Goal: Ask a question: Seek information or help from site administrators or community

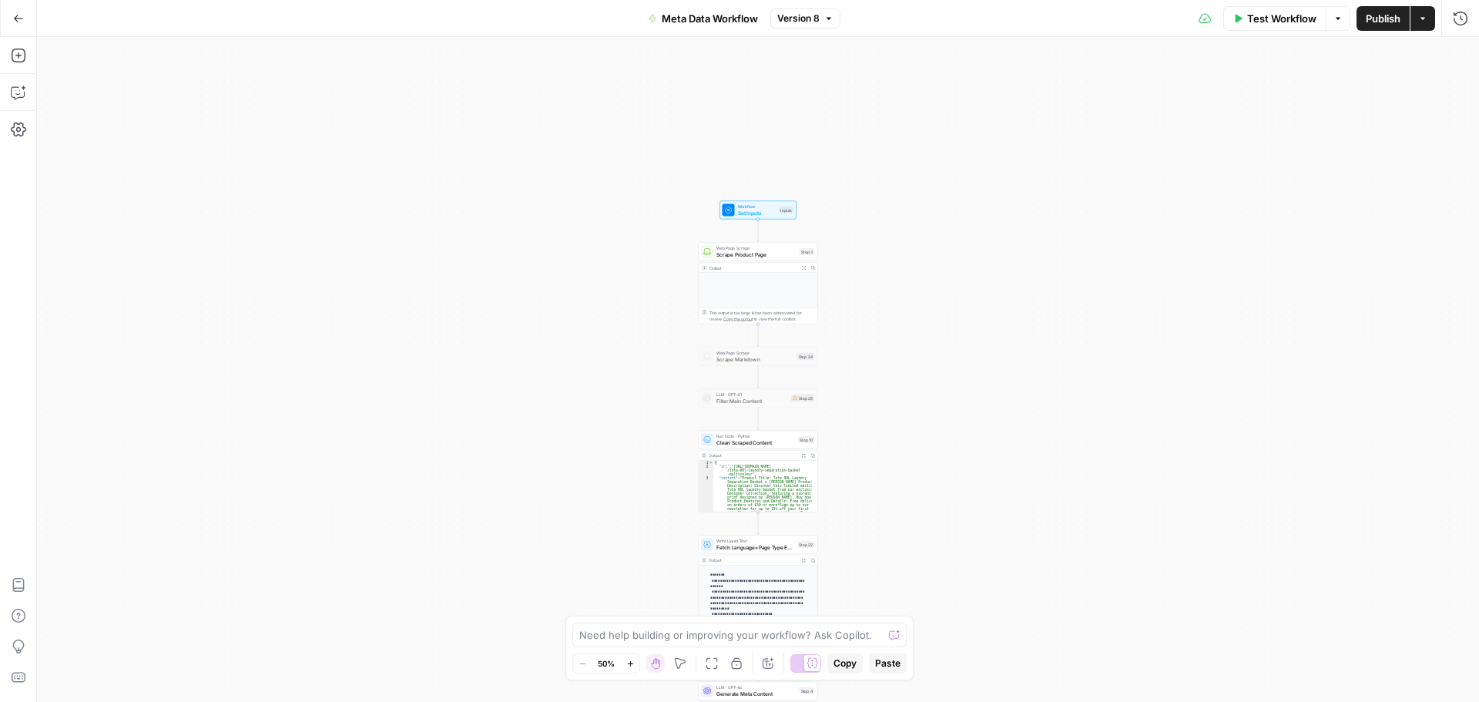
click at [25, 12] on button "Go Back" at bounding box center [19, 19] width 28 height 28
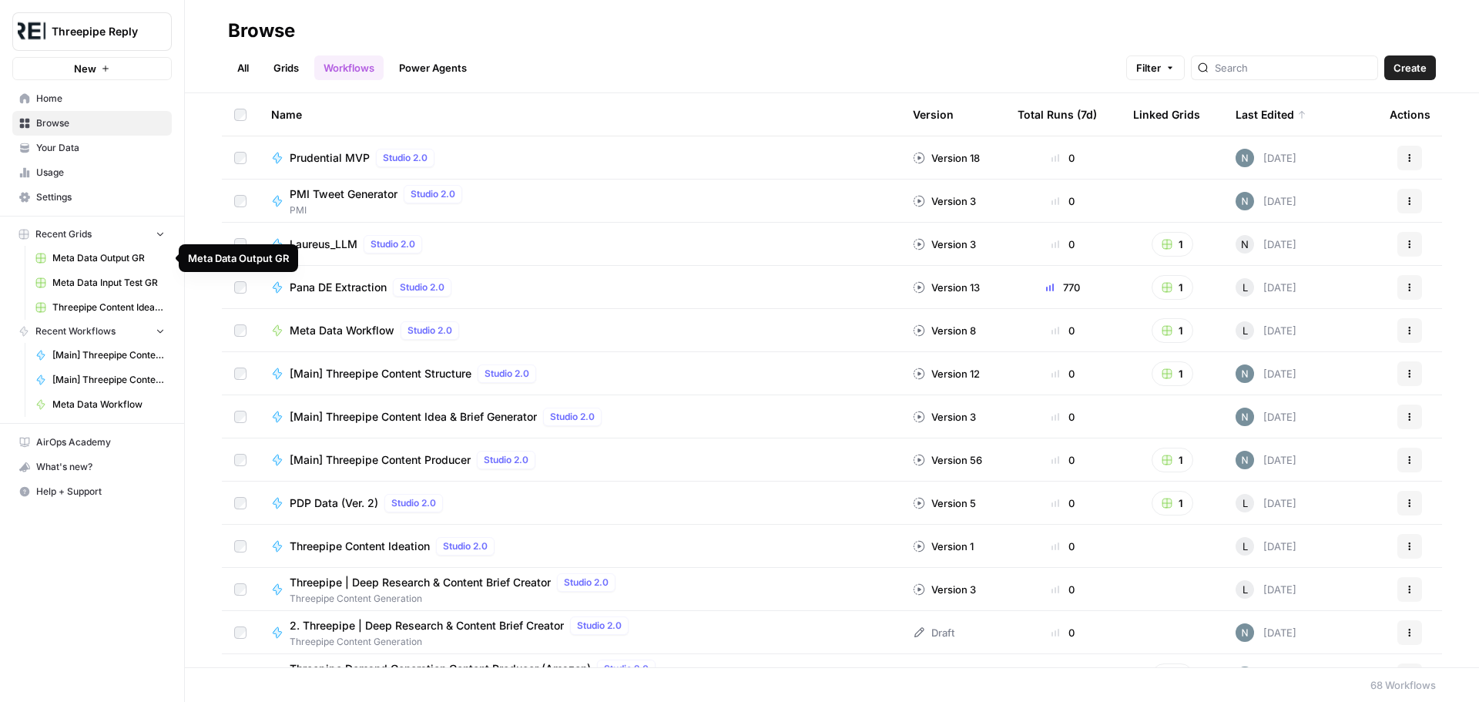
click at [112, 259] on span "Meta Data Output GR" at bounding box center [108, 258] width 112 height 14
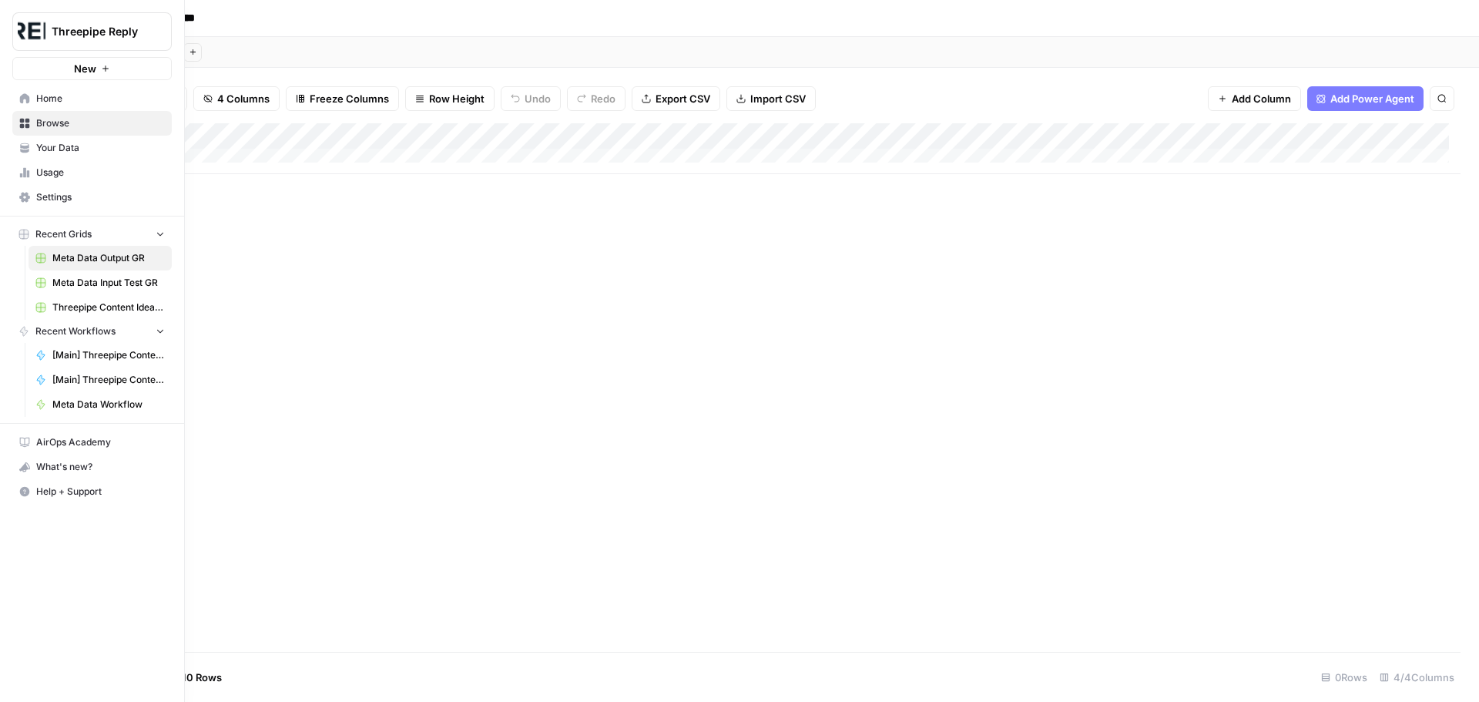
click at [112, 279] on span "Meta Data Input Test GR" at bounding box center [108, 283] width 112 height 14
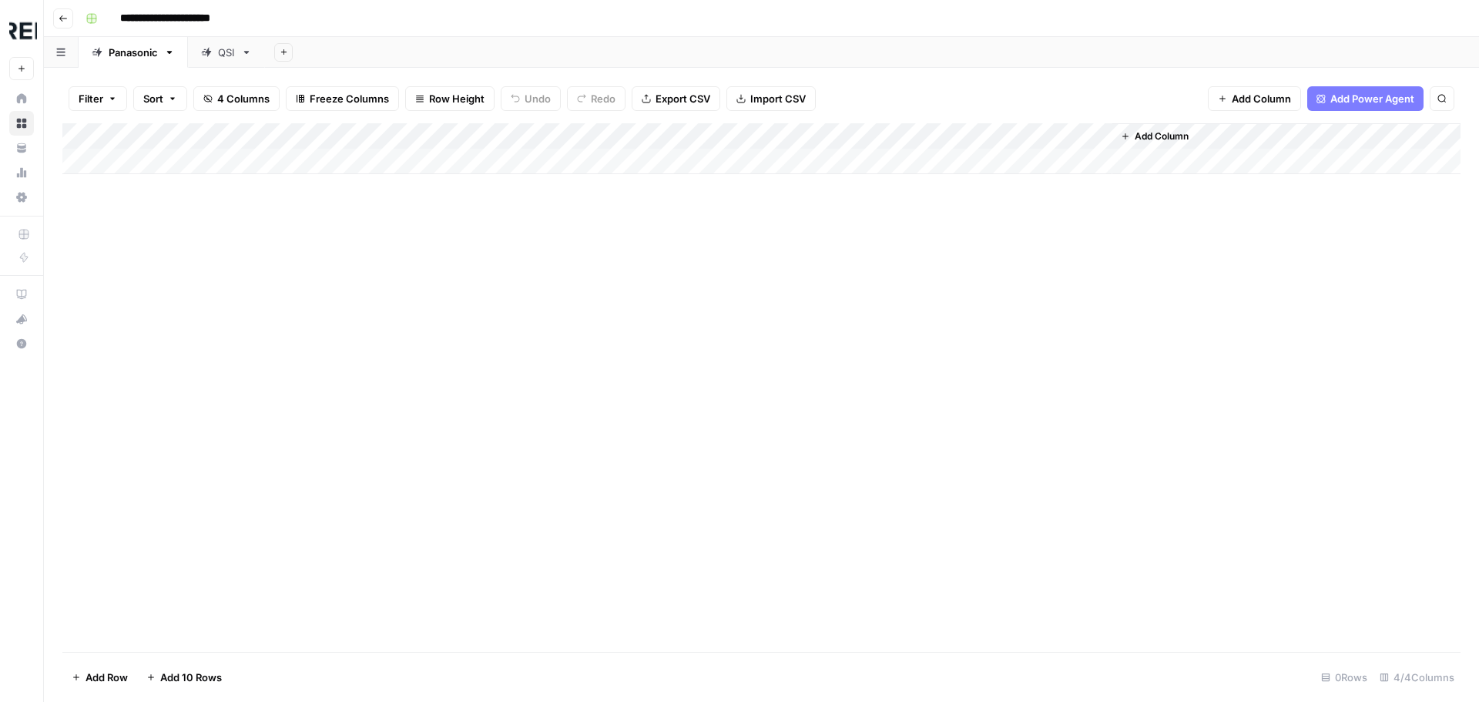
click at [384, 169] on div "Add Column" at bounding box center [761, 148] width 1398 height 51
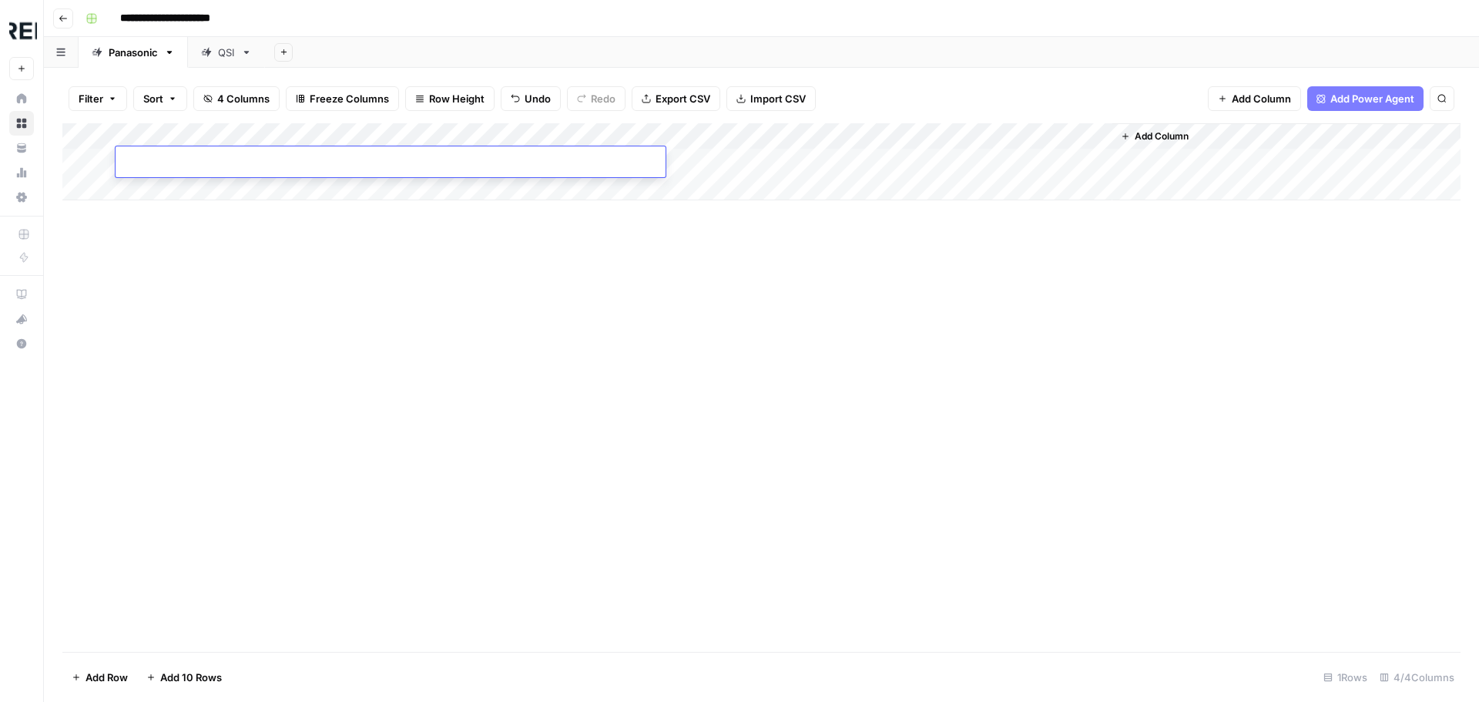
click at [308, 162] on input at bounding box center [245, 165] width 246 height 18
paste input "**********"
type input "**********"
click at [298, 186] on div "Add Column" at bounding box center [761, 161] width 1398 height 77
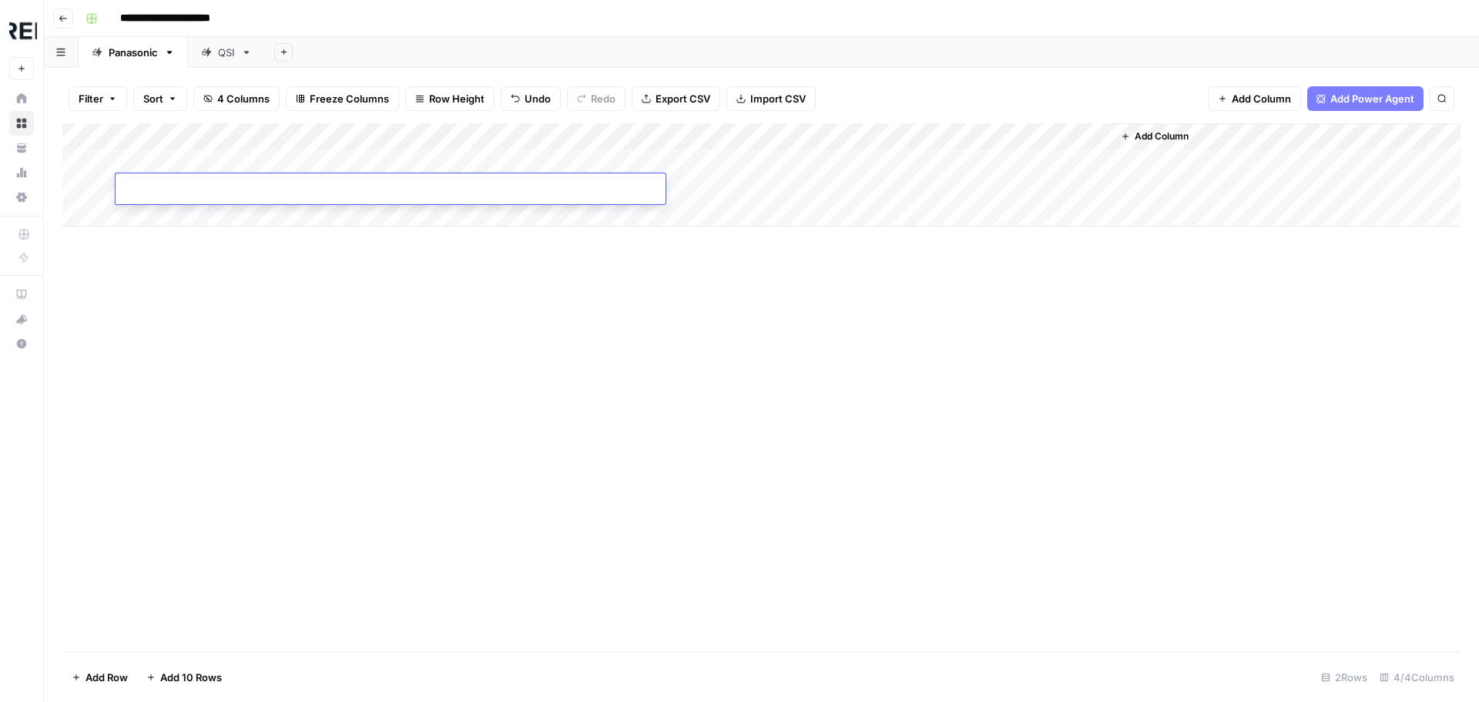
click at [422, 179] on div at bounding box center [391, 191] width 550 height 26
click at [417, 191] on div at bounding box center [391, 191] width 550 height 26
click at [173, 199] on div at bounding box center [391, 191] width 550 height 26
click at [166, 190] on input at bounding box center [245, 192] width 246 height 18
paste input "**********"
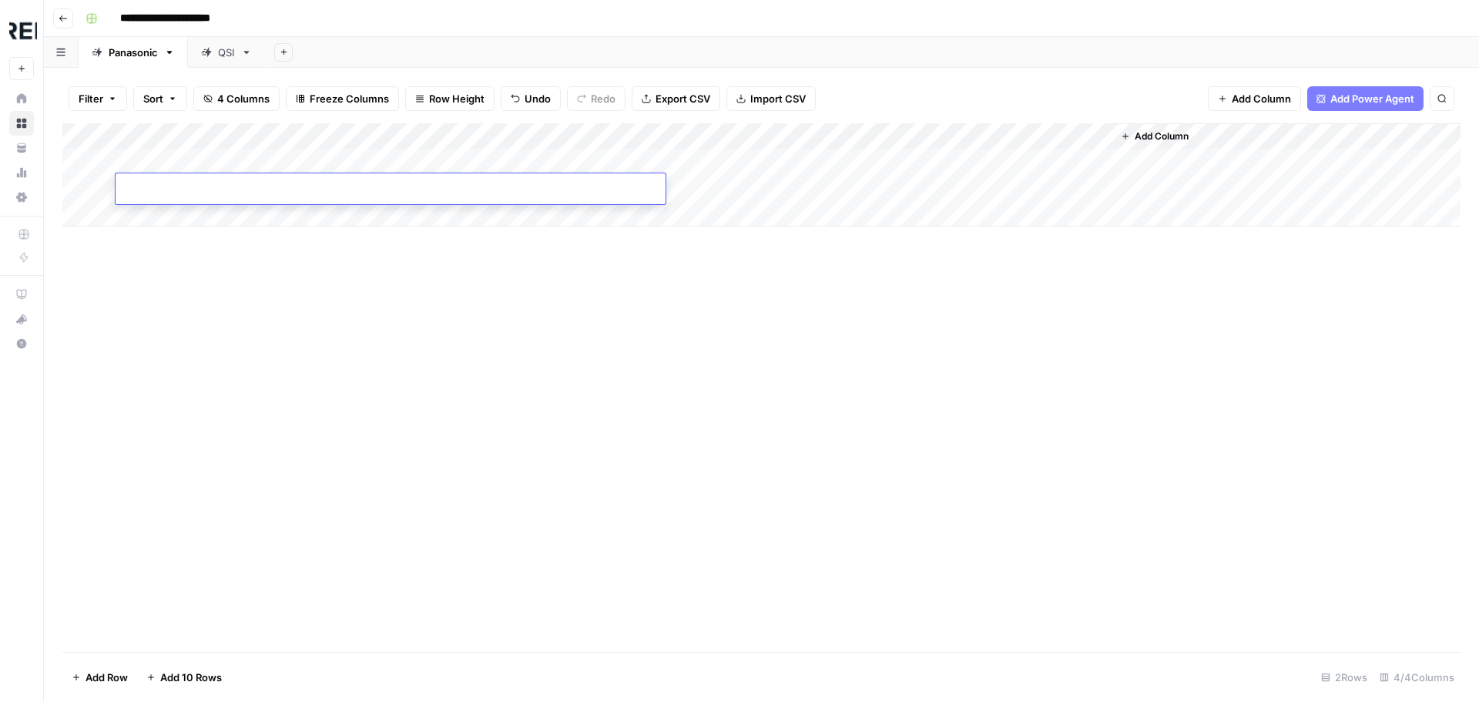
type input "**********"
click at [186, 231] on div "Add Column" at bounding box center [761, 387] width 1398 height 528
click at [189, 216] on div "Add Column" at bounding box center [761, 174] width 1398 height 103
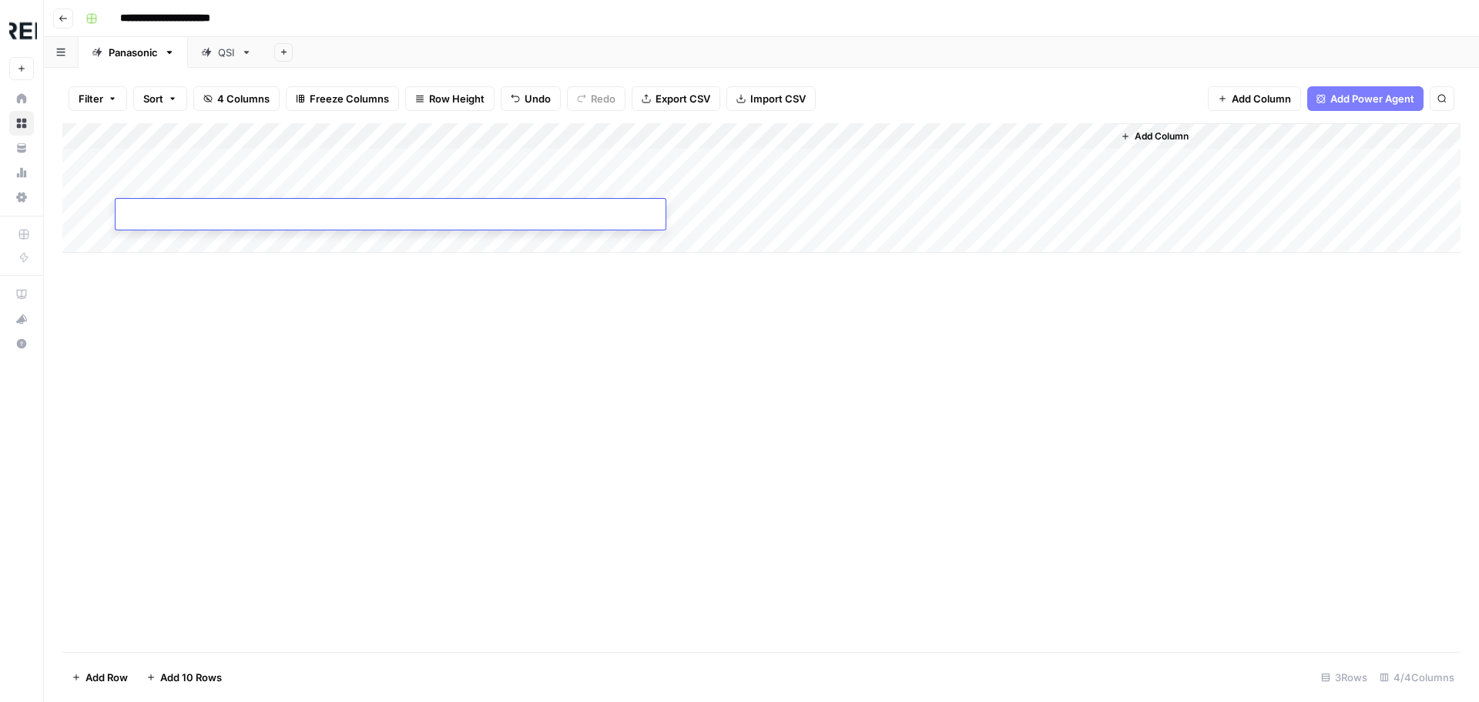
click at [199, 215] on input at bounding box center [245, 217] width 246 height 18
paste input "**********"
type input "**********"
click at [208, 304] on div "Add Column" at bounding box center [761, 387] width 1398 height 528
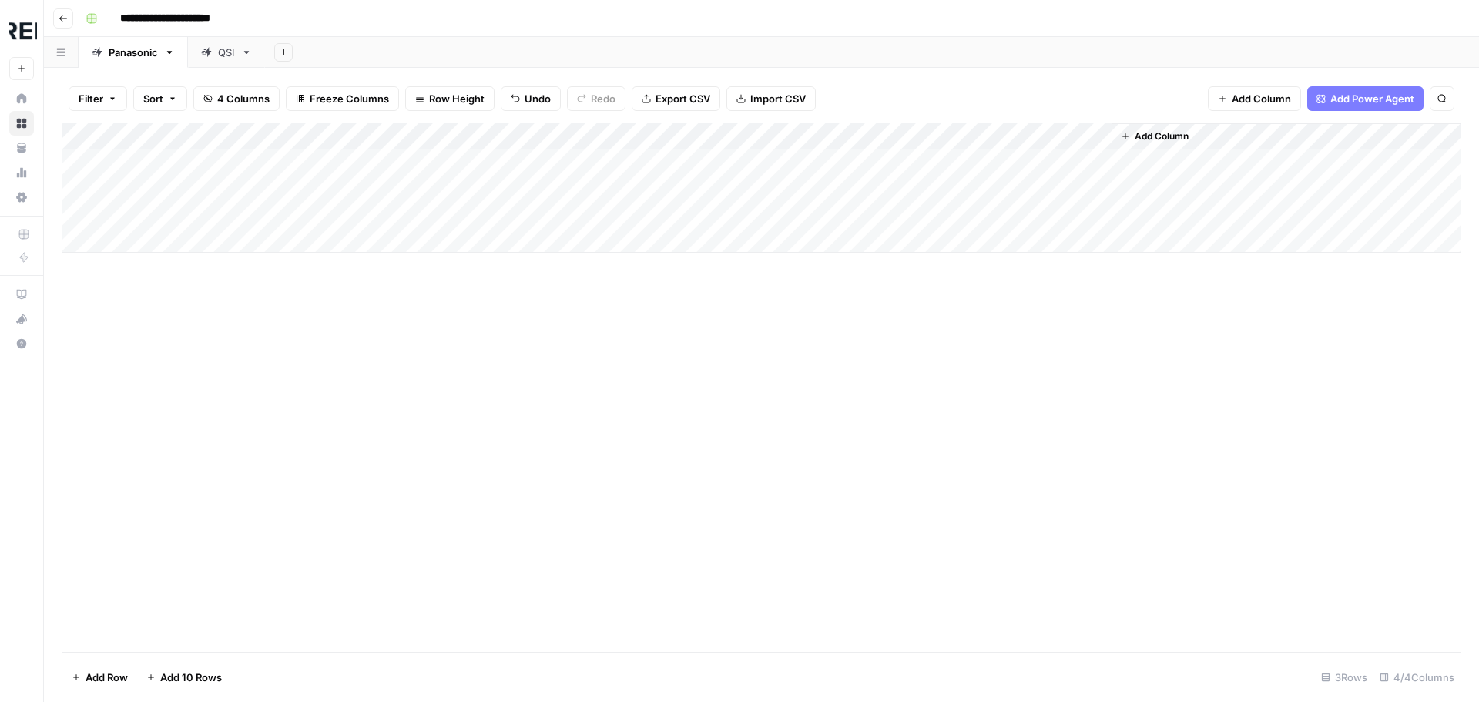
click at [202, 251] on div "Add Column" at bounding box center [761, 187] width 1398 height 129
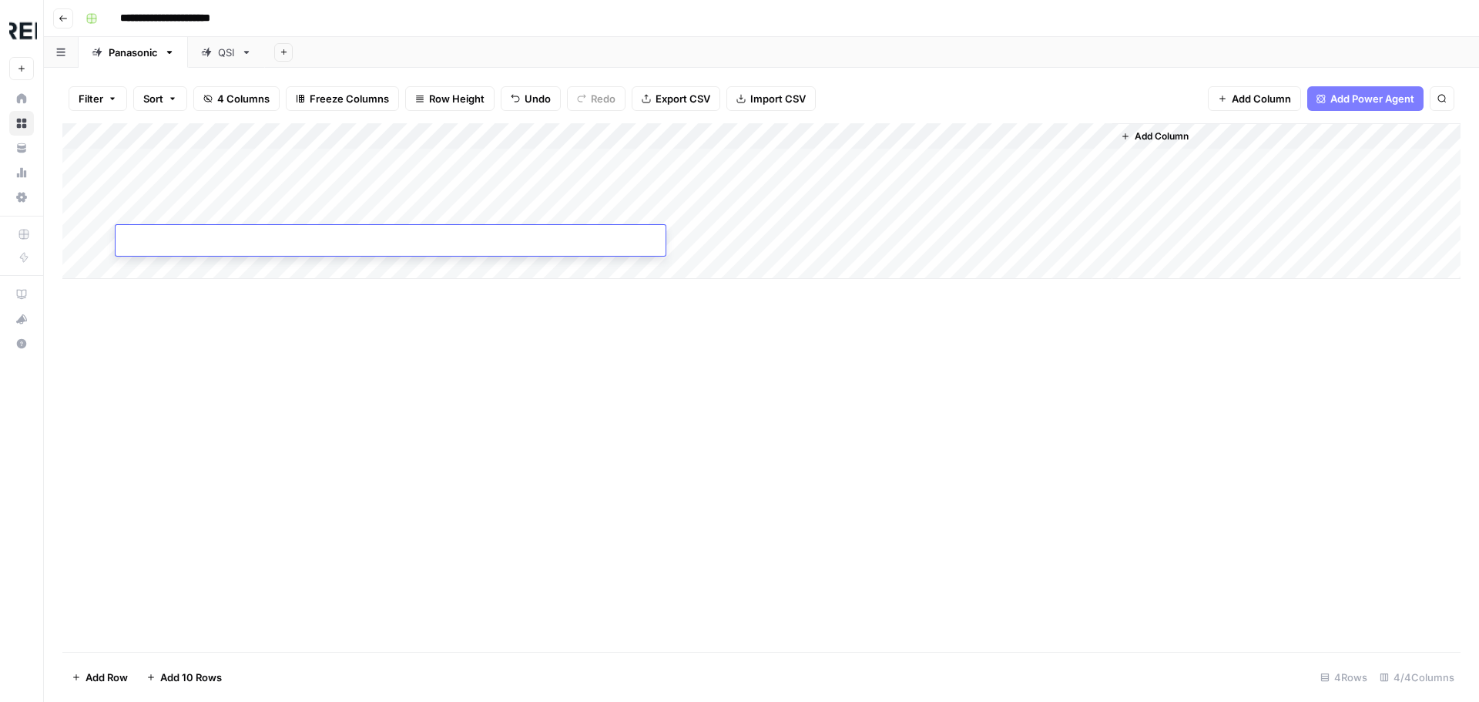
click at [176, 234] on input at bounding box center [245, 243] width 246 height 18
paste input "**********"
type input "**********"
click at [162, 344] on div "Add Column" at bounding box center [761, 387] width 1398 height 528
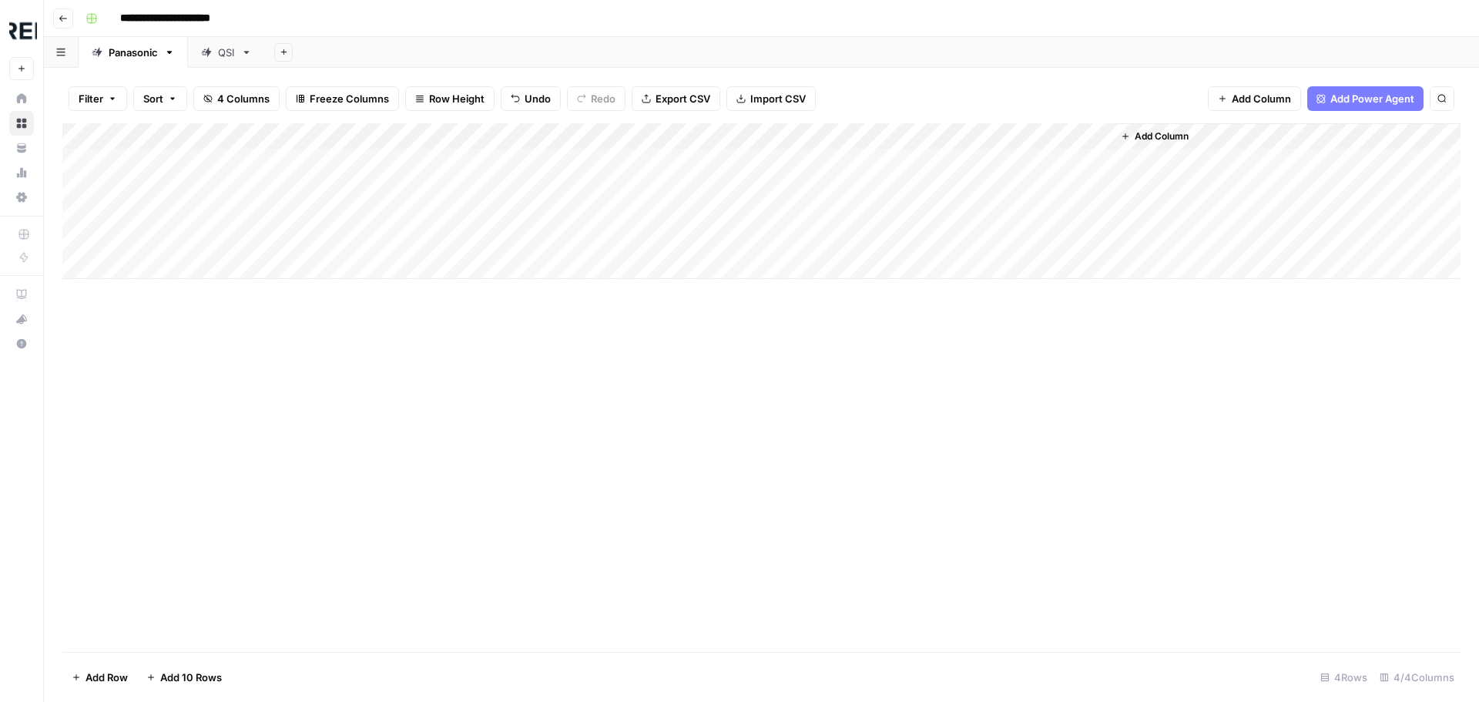
click at [312, 330] on div "Add Column" at bounding box center [761, 387] width 1398 height 528
click at [165, 263] on div "Add Column" at bounding box center [761, 201] width 1398 height 156
type input "**********"
click at [211, 446] on div "Add Column" at bounding box center [761, 387] width 1398 height 528
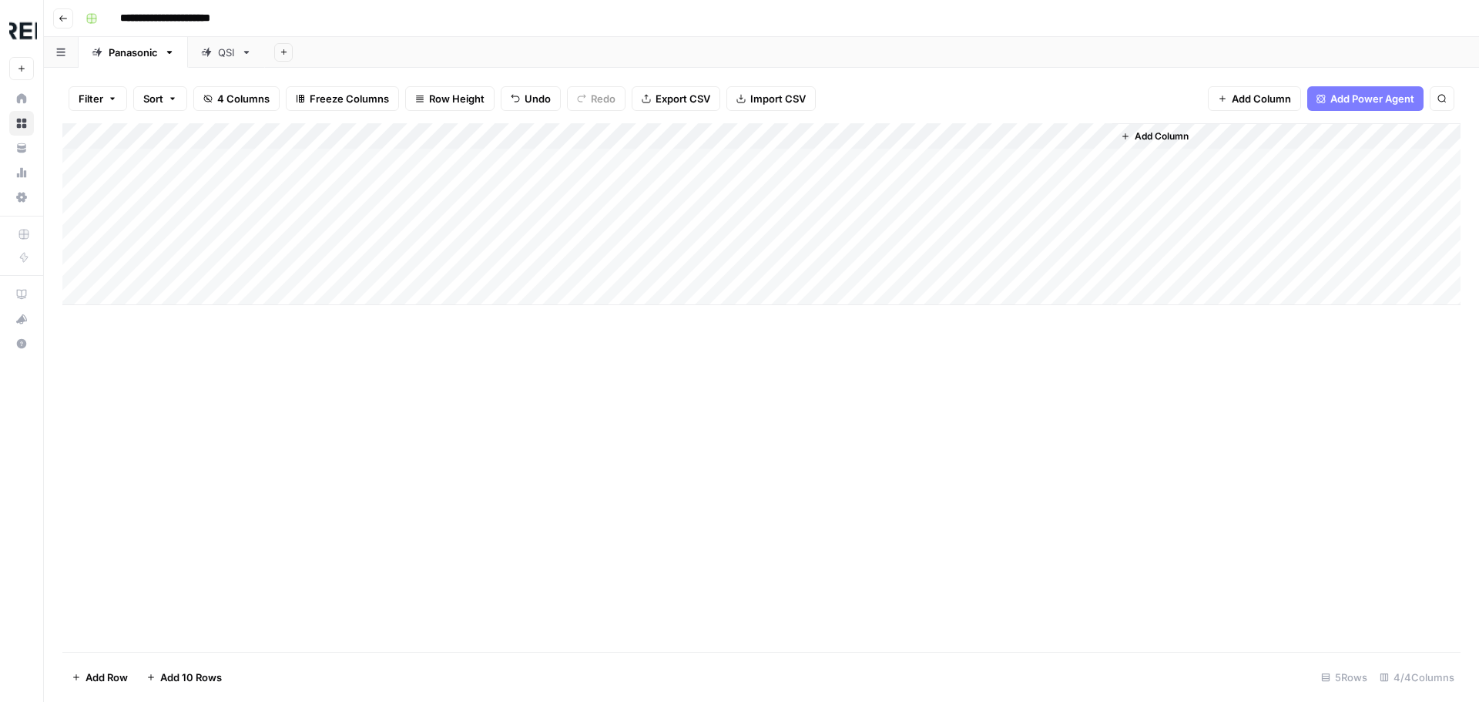
click at [1078, 130] on div "Add Column" at bounding box center [761, 214] width 1398 height 182
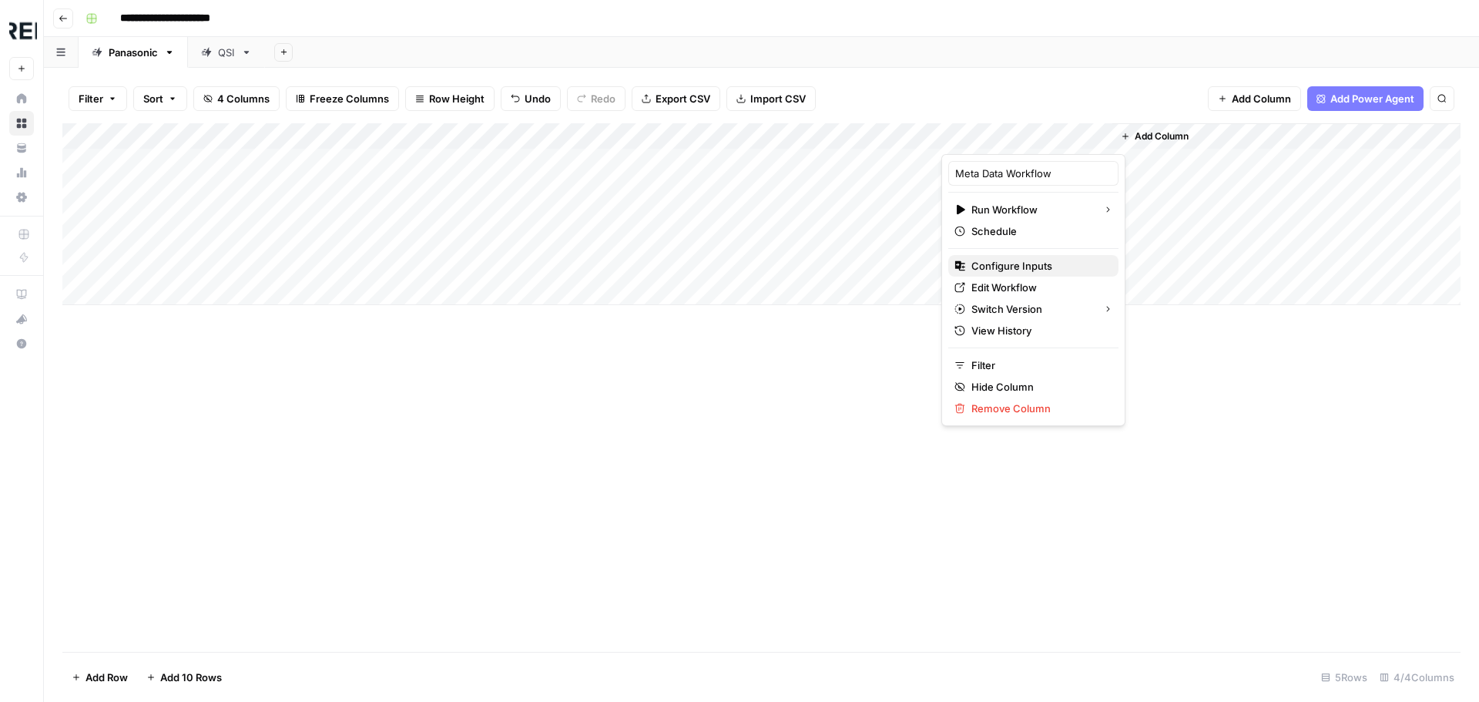
click at [1067, 267] on span "Configure Inputs" at bounding box center [1038, 265] width 135 height 15
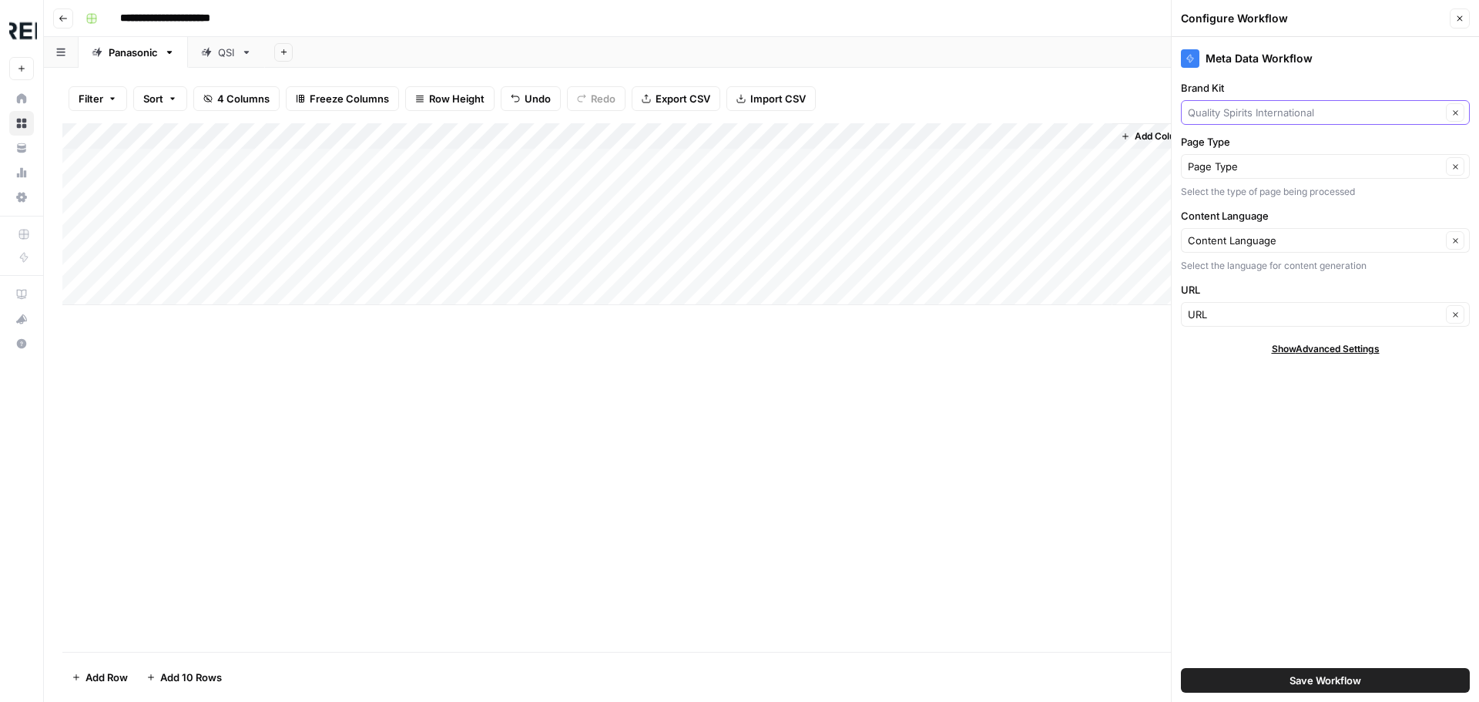
click at [1420, 107] on input "Brand Kit" at bounding box center [1314, 112] width 253 height 15
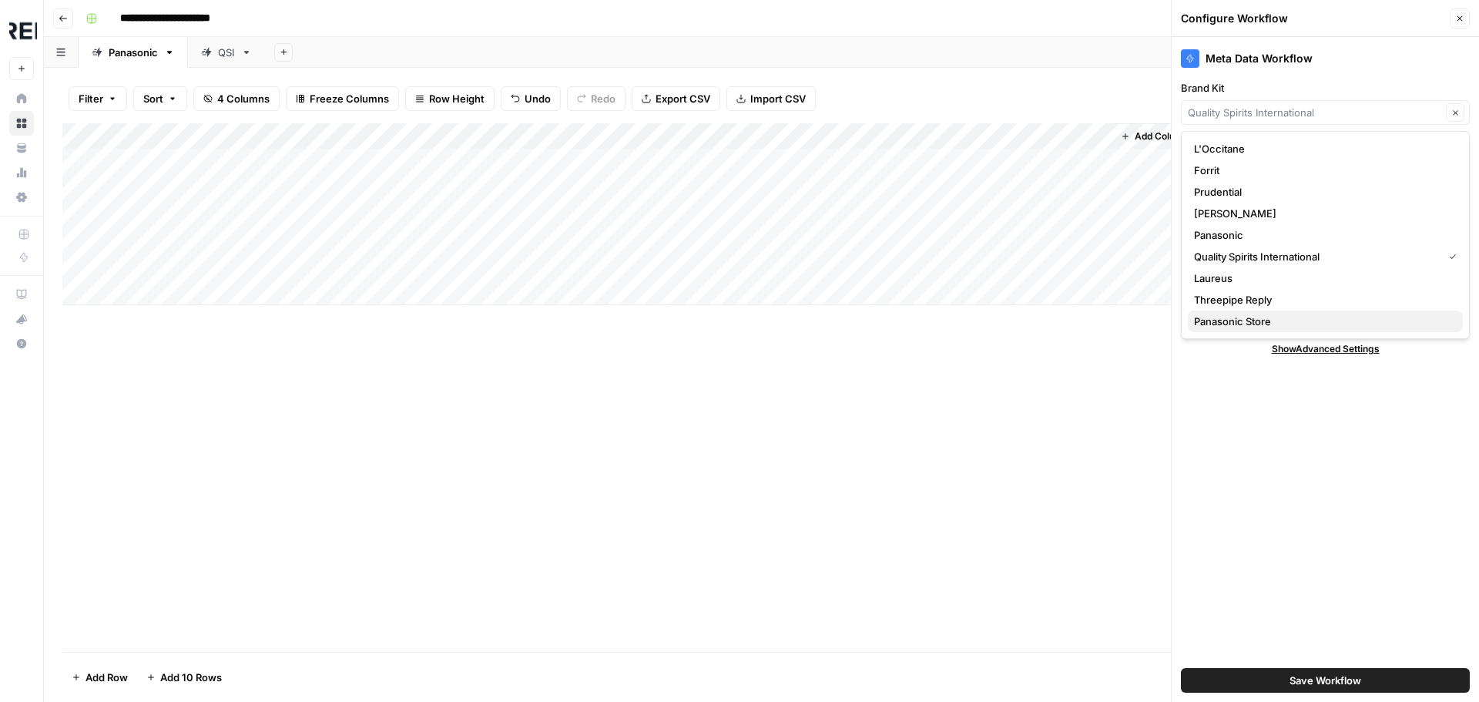
click at [1257, 318] on span "Panasonic Store" at bounding box center [1322, 320] width 256 height 15
type input "Panasonic Store"
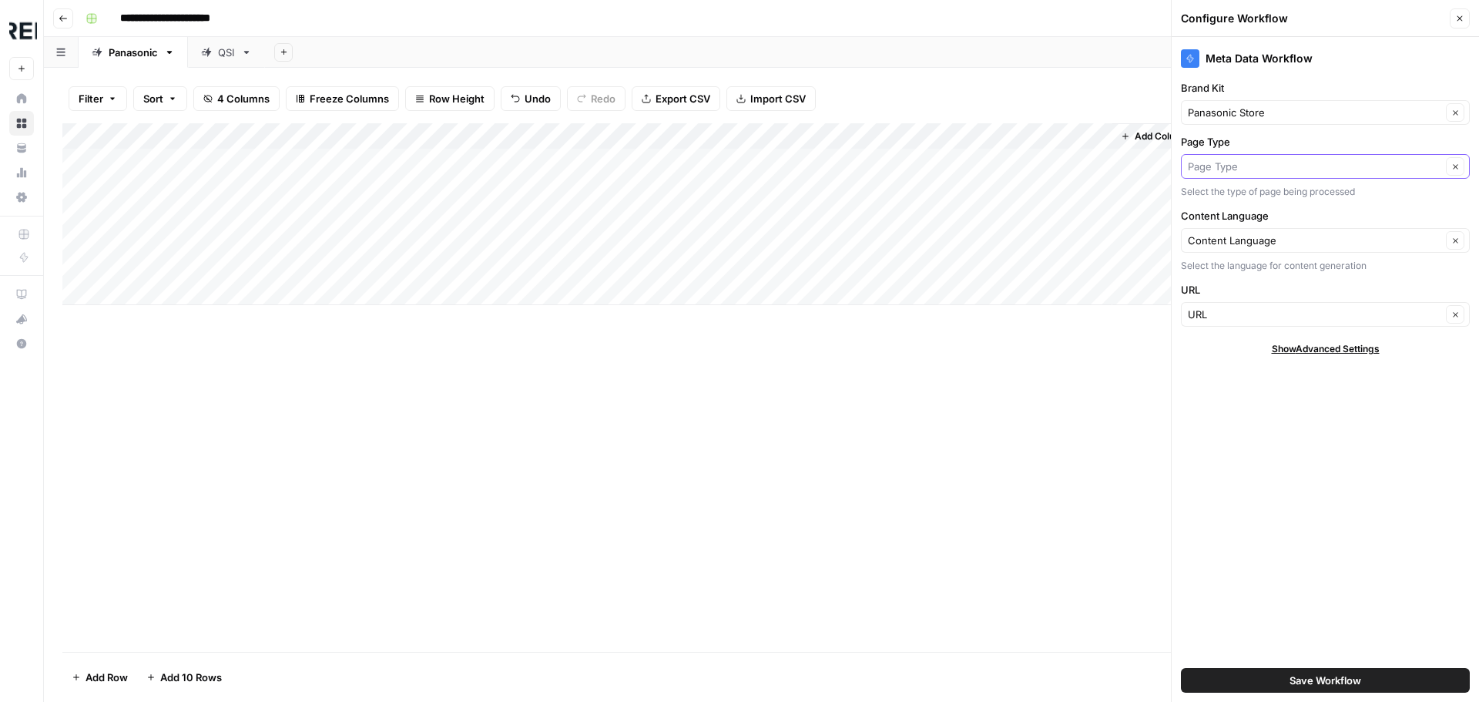
click at [1249, 169] on input "Page Type" at bounding box center [1314, 166] width 253 height 15
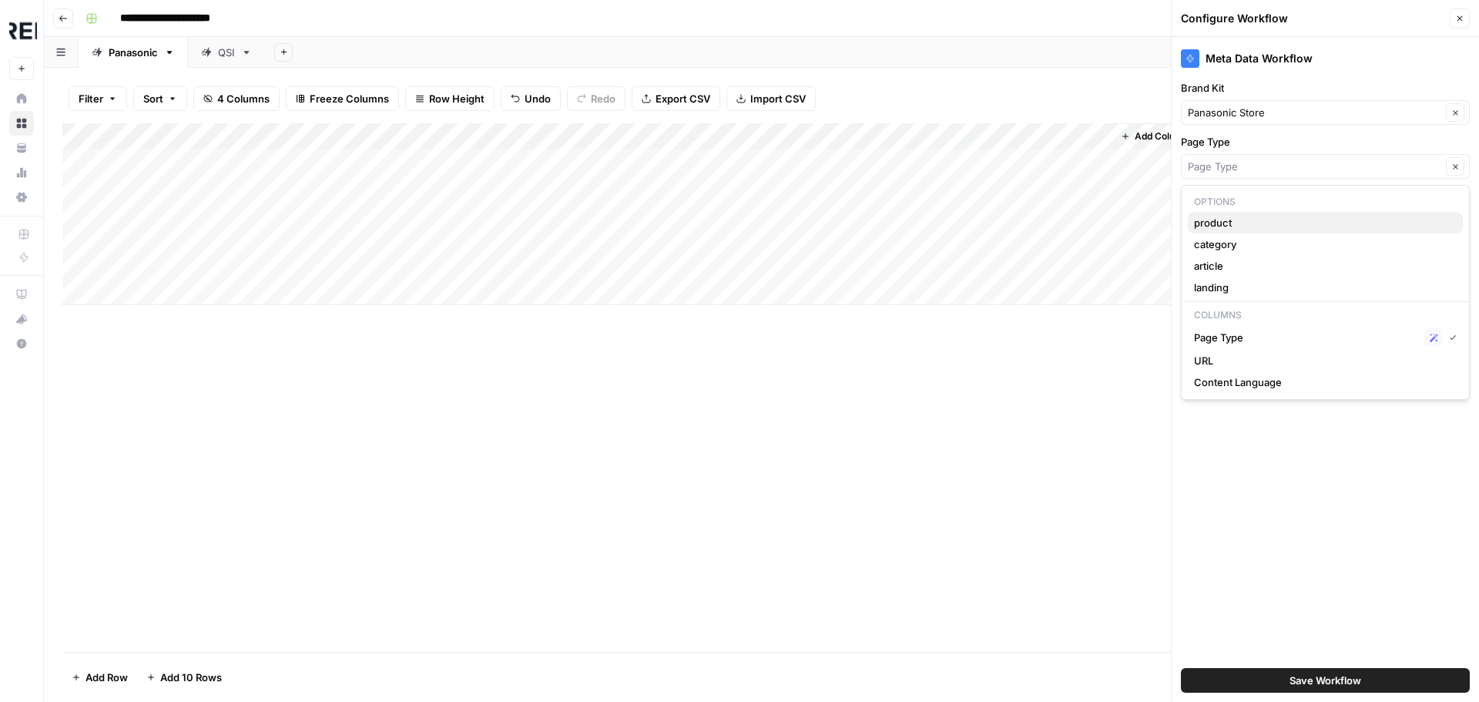
click at [1239, 220] on span "product" at bounding box center [1322, 222] width 256 height 15
type input "product"
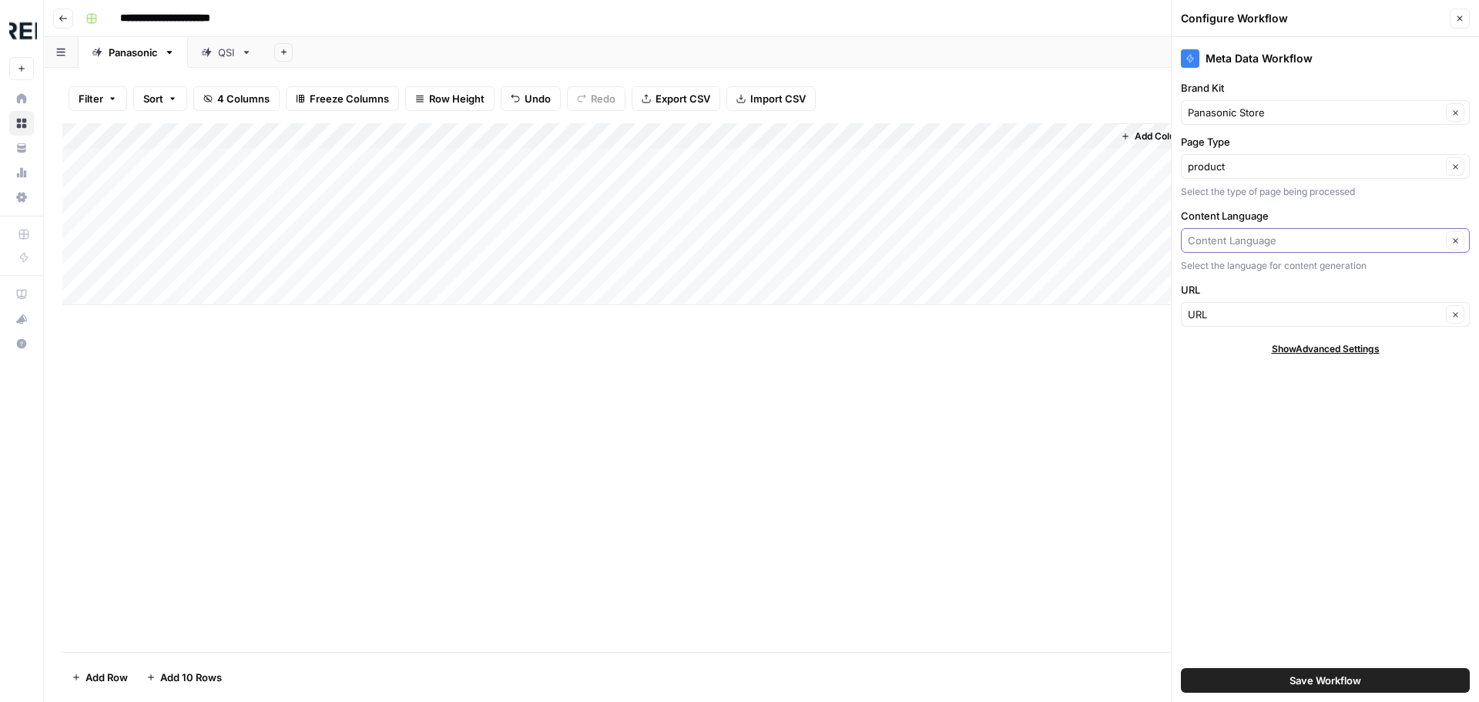
click at [1247, 237] on input "Content Language" at bounding box center [1314, 240] width 253 height 15
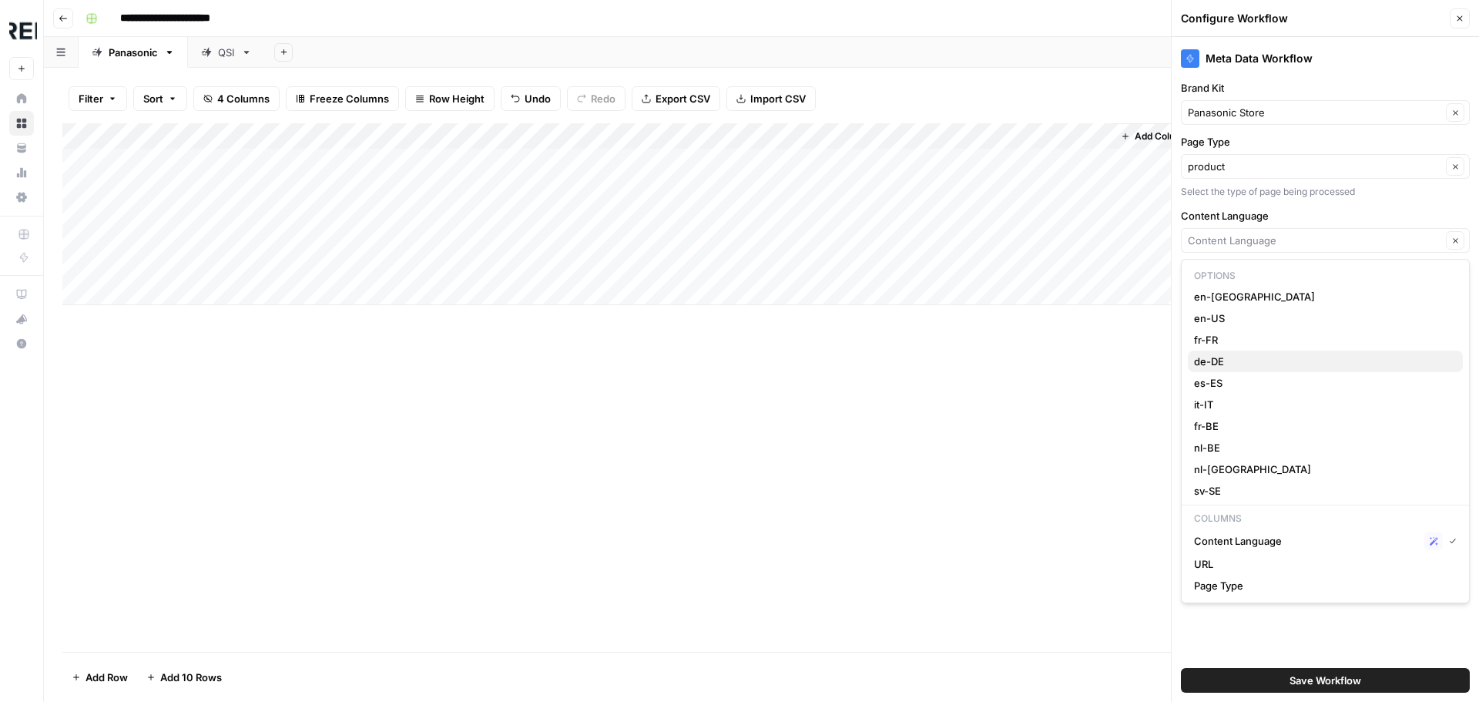
click at [1221, 362] on span "de-DE" at bounding box center [1322, 361] width 256 height 15
type input "de-DE"
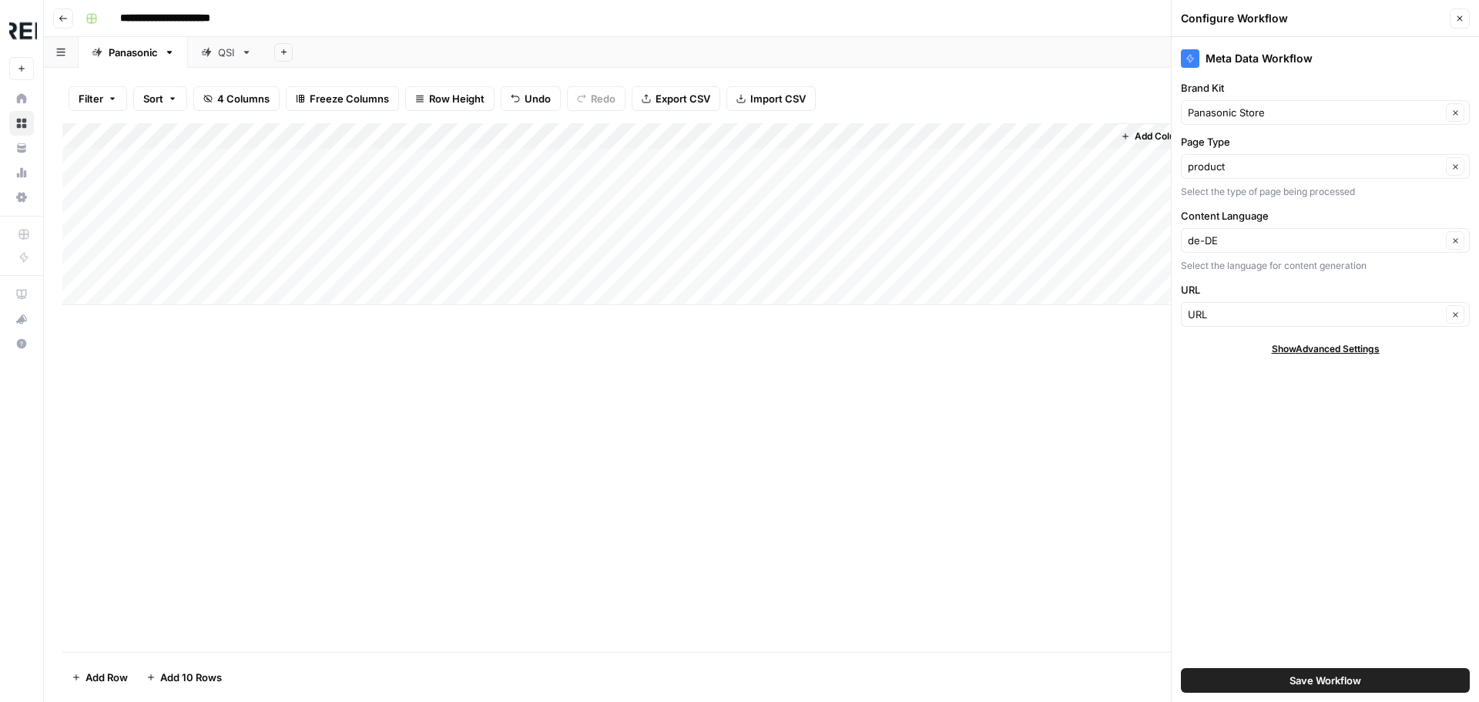
click at [1317, 675] on span "Save Workflow" at bounding box center [1325, 679] width 72 height 15
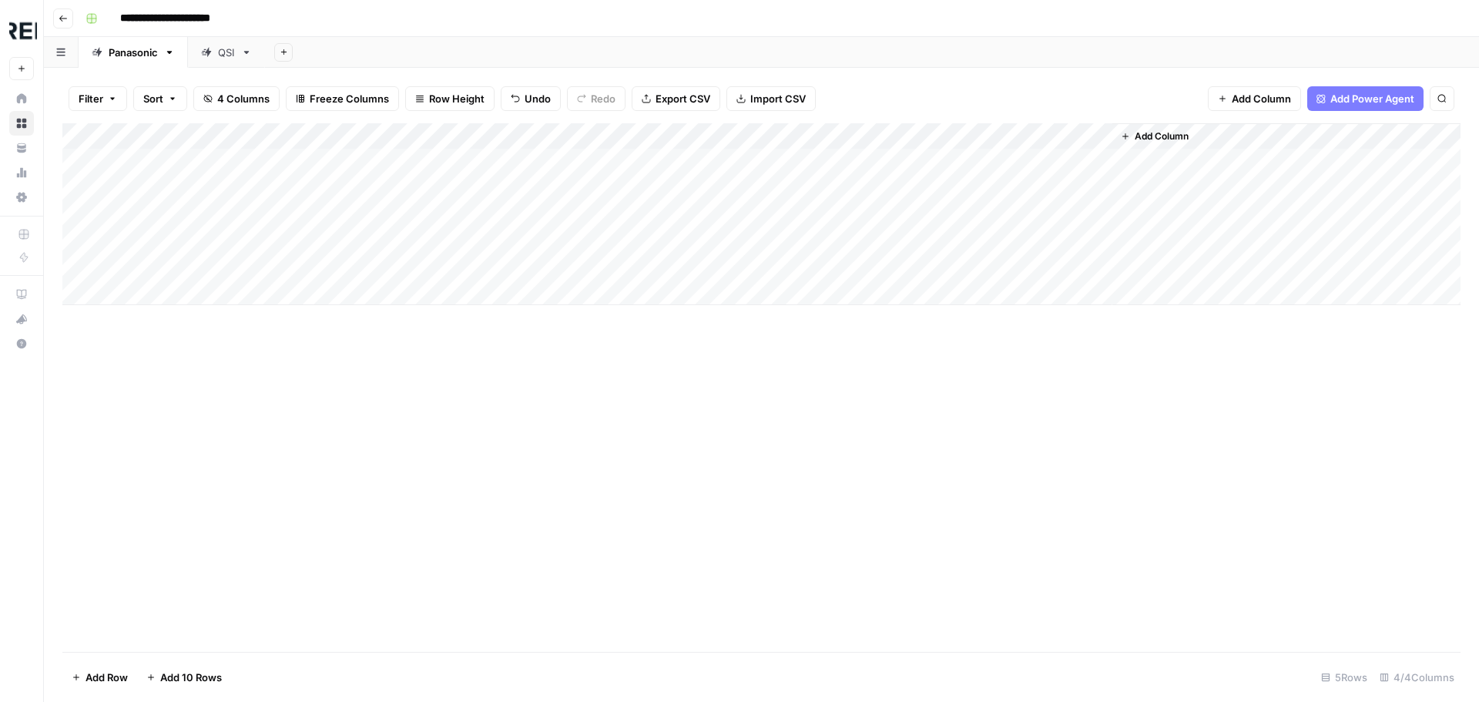
click at [1080, 132] on div "Add Column" at bounding box center [761, 214] width 1398 height 182
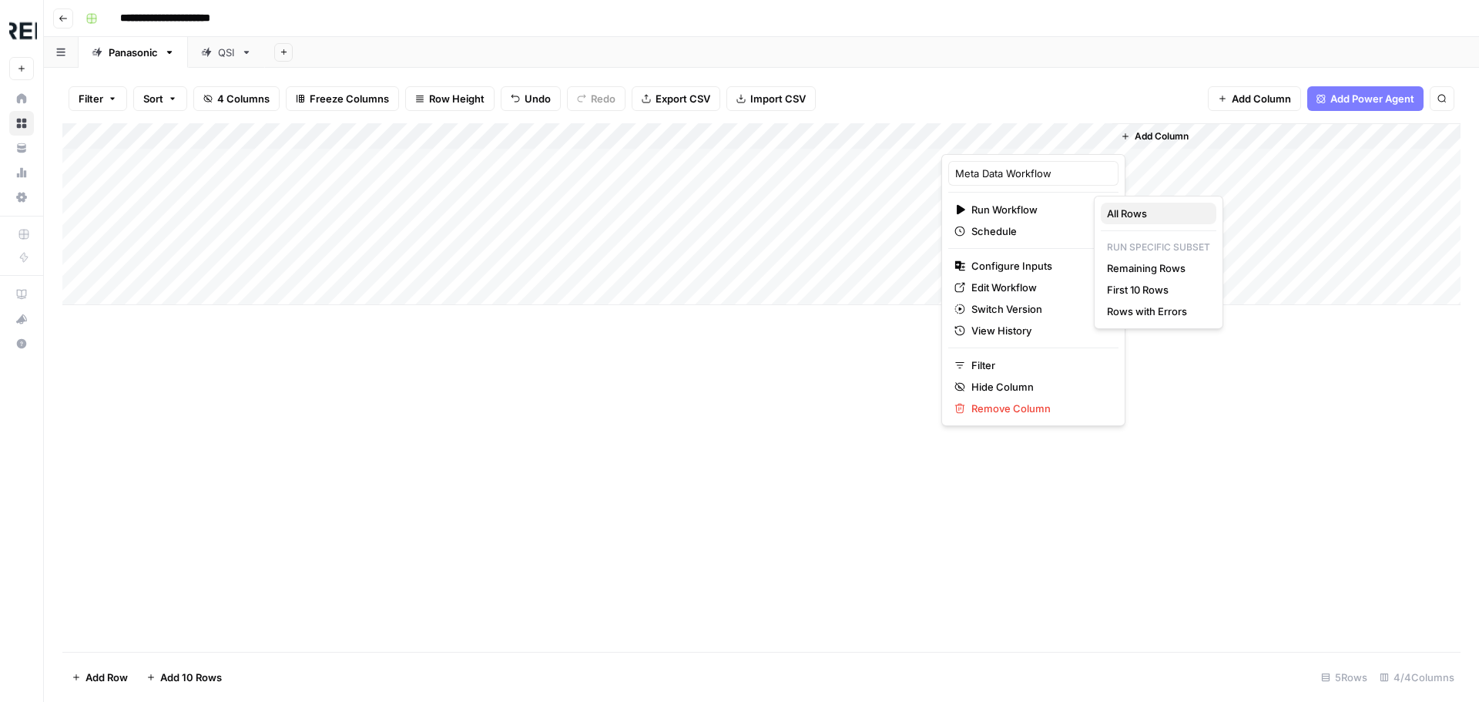
click at [1128, 213] on span "All Rows" at bounding box center [1155, 213] width 97 height 15
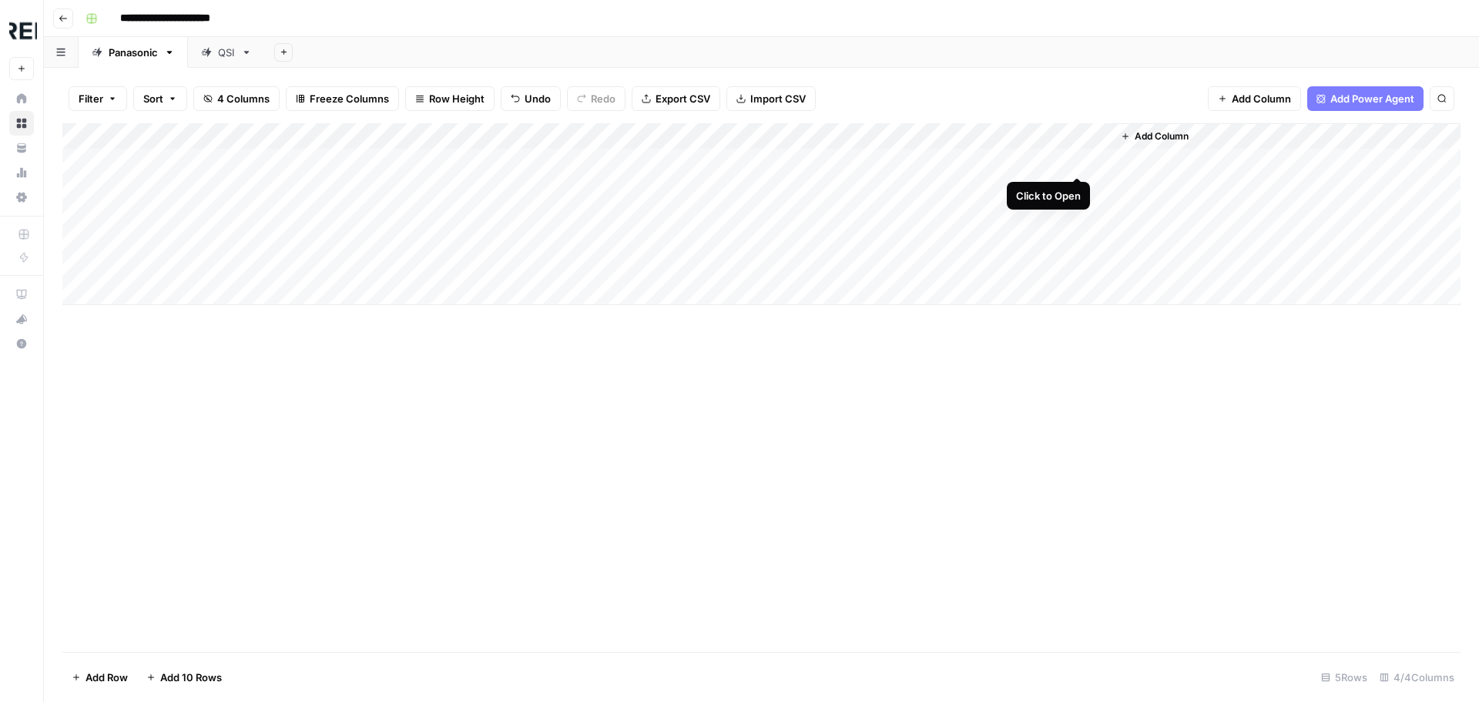
click at [1077, 158] on div "Add Column" at bounding box center [761, 214] width 1398 height 182
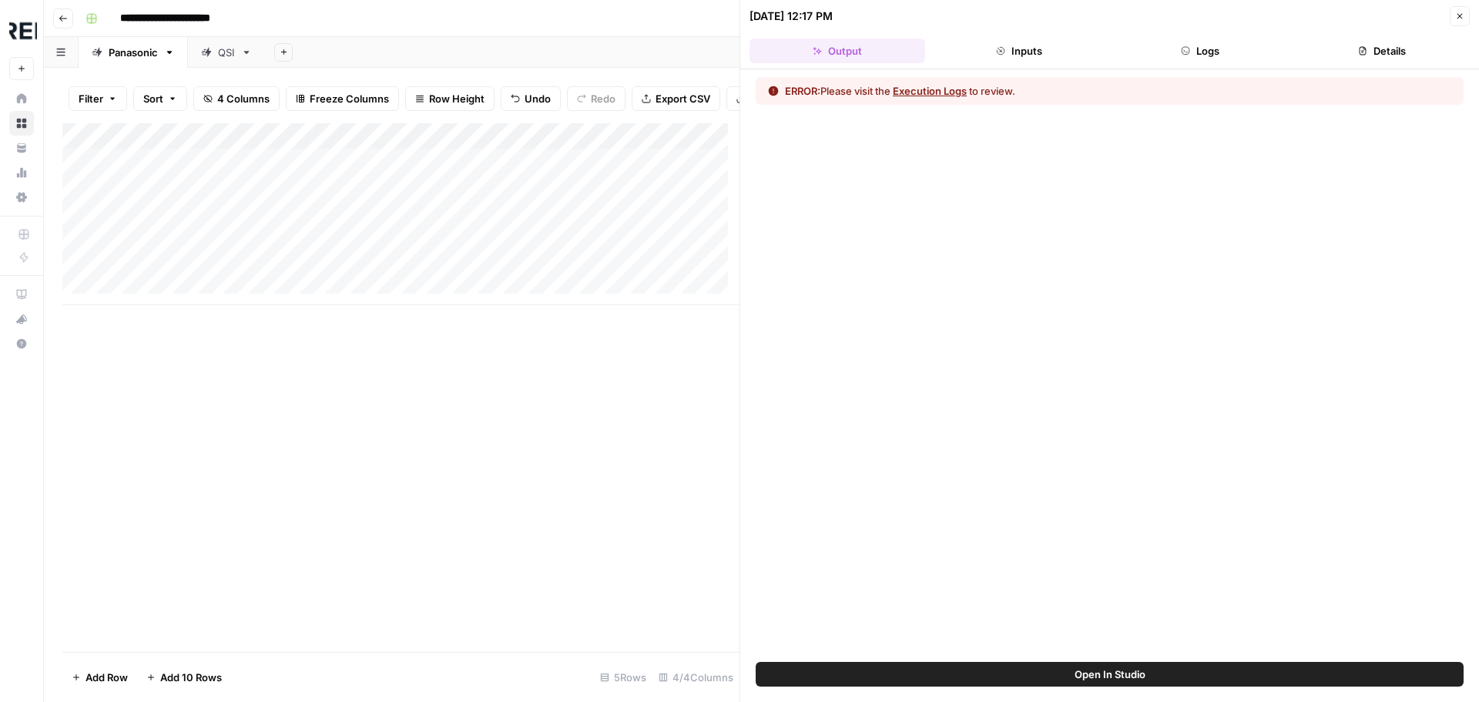
click at [1189, 62] on button "Logs" at bounding box center [1201, 51] width 176 height 25
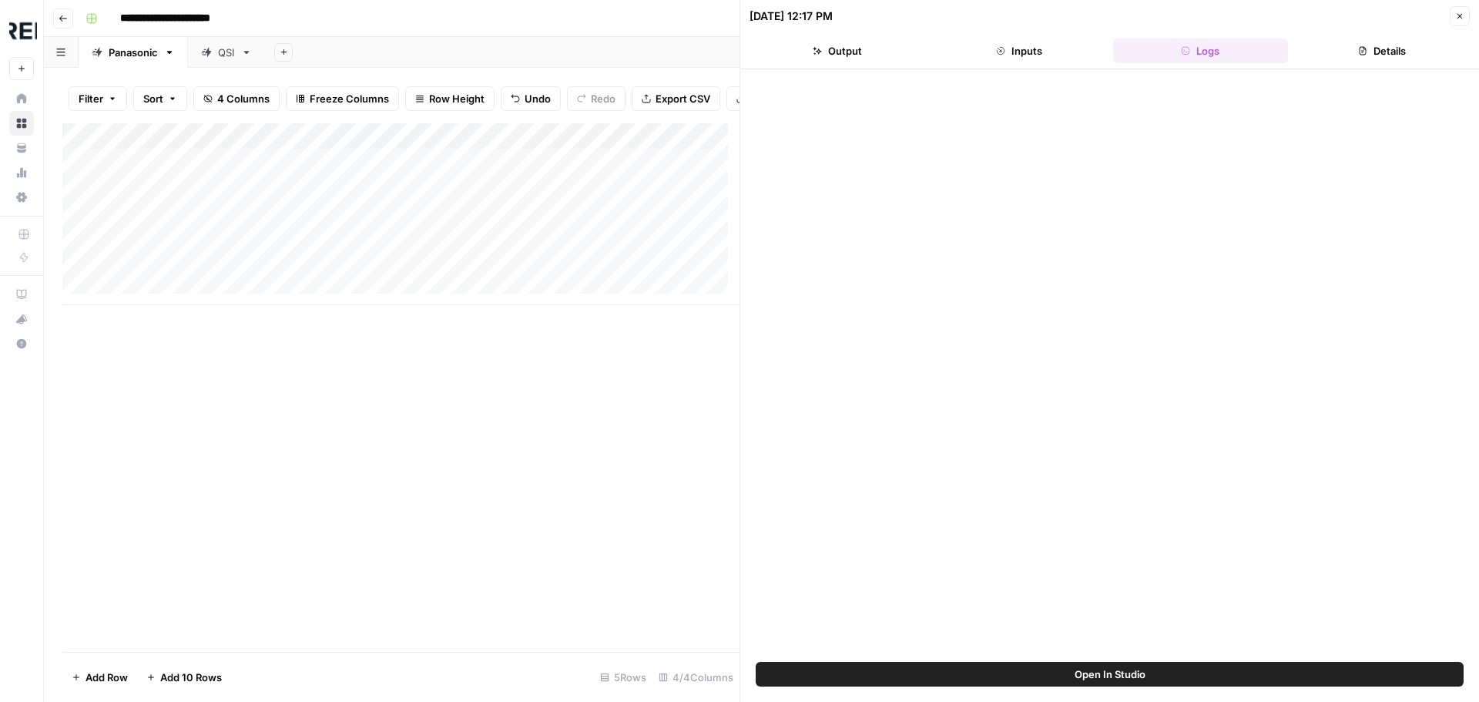
click at [1195, 47] on button "Logs" at bounding box center [1201, 51] width 176 height 25
click at [1181, 203] on div at bounding box center [1110, 365] width 708 height 577
click at [1039, 35] on header "[DATE] 12:17 PM Close Output Inputs Logs Details" at bounding box center [1109, 34] width 739 height 69
click at [1029, 67] on header "[DATE] 12:17 PM Close Output Inputs Logs Details" at bounding box center [1109, 34] width 739 height 69
click at [1024, 52] on button "Inputs" at bounding box center [1019, 51] width 176 height 25
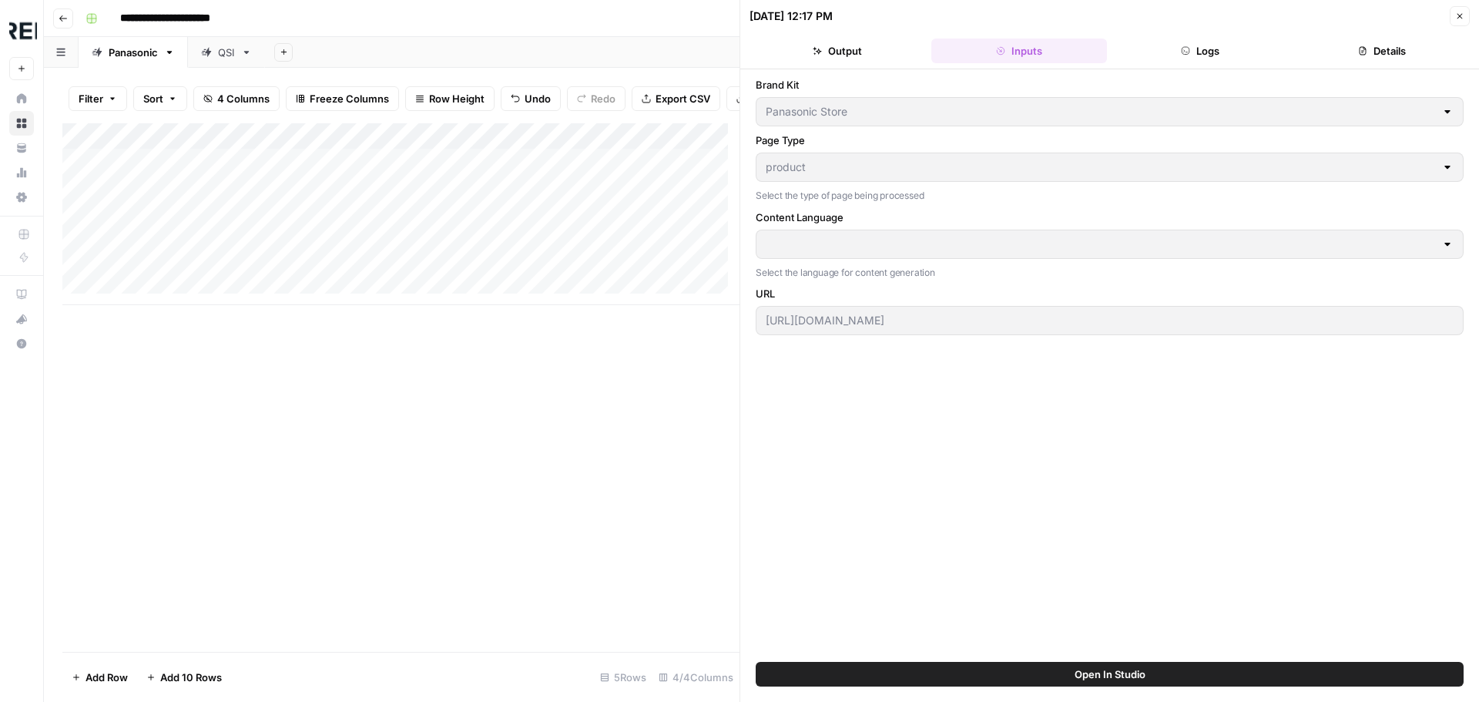
click at [826, 53] on button "Output" at bounding box center [837, 51] width 176 height 25
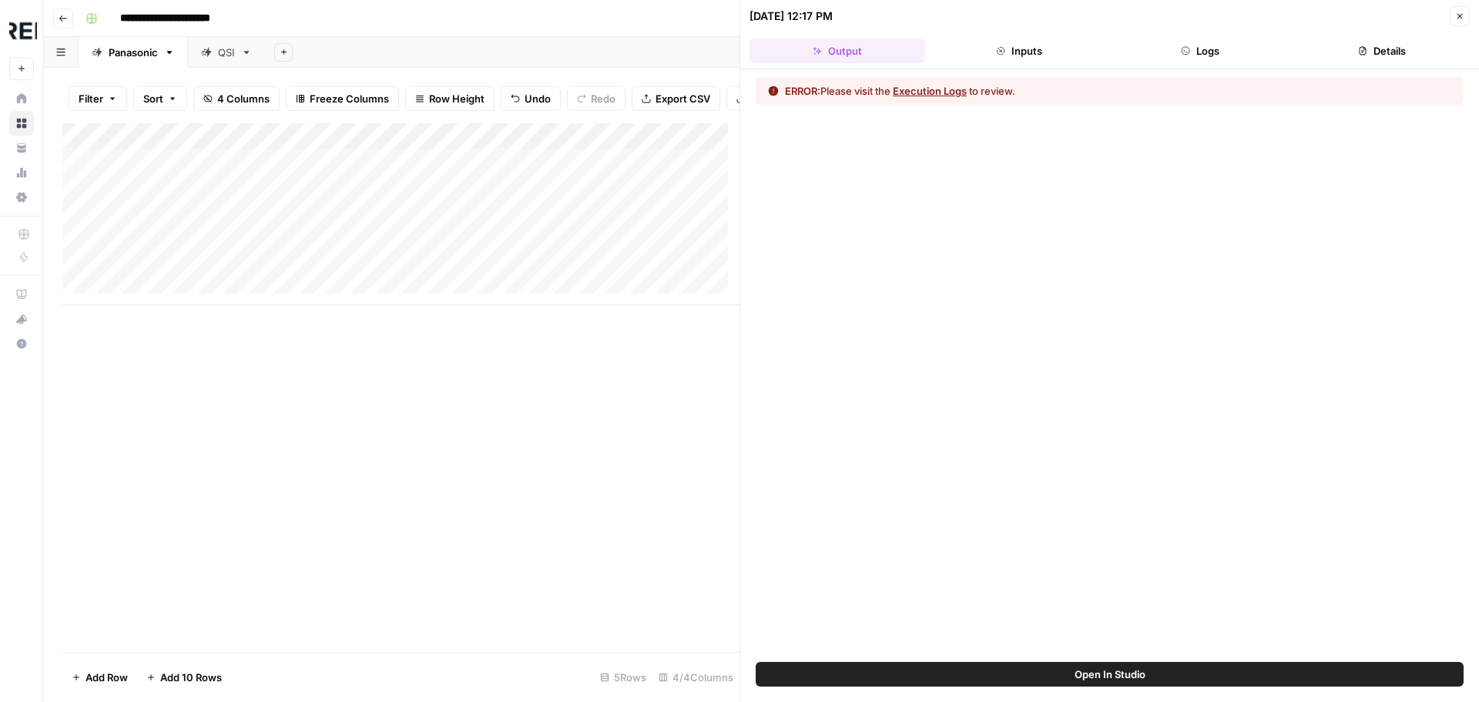
click at [1214, 45] on button "Logs" at bounding box center [1201, 51] width 176 height 25
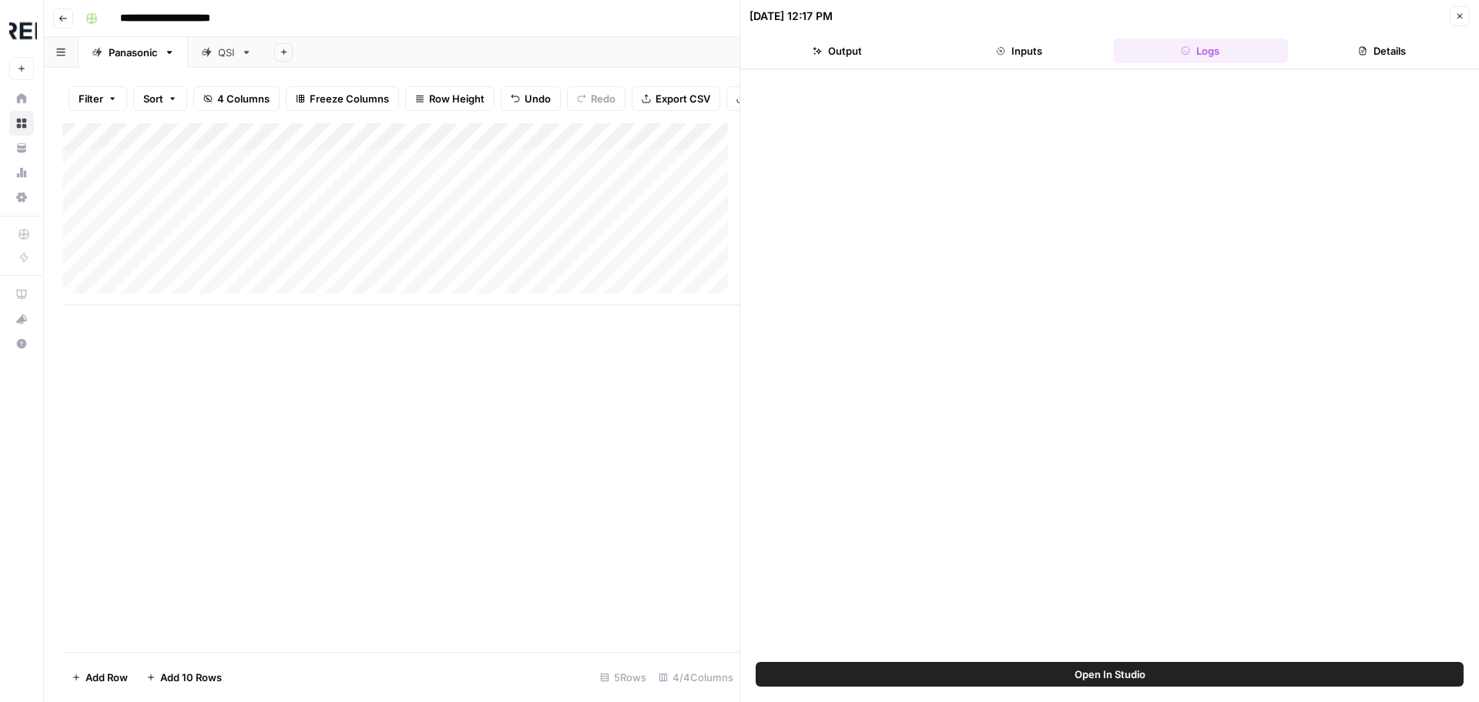
click at [1041, 45] on button "Inputs" at bounding box center [1019, 51] width 176 height 25
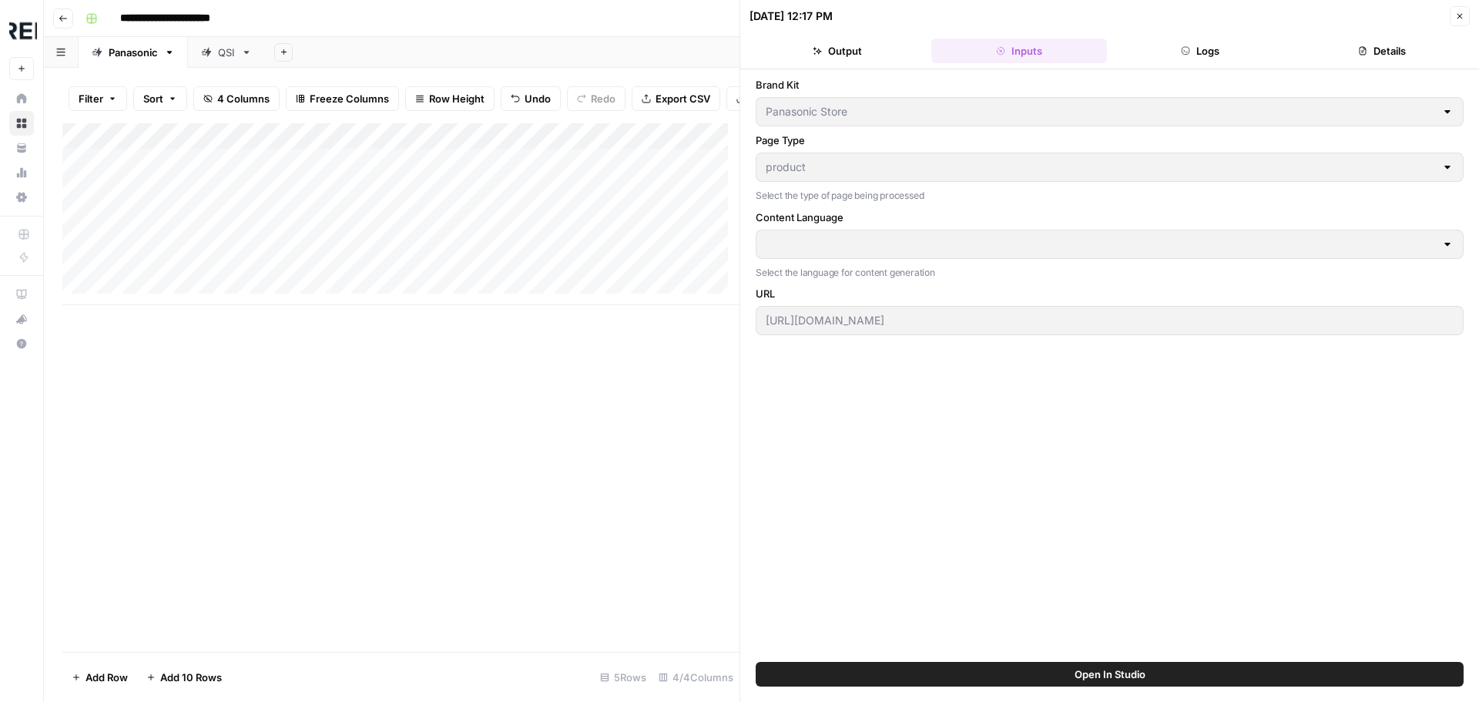
click at [1444, 242] on div at bounding box center [1447, 243] width 12 height 15
click at [1464, 11] on button "Close" at bounding box center [1460, 16] width 20 height 20
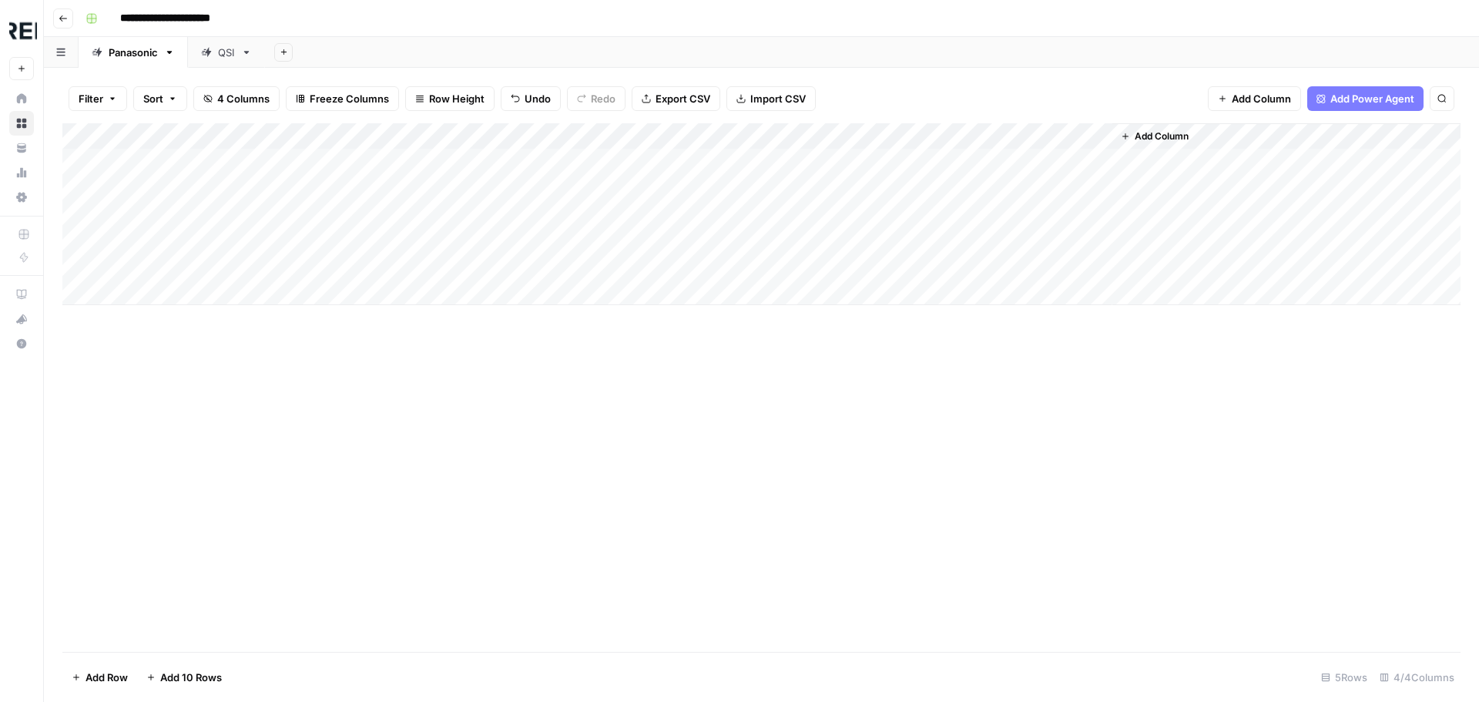
click at [1073, 135] on div "Add Column" at bounding box center [761, 214] width 1398 height 182
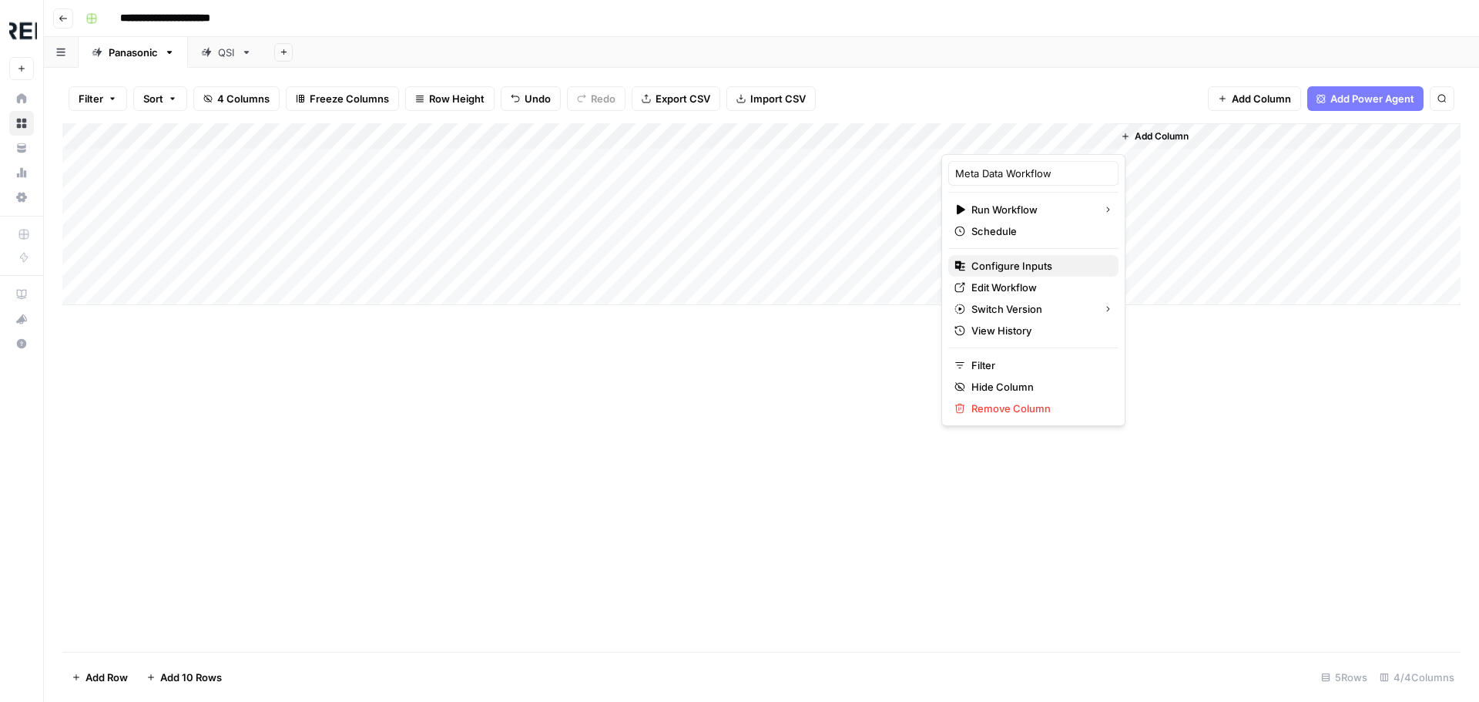
click at [1045, 273] on span "Configure Inputs" at bounding box center [1038, 265] width 135 height 15
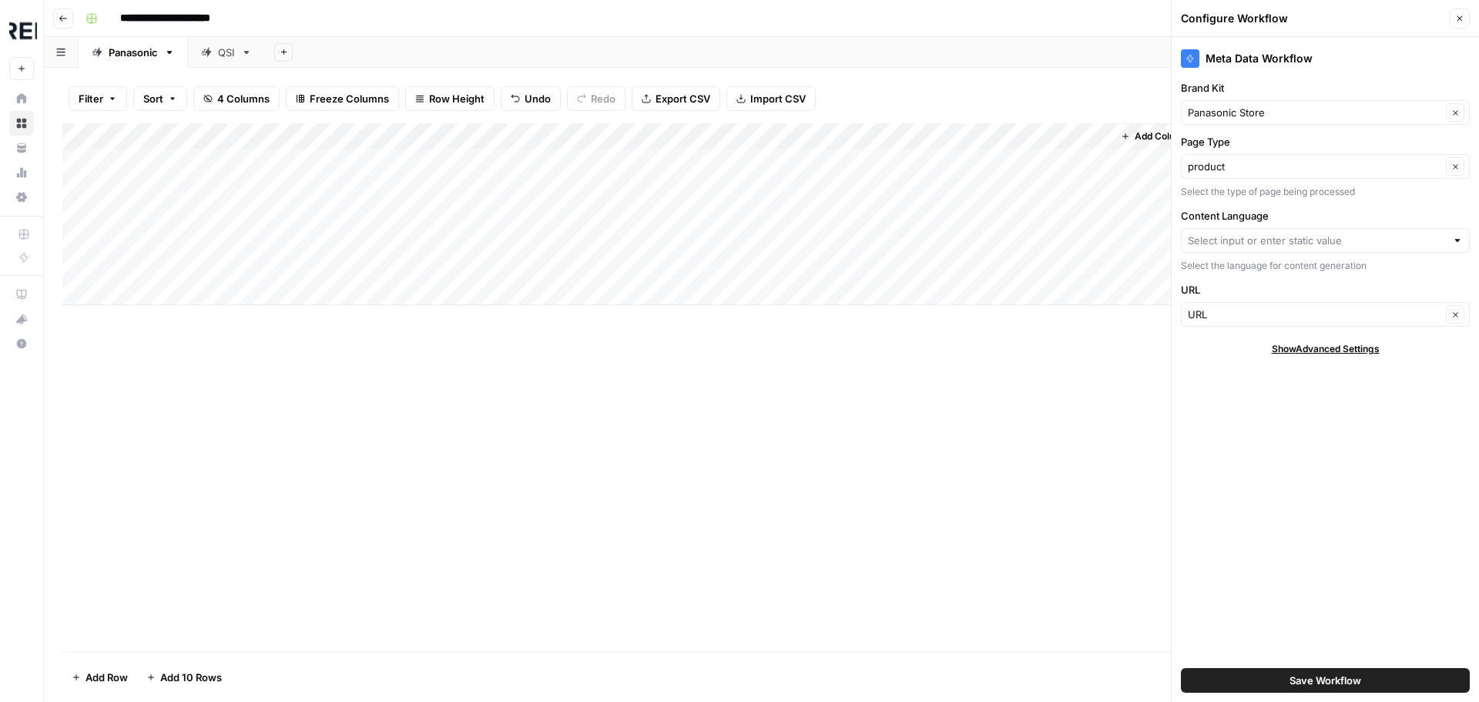
click at [1459, 233] on div at bounding box center [1457, 240] width 11 height 15
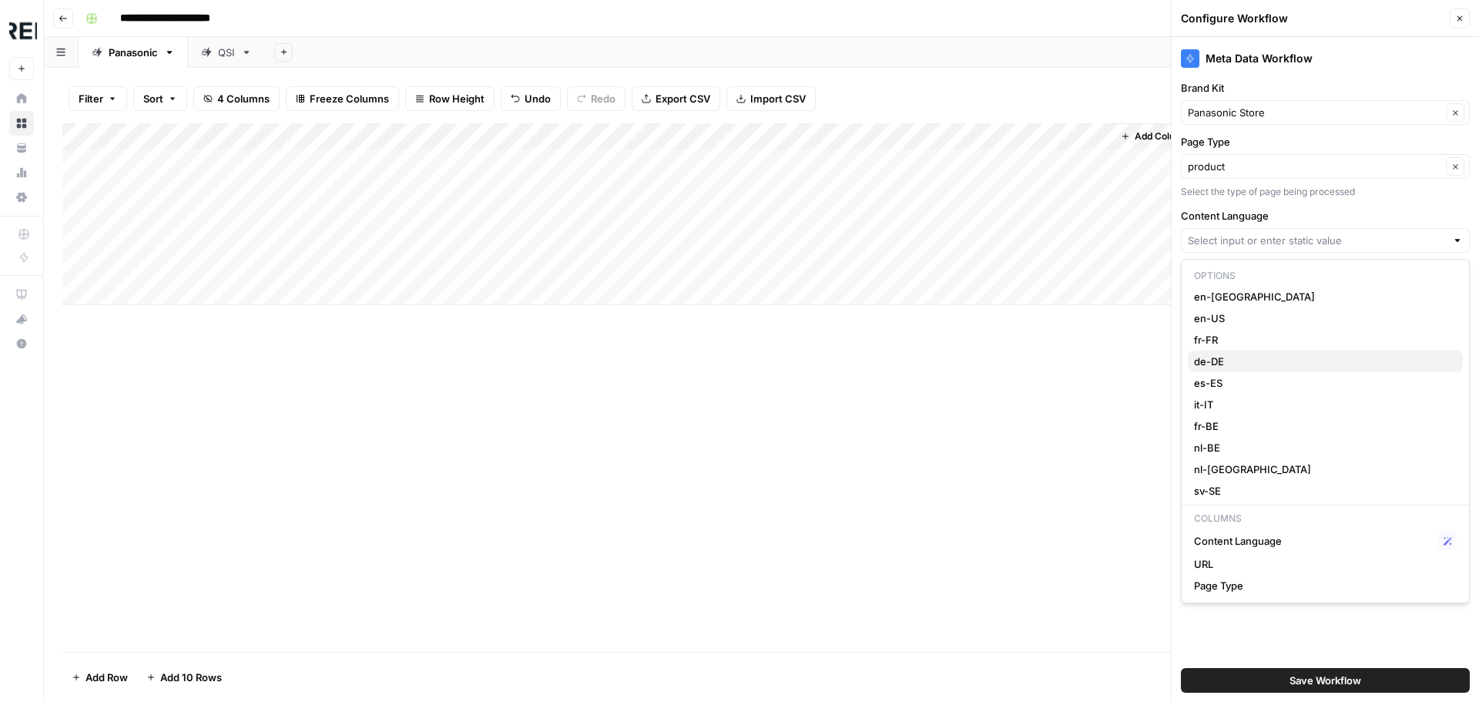
click at [1226, 354] on span "de-DE" at bounding box center [1322, 361] width 256 height 15
type input "de-DE"
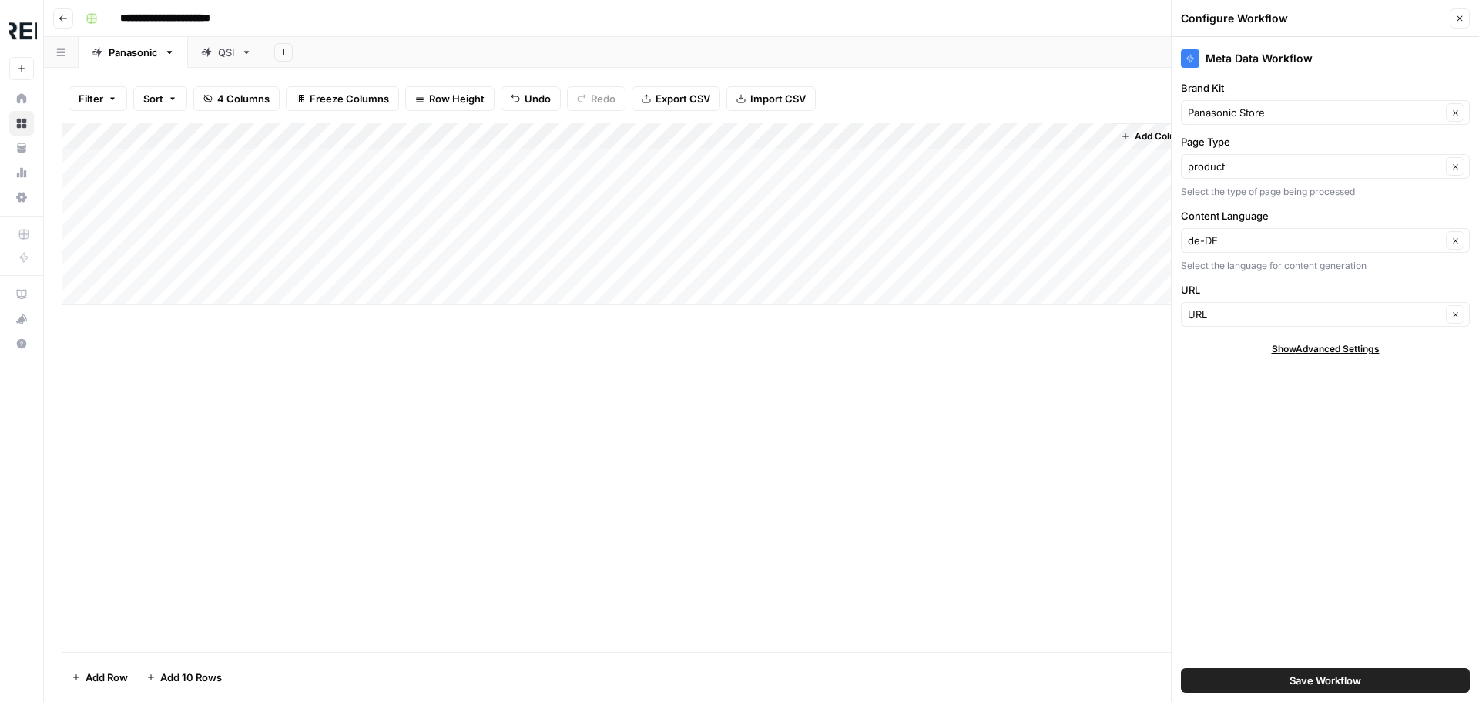
click at [1333, 673] on span "Save Workflow" at bounding box center [1325, 679] width 72 height 15
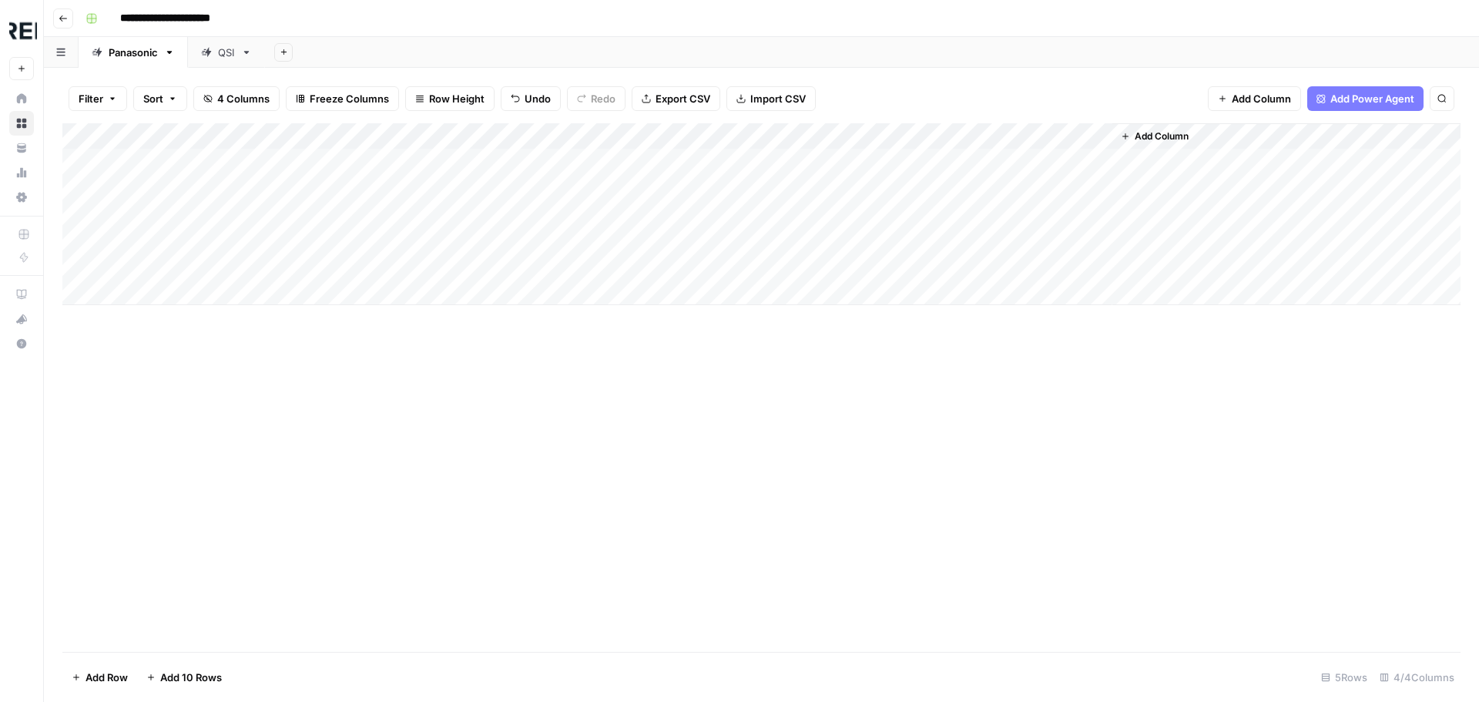
click at [1076, 139] on div "Add Column" at bounding box center [761, 214] width 1398 height 182
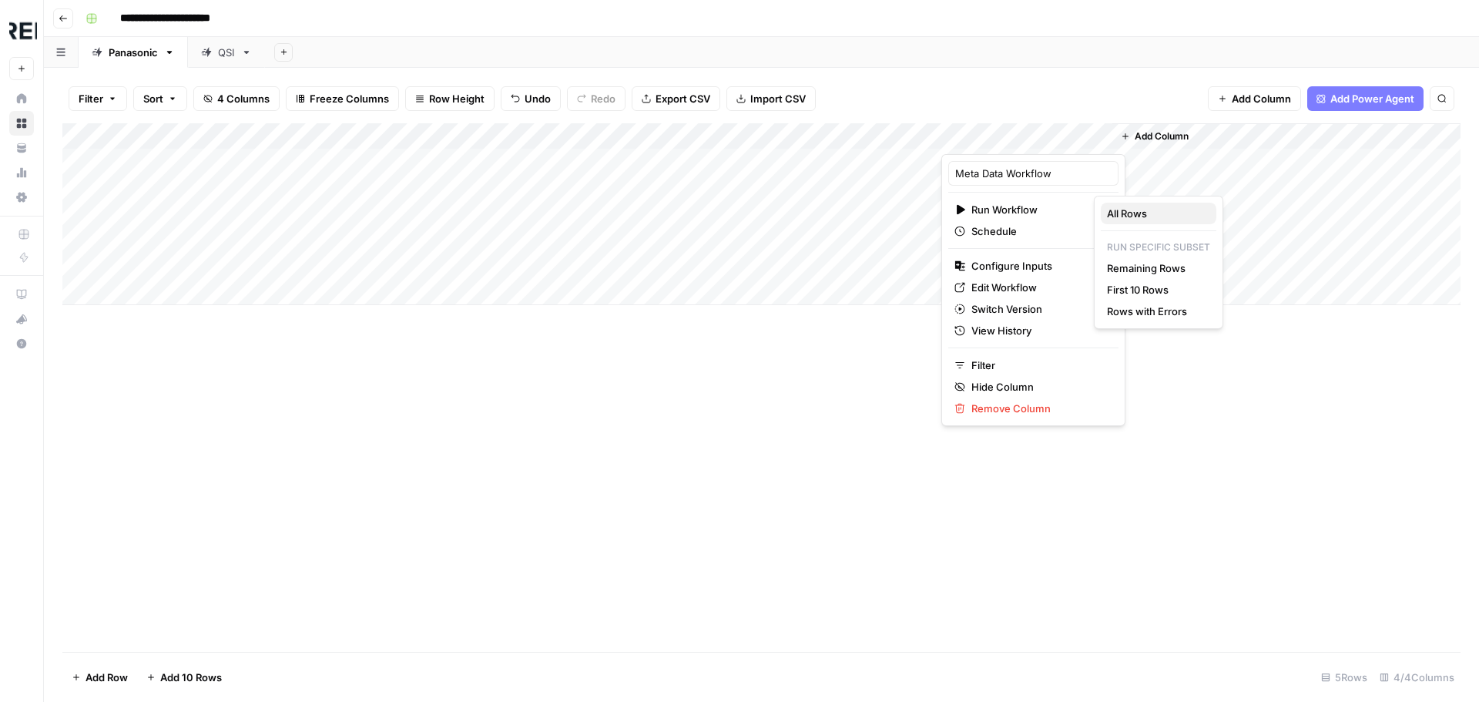
click at [1168, 216] on span "All Rows" at bounding box center [1155, 213] width 97 height 15
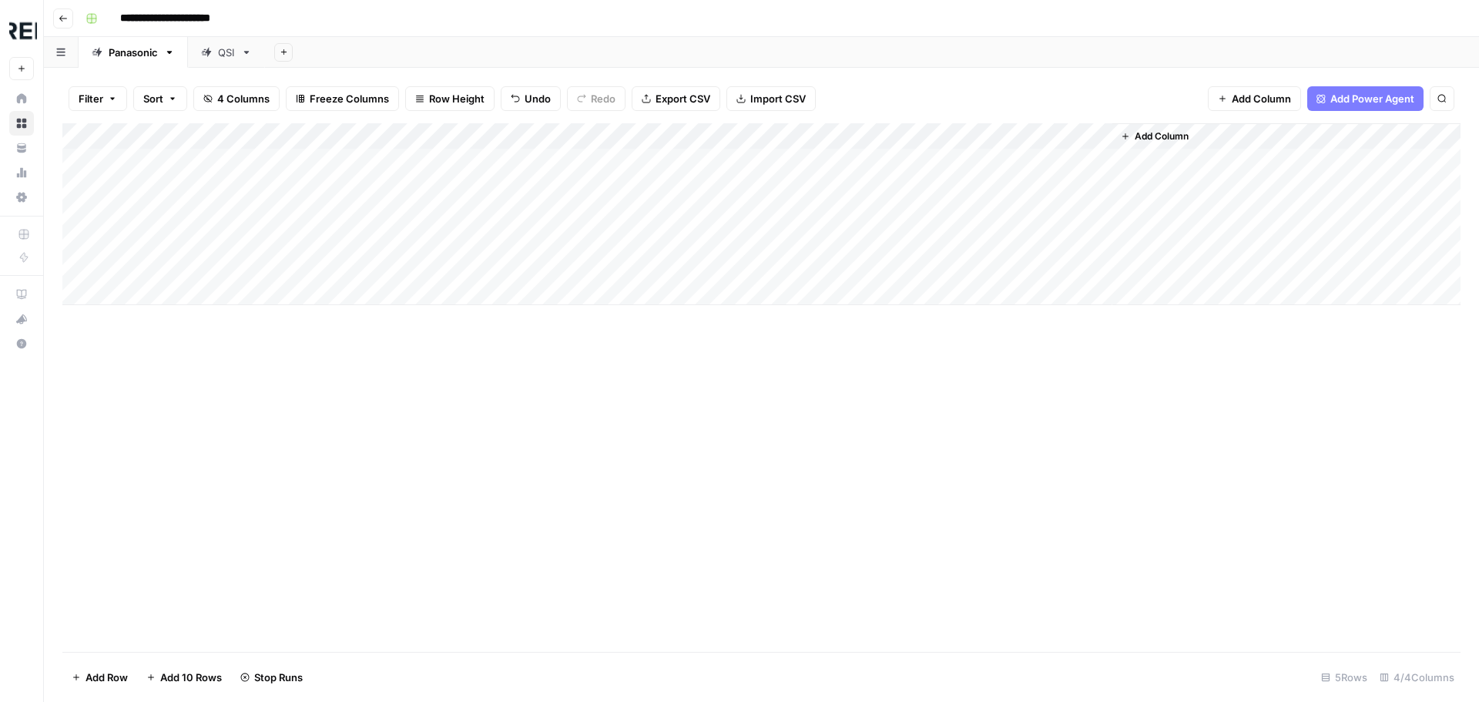
click at [1077, 163] on div "Add Column" at bounding box center [761, 214] width 1398 height 182
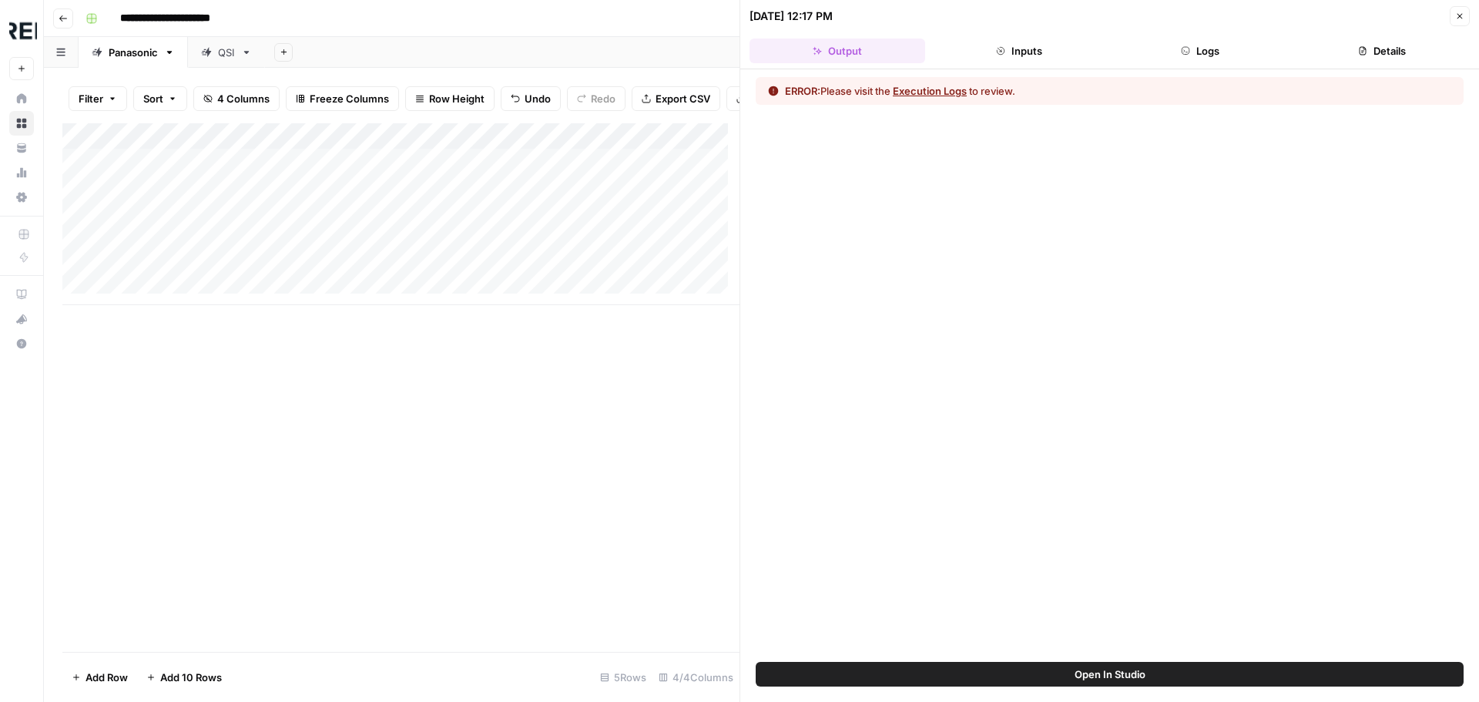
click at [1004, 39] on button "Inputs" at bounding box center [1019, 51] width 176 height 25
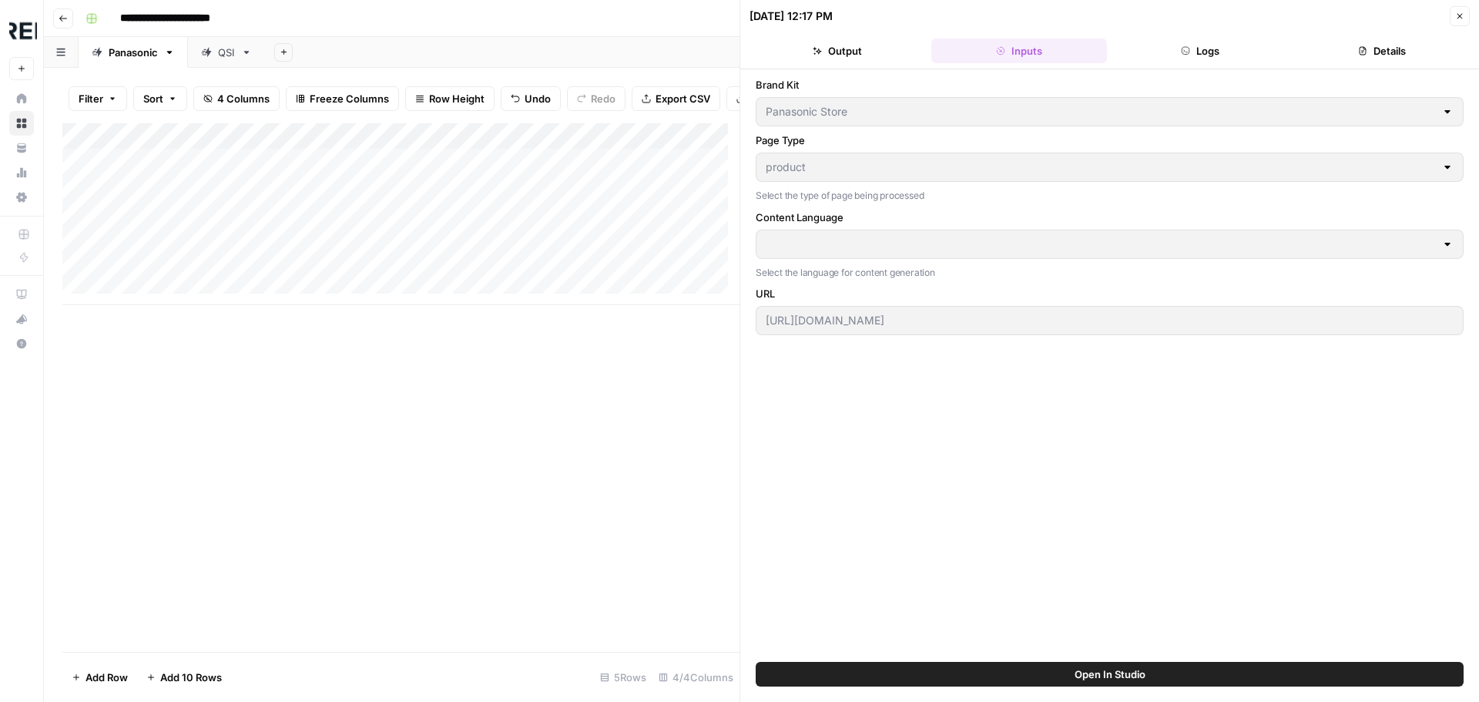
click at [1036, 233] on div at bounding box center [1110, 244] width 708 height 29
click at [1197, 45] on button "Logs" at bounding box center [1201, 51] width 176 height 25
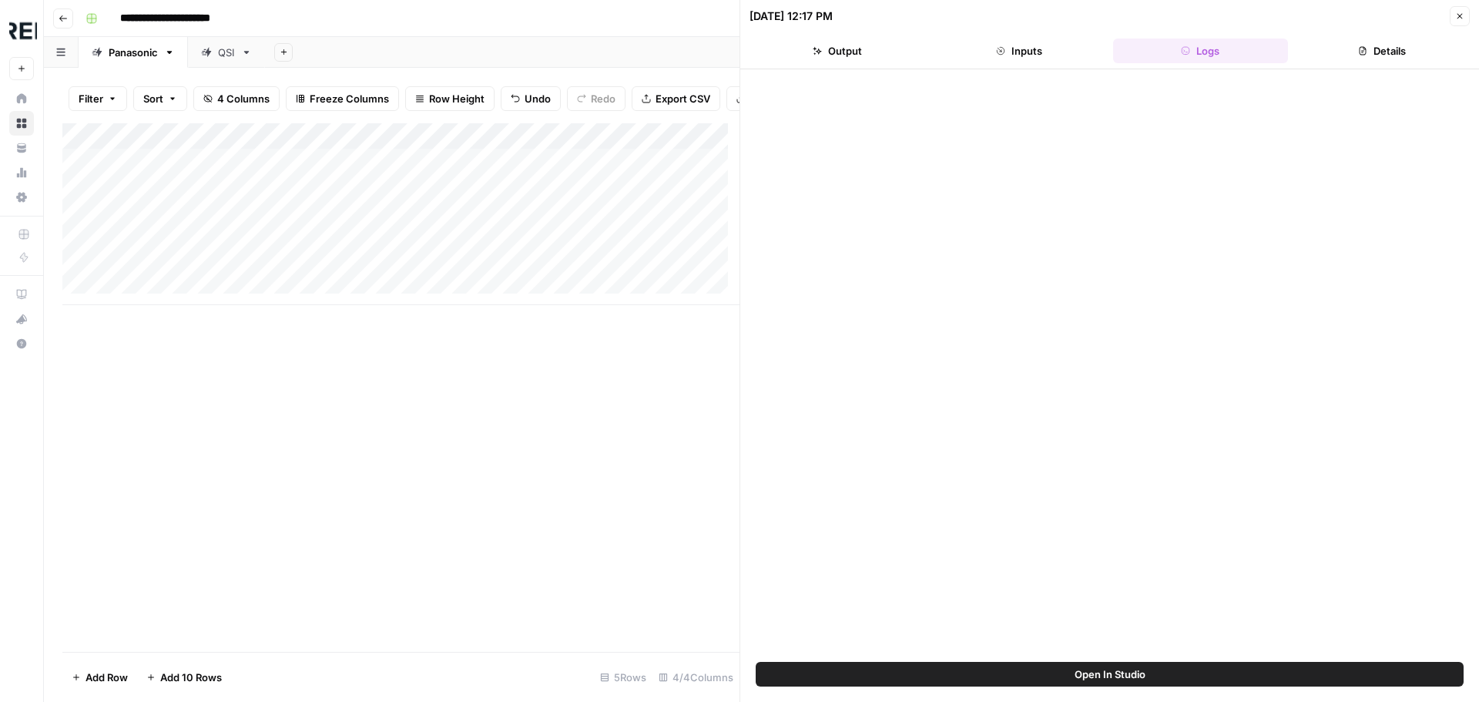
click at [869, 57] on button "Output" at bounding box center [837, 51] width 176 height 25
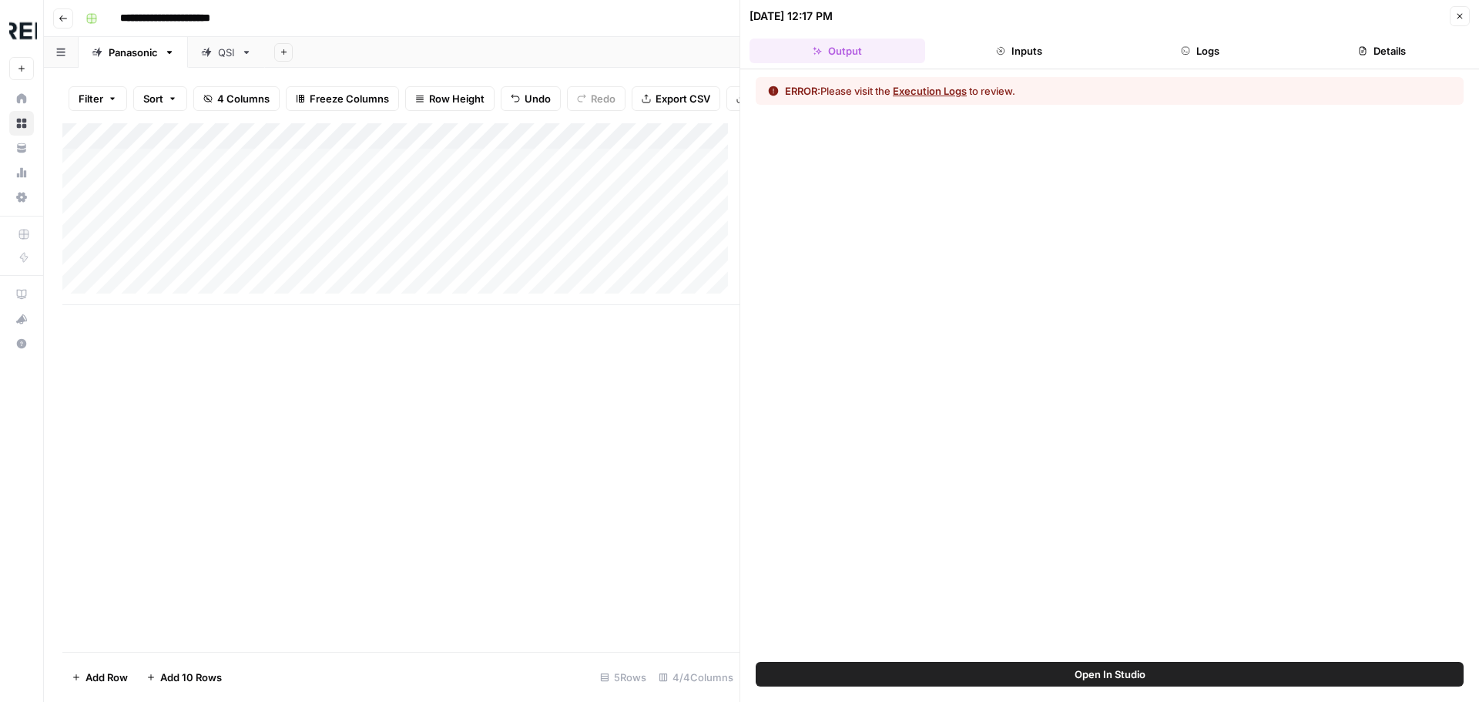
click at [920, 93] on button "Execution Logs" at bounding box center [930, 90] width 74 height 15
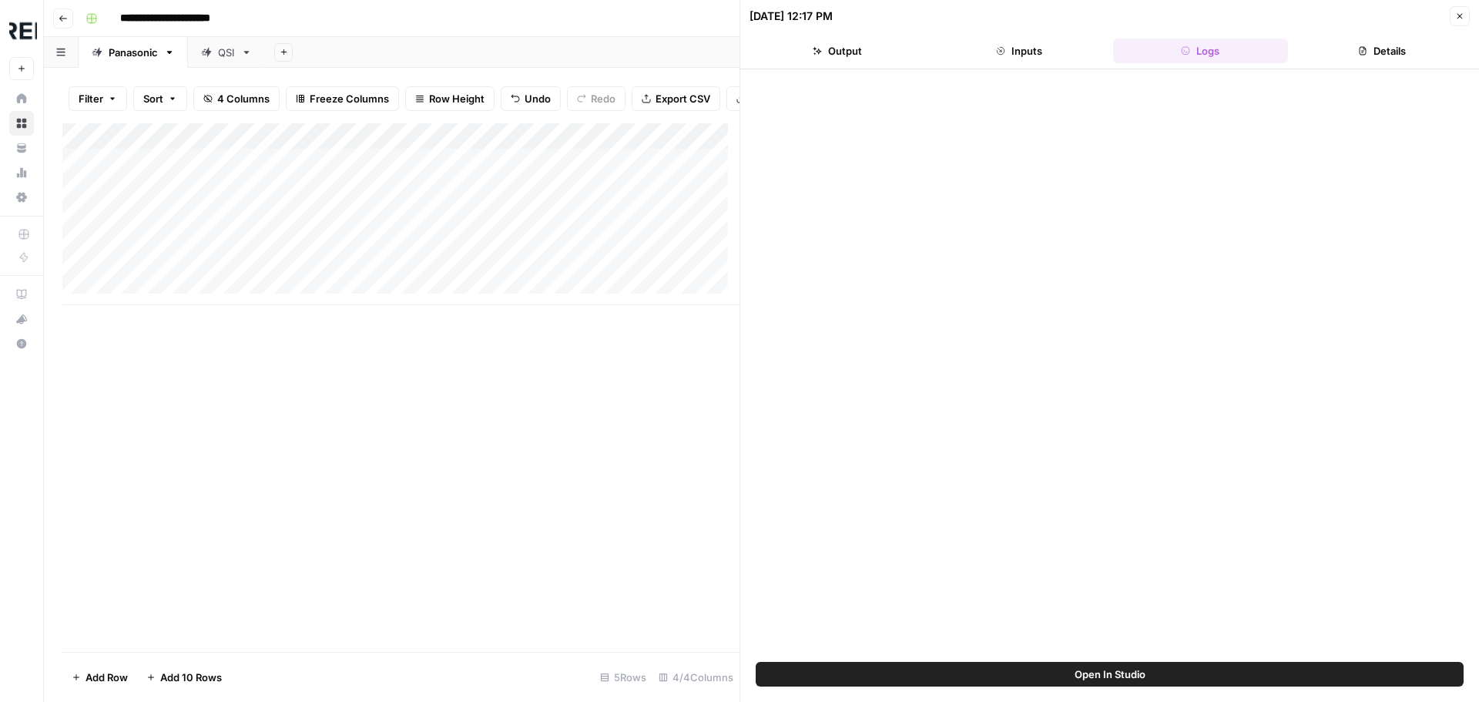
click at [1192, 56] on button "Logs" at bounding box center [1201, 51] width 176 height 25
click at [1136, 672] on span "Open In Studio" at bounding box center [1109, 673] width 71 height 15
click at [1457, 10] on button "Close" at bounding box center [1460, 16] width 20 height 20
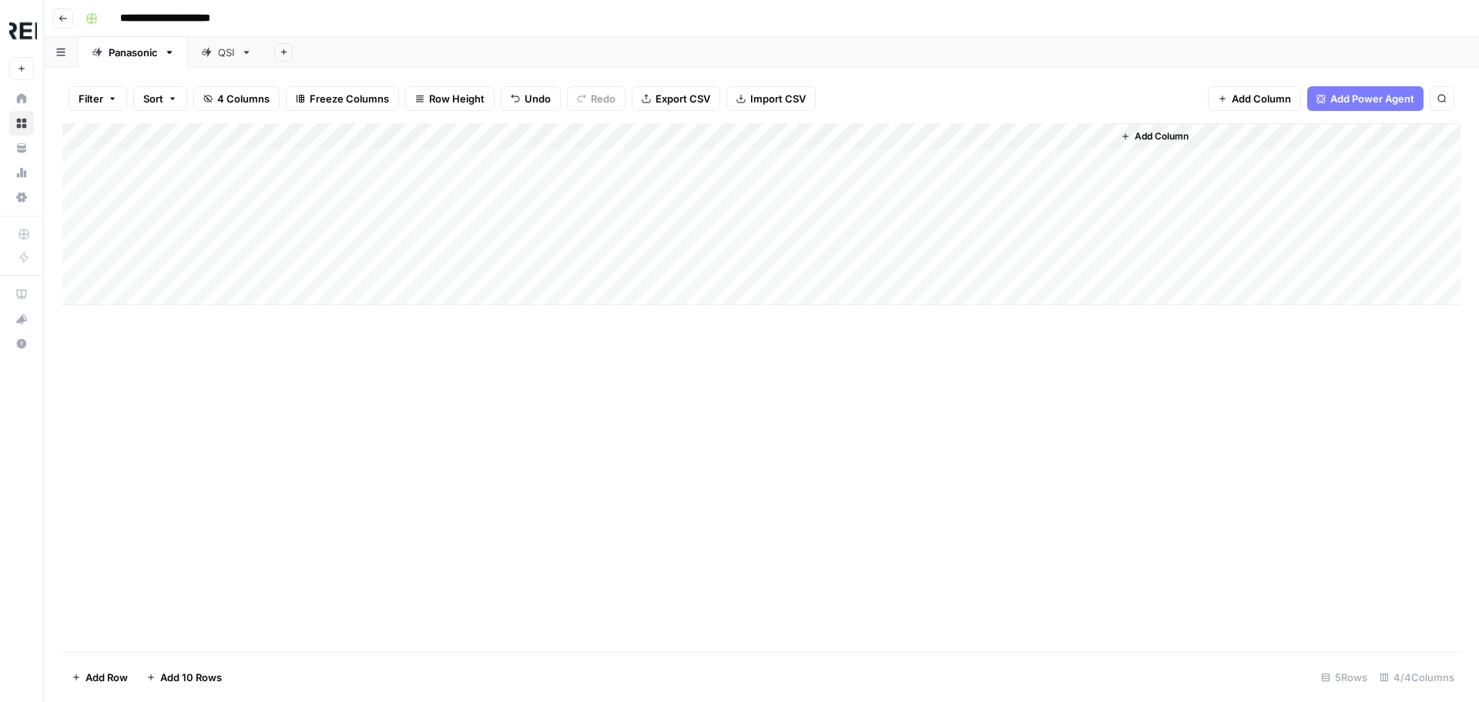
click at [783, 139] on div "Add Column" at bounding box center [761, 214] width 1398 height 182
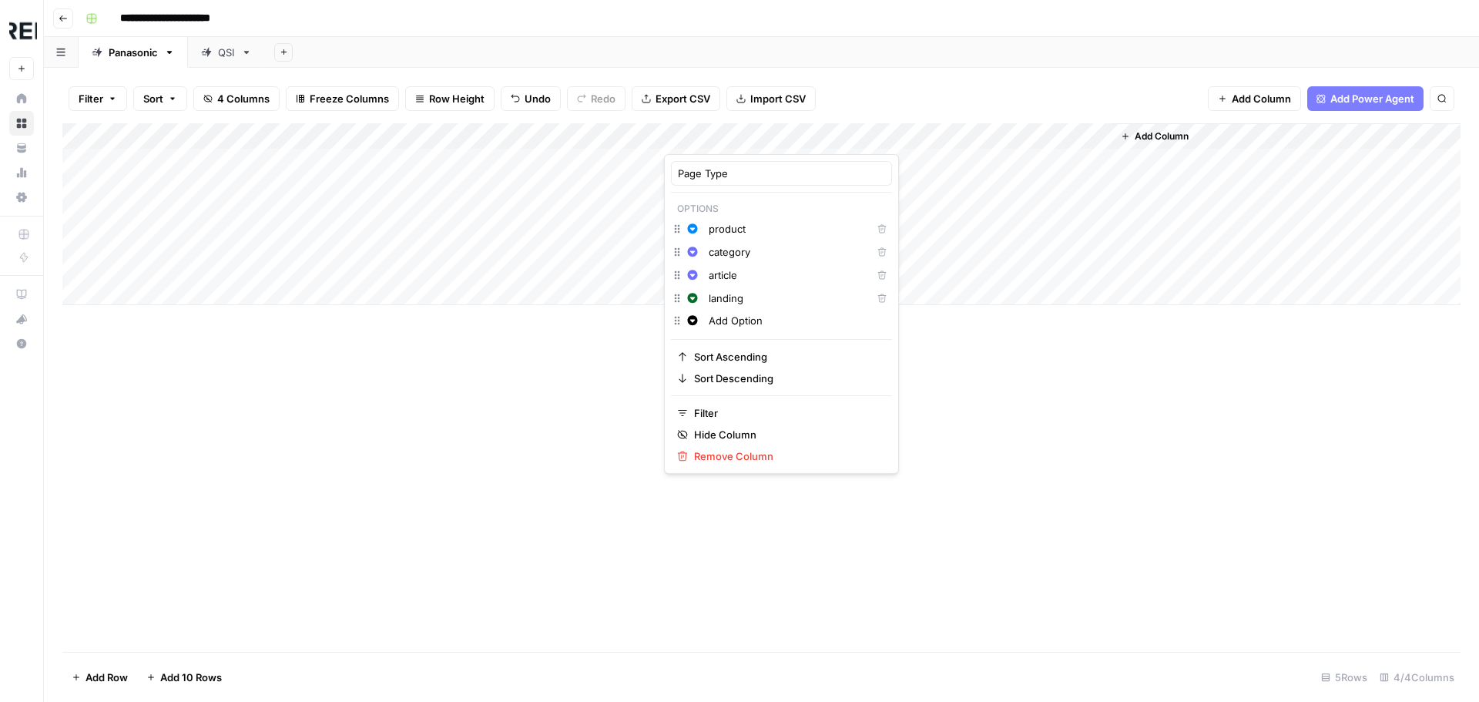
click at [736, 232] on input "product" at bounding box center [787, 228] width 156 height 15
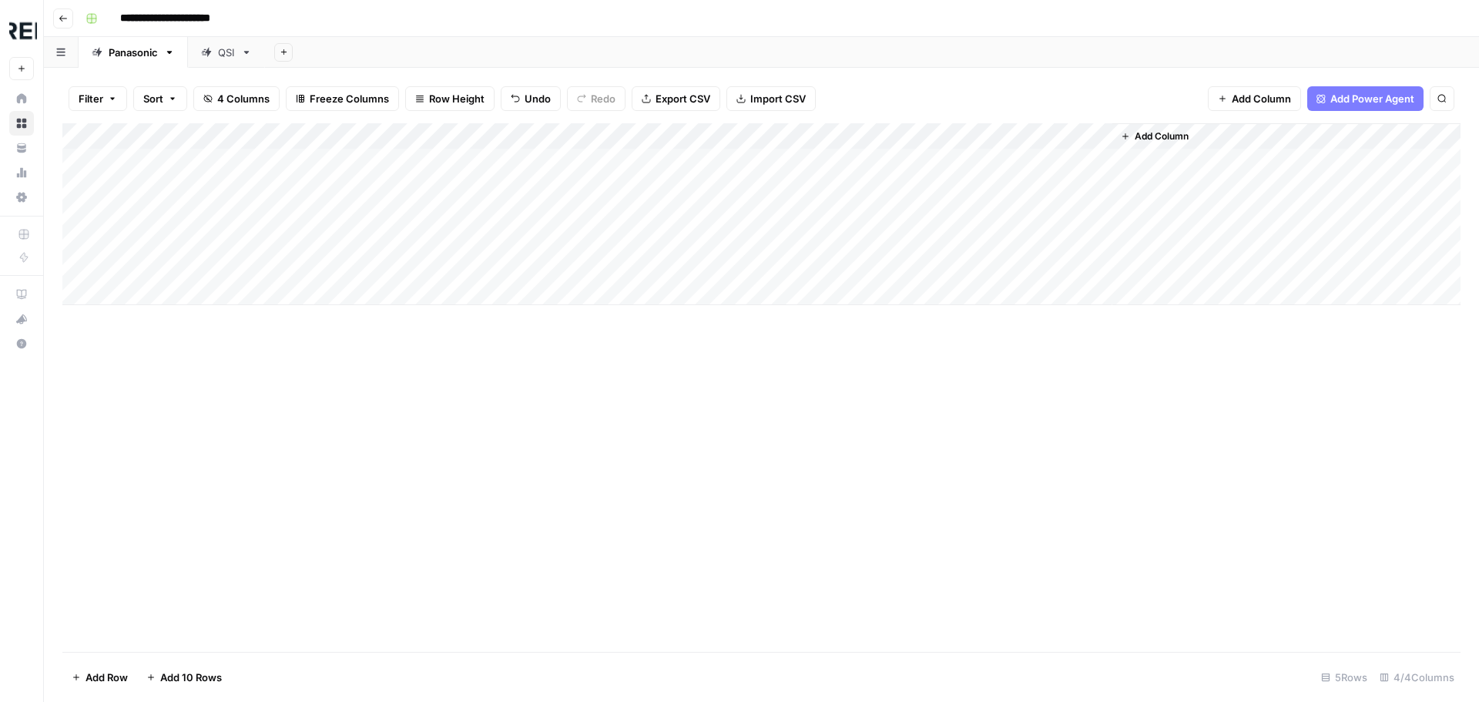
click at [563, 357] on div "Add Column" at bounding box center [761, 387] width 1398 height 528
click at [783, 146] on div "Add Column" at bounding box center [761, 214] width 1398 height 182
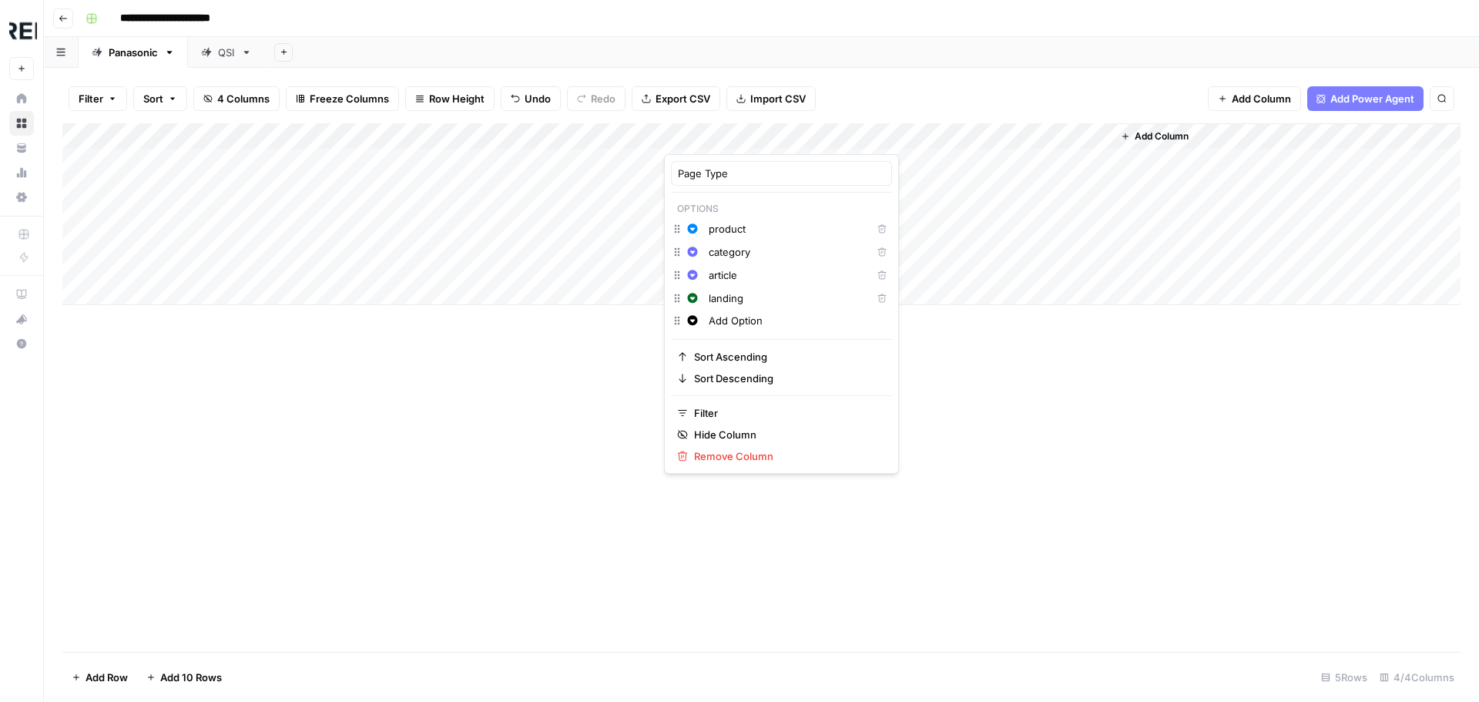
click at [558, 334] on div "Add Column" at bounding box center [761, 387] width 1398 height 528
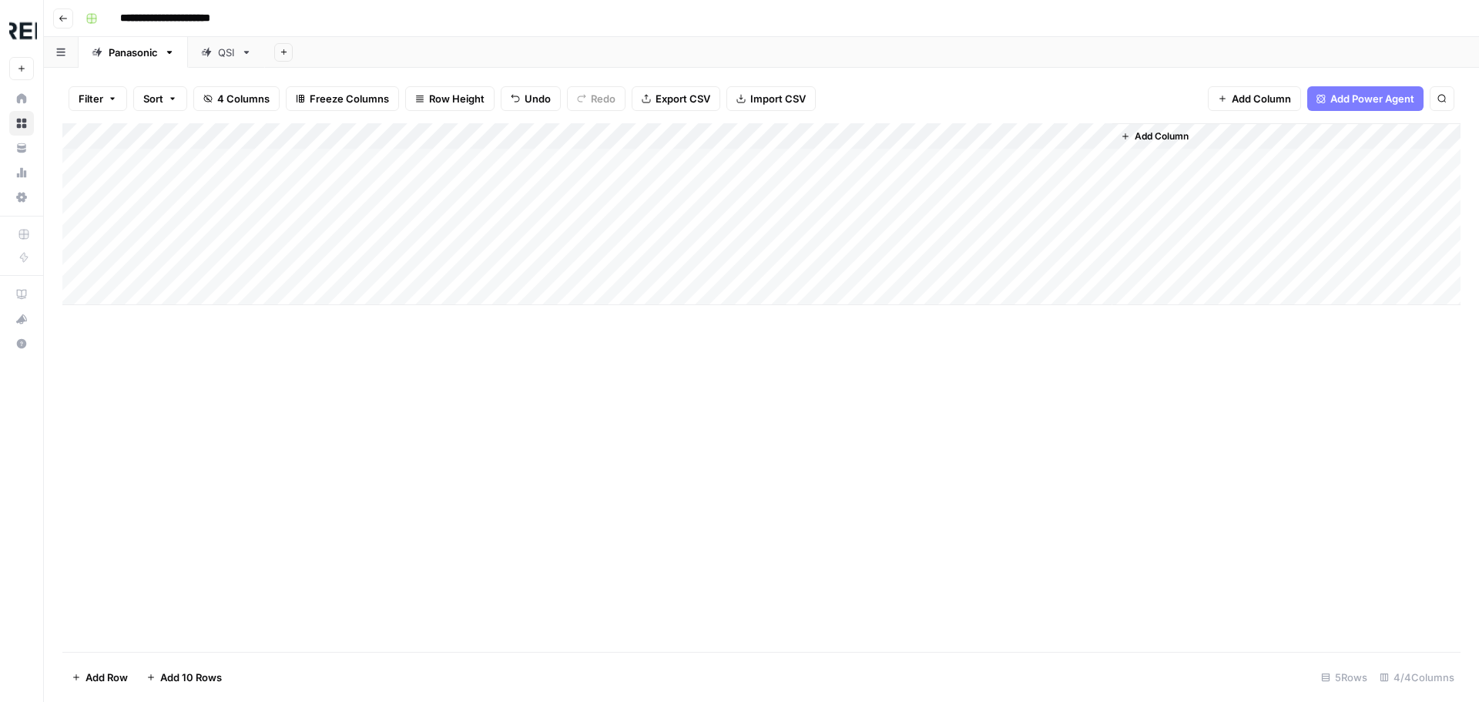
click at [778, 166] on div "Add Column" at bounding box center [761, 214] width 1398 height 182
click at [750, 162] on div "Add Column" at bounding box center [761, 214] width 1398 height 182
click at [707, 225] on button "product" at bounding box center [713, 221] width 50 height 18
click at [732, 194] on div "Add Column" at bounding box center [761, 214] width 1398 height 182
click at [733, 191] on div "Add Column" at bounding box center [761, 214] width 1398 height 182
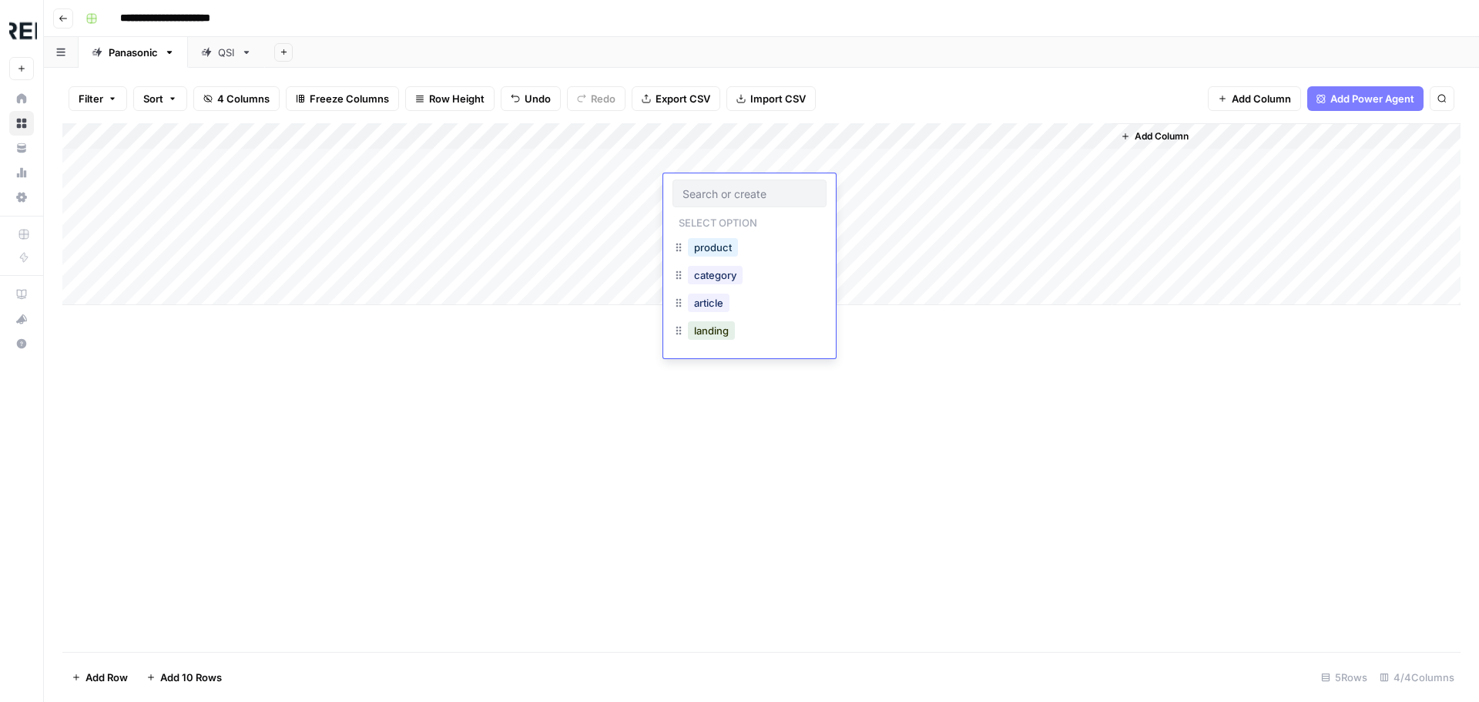
click at [733, 191] on input "text" at bounding box center [749, 193] width 134 height 14
click at [717, 246] on button "product" at bounding box center [713, 247] width 50 height 18
click at [725, 220] on div "Add Column" at bounding box center [761, 214] width 1398 height 182
click at [715, 269] on button "product" at bounding box center [713, 273] width 50 height 18
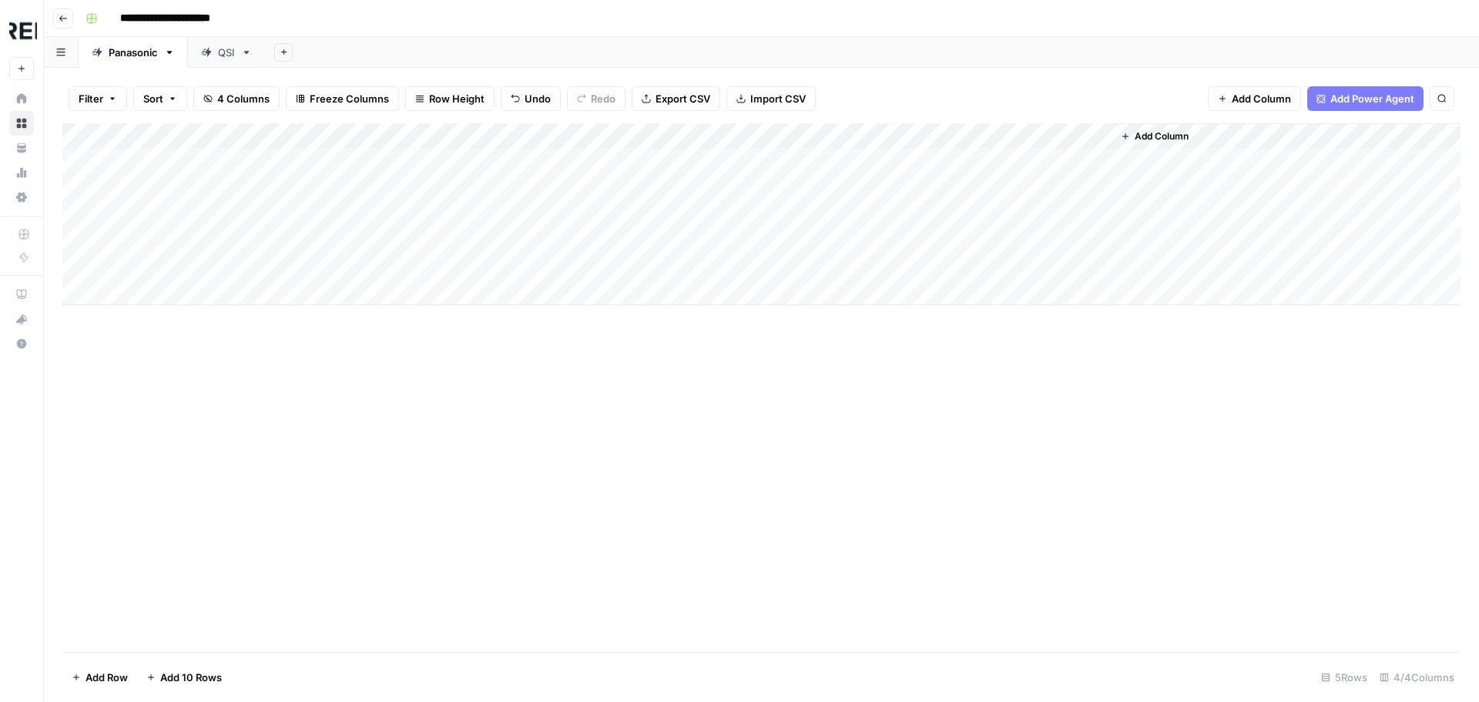
click at [722, 240] on div "Add Column" at bounding box center [761, 214] width 1398 height 182
click at [719, 305] on button "product" at bounding box center [713, 299] width 50 height 18
click at [726, 265] on div "Add Column" at bounding box center [761, 214] width 1398 height 182
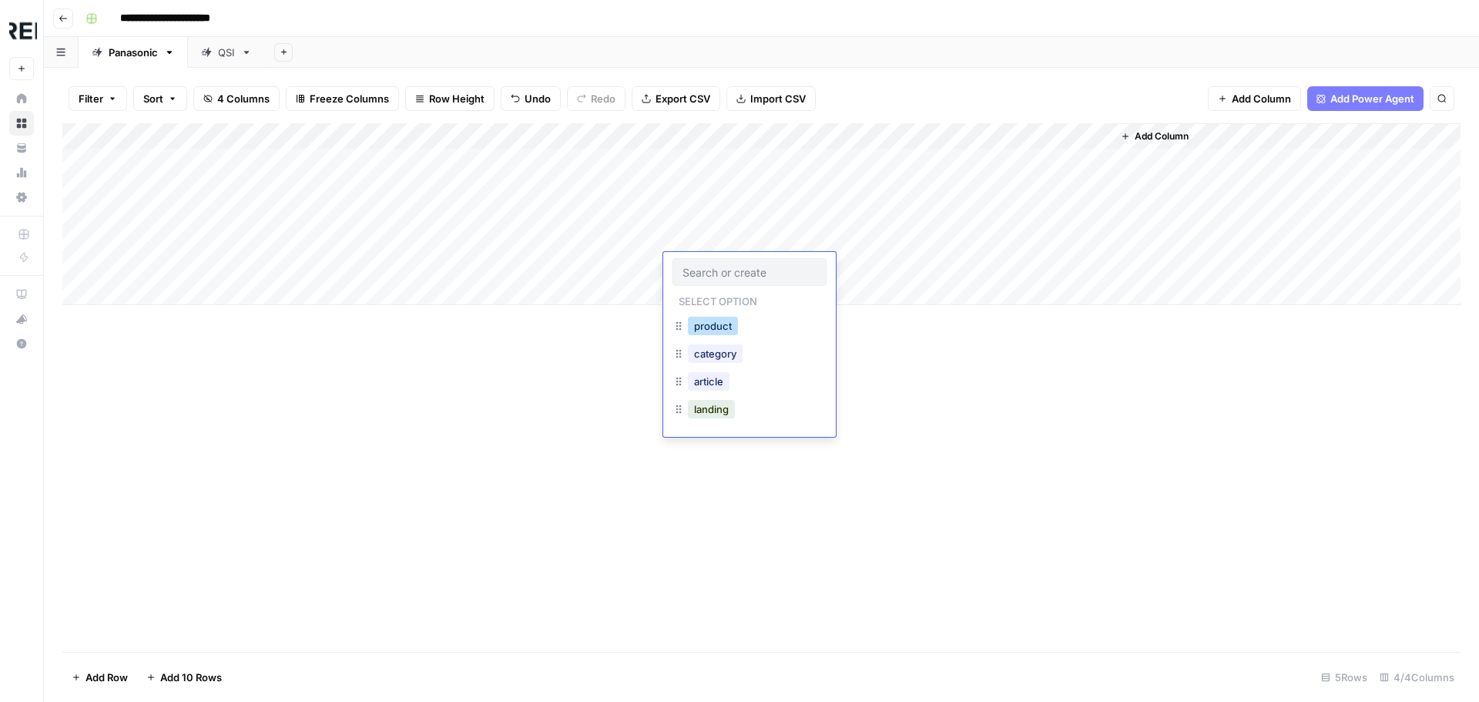
click at [722, 324] on button "product" at bounding box center [713, 326] width 50 height 18
click at [868, 157] on div "Add Column" at bounding box center [761, 214] width 1398 height 182
click at [886, 167] on div "Add Column" at bounding box center [761, 214] width 1398 height 182
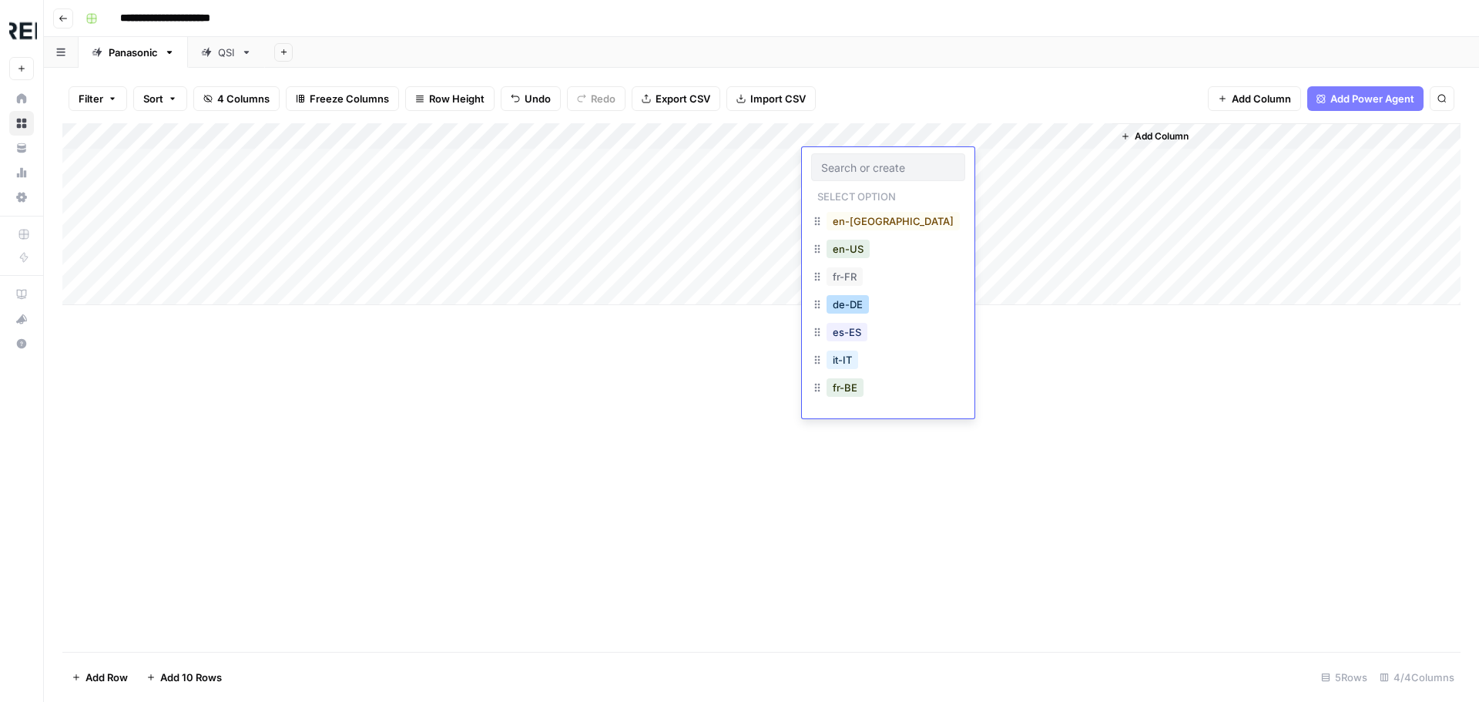
click at [853, 307] on button "de-DE" at bounding box center [847, 304] width 42 height 18
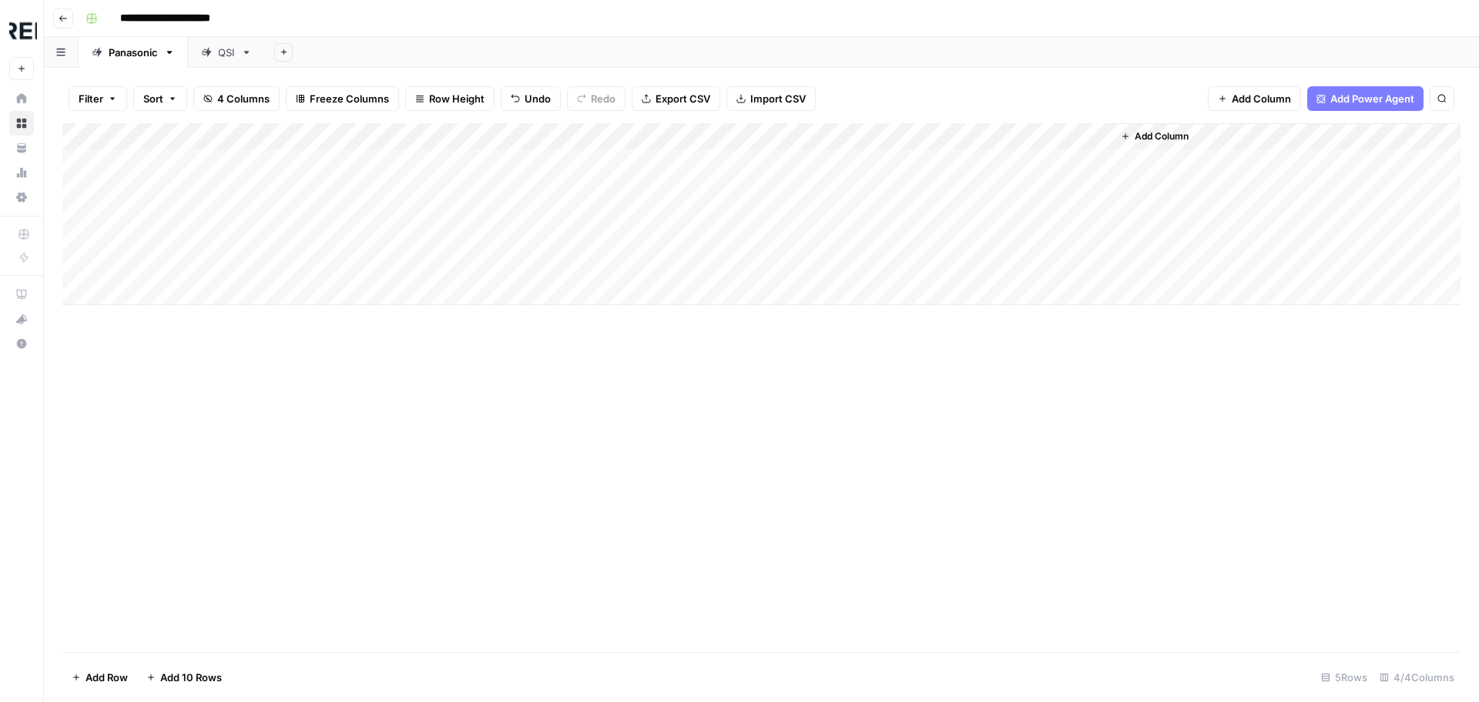
click at [841, 191] on div "Add Column" at bounding box center [761, 214] width 1398 height 182
click at [843, 186] on div "Add Column" at bounding box center [761, 214] width 1398 height 182
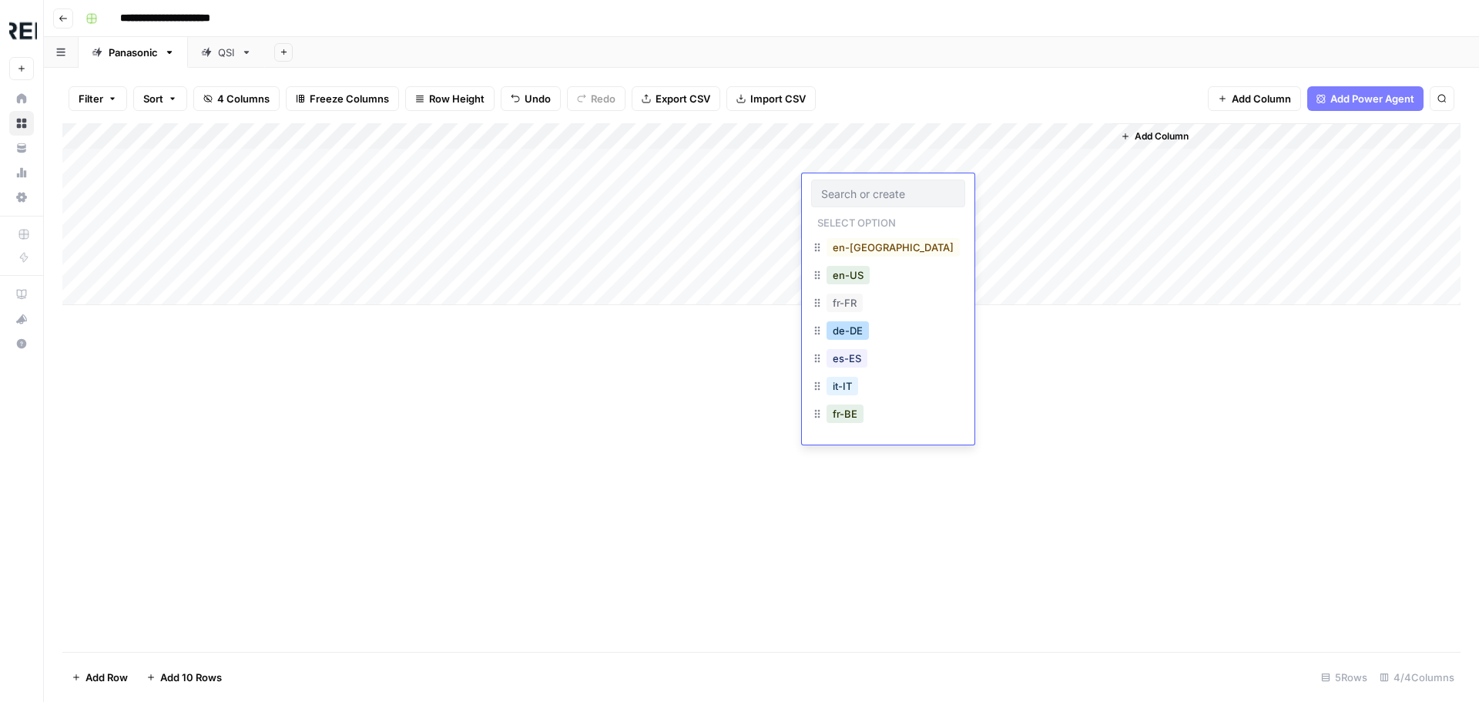
click at [855, 327] on button "de-DE" at bounding box center [847, 330] width 42 height 18
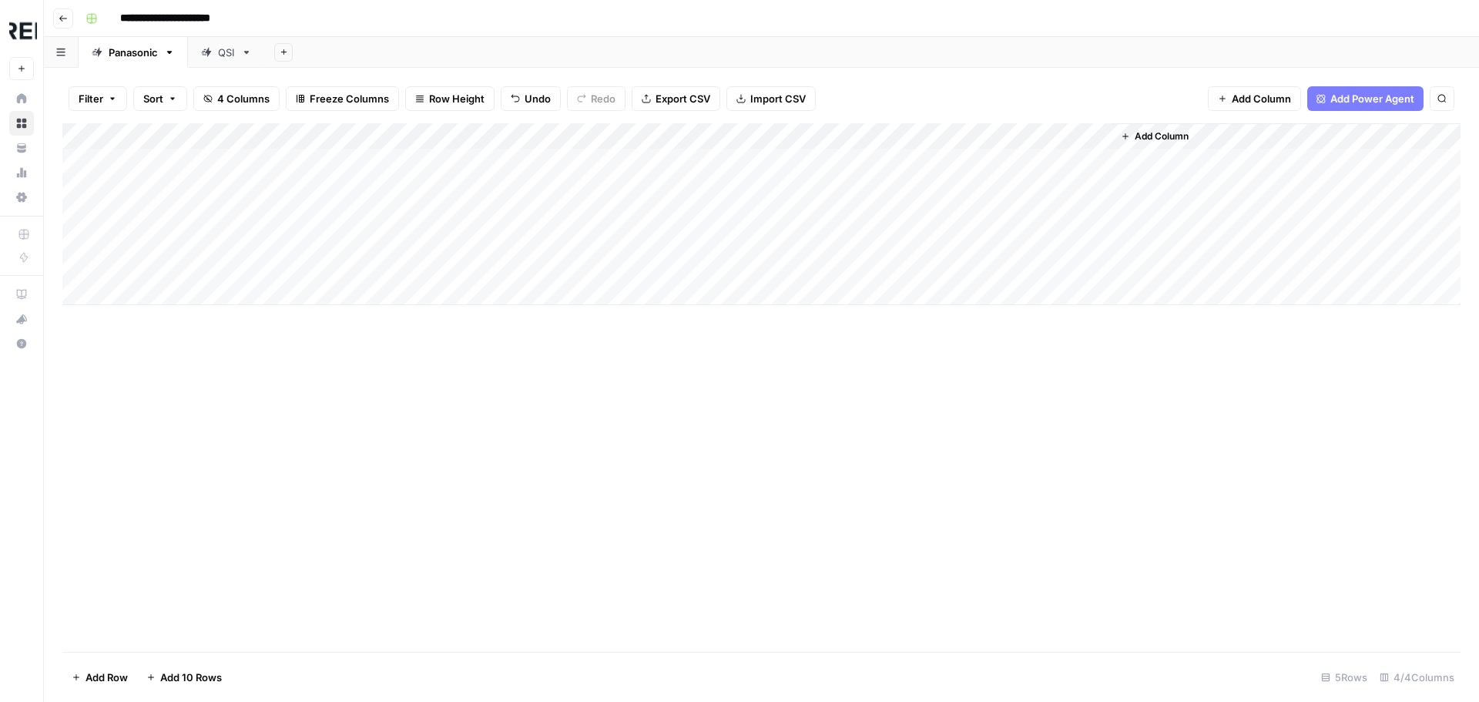
click at [847, 211] on div "Add Column" at bounding box center [761, 214] width 1398 height 182
click at [849, 220] on div "Add Column" at bounding box center [761, 214] width 1398 height 182
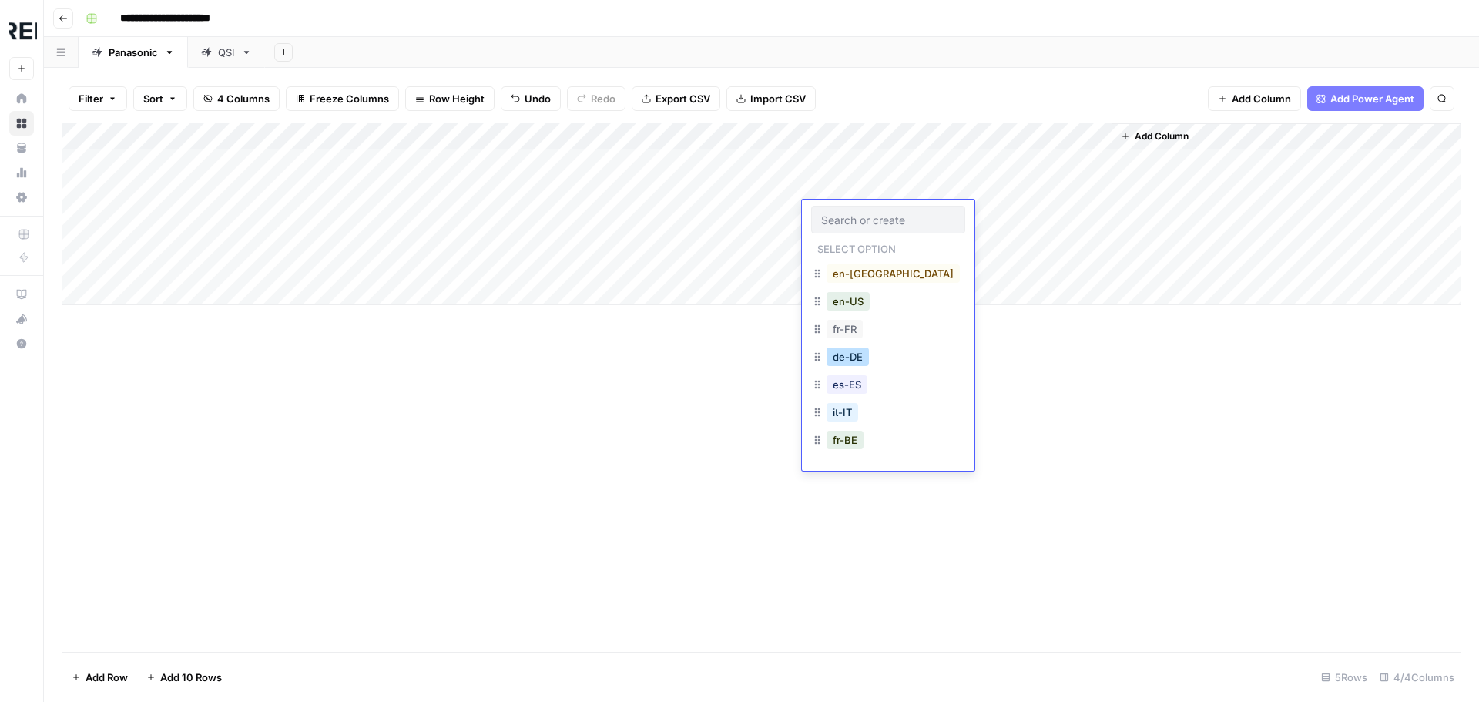
click at [854, 359] on button "de-DE" at bounding box center [847, 356] width 42 height 18
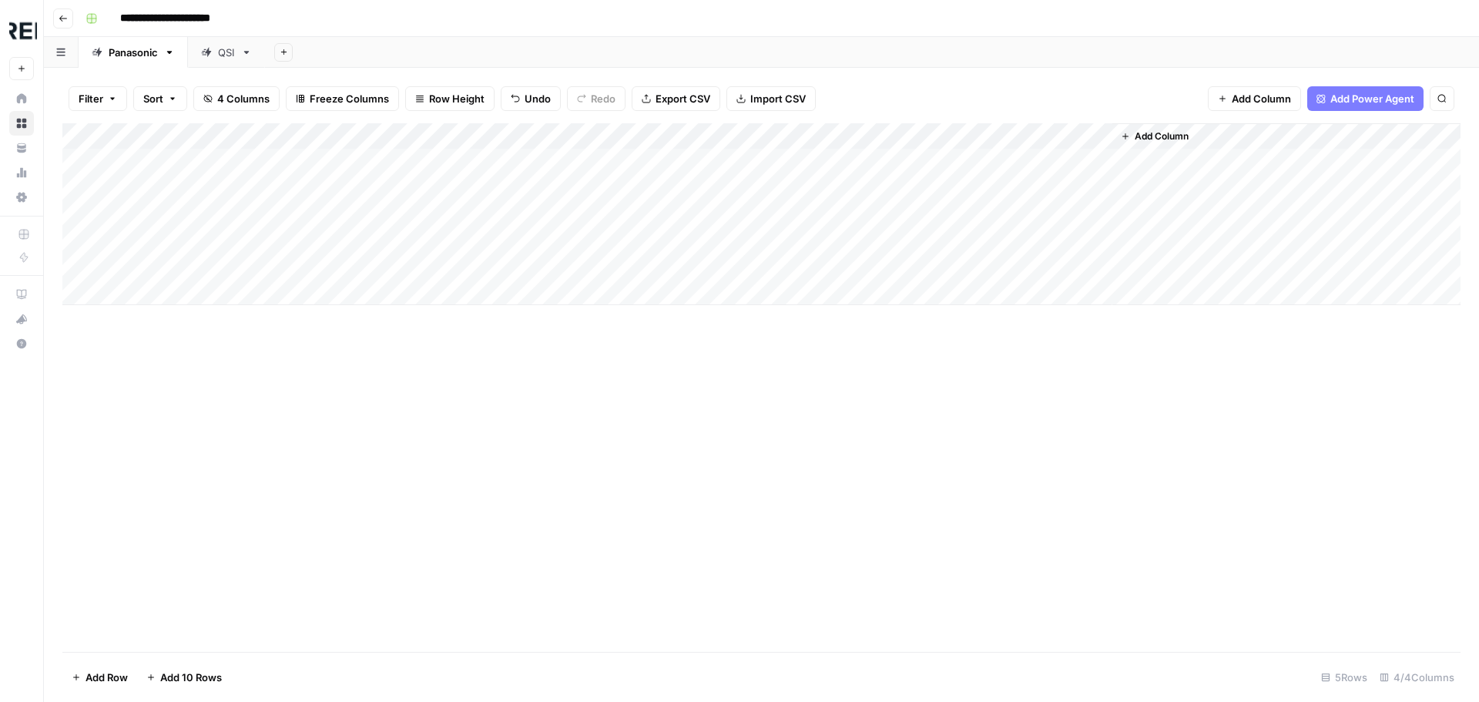
click at [836, 250] on div "Add Column" at bounding box center [761, 214] width 1398 height 182
click at [836, 237] on div "Add Column" at bounding box center [761, 214] width 1398 height 182
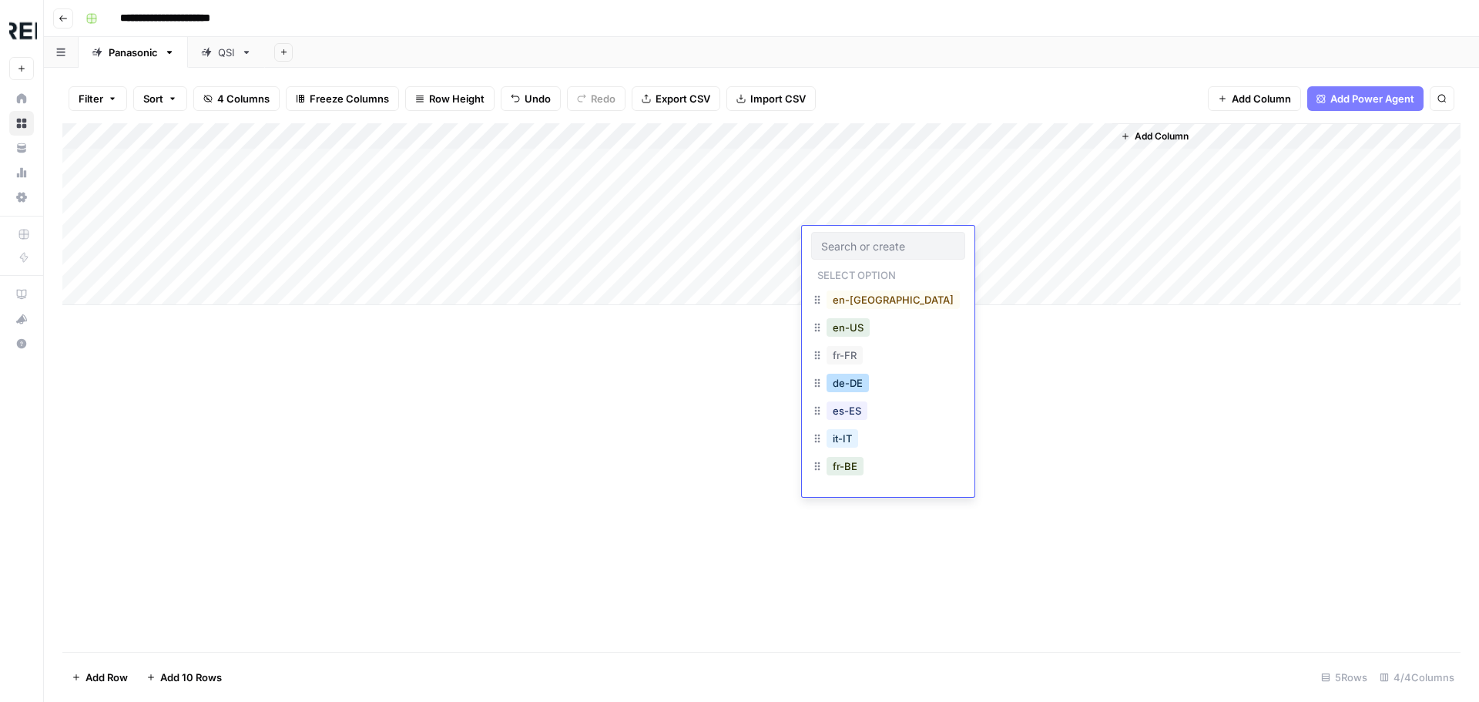
click at [853, 385] on button "de-DE" at bounding box center [847, 383] width 42 height 18
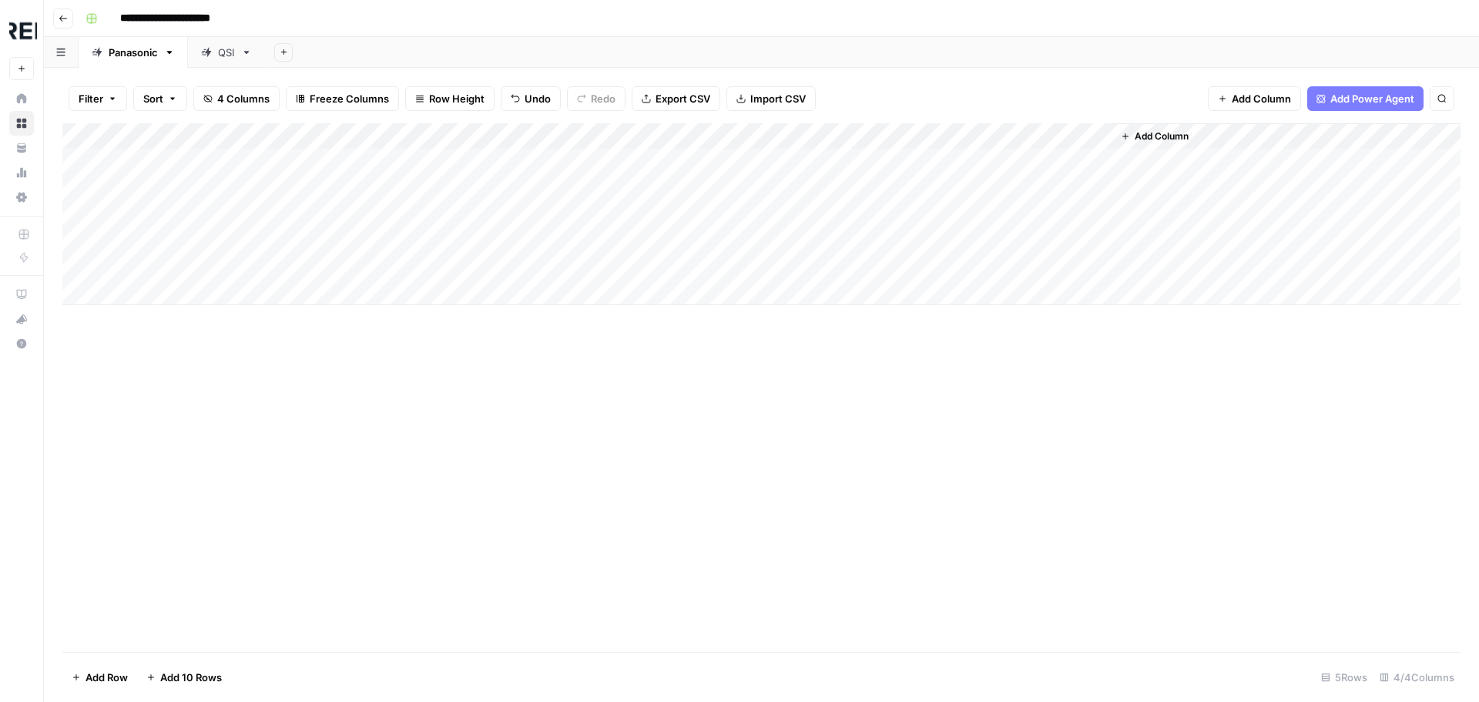
click at [828, 267] on div "Add Column" at bounding box center [761, 214] width 1398 height 182
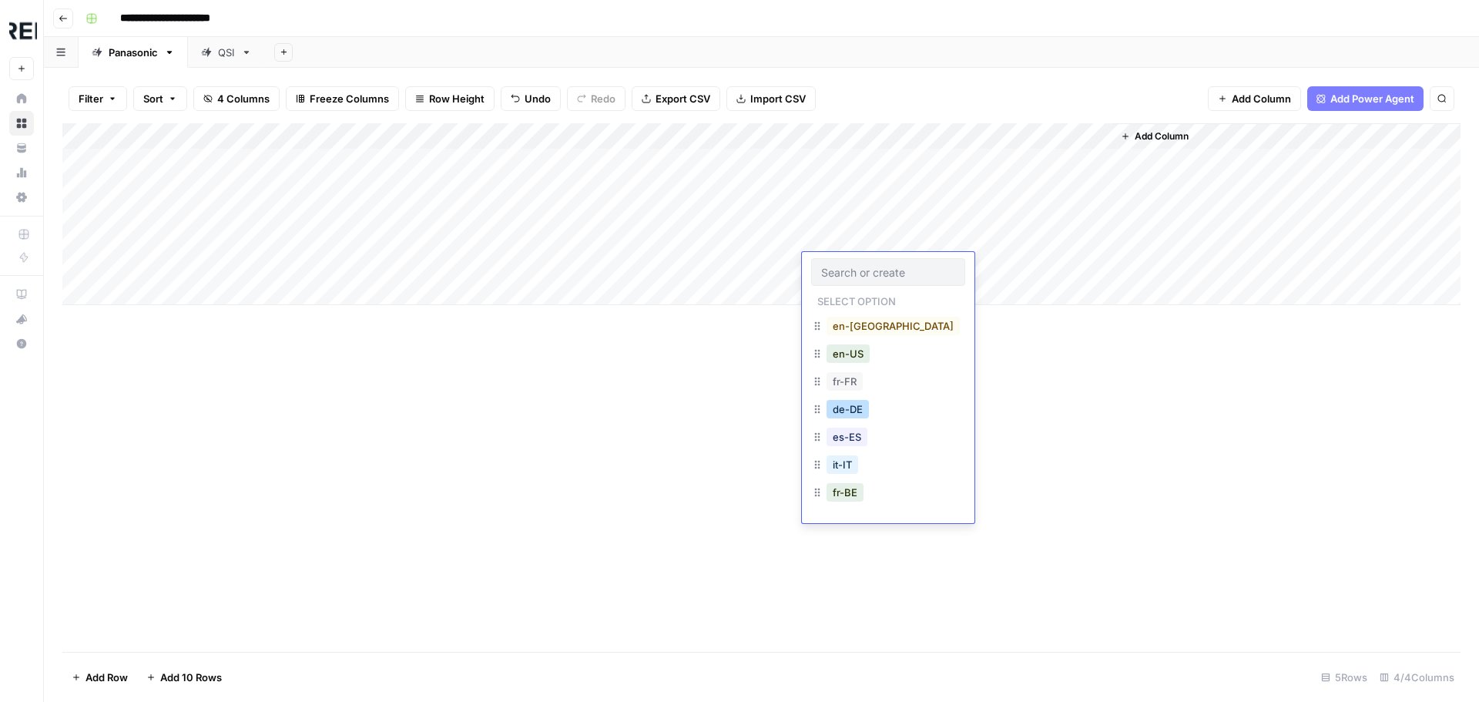
click at [854, 411] on button "de-DE" at bounding box center [847, 409] width 42 height 18
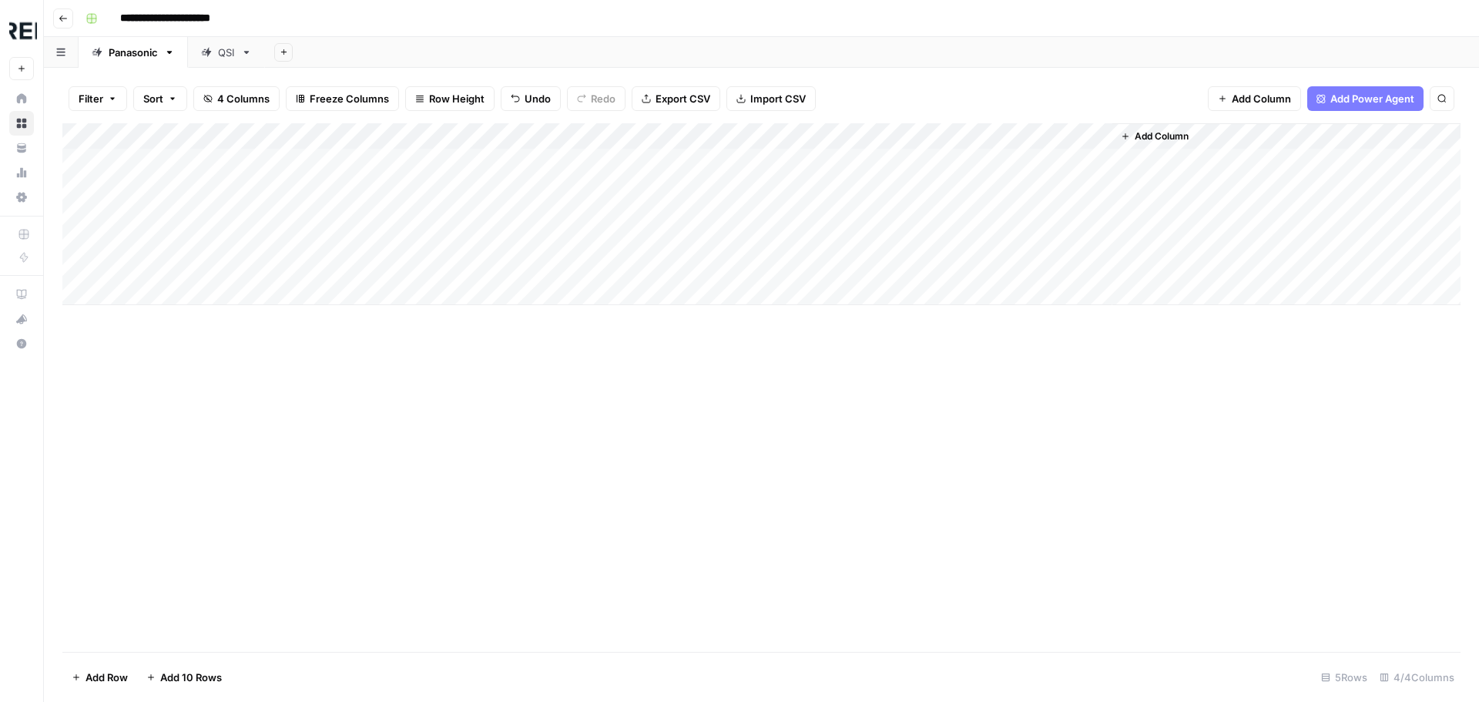
click at [849, 283] on div "Add Column" at bounding box center [761, 214] width 1398 height 182
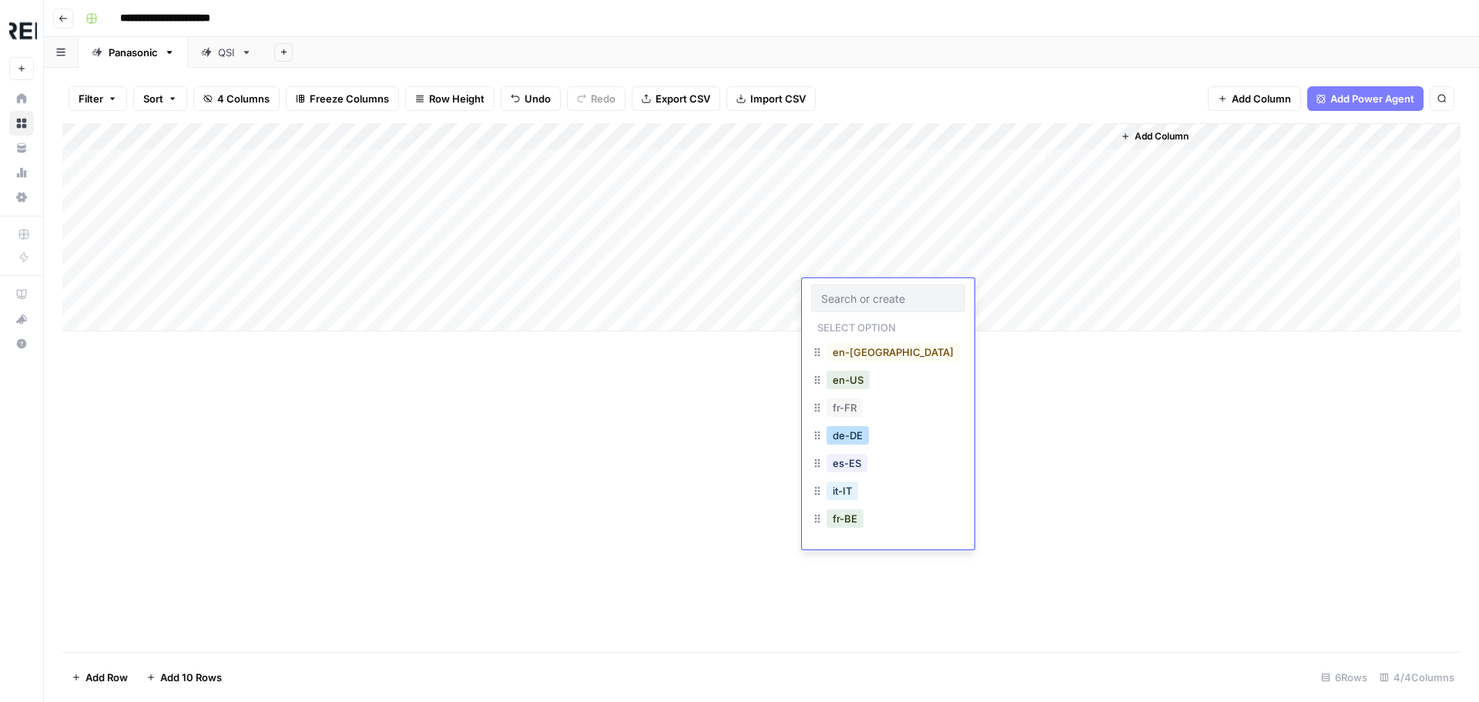
click at [863, 436] on button "de-DE" at bounding box center [847, 435] width 42 height 18
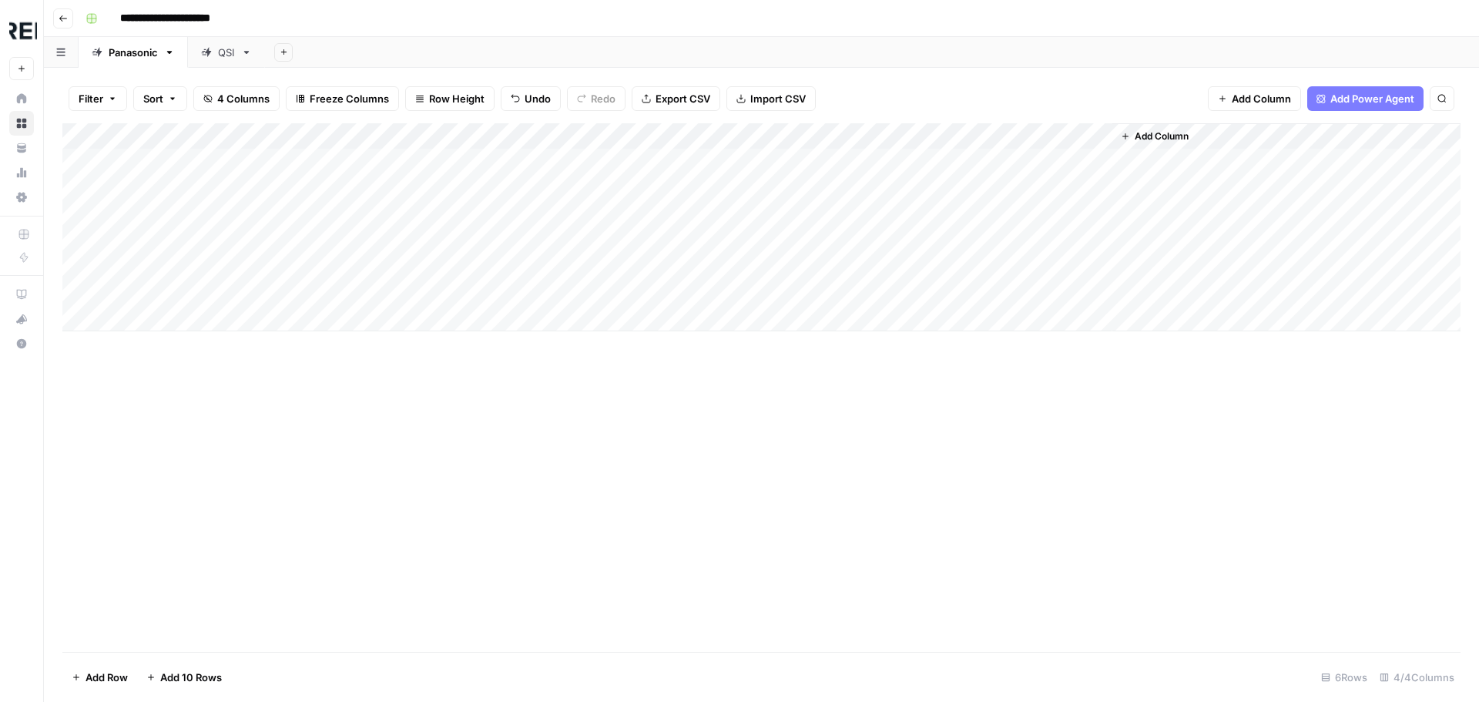
click at [80, 290] on div "Add Column" at bounding box center [761, 227] width 1398 height 208
click at [116, 682] on span "Delete 1 Row" at bounding box center [103, 676] width 62 height 15
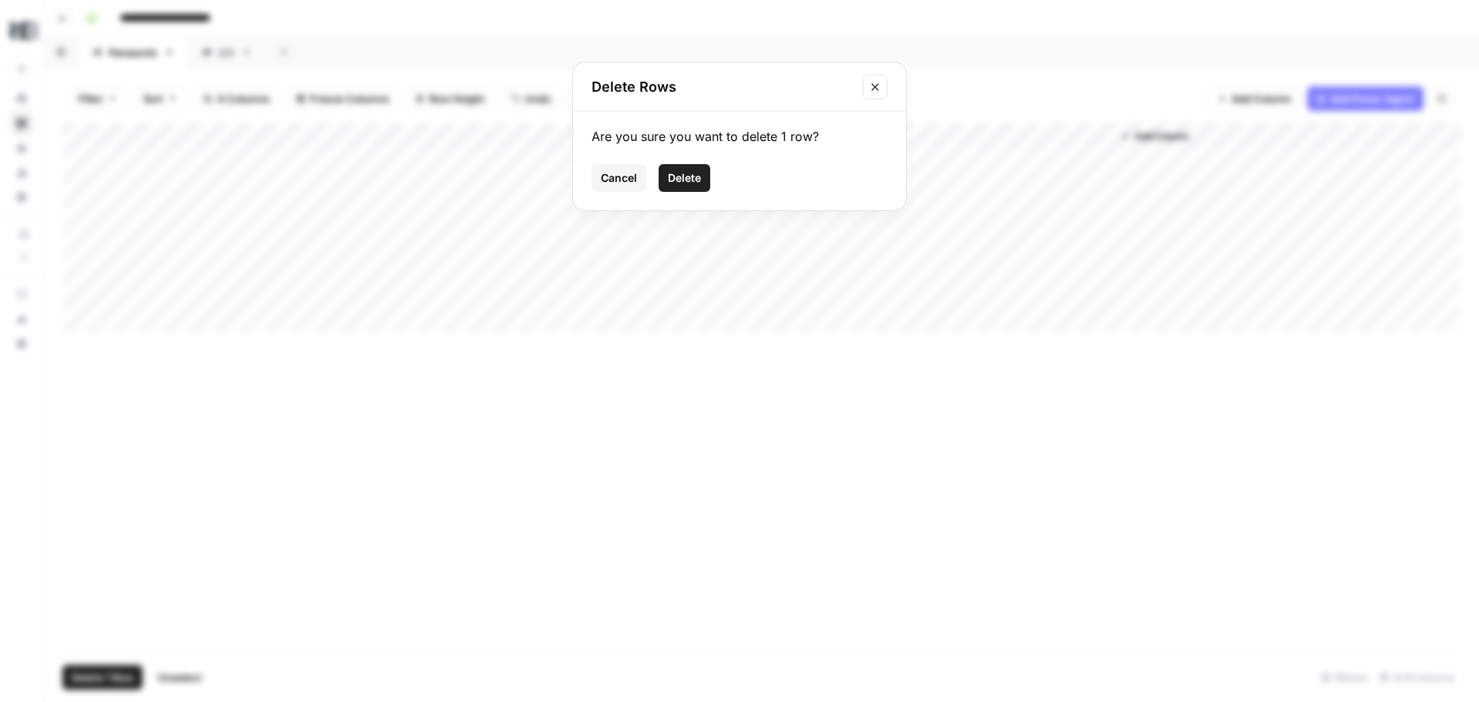
click at [682, 176] on span "Delete" at bounding box center [684, 177] width 33 height 15
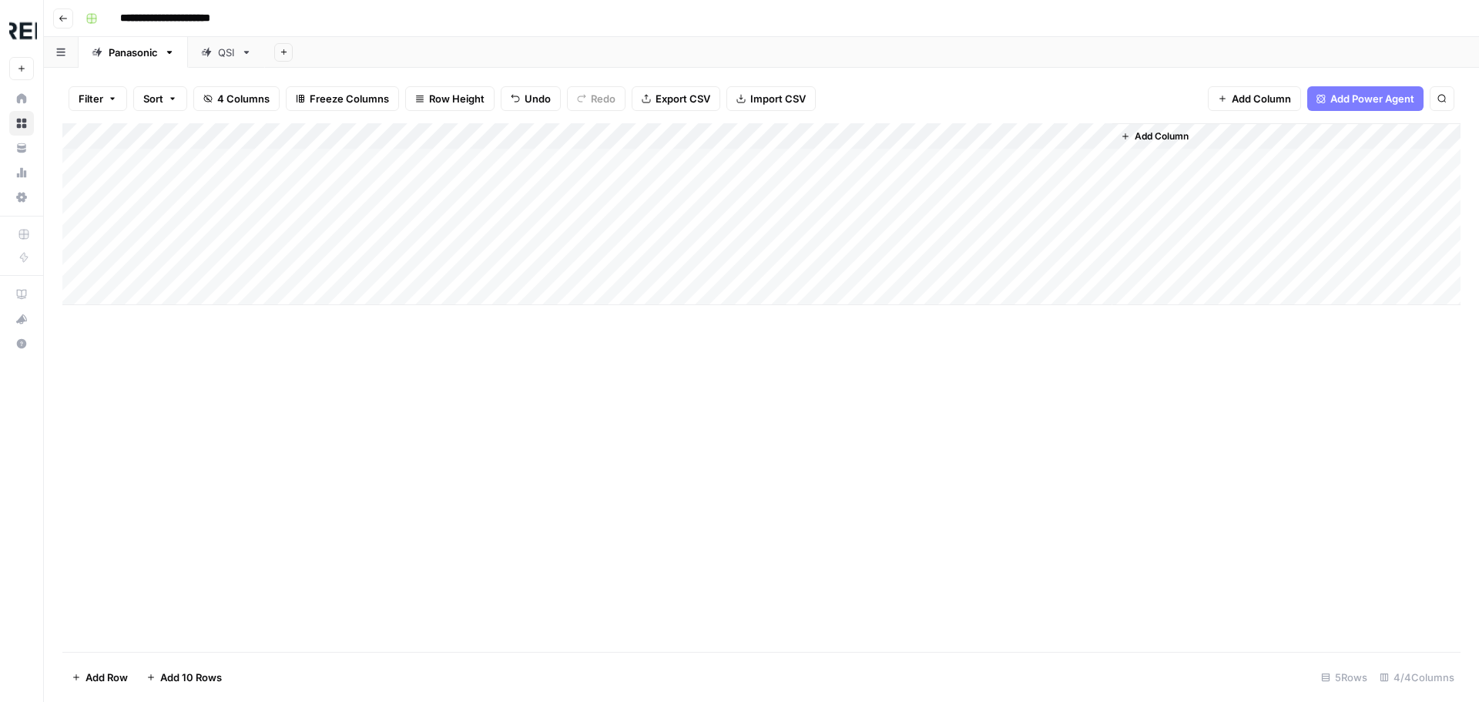
click at [1081, 130] on div "Add Column" at bounding box center [761, 214] width 1398 height 182
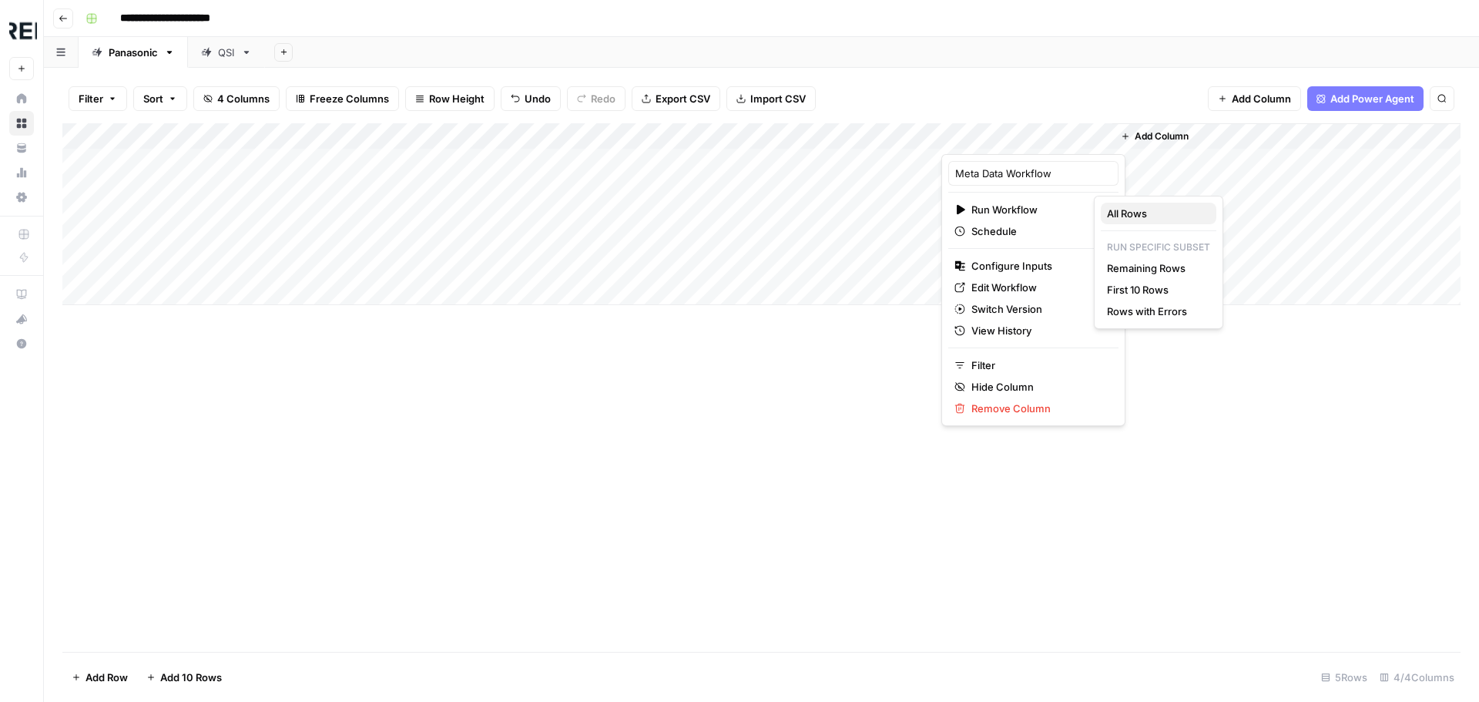
click at [1162, 211] on span "All Rows" at bounding box center [1155, 213] width 97 height 15
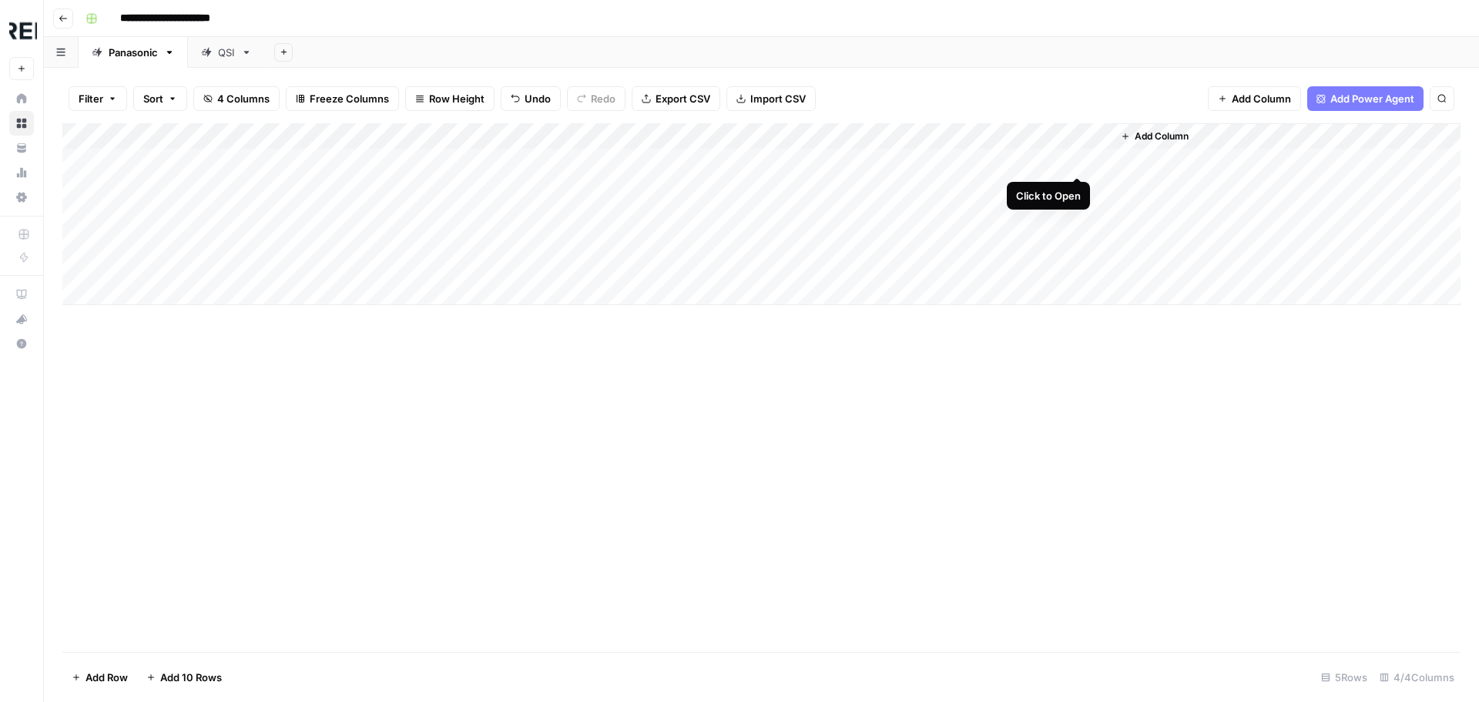
click at [1081, 159] on div "Add Column" at bounding box center [761, 214] width 1398 height 182
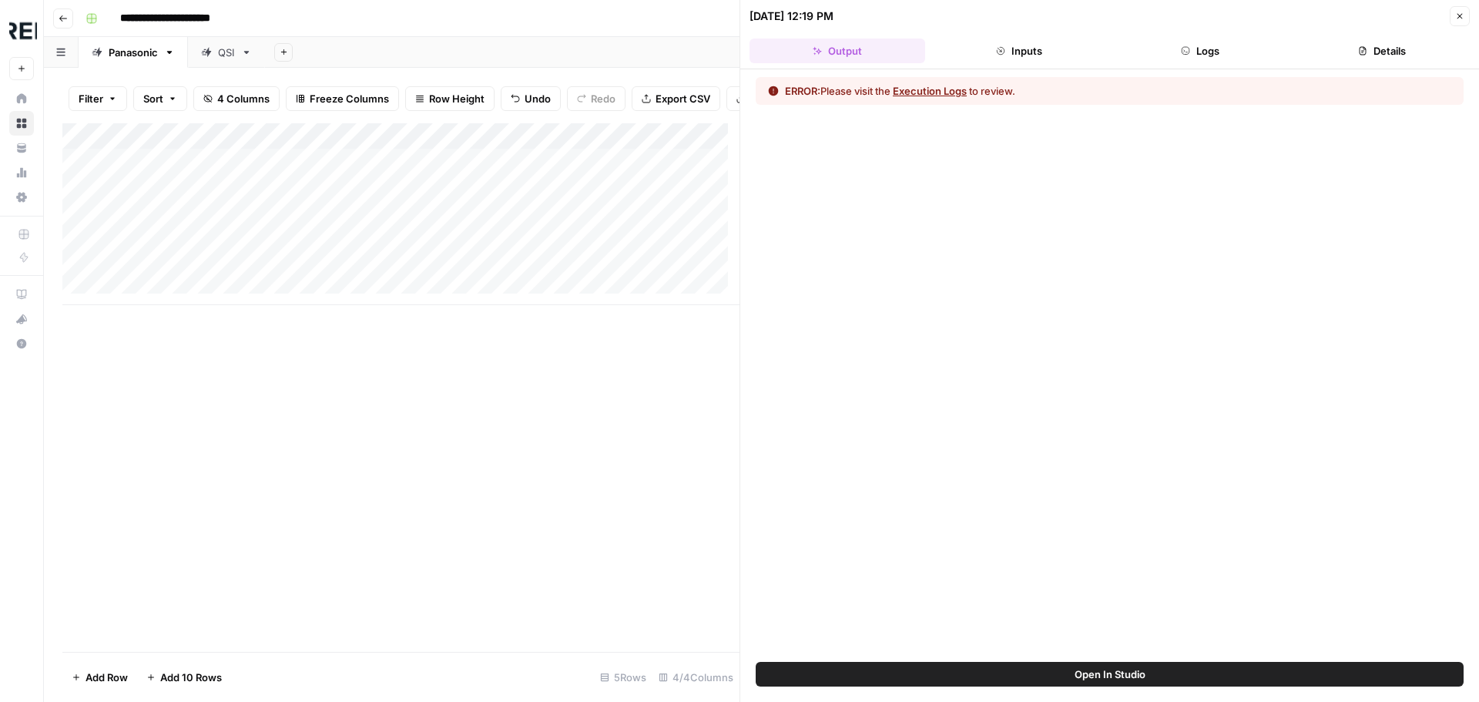
click at [1202, 56] on button "Logs" at bounding box center [1201, 51] width 176 height 25
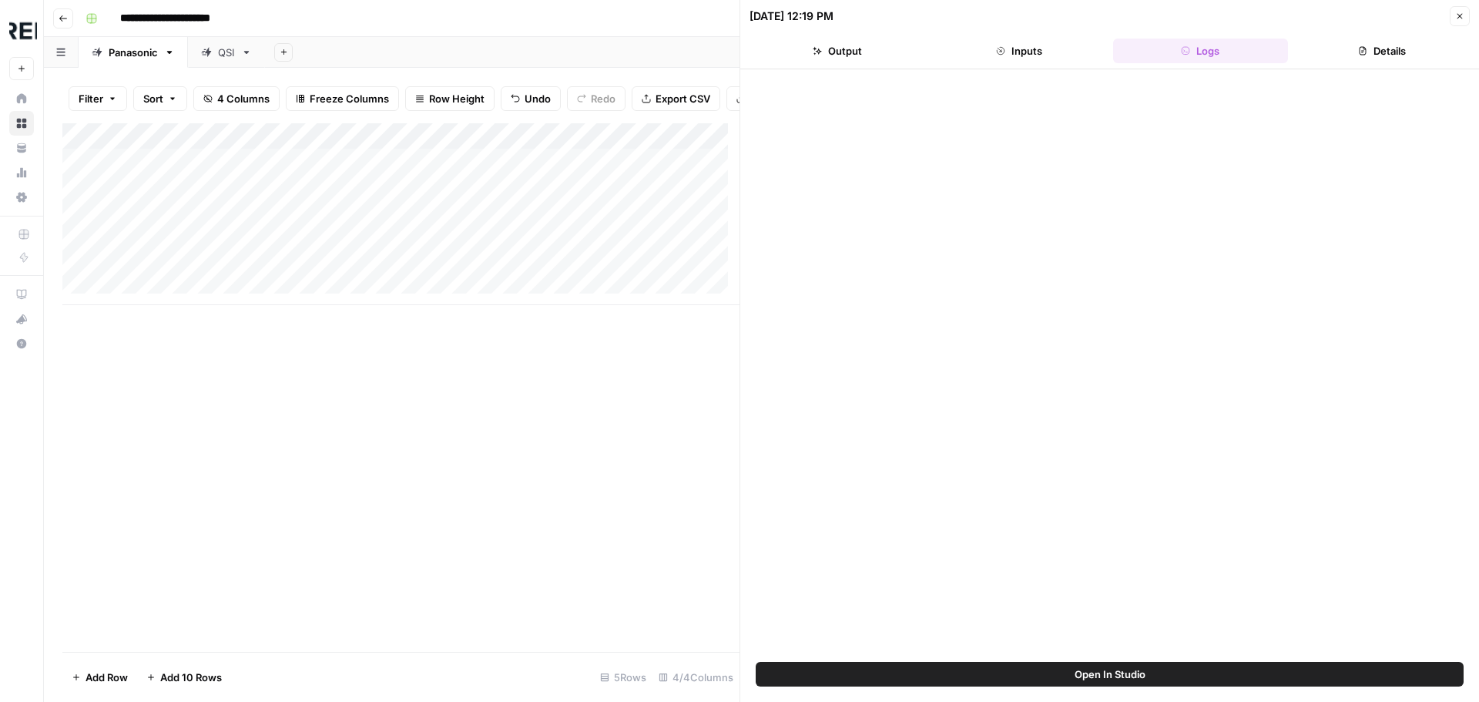
click at [1031, 52] on button "Inputs" at bounding box center [1019, 51] width 176 height 25
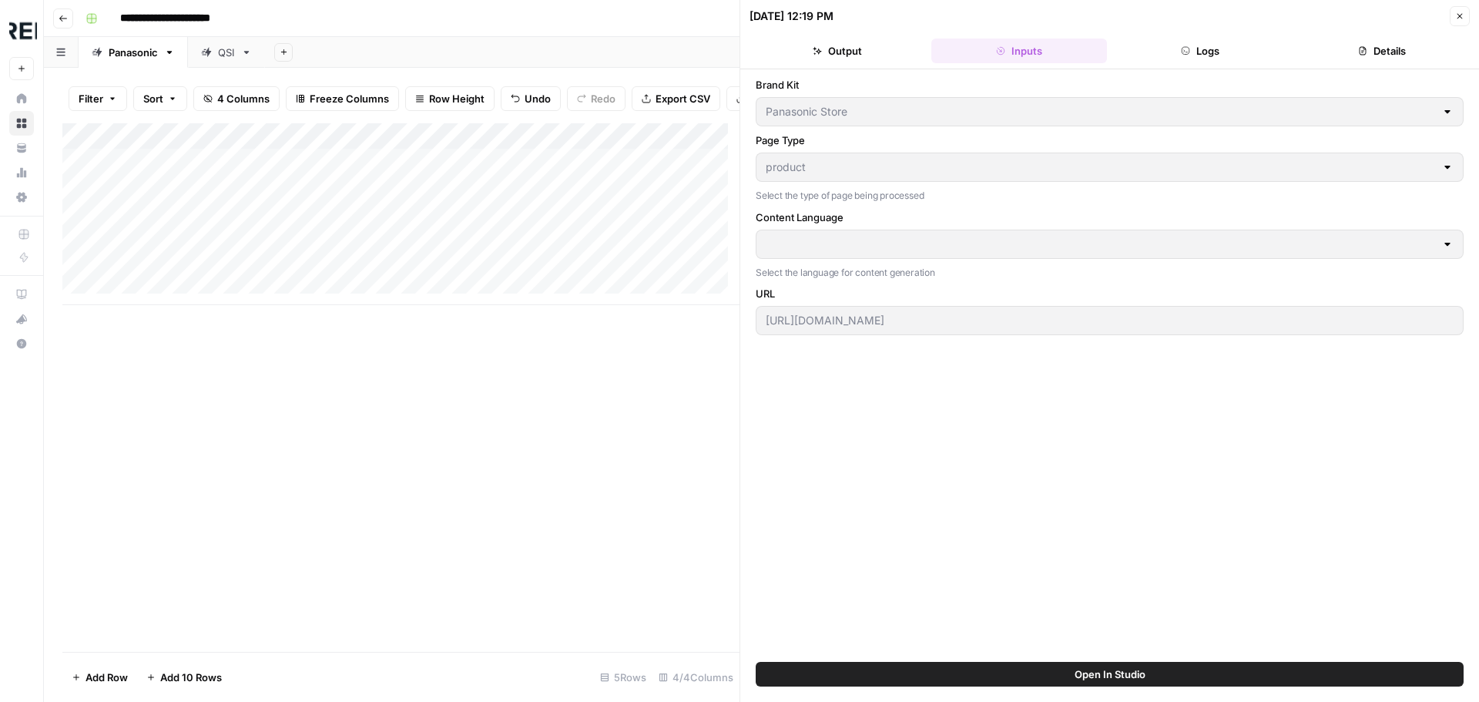
click at [864, 43] on button "Output" at bounding box center [837, 51] width 176 height 25
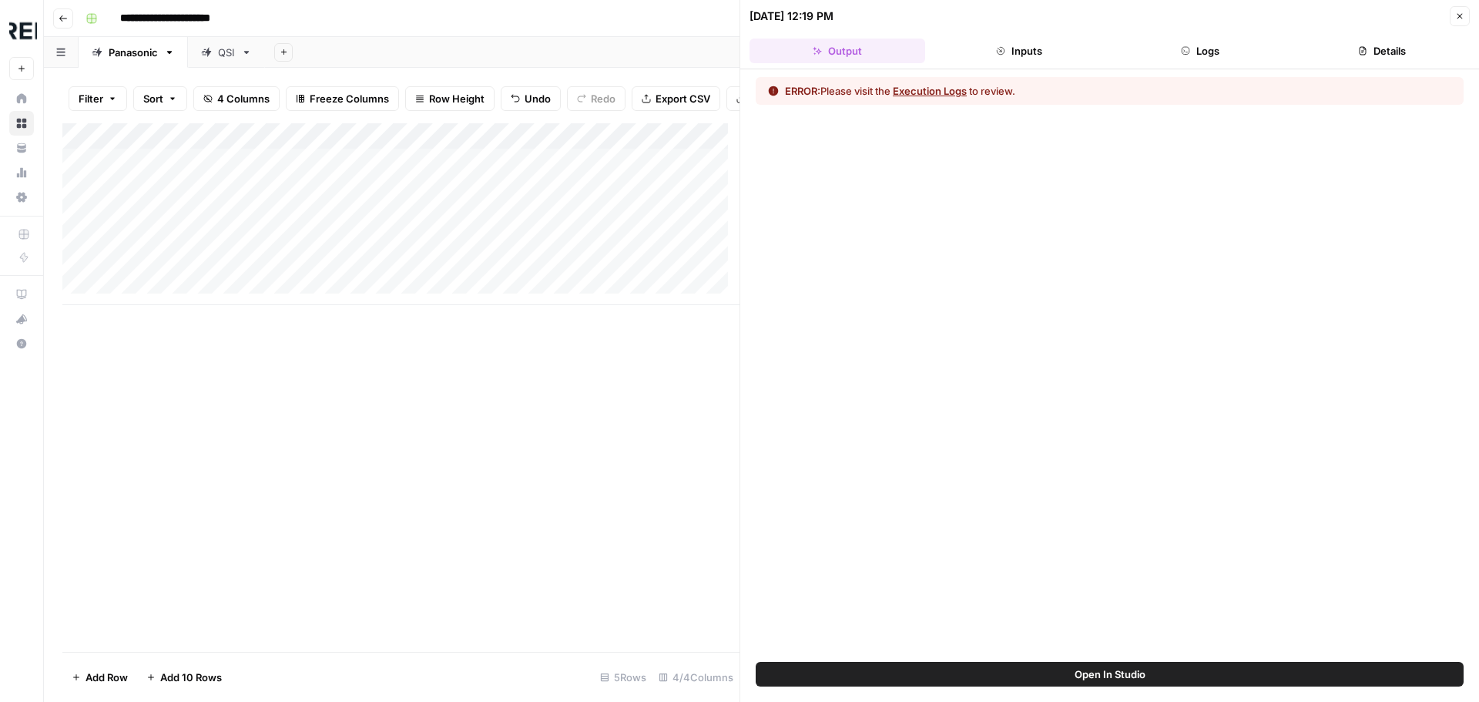
click at [1462, 12] on icon "button" at bounding box center [1459, 16] width 9 height 9
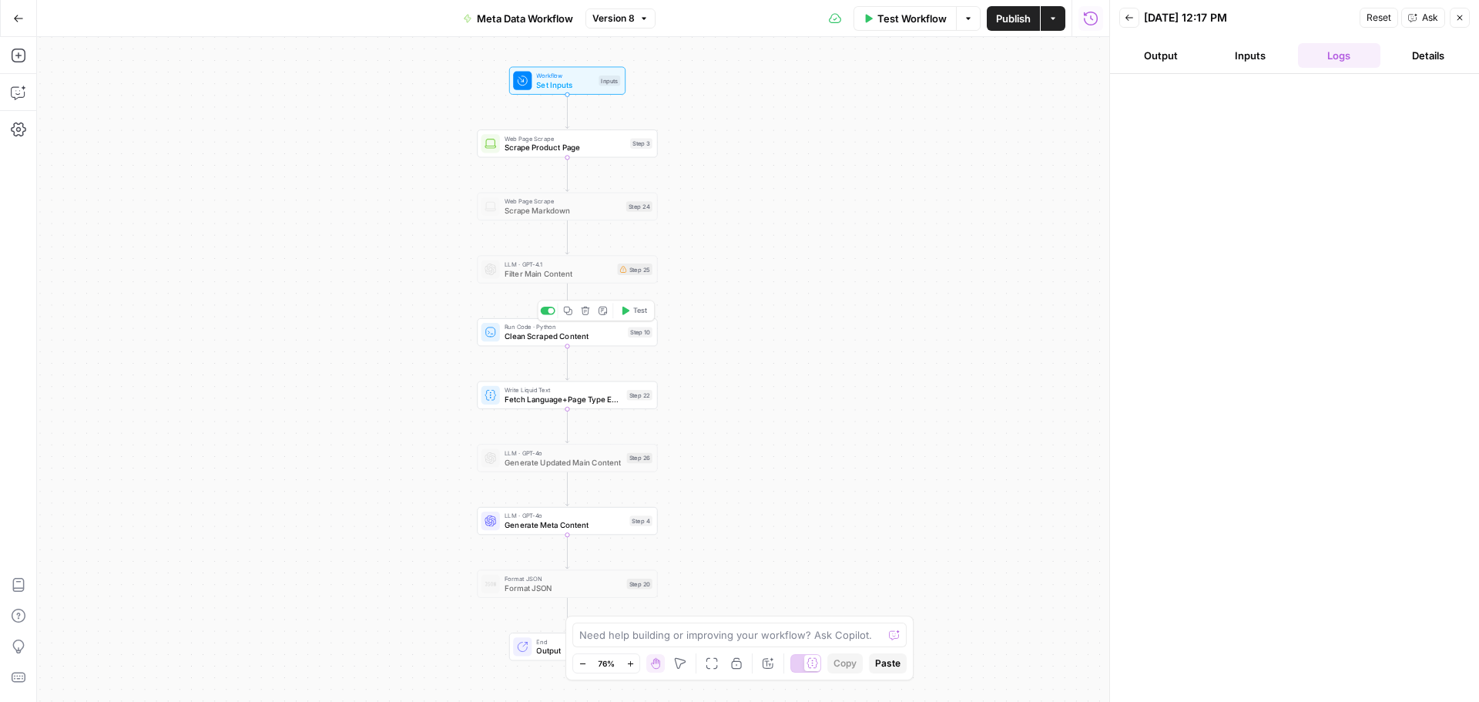
click at [556, 340] on span "Clean Scraped Content" at bounding box center [564, 336] width 119 height 12
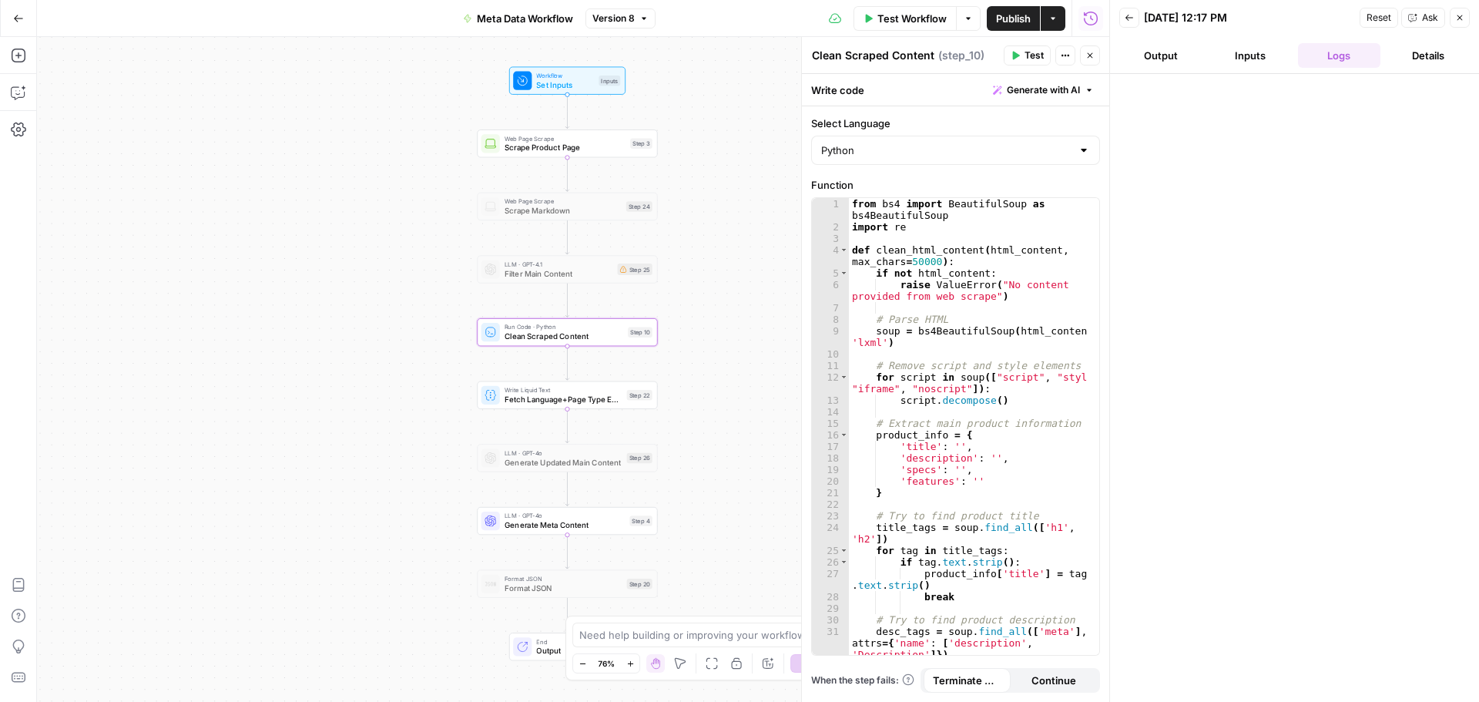
click at [705, 399] on div "Workflow Set Inputs Inputs Web Page Scrape Scrape Product Page Step 3 Web Page …" at bounding box center [573, 369] width 1072 height 665
click at [926, 21] on span "Test Workflow" at bounding box center [911, 18] width 69 height 15
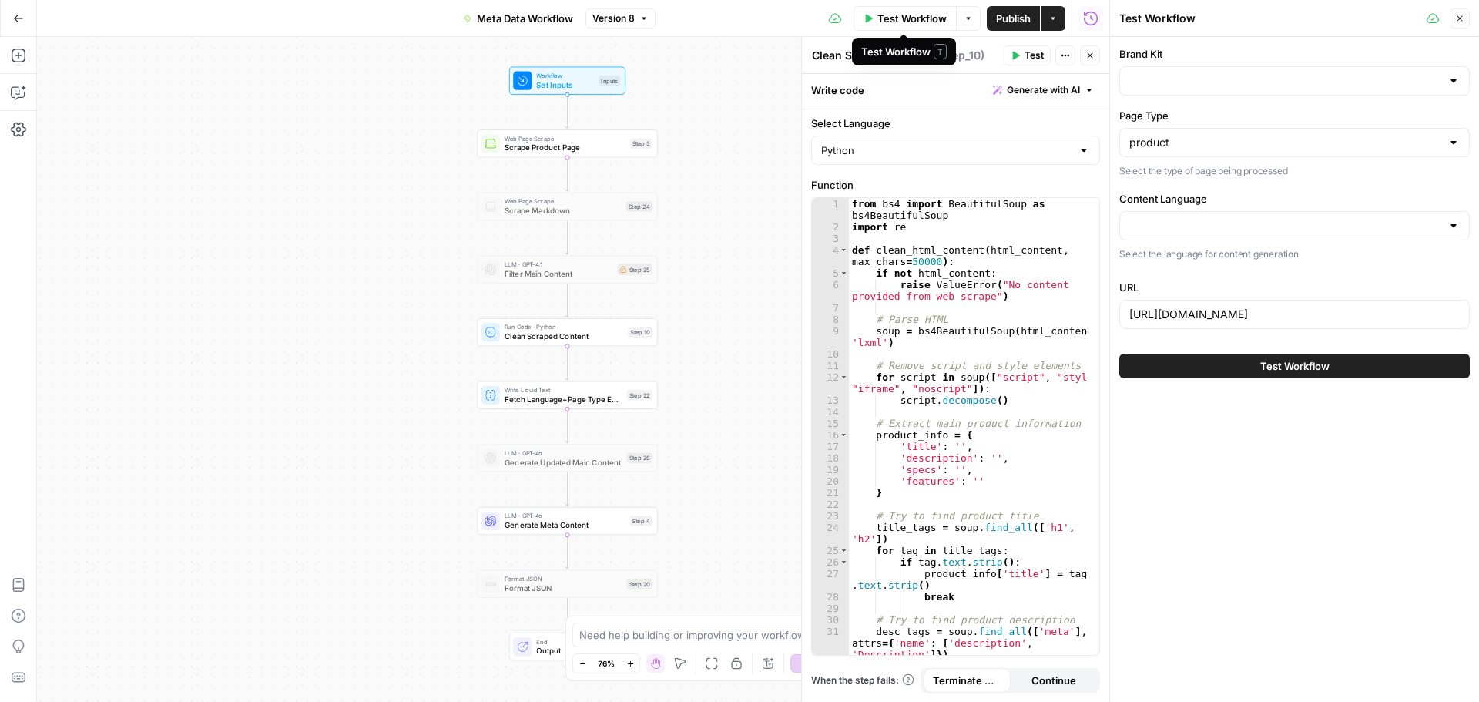
type input "Panasonic Store"
click at [1234, 232] on input "Content Language" at bounding box center [1285, 225] width 312 height 15
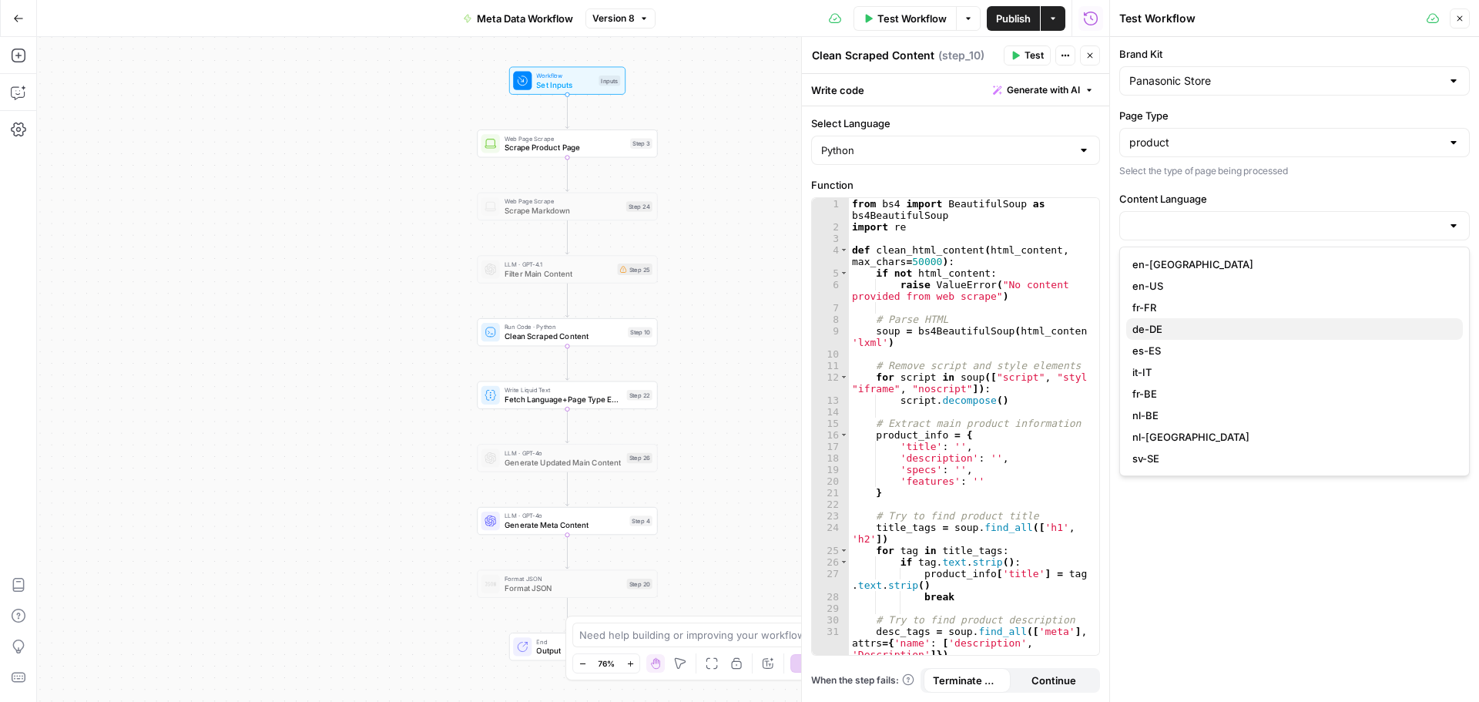
click at [1162, 327] on span "de-DE" at bounding box center [1291, 328] width 318 height 15
type input "de-DE"
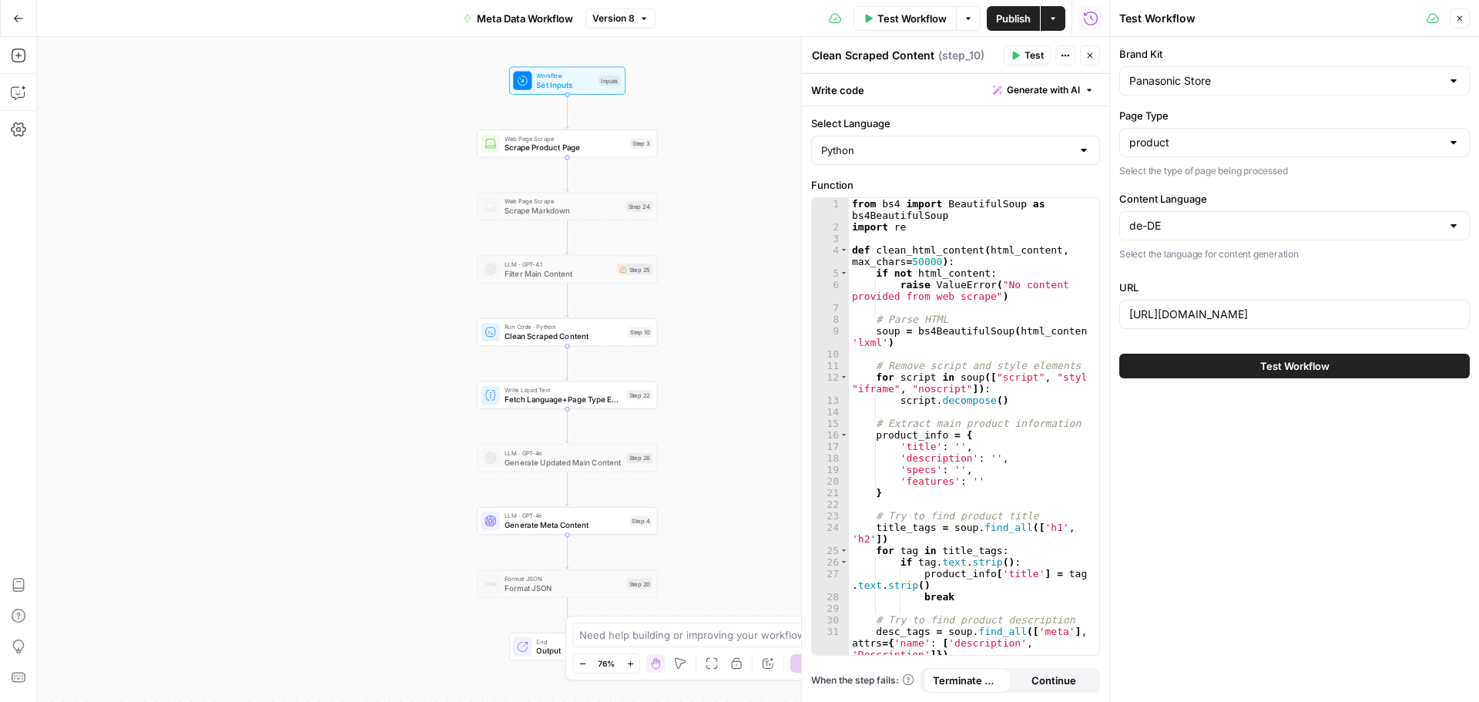
click at [1287, 364] on span "Test Workflow" at bounding box center [1294, 365] width 69 height 15
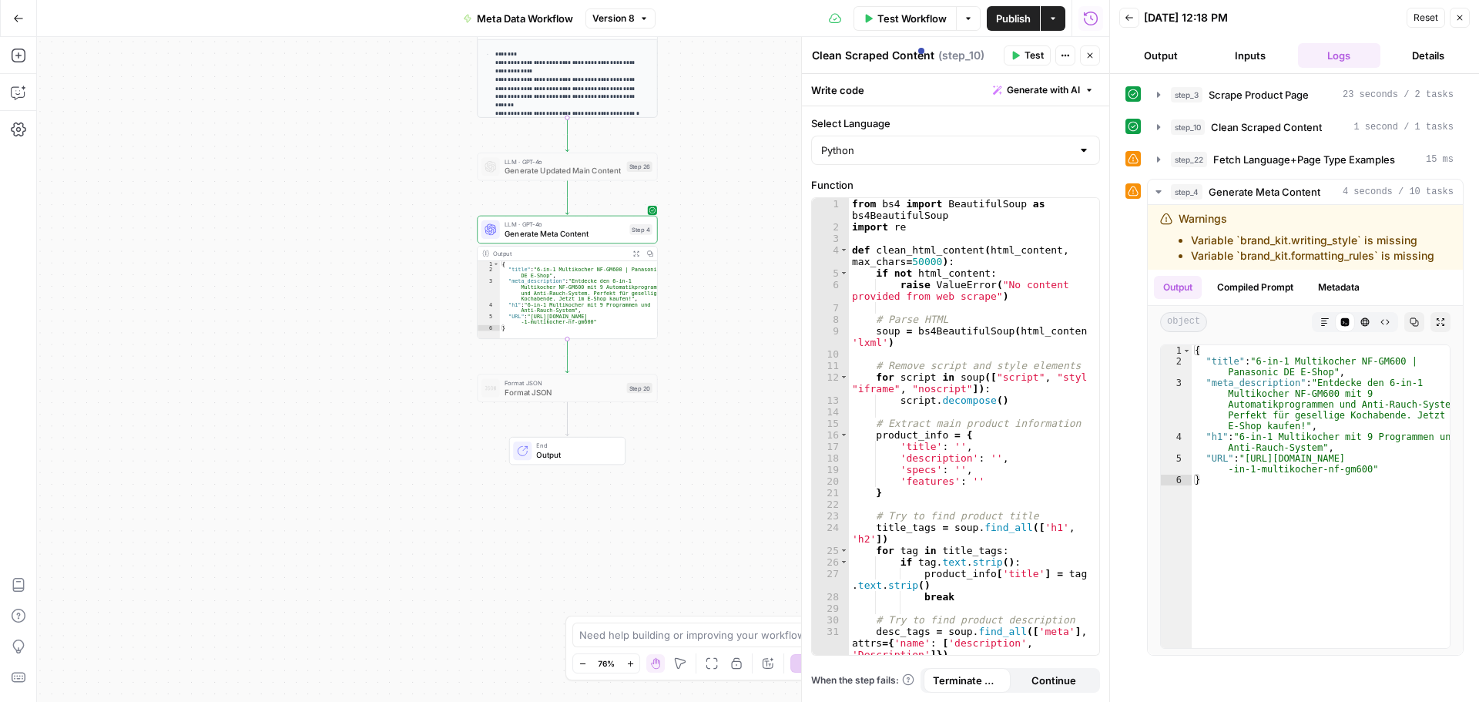
click at [1461, 20] on icon "button" at bounding box center [1459, 17] width 9 height 9
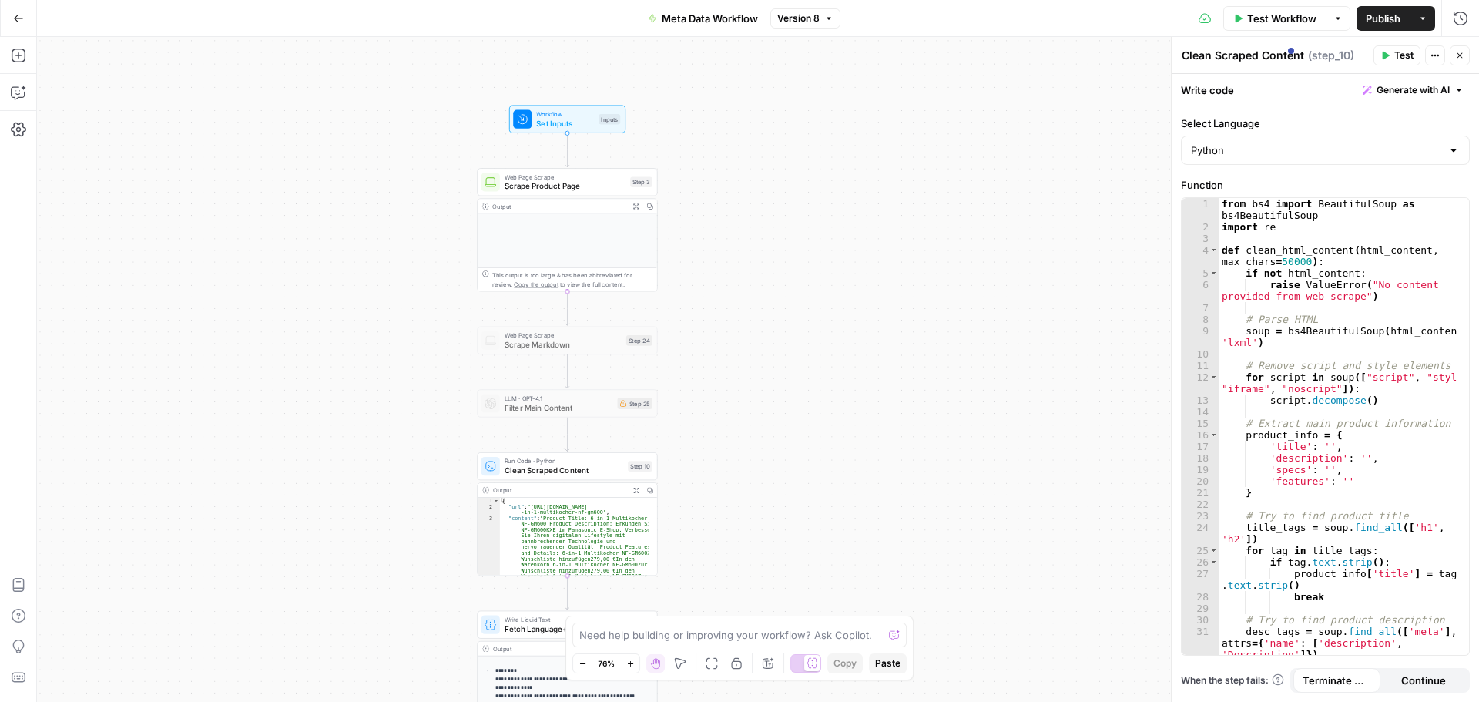
click at [602, 122] on div "Inputs" at bounding box center [609, 119] width 22 height 11
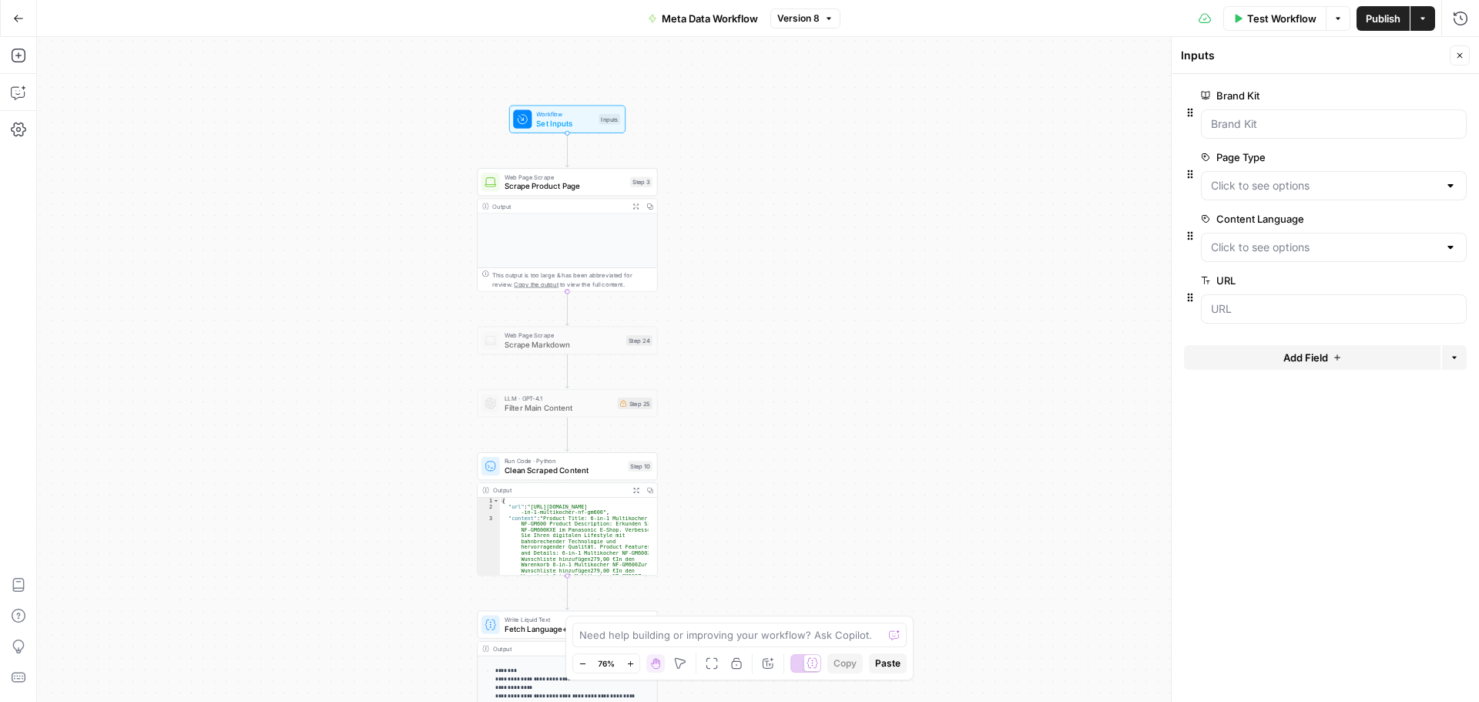
click at [1467, 252] on form "Brand Kit edit field Delete group Page Type edit field Delete group Content Lan…" at bounding box center [1325, 388] width 307 height 628
click at [1457, 243] on div at bounding box center [1334, 247] width 266 height 29
click at [1405, 220] on span "edit field" at bounding box center [1409, 219] width 34 height 12
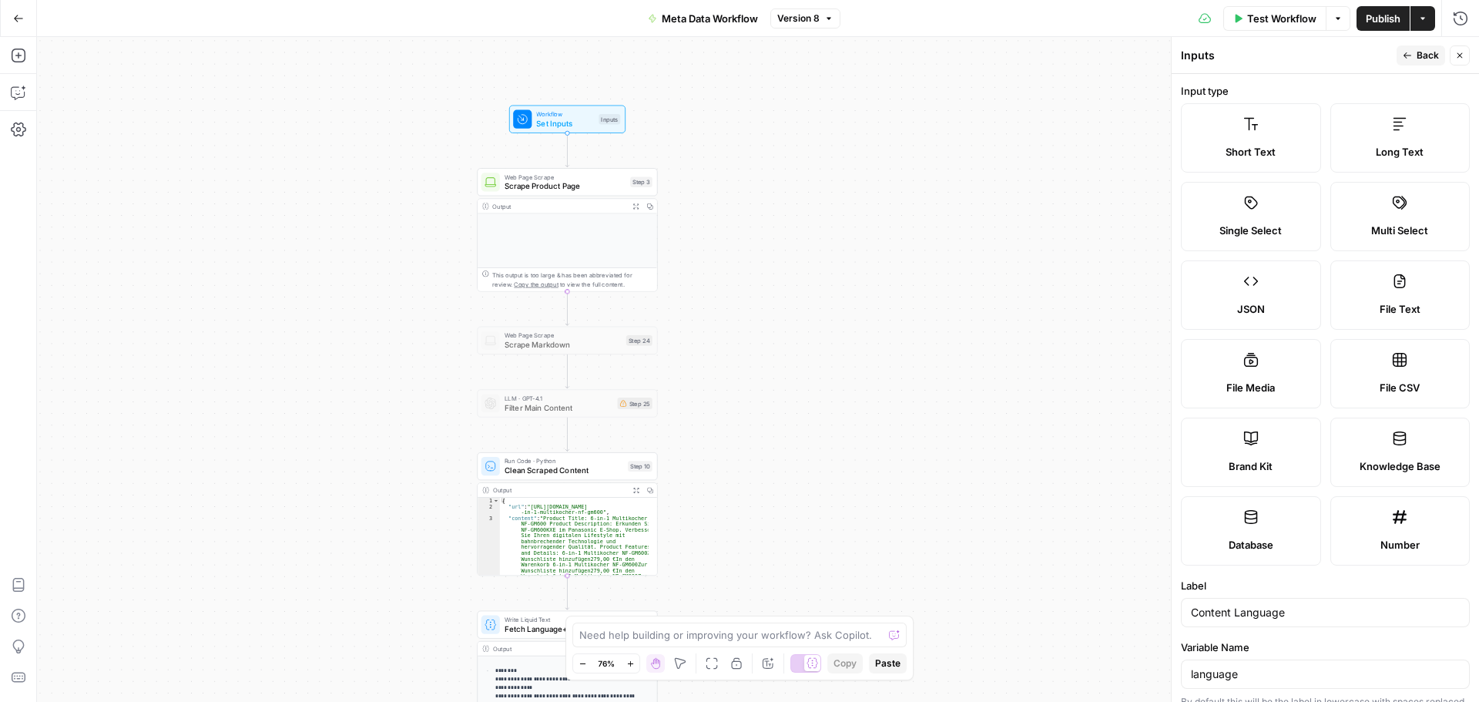
click at [1073, 268] on div "Workflow Set Inputs Inputs Web Page Scrape Scrape Product Page Step 3 Output Ex…" at bounding box center [758, 369] width 1442 height 665
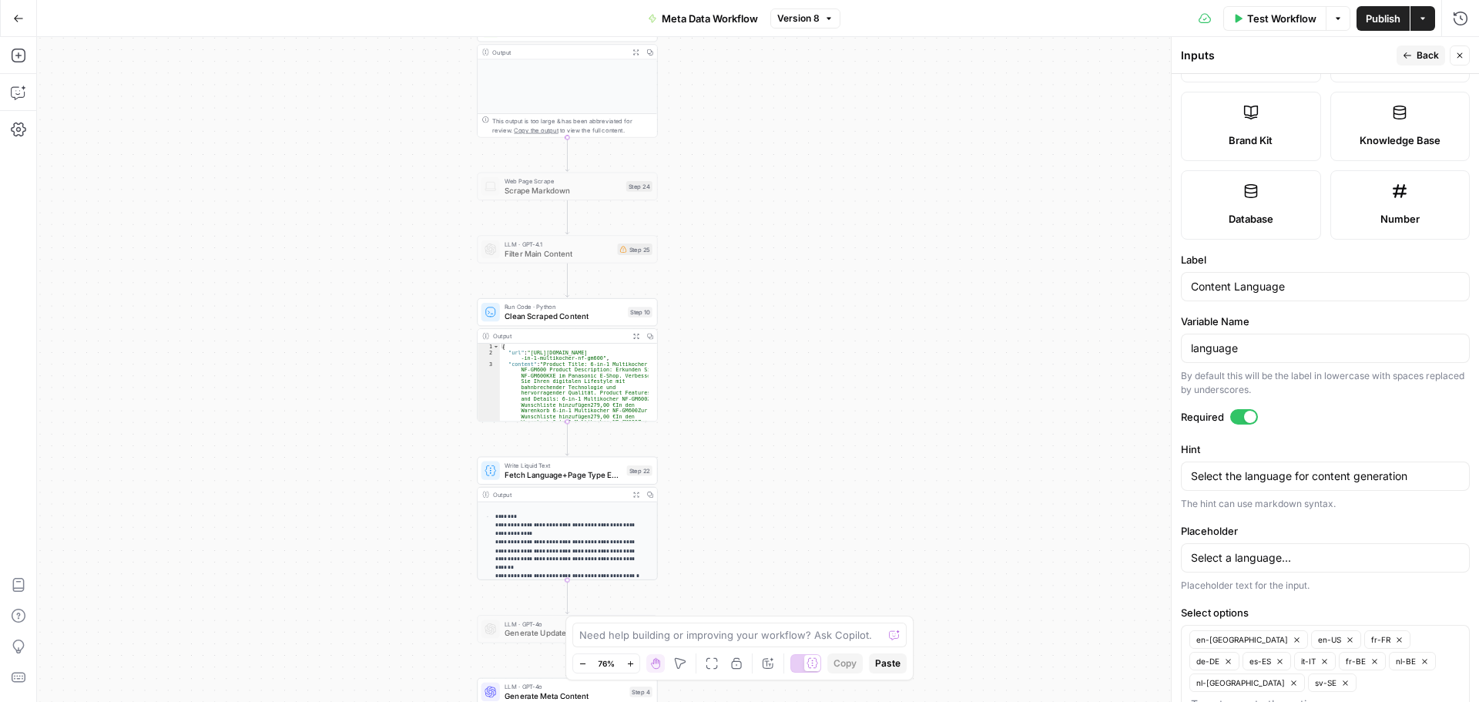
scroll to position [414, 0]
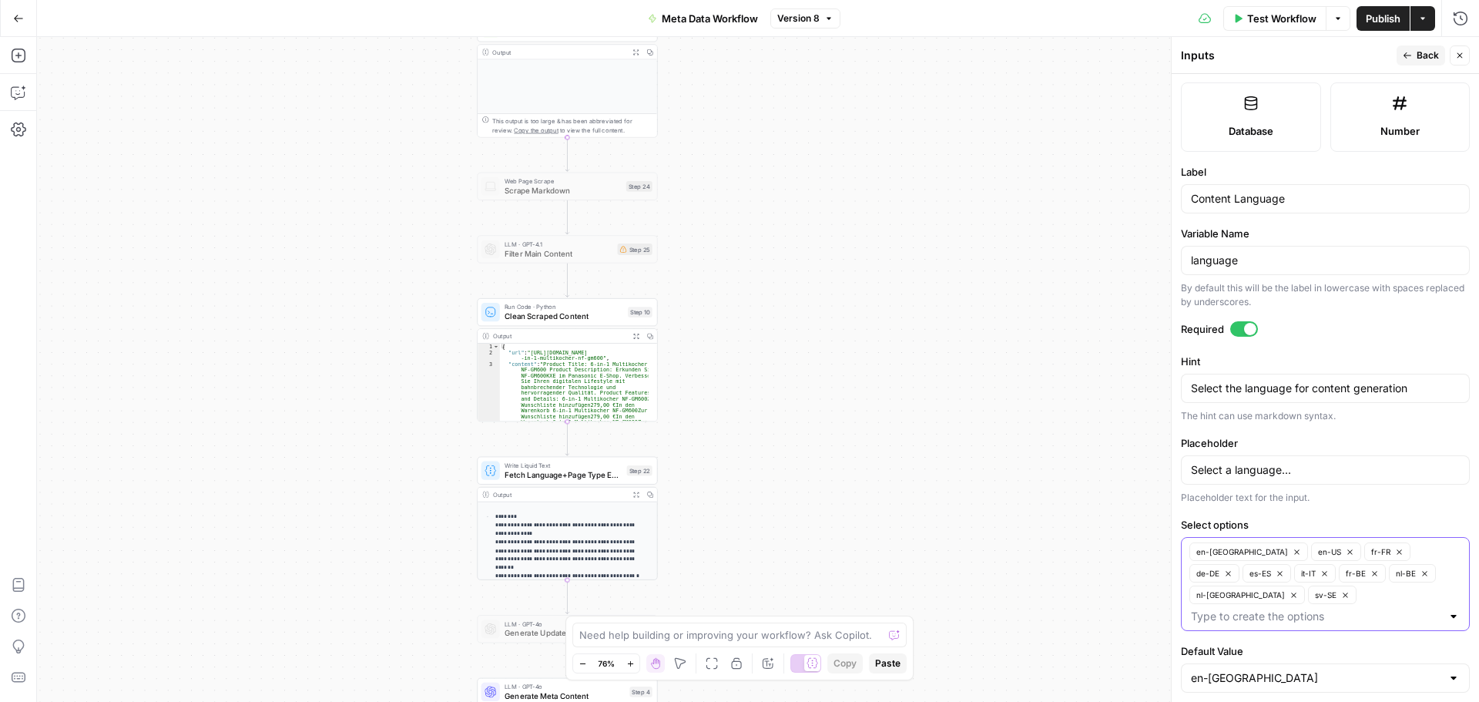
click at [1329, 608] on input "Select options" at bounding box center [1316, 615] width 250 height 15
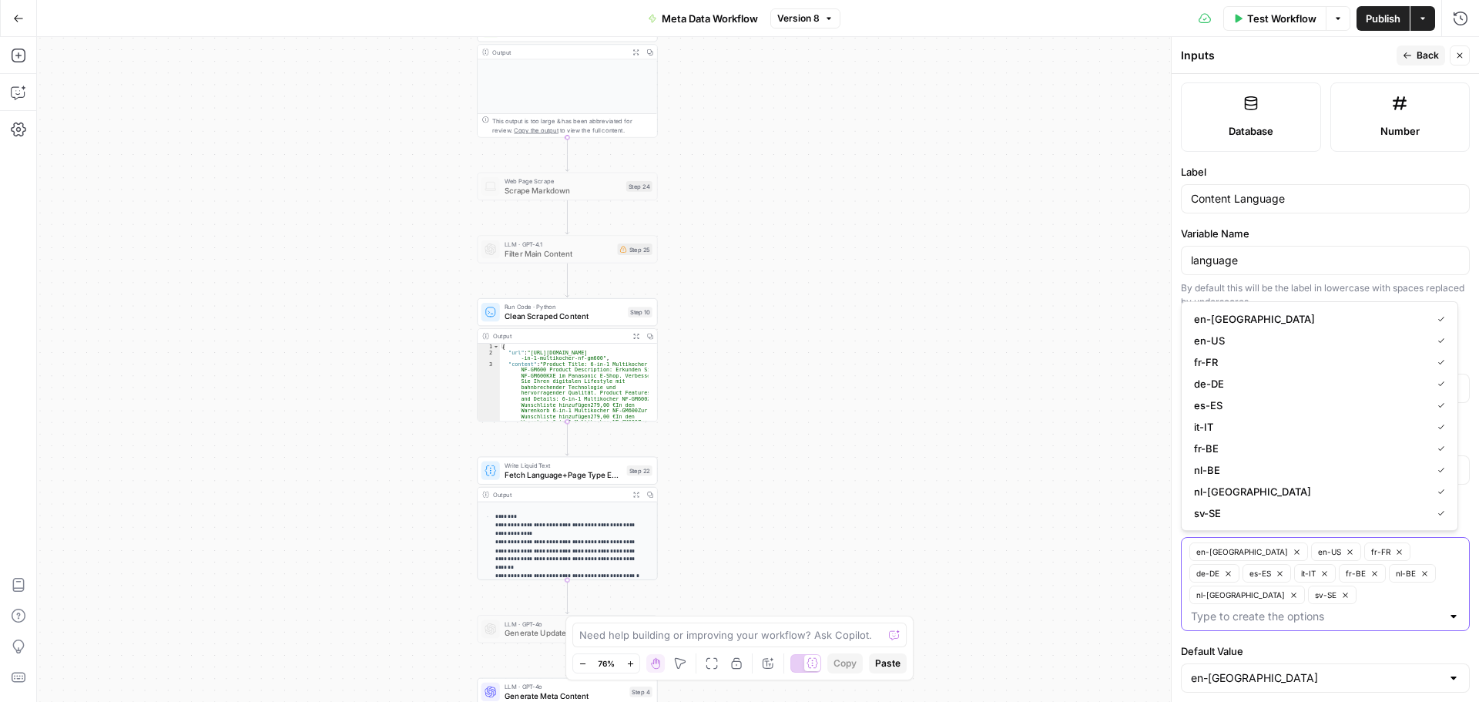
click at [1329, 608] on input "Select options" at bounding box center [1316, 615] width 250 height 15
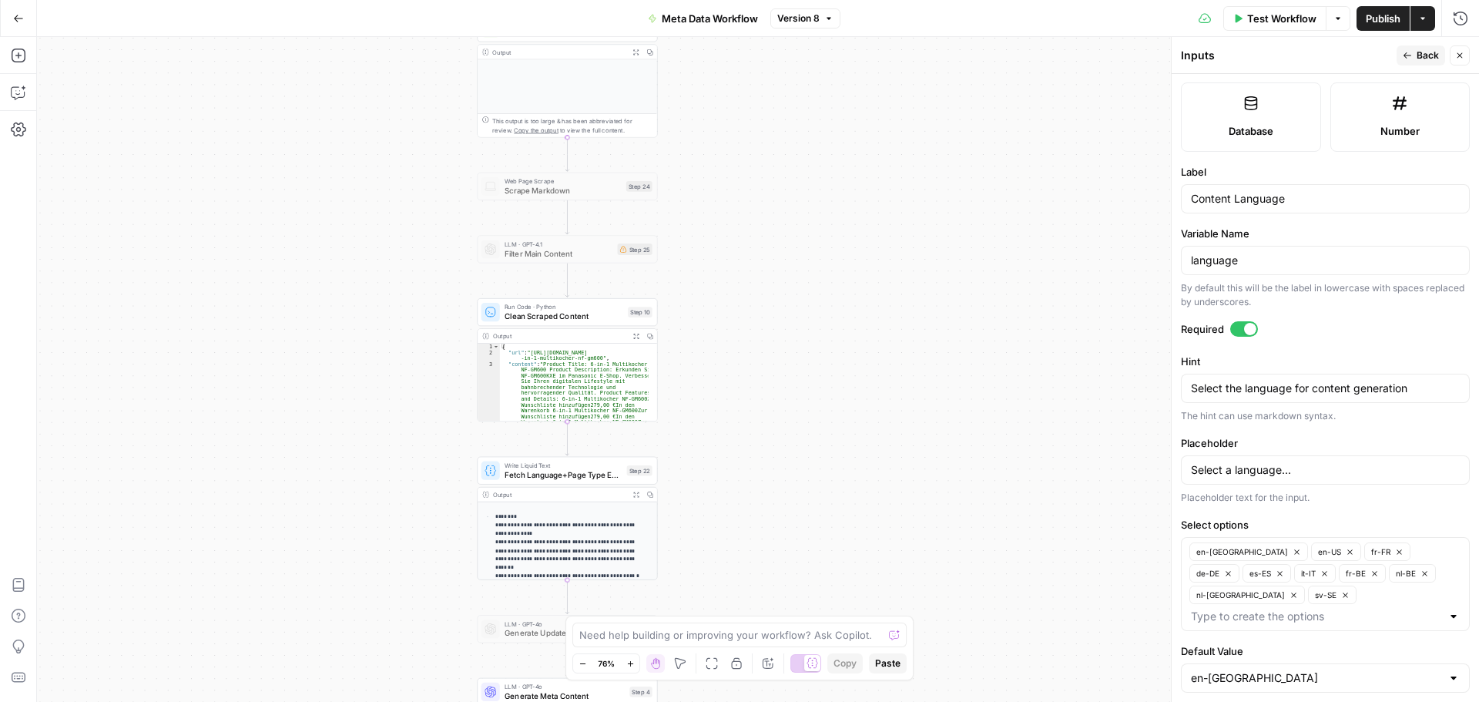
click at [1316, 663] on div "en-[GEOGRAPHIC_DATA]" at bounding box center [1325, 677] width 289 height 29
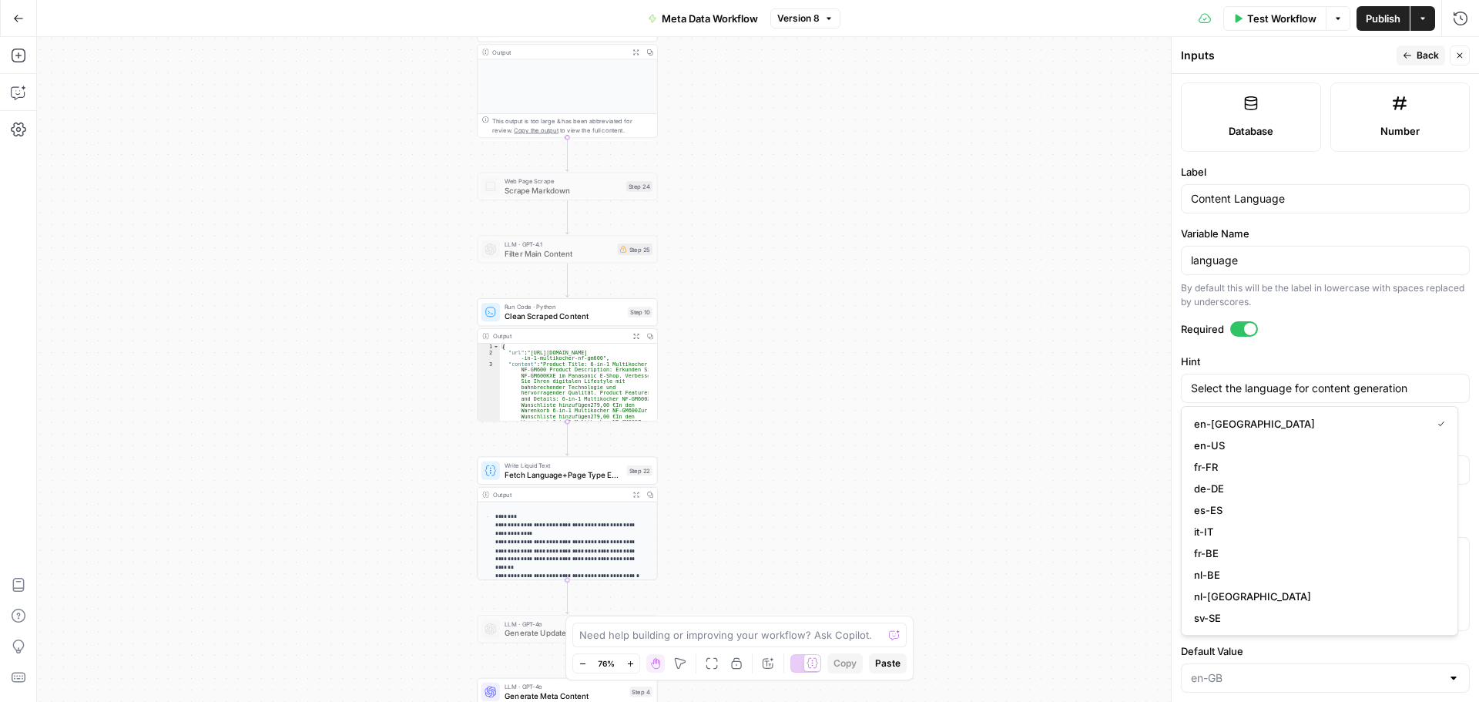
click at [1316, 663] on div at bounding box center [1325, 677] width 289 height 29
type input "en-[GEOGRAPHIC_DATA]"
click at [971, 626] on div "Workflow Set Inputs Inputs Web Page Scrape Scrape Product Page Step 3 Output Ex…" at bounding box center [758, 369] width 1442 height 665
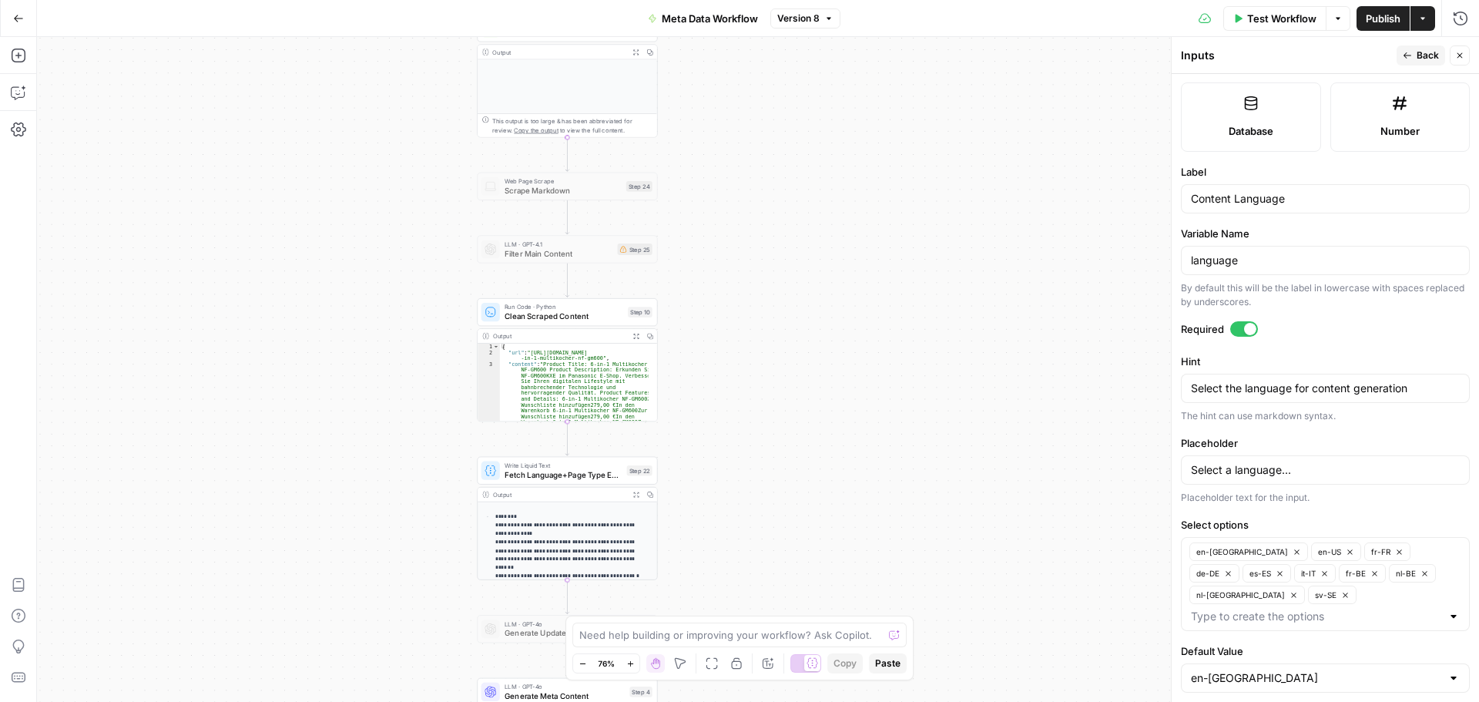
click at [1462, 45] on header "Inputs Back Close" at bounding box center [1325, 55] width 307 height 37
click at [1459, 56] on icon "button" at bounding box center [1459, 55] width 5 height 5
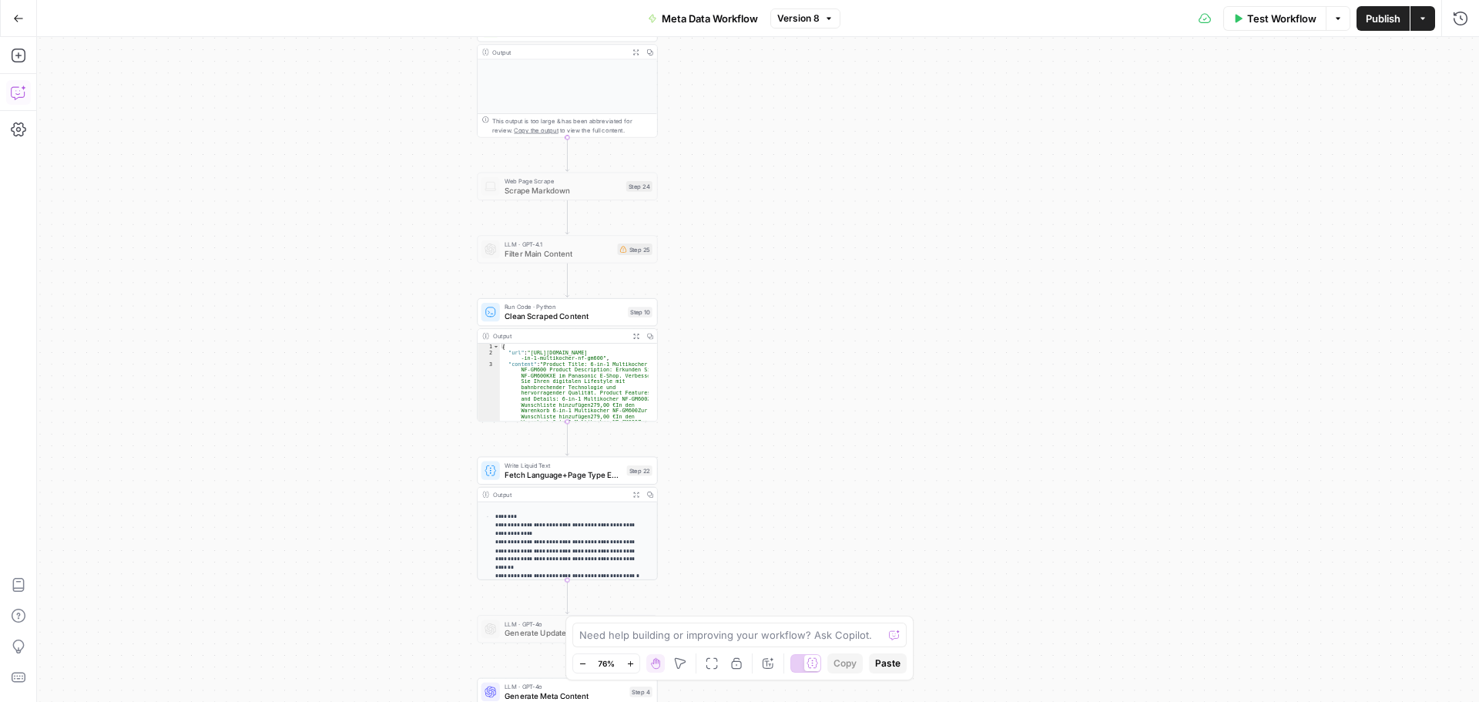
click at [12, 94] on icon "button" at bounding box center [18, 92] width 15 height 15
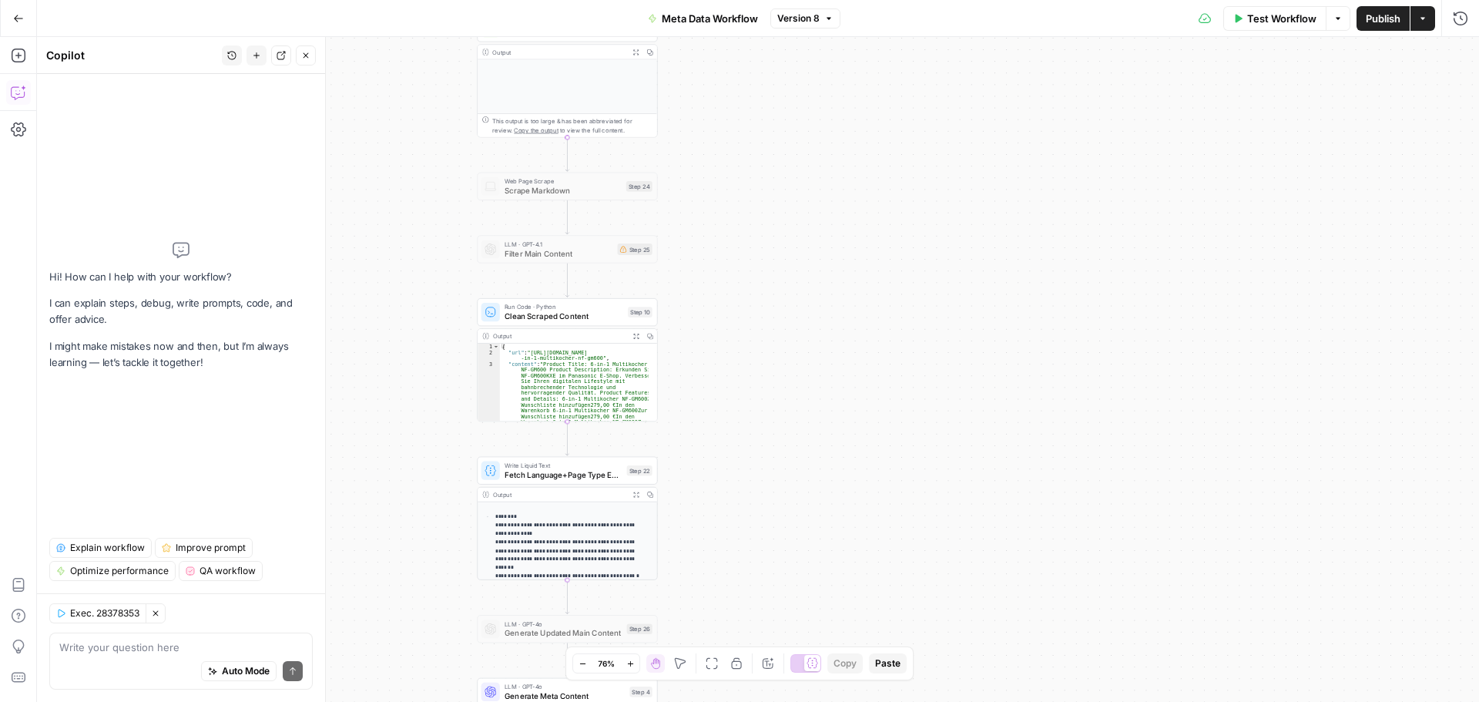
click at [128, 647] on textarea at bounding box center [180, 646] width 243 height 15
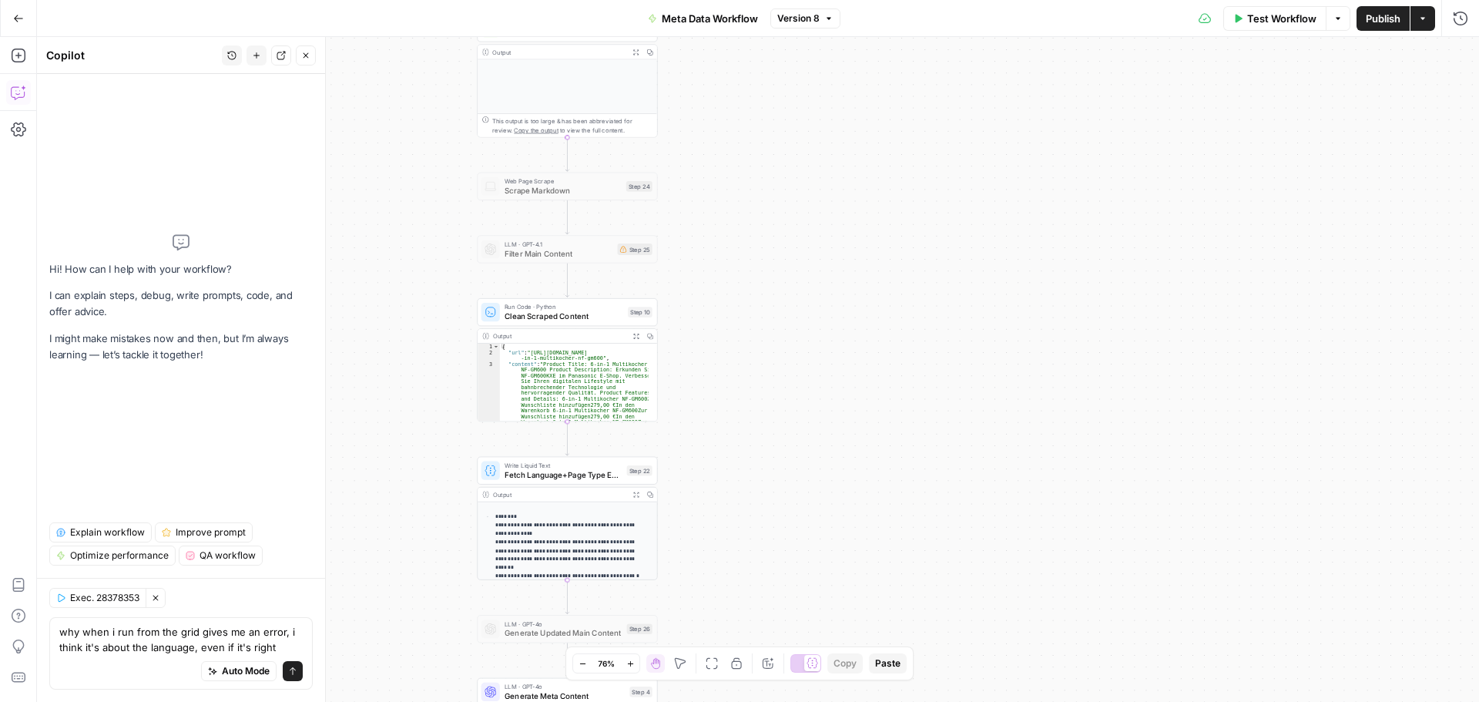
type textarea "why when i run from the grid gives me an error, i think it's about the language…"
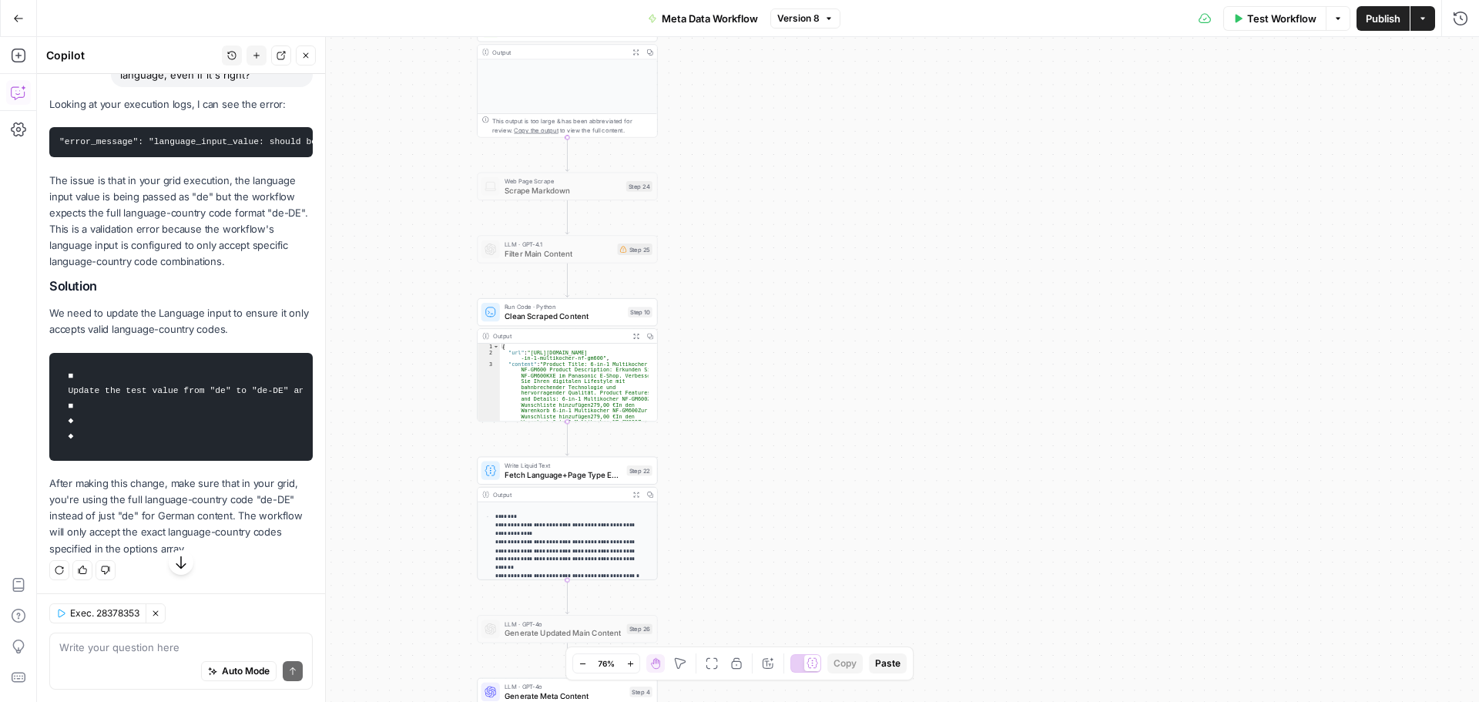
scroll to position [189, 0]
click at [154, 645] on textarea at bounding box center [180, 646] width 243 height 15
type textarea "but i can see it as de-DE"
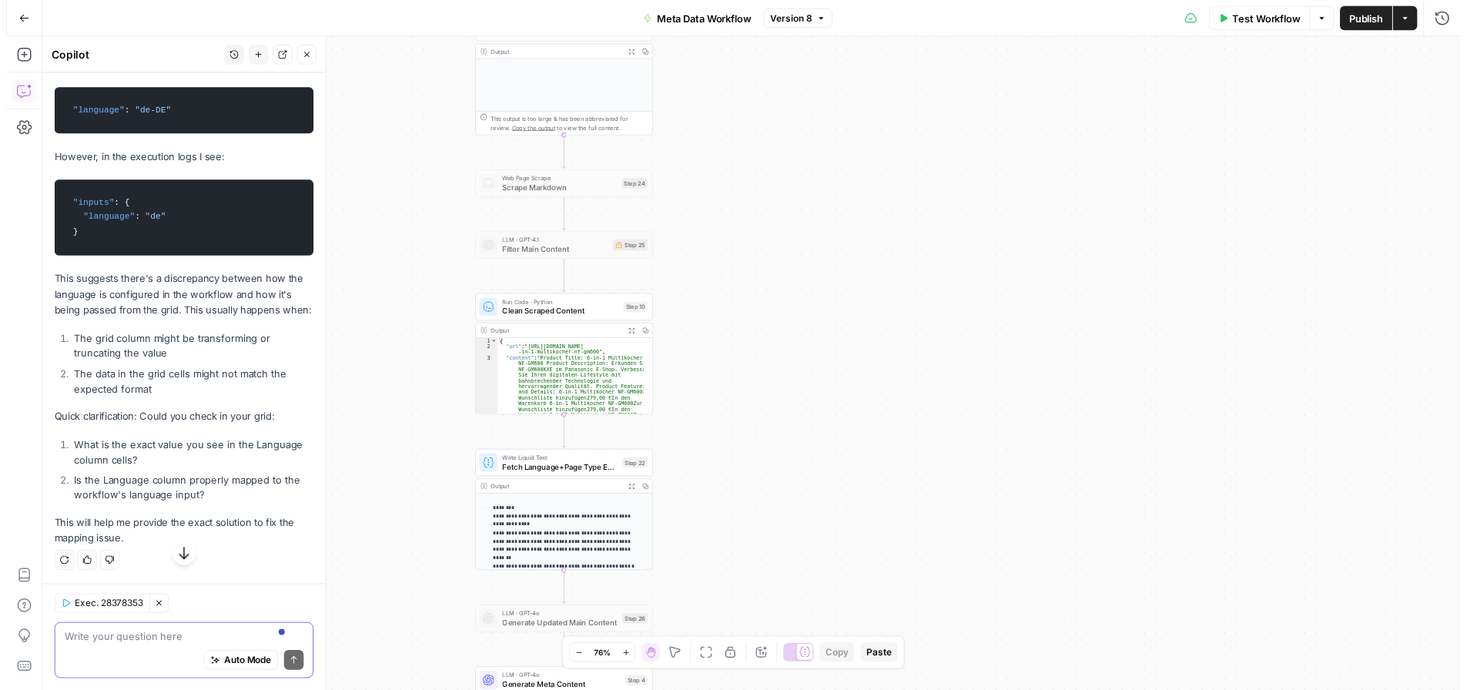
scroll to position [806, 0]
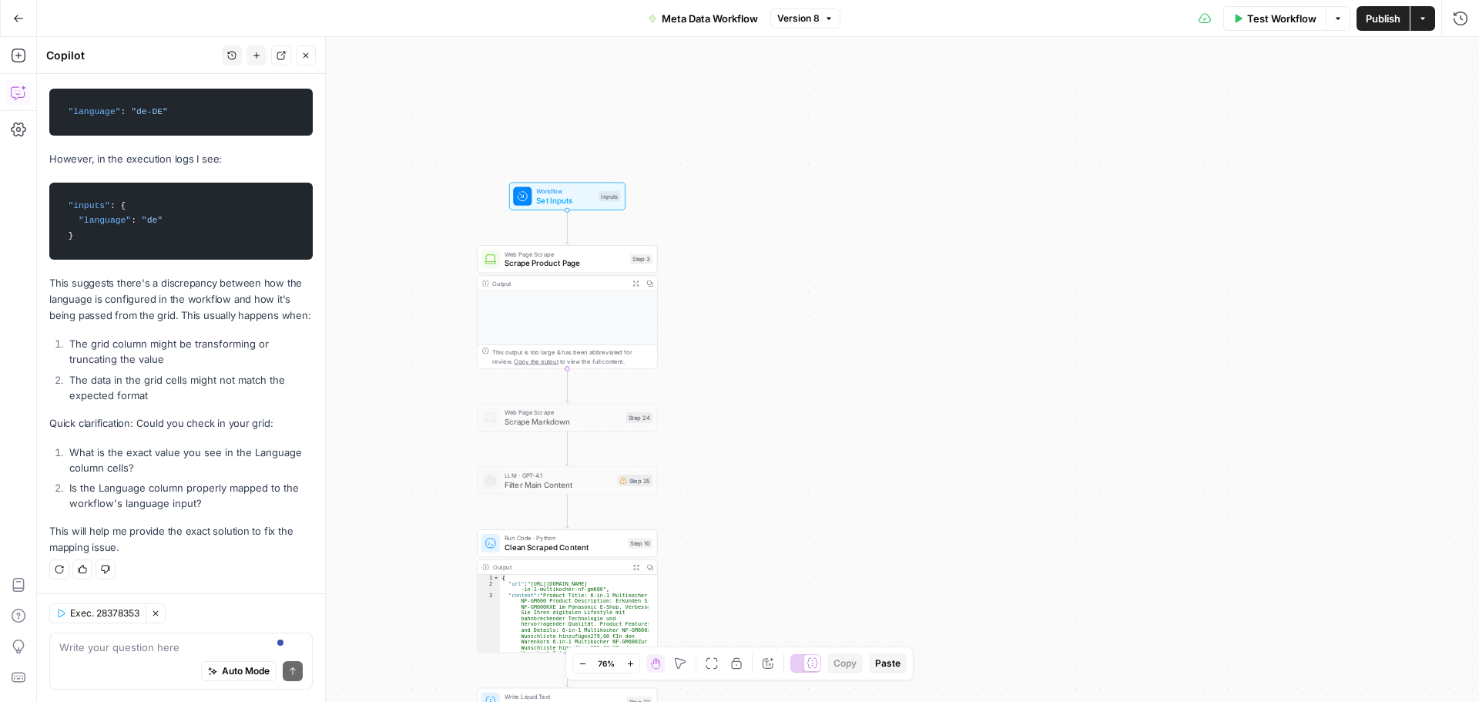
click at [553, 197] on span "Set Inputs" at bounding box center [565, 200] width 58 height 12
click at [1272, 240] on Language "Content Language" at bounding box center [1324, 247] width 227 height 15
click at [1295, 347] on span "de-DE" at bounding box center [1330, 350] width 233 height 15
click at [1413, 226] on button "edit field" at bounding box center [1415, 219] width 59 height 18
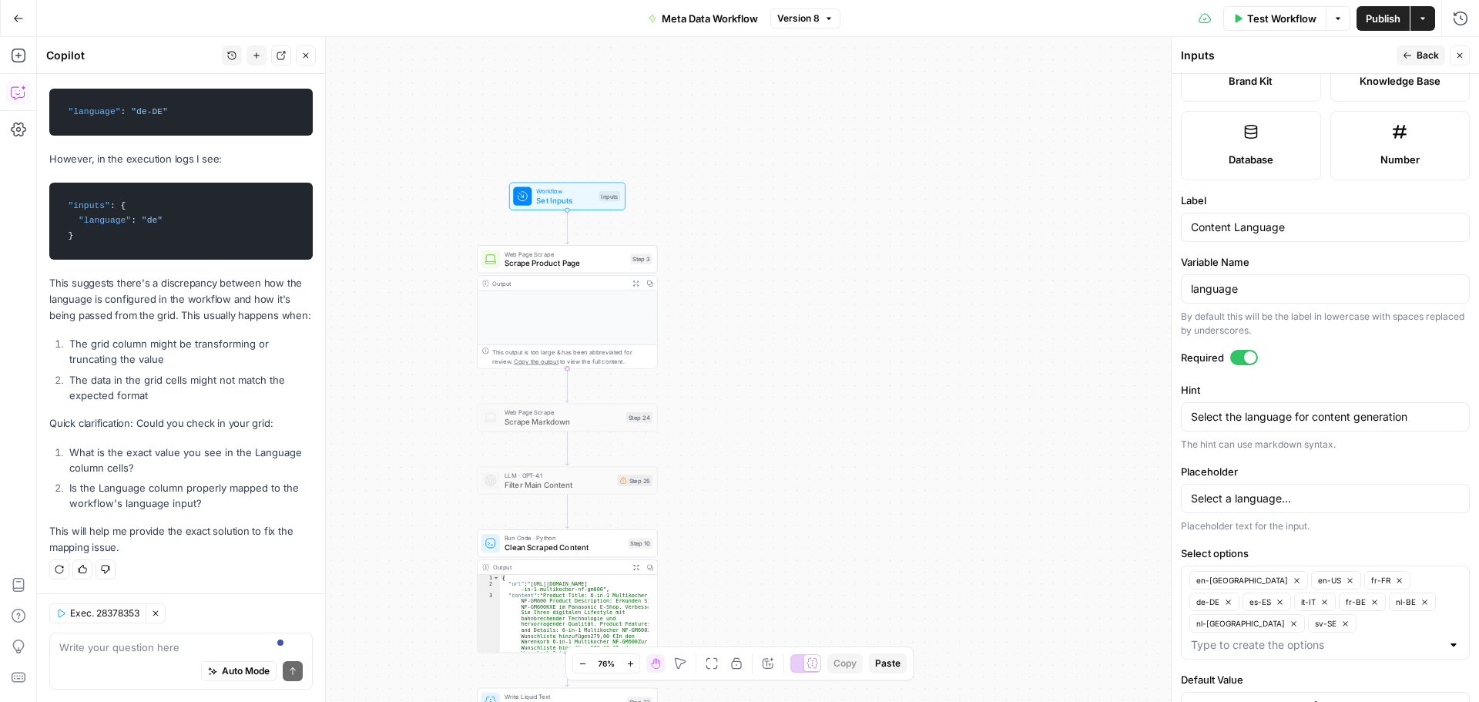
scroll to position [414, 0]
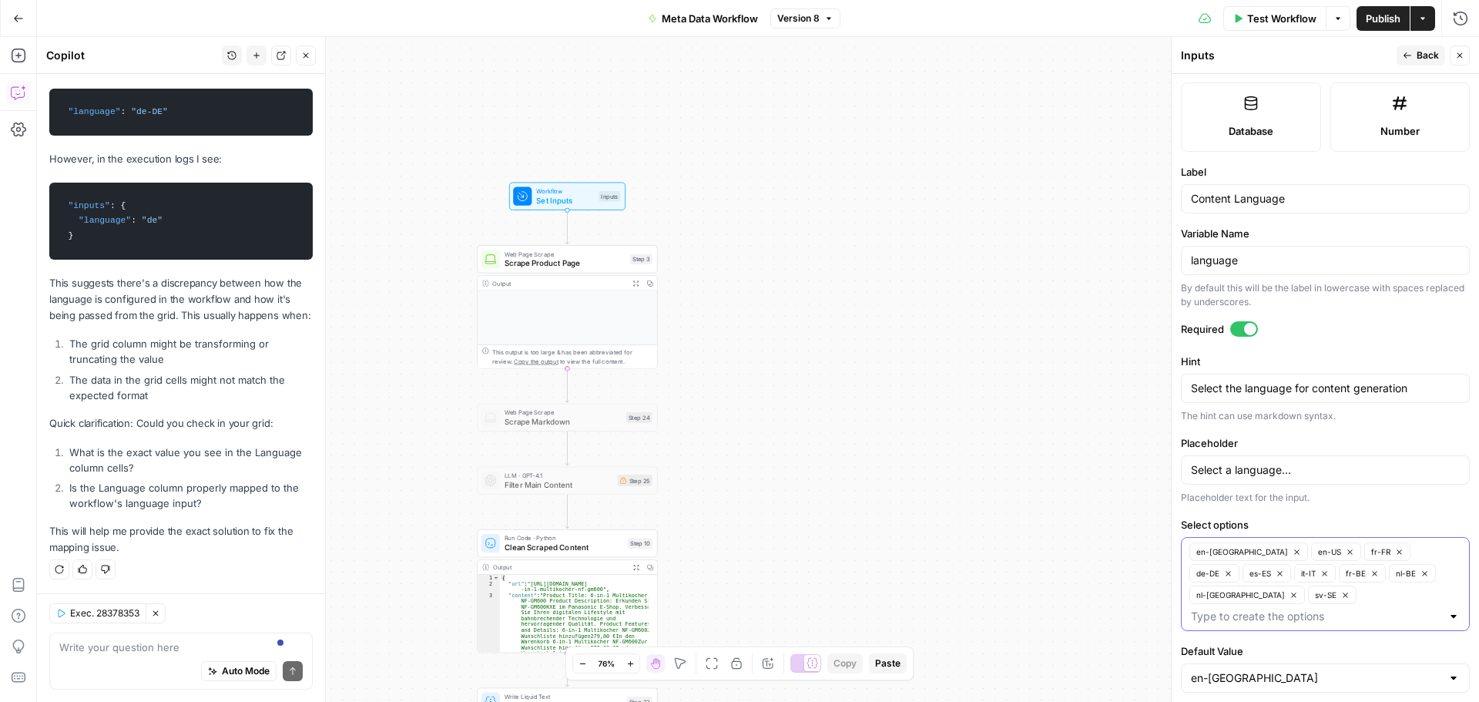
click at [1232, 569] on icon "button" at bounding box center [1228, 573] width 8 height 8
click at [1274, 608] on input "Select options" at bounding box center [1316, 615] width 250 height 15
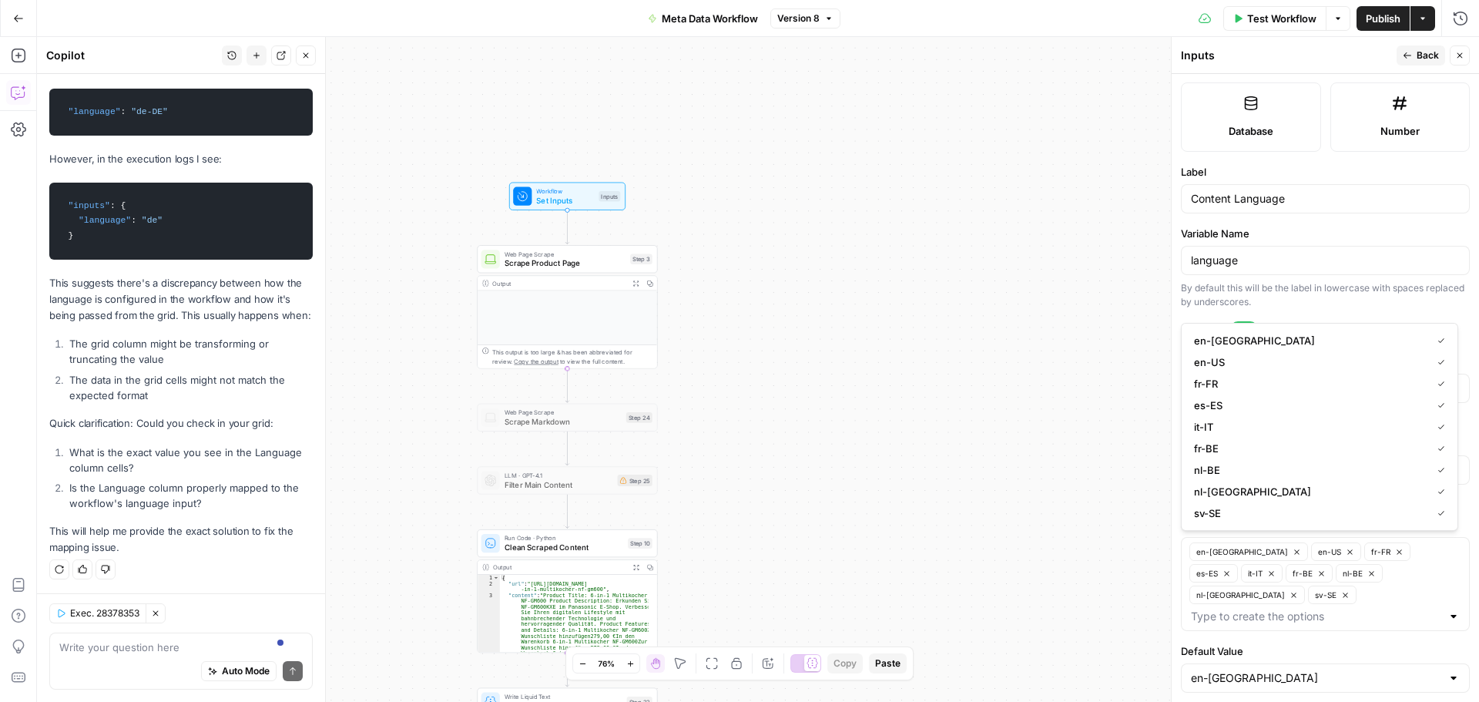
click at [1447, 608] on div at bounding box center [1453, 615] width 12 height 15
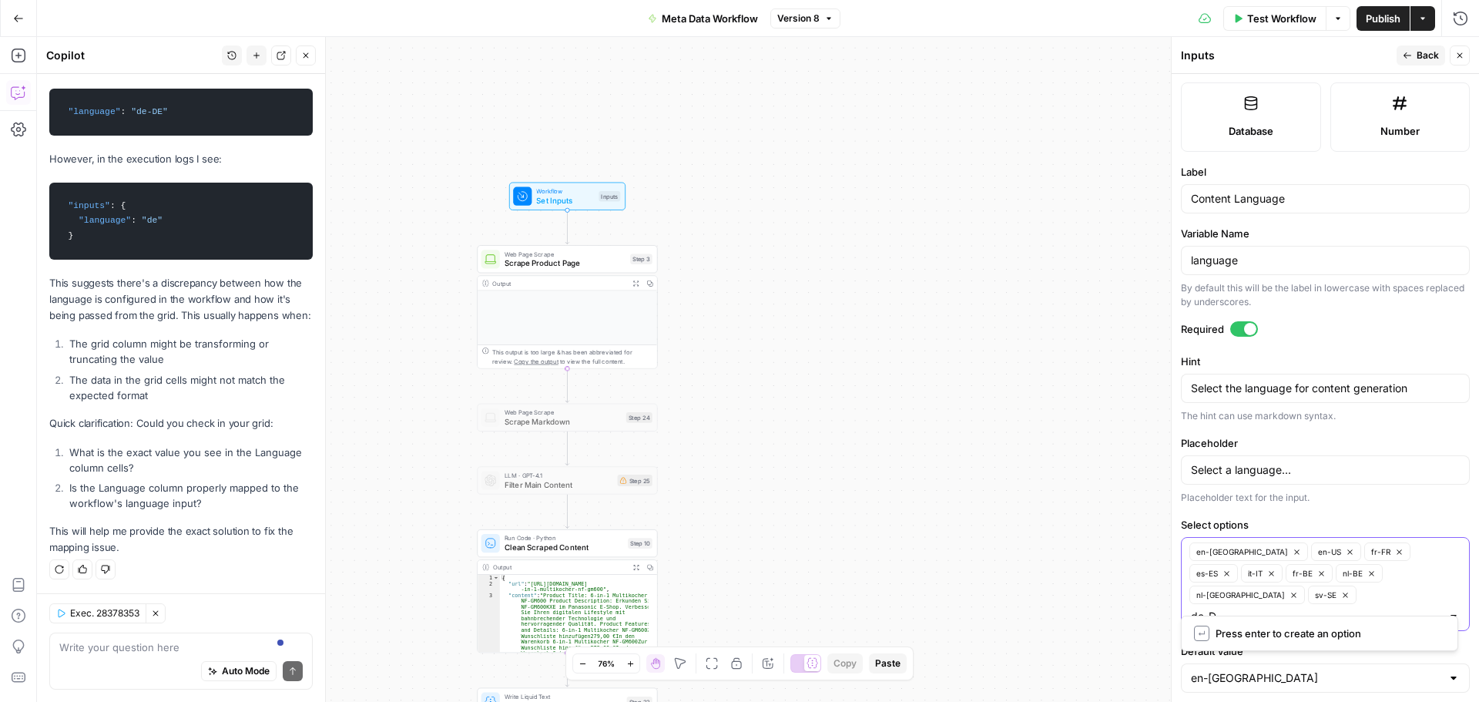
type input "de-DE"
click at [1460, 53] on icon "button" at bounding box center [1459, 55] width 9 height 9
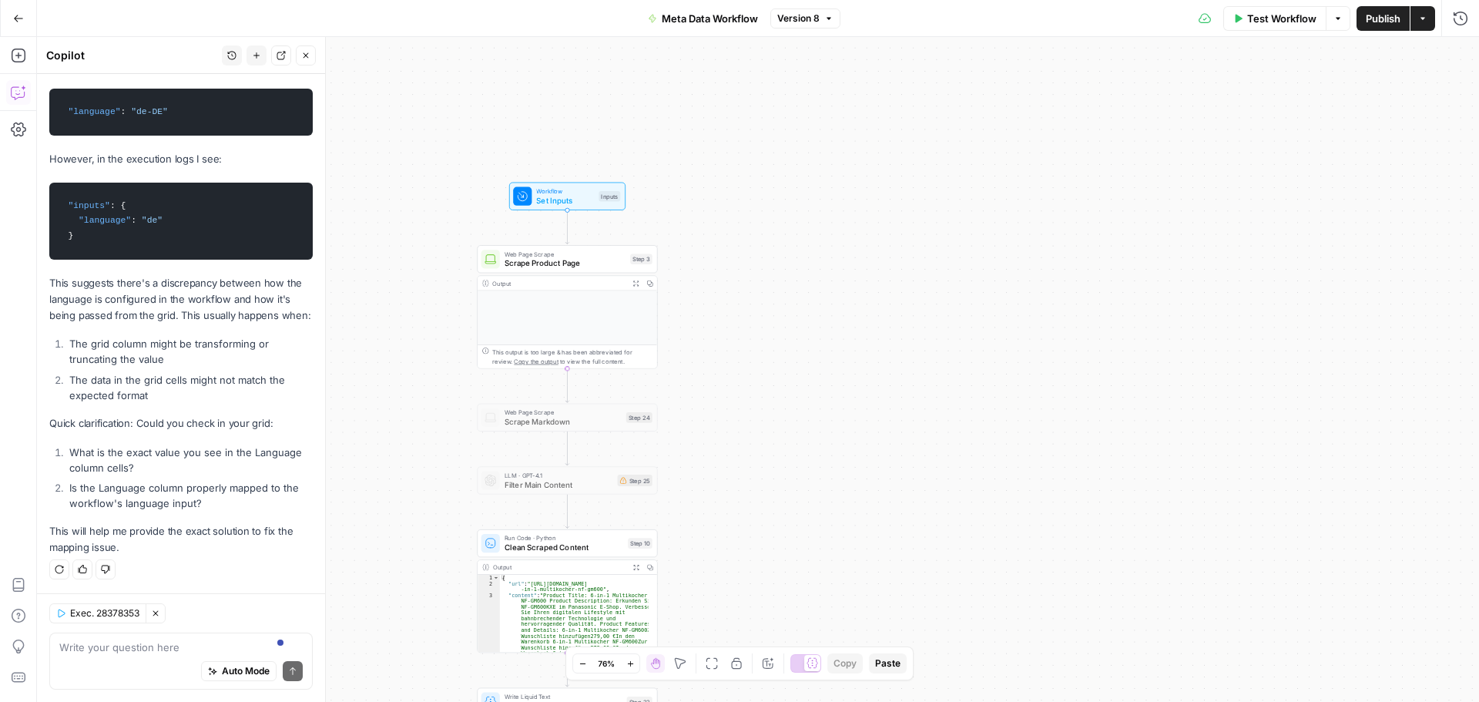
click at [1366, 24] on span "Publish" at bounding box center [1383, 18] width 35 height 15
click at [146, 652] on textarea at bounding box center [180, 646] width 243 height 15
type textarea "i"
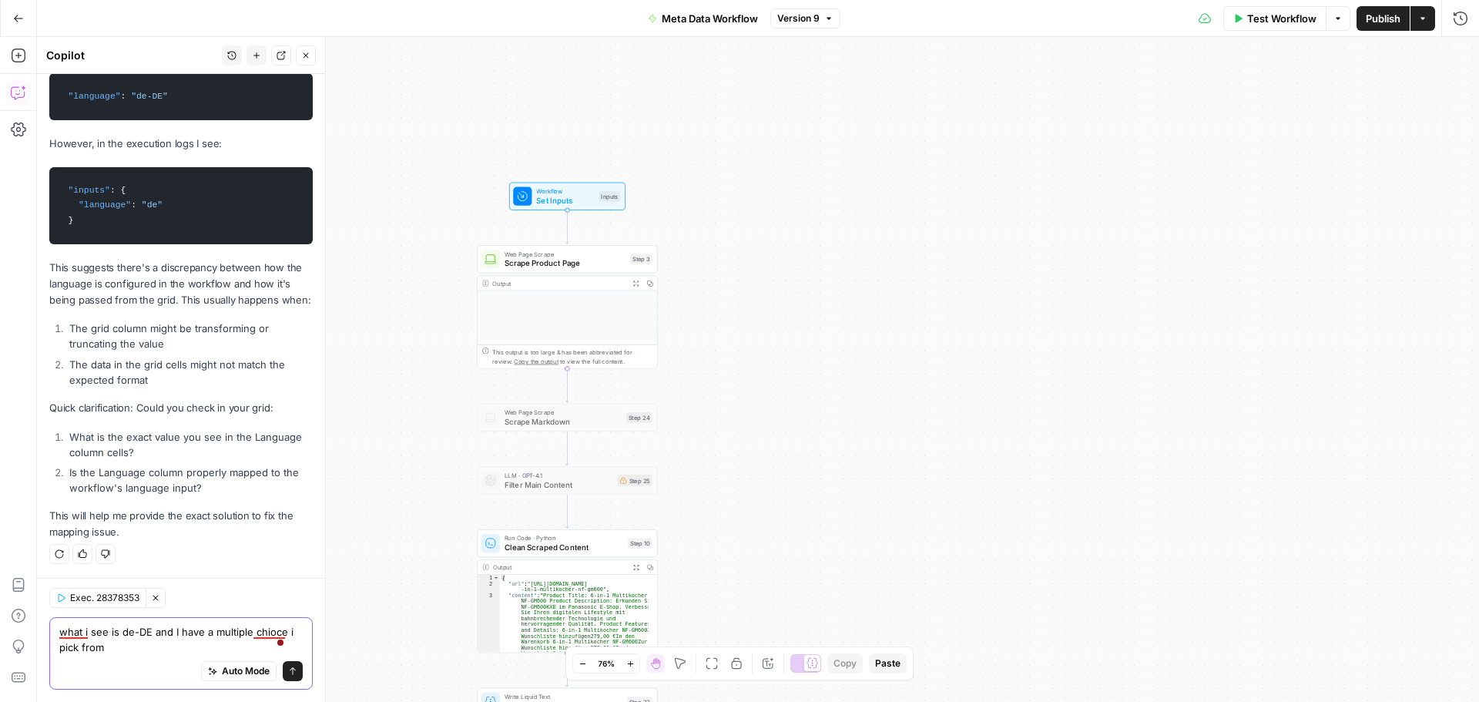
type textarea "what i see is de-DE and I have a multiple chioce i pick from"
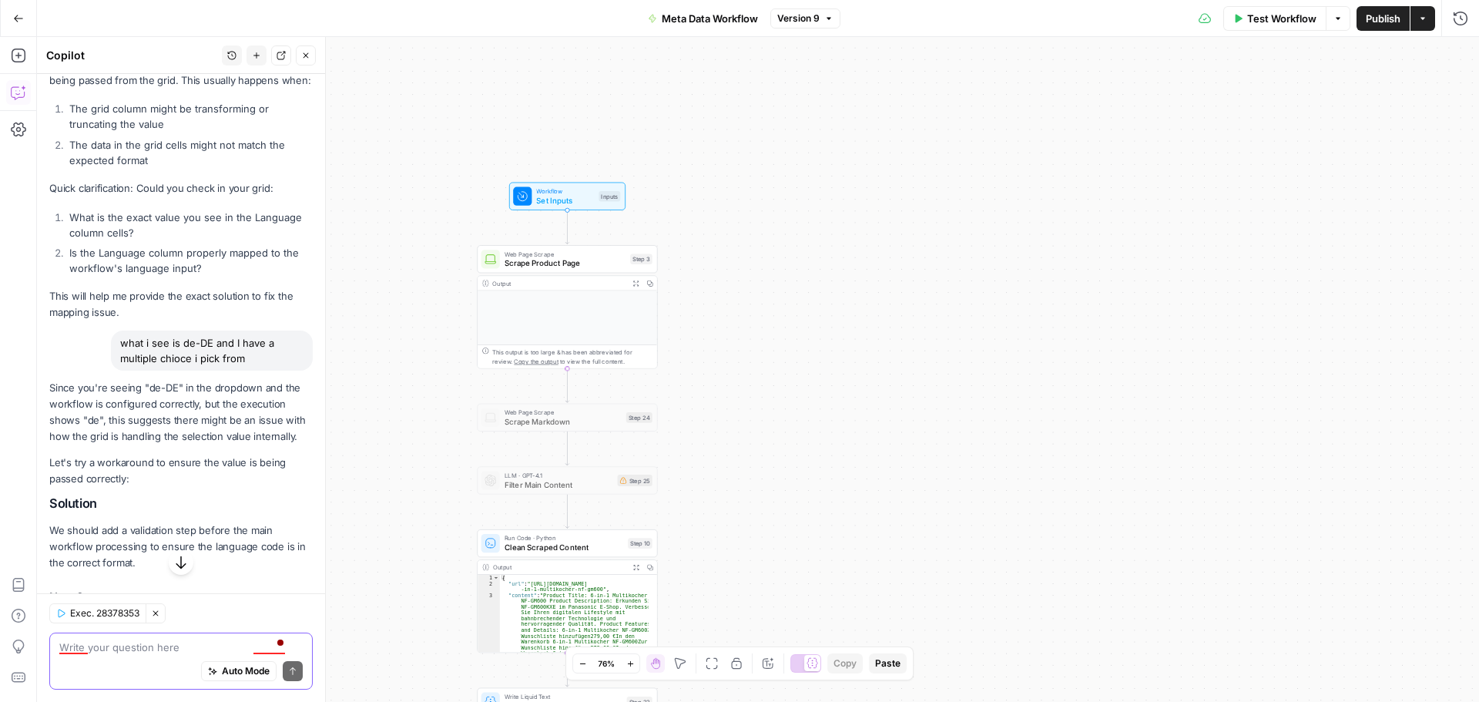
scroll to position [974, 0]
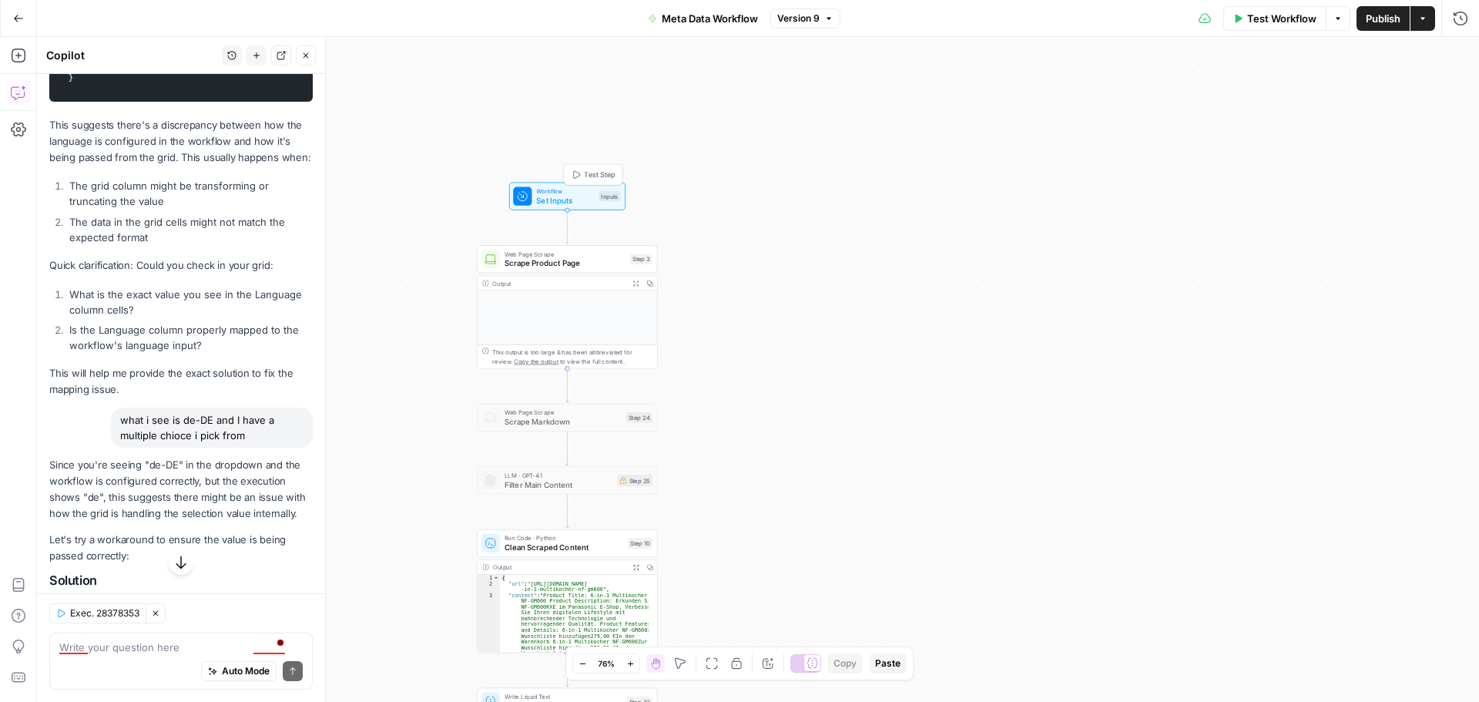
click at [575, 197] on span "Set Inputs" at bounding box center [565, 200] width 58 height 12
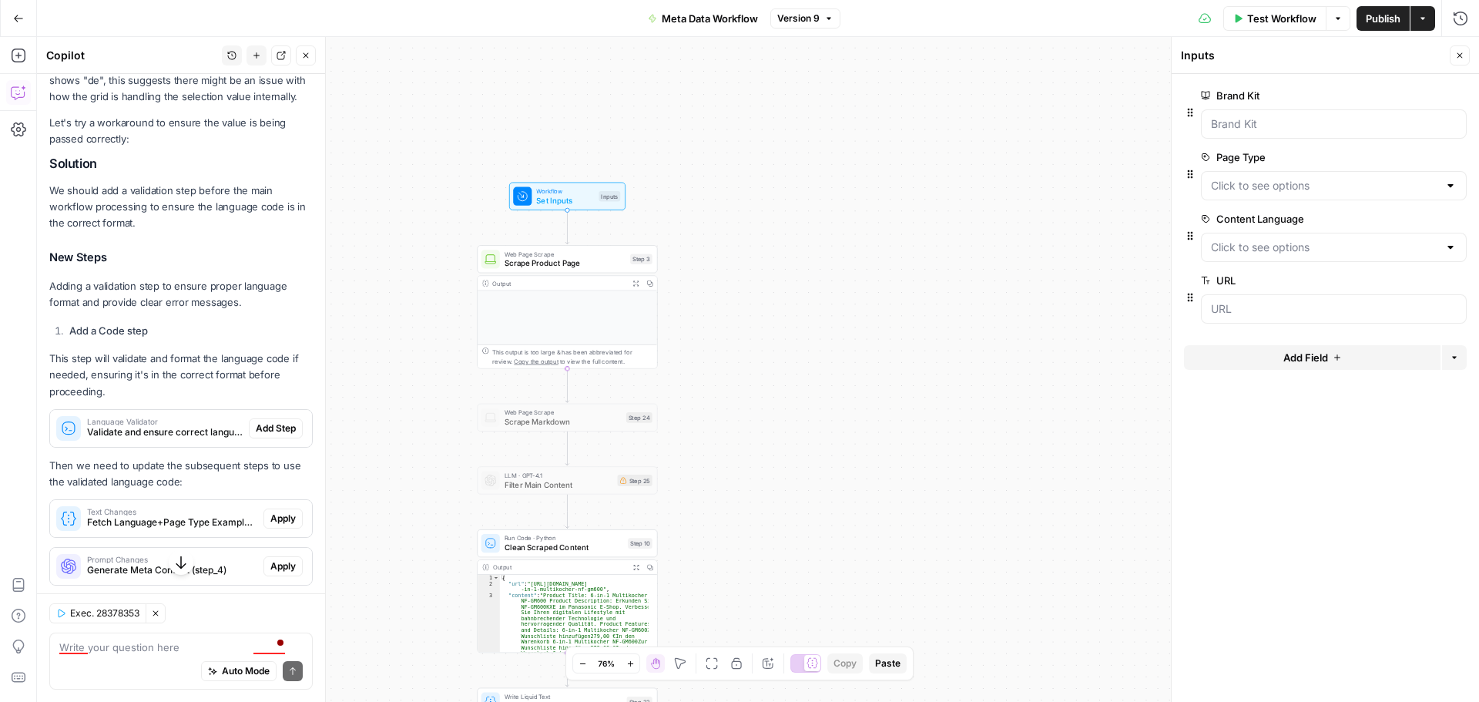
scroll to position [1437, 0]
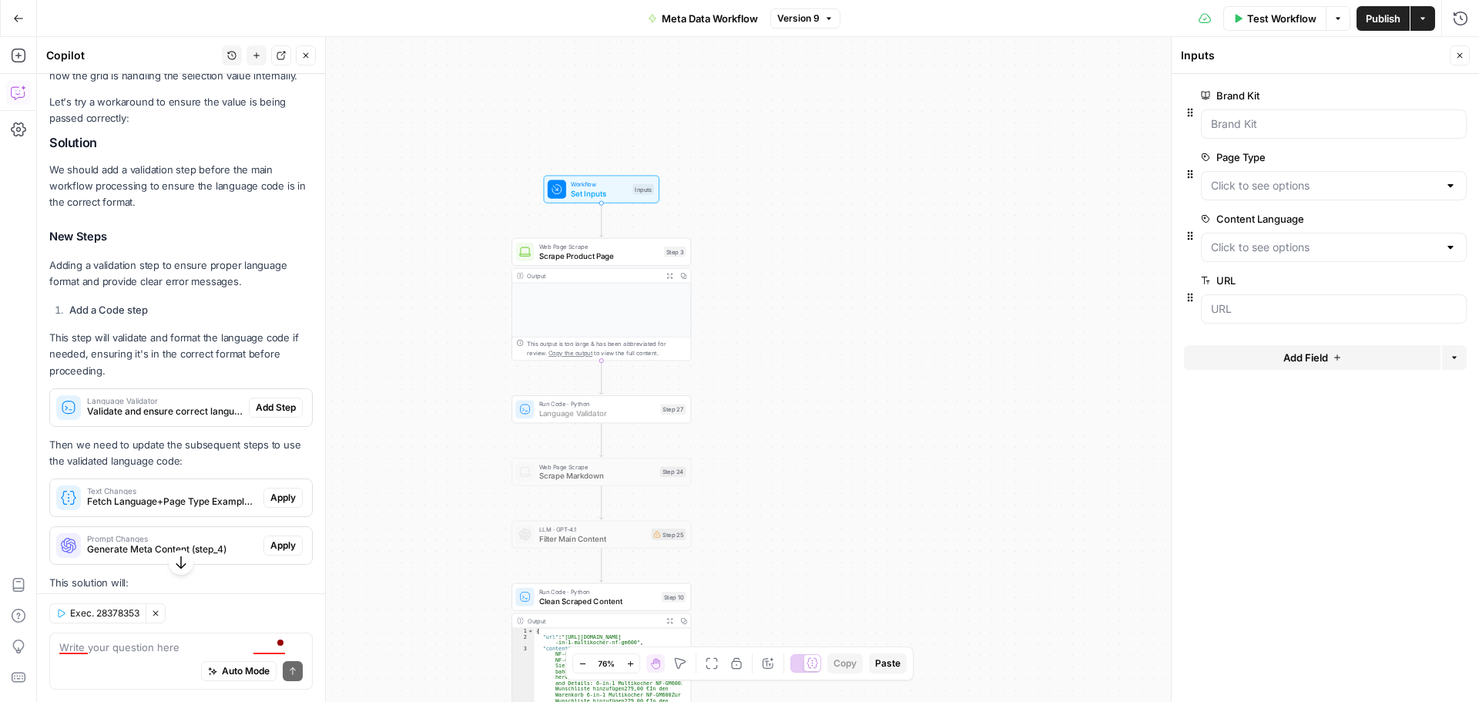
click at [262, 414] on span "Add Step" at bounding box center [276, 408] width 40 height 14
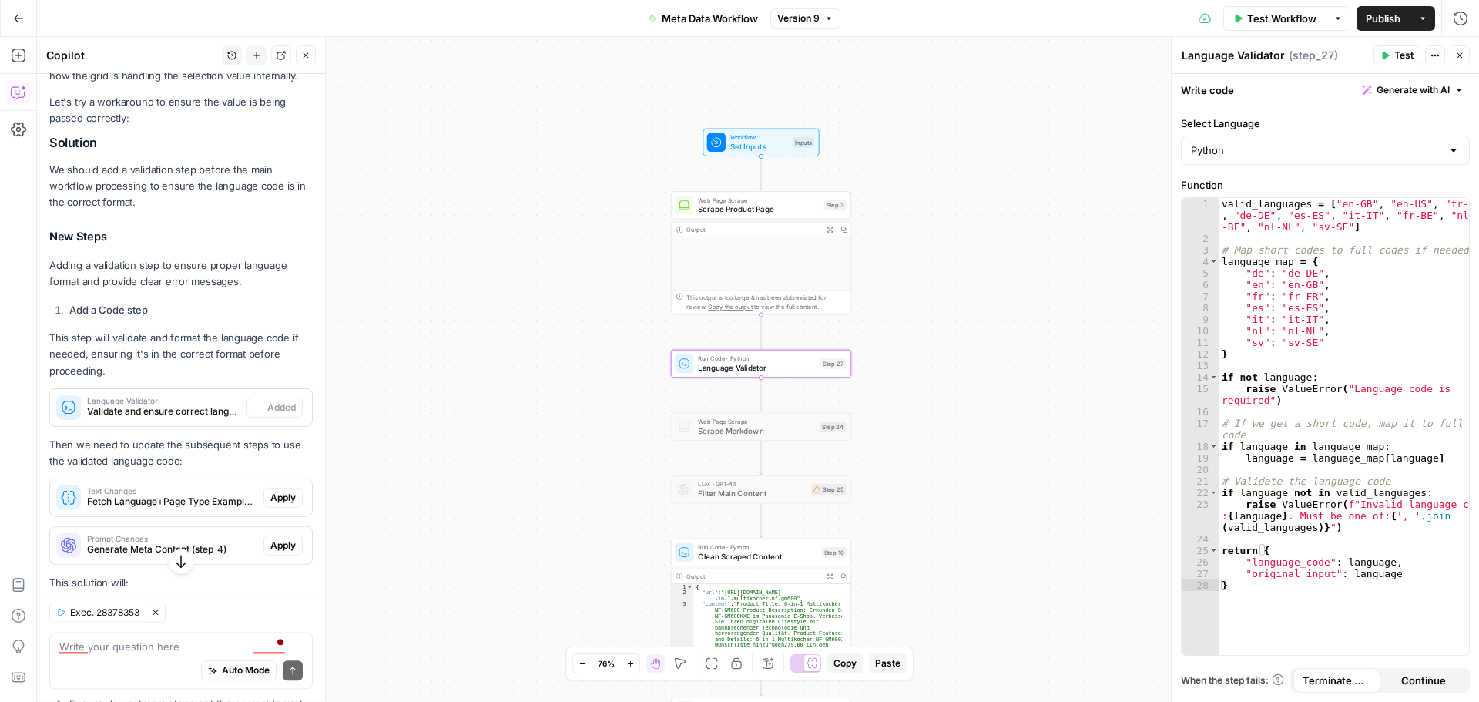
type textarea "Language Validator"
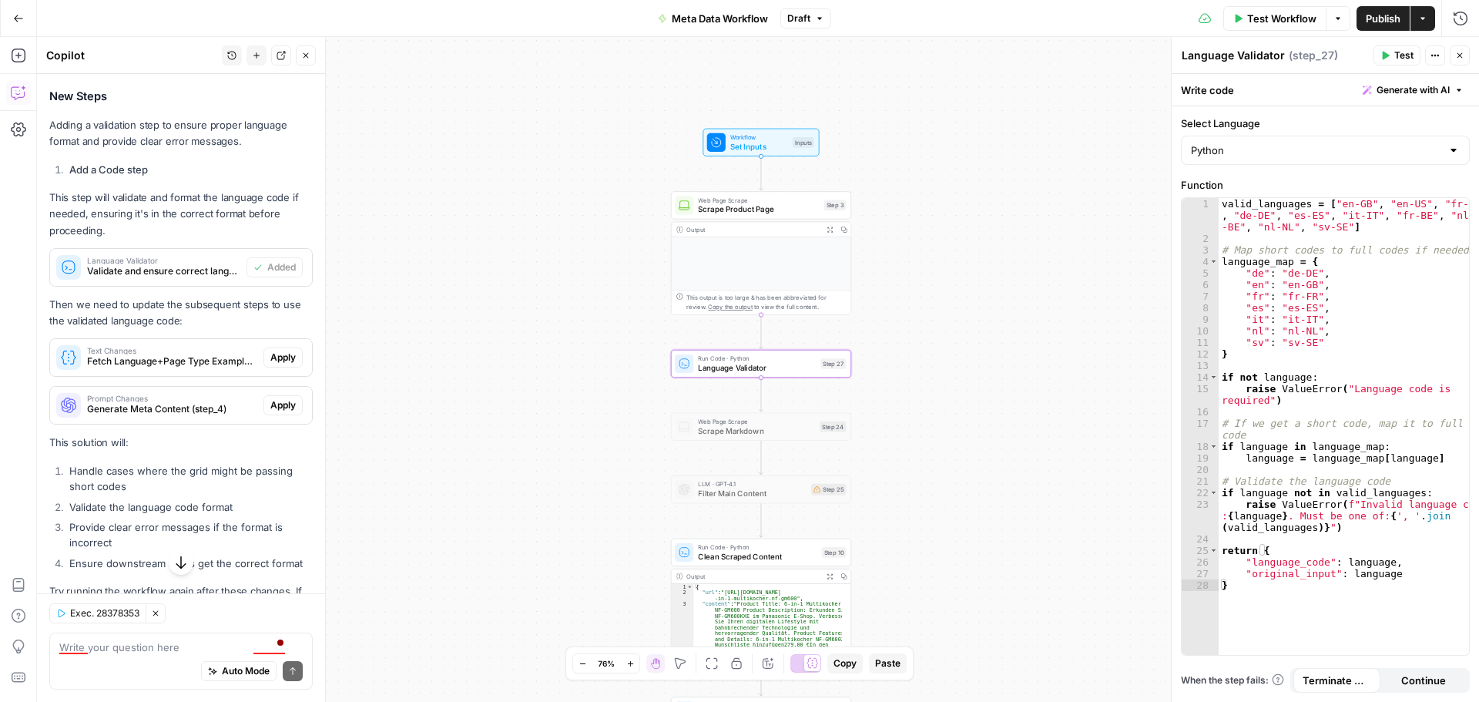
scroll to position [1591, 0]
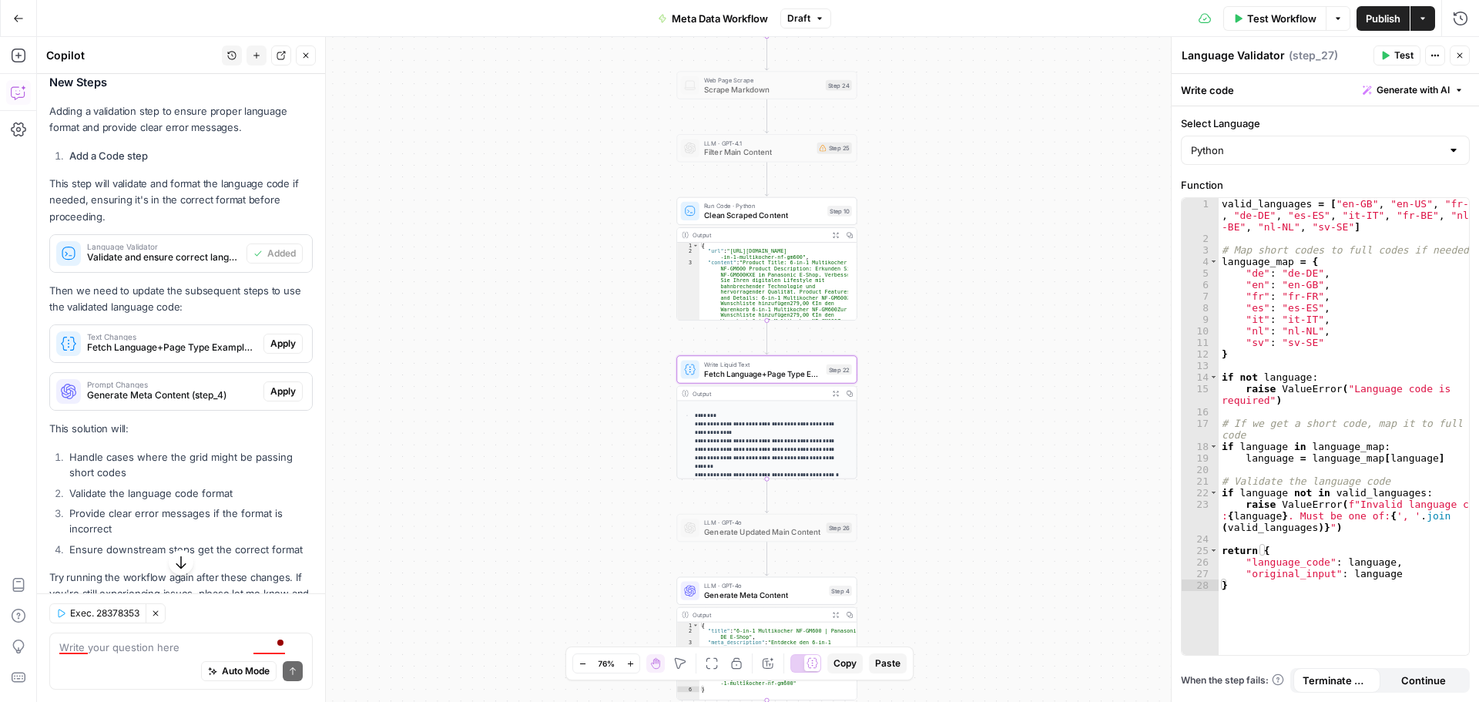
click at [198, 354] on span "Fetch Language+Page Type Examples (step_22)" at bounding box center [172, 347] width 170 height 14
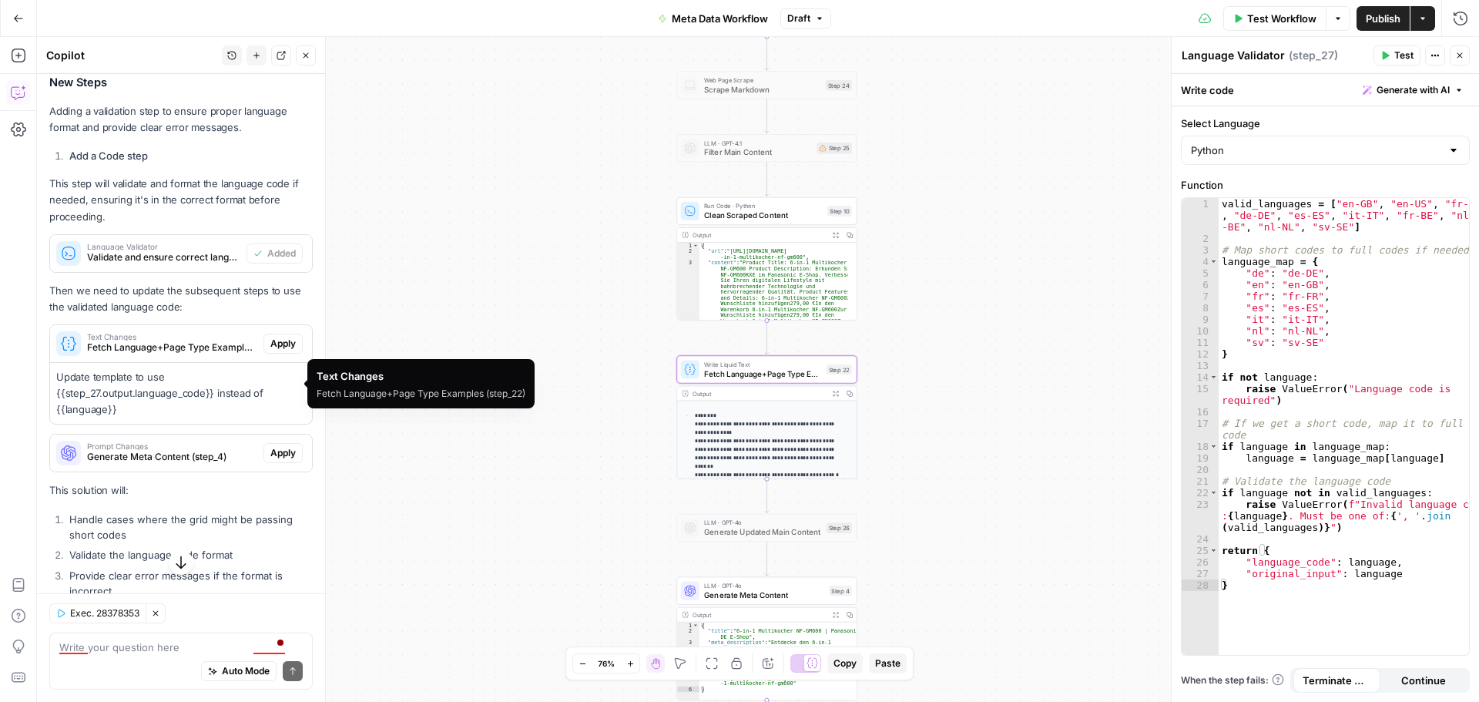
click at [210, 354] on span "Fetch Language+Page Type Examples (step_22)" at bounding box center [172, 347] width 170 height 14
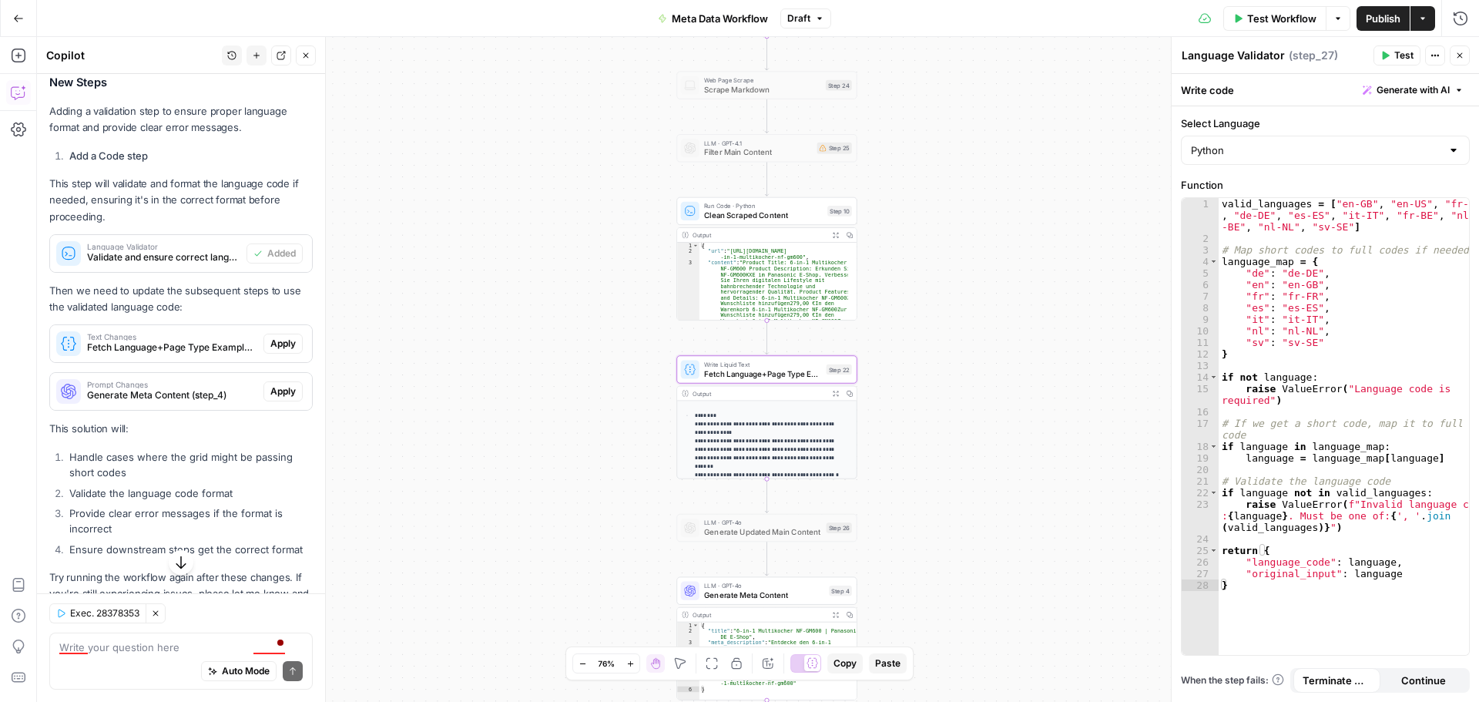
click at [210, 354] on span "Fetch Language+Page Type Examples (step_22)" at bounding box center [172, 347] width 170 height 14
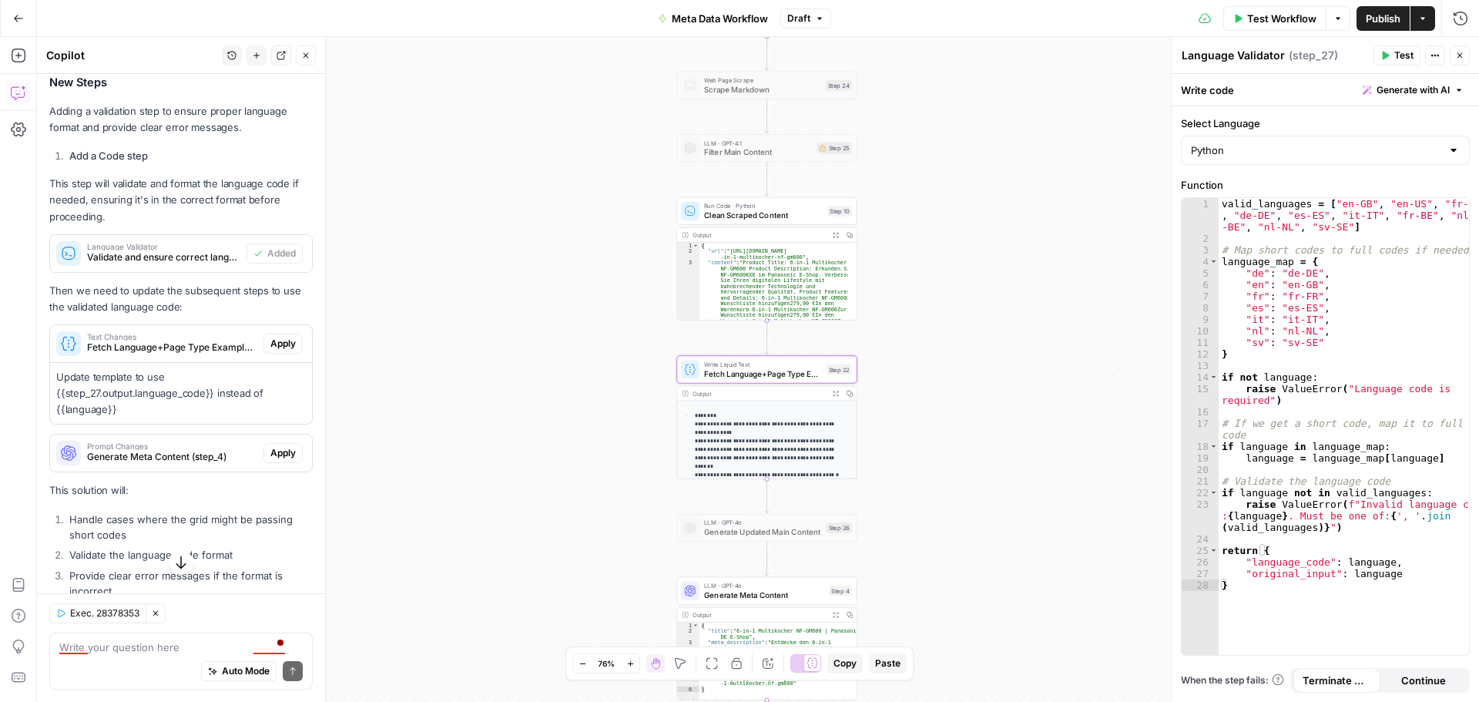
click at [277, 350] on span "Apply" at bounding box center [282, 344] width 25 height 14
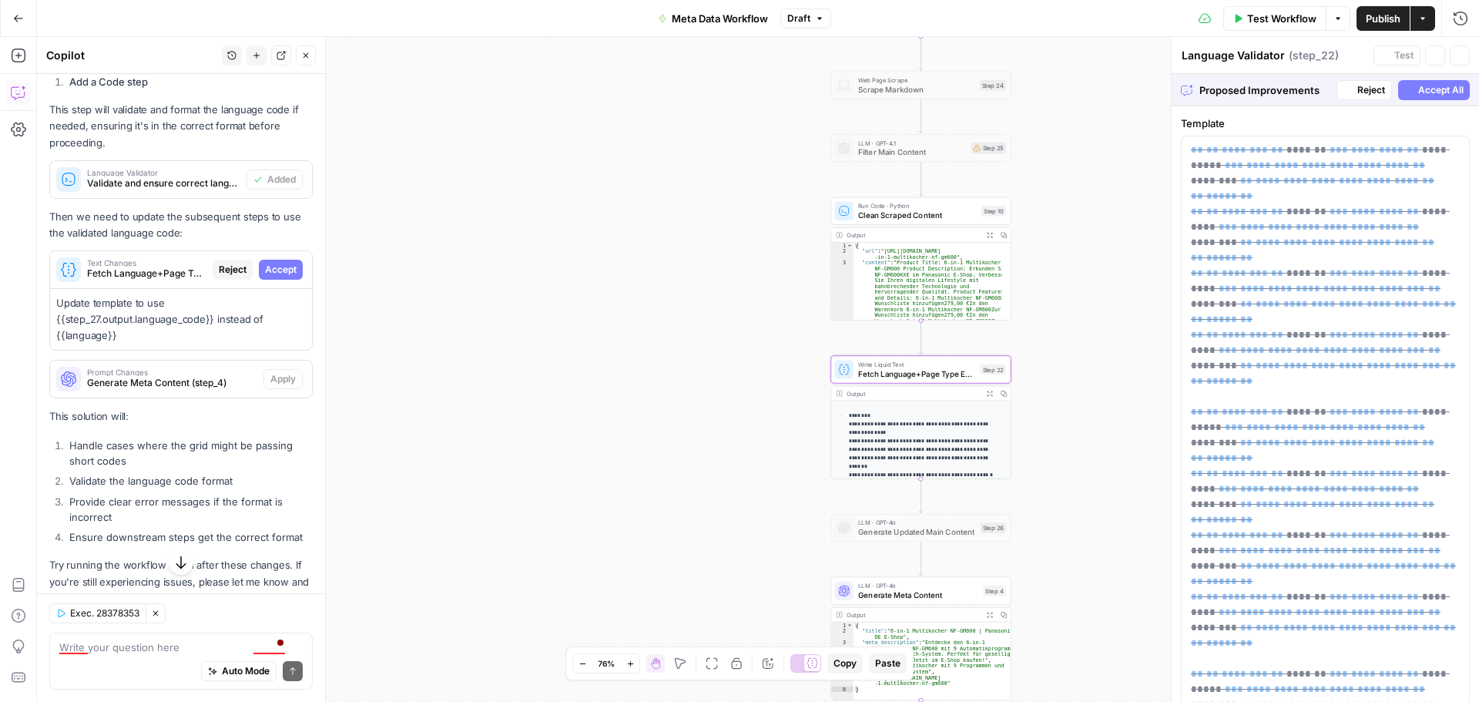
type textarea "Fetch Language+Page Type Examples"
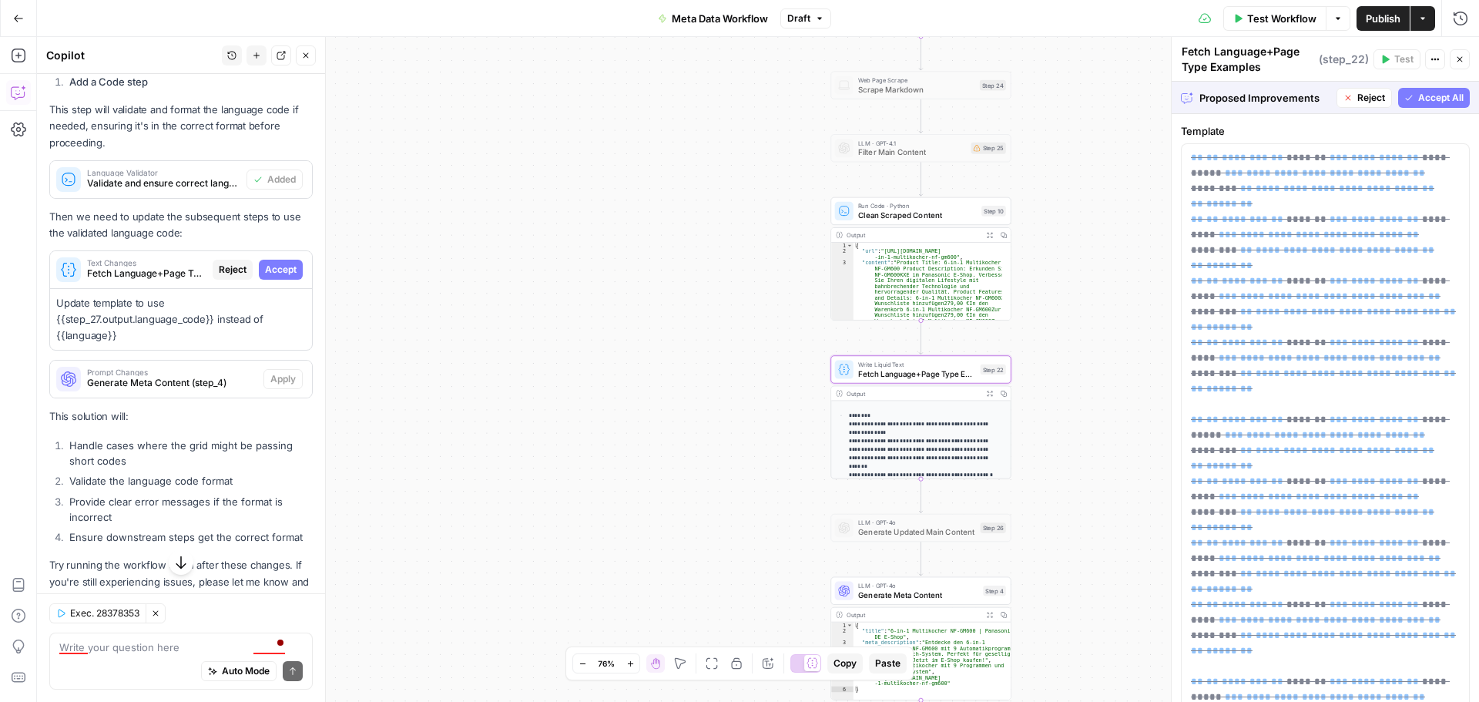
scroll to position [1517, 0]
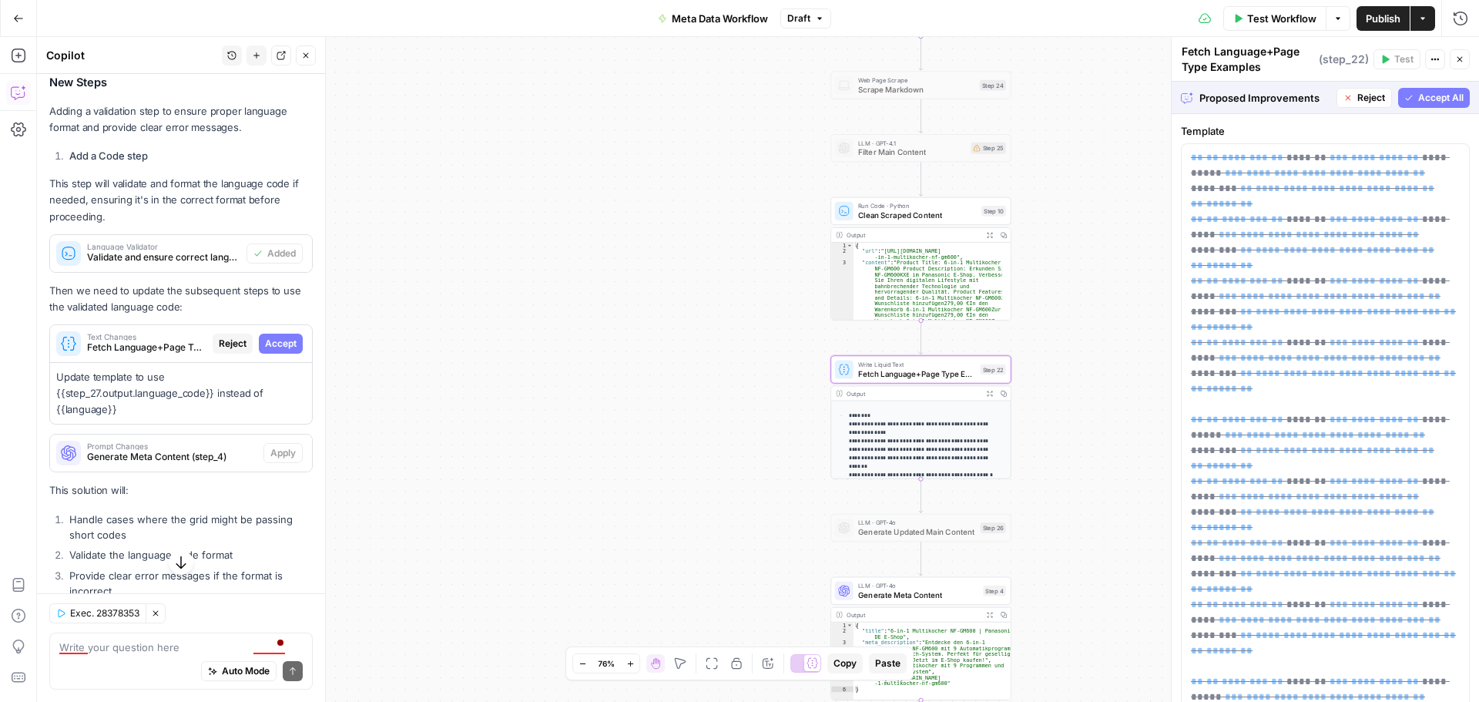
click at [277, 350] on span "Accept" at bounding box center [281, 344] width 32 height 14
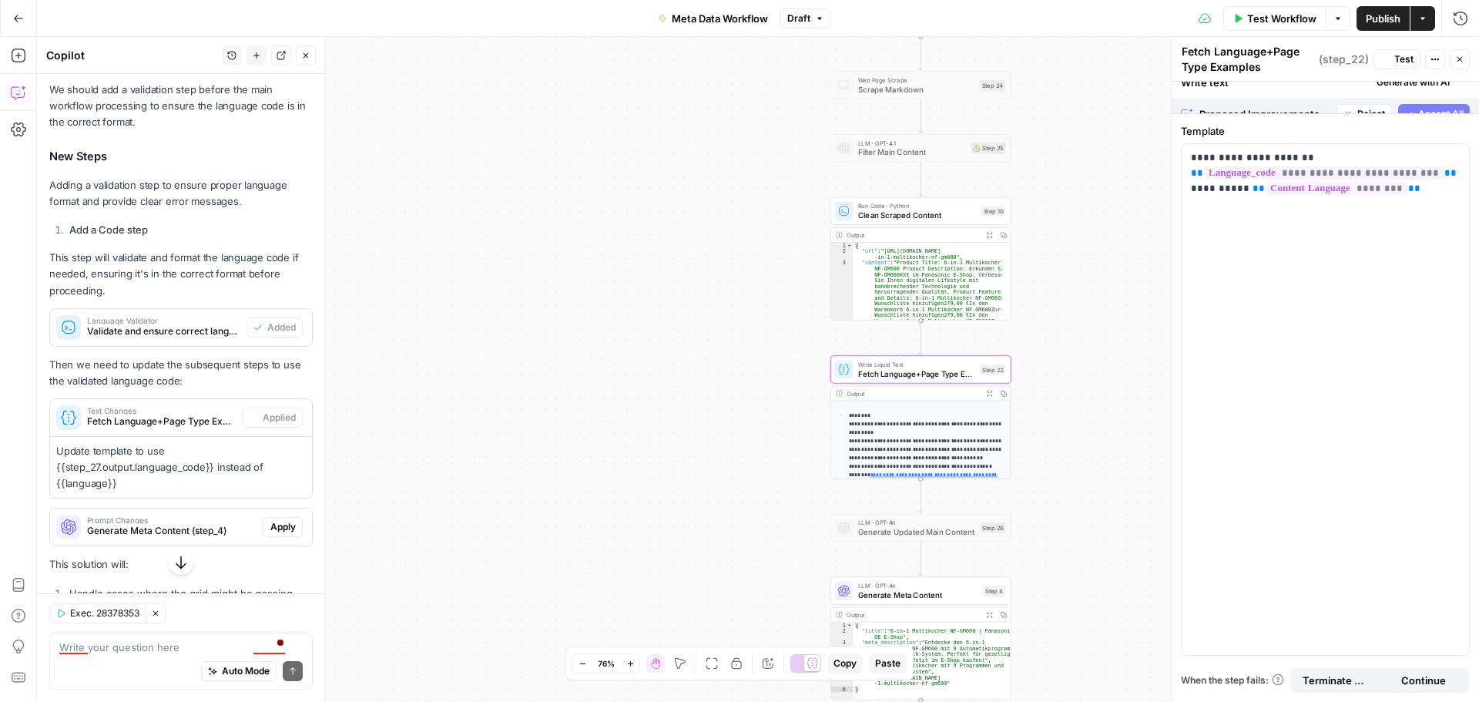
scroll to position [1591, 0]
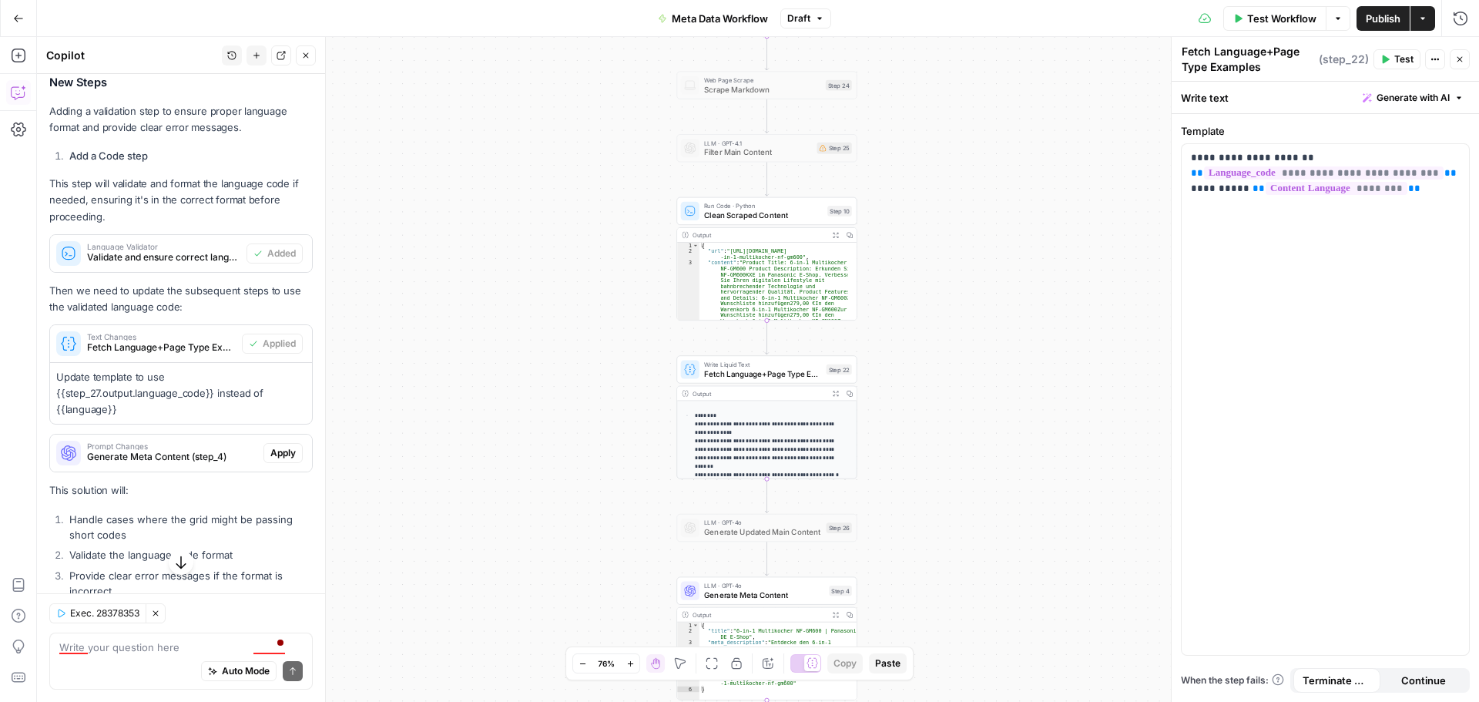
click at [814, 19] on button "Draft" at bounding box center [805, 18] width 51 height 20
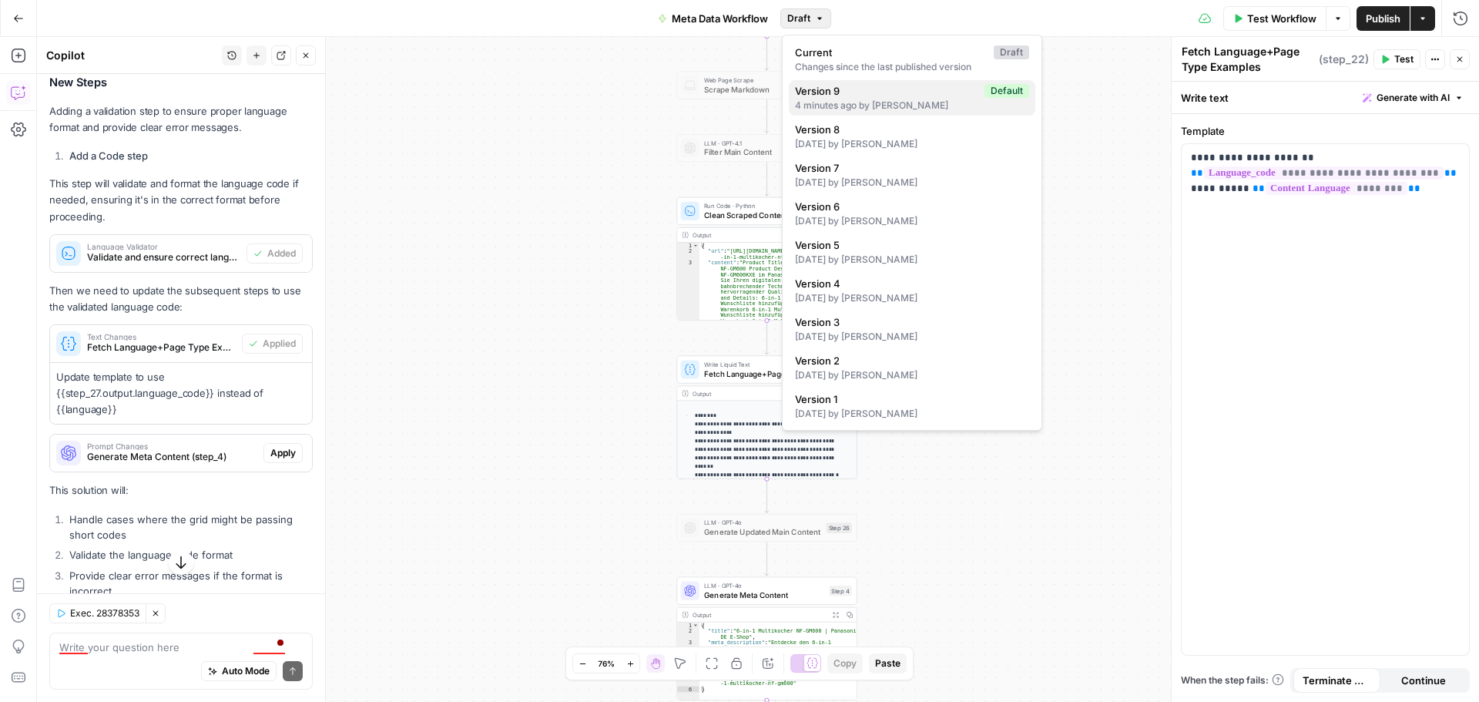
click at [852, 106] on div "4 minutes ago by Luigi Romagnuolo" at bounding box center [912, 106] width 234 height 14
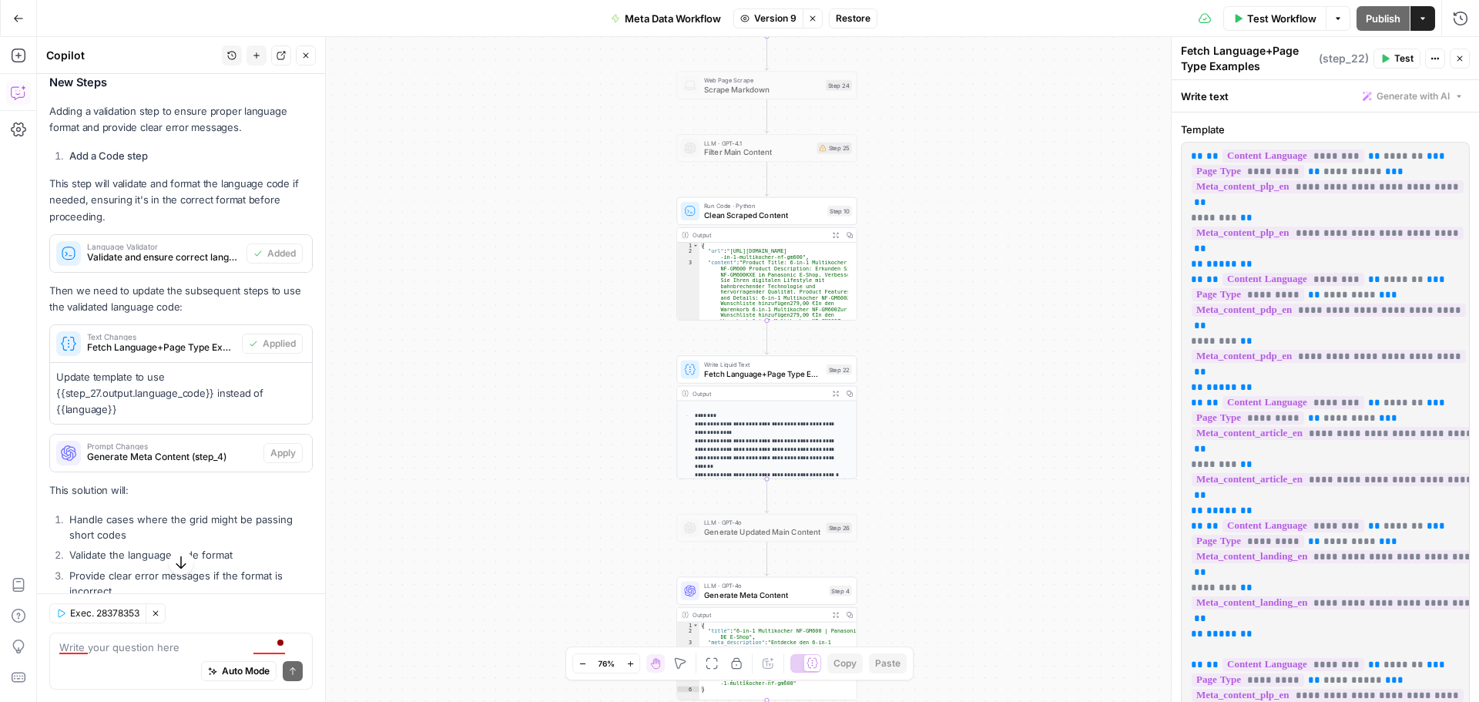
click at [857, 24] on span "Restore" at bounding box center [853, 19] width 35 height 14
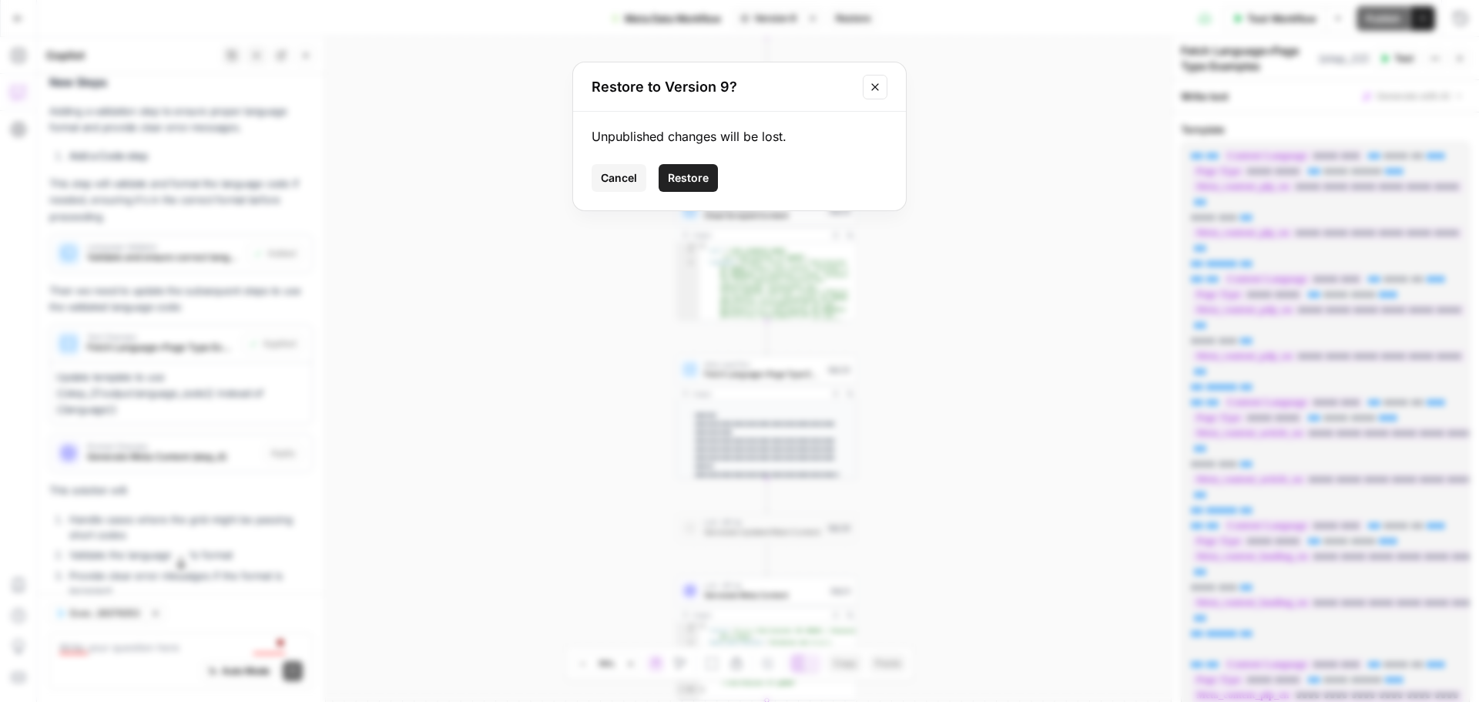
click at [676, 174] on span "Restore" at bounding box center [688, 177] width 41 height 15
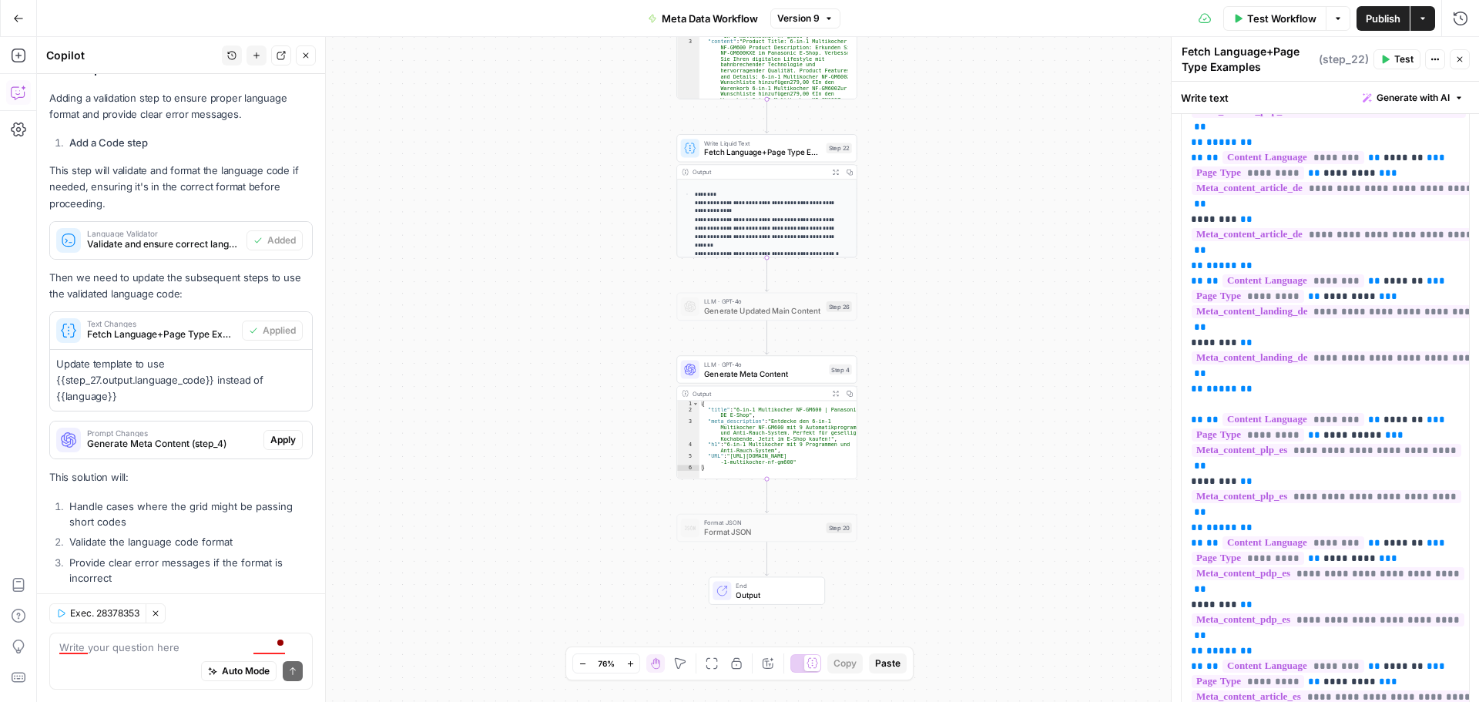
scroll to position [1600, 0]
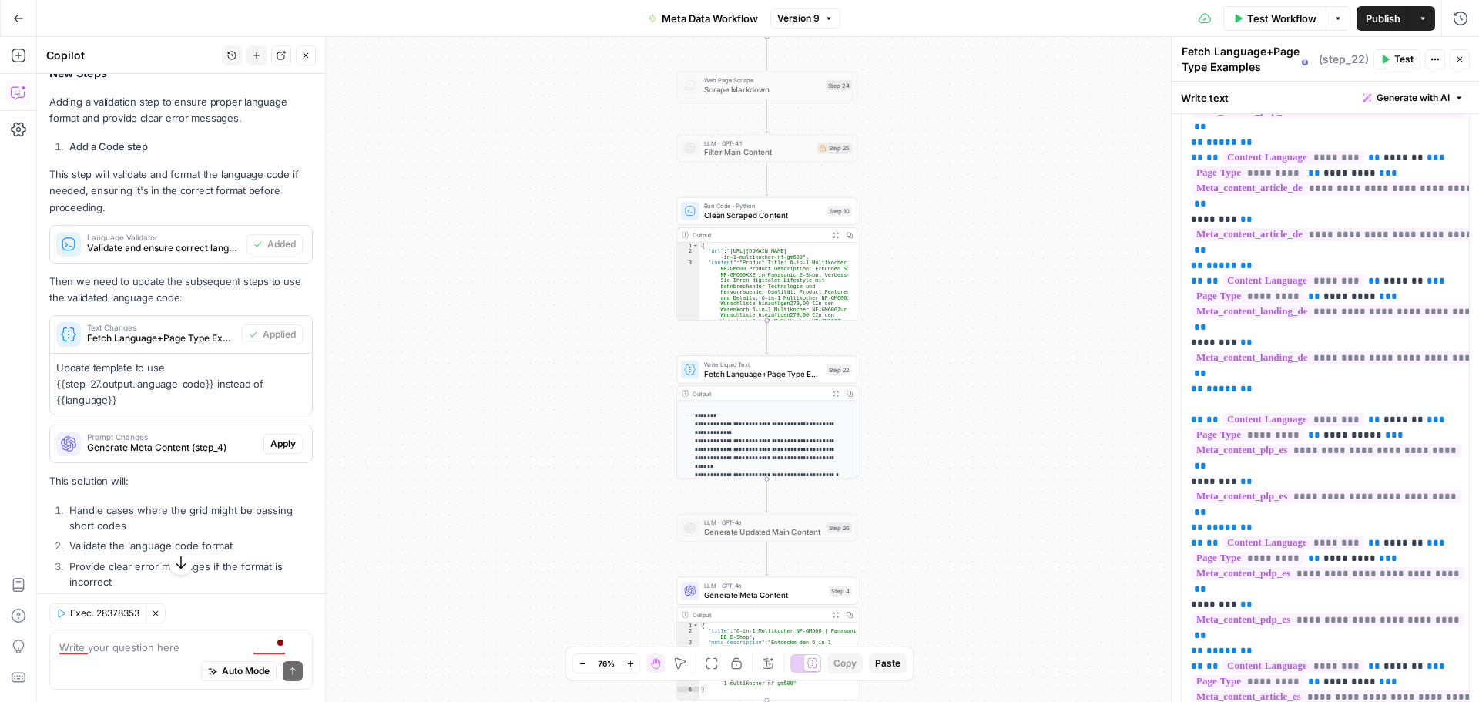
click at [1453, 62] on button "Close" at bounding box center [1460, 59] width 20 height 20
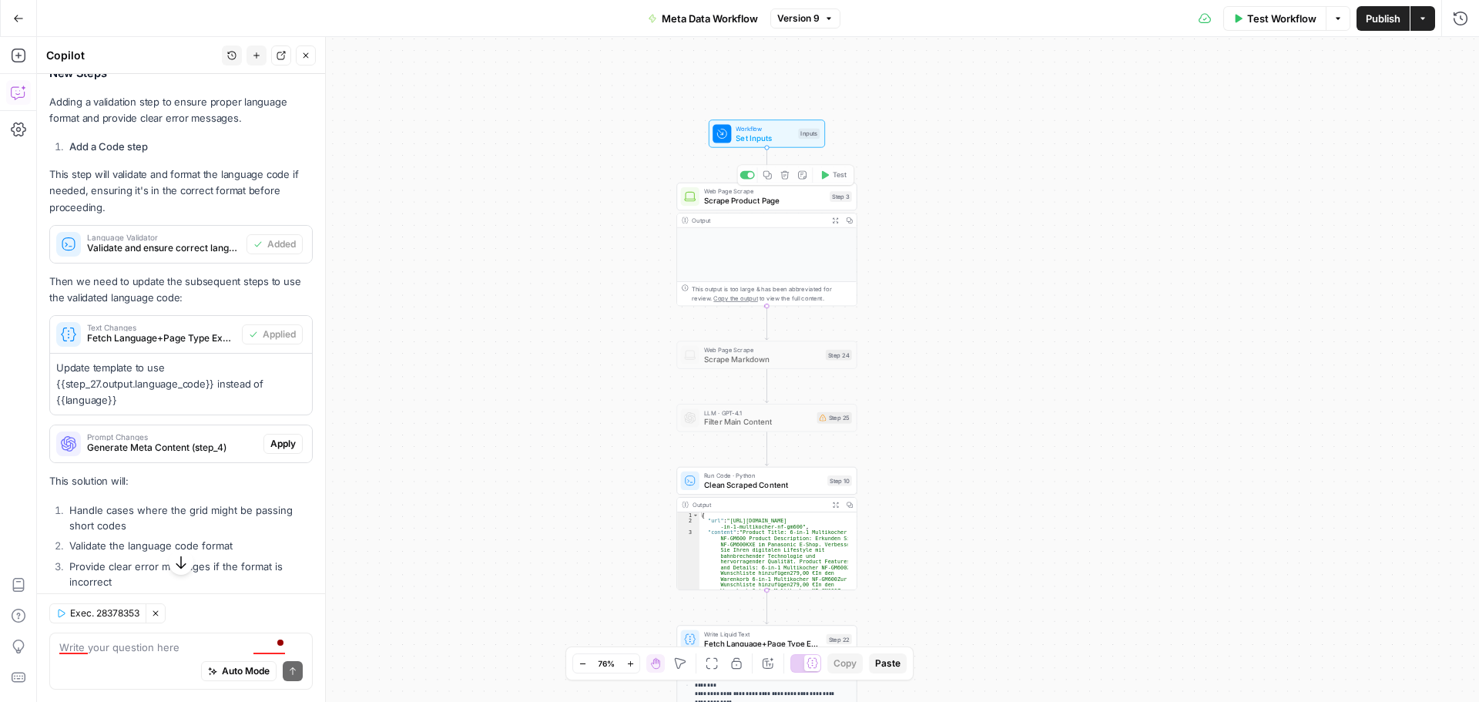
click at [760, 139] on span "Set Inputs" at bounding box center [765, 138] width 58 height 12
click at [1396, 217] on span "edit field" at bounding box center [1409, 219] width 34 height 12
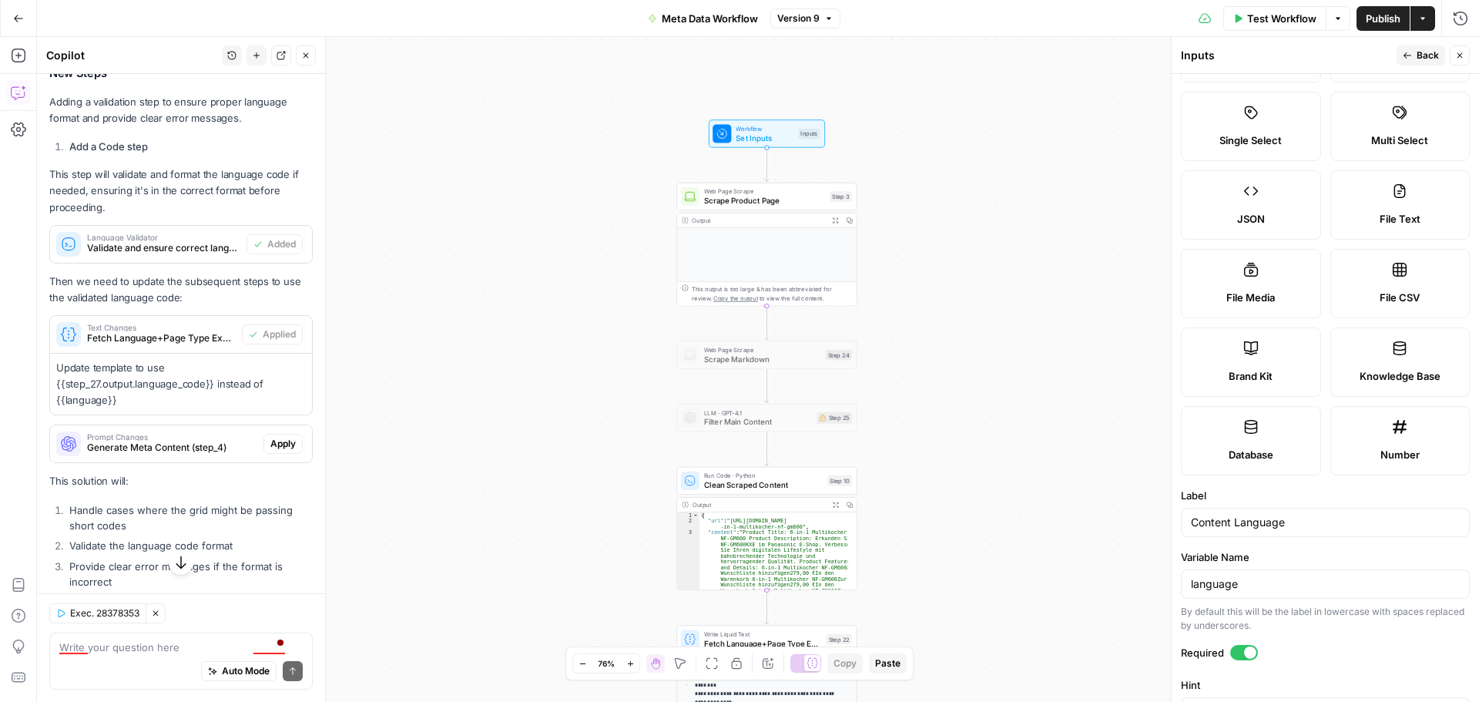
scroll to position [0, 0]
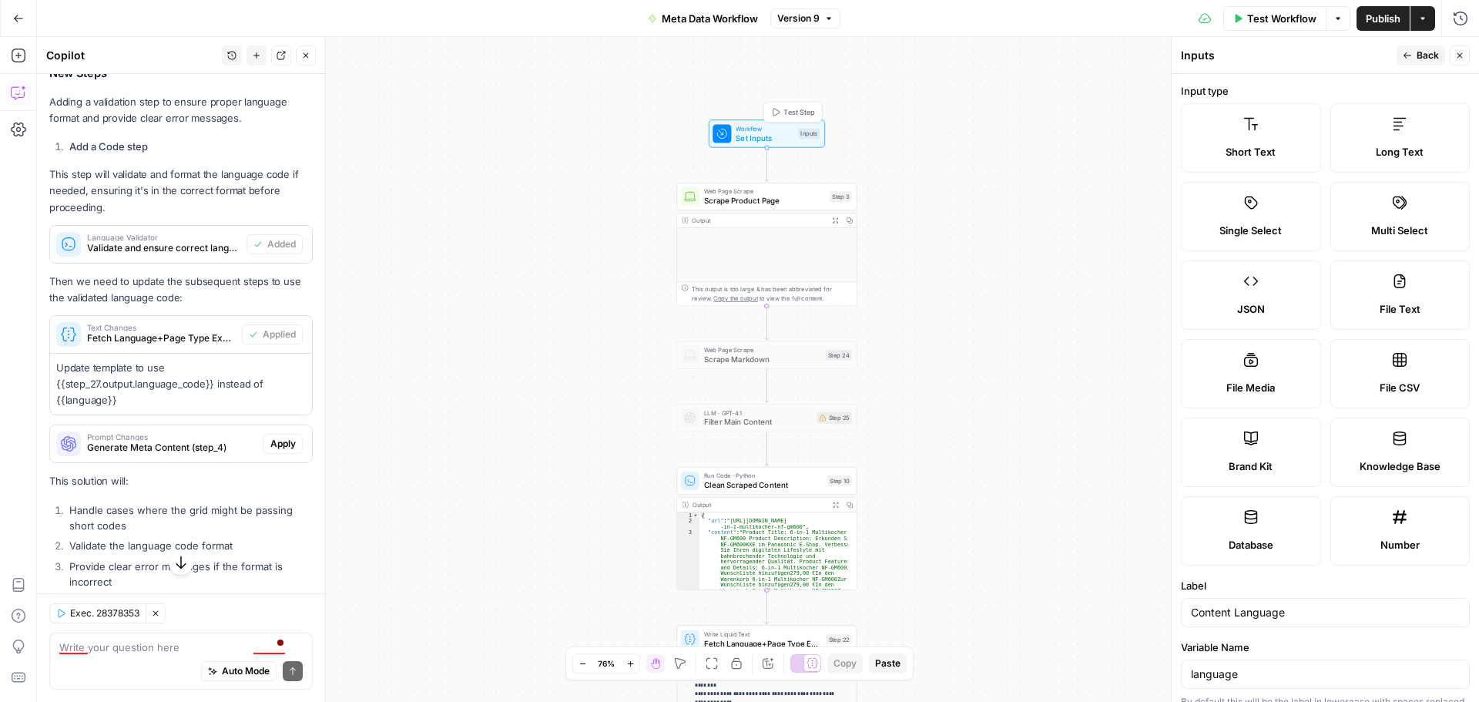
click at [776, 136] on span "Set Inputs" at bounding box center [765, 138] width 58 height 12
click at [1465, 49] on button "Close" at bounding box center [1460, 55] width 20 height 20
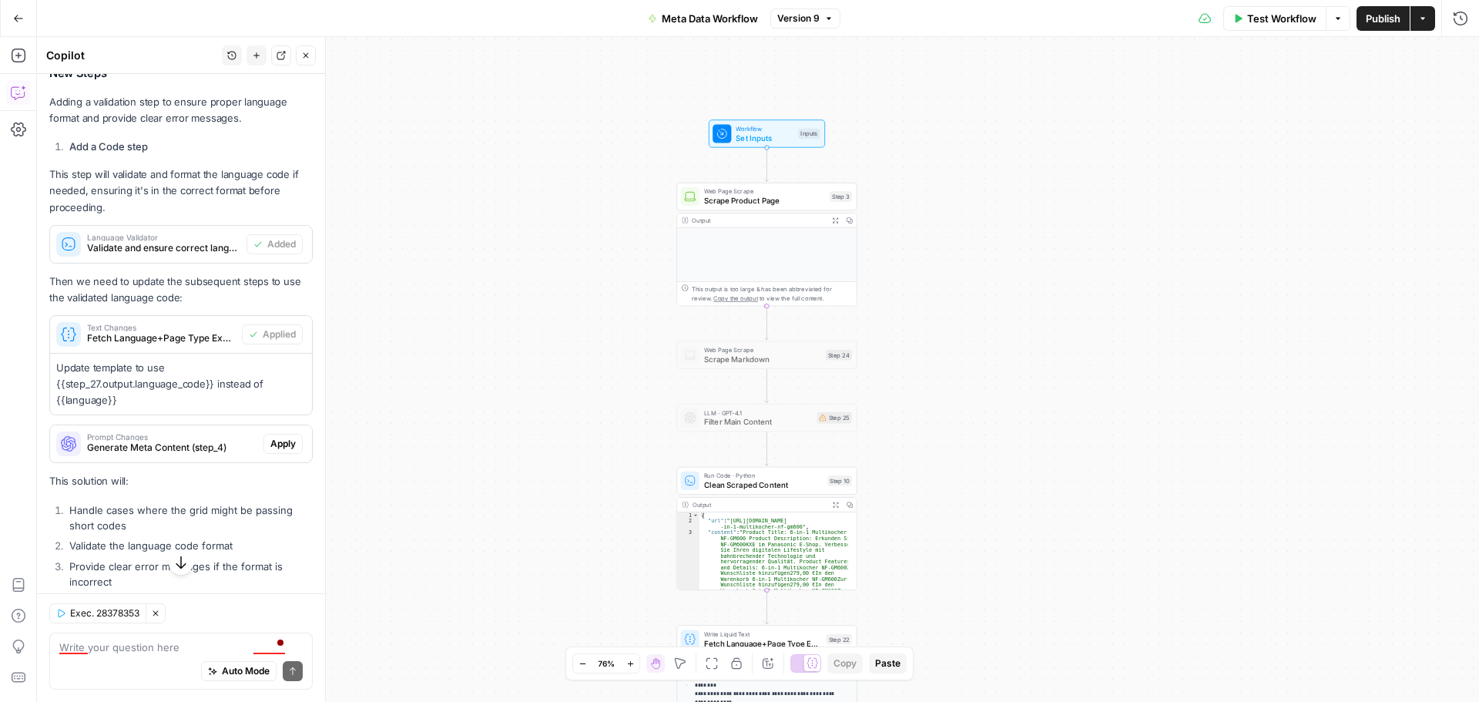
click at [763, 139] on span "Set Inputs" at bounding box center [765, 138] width 58 height 12
click at [1455, 58] on icon "button" at bounding box center [1459, 55] width 9 height 9
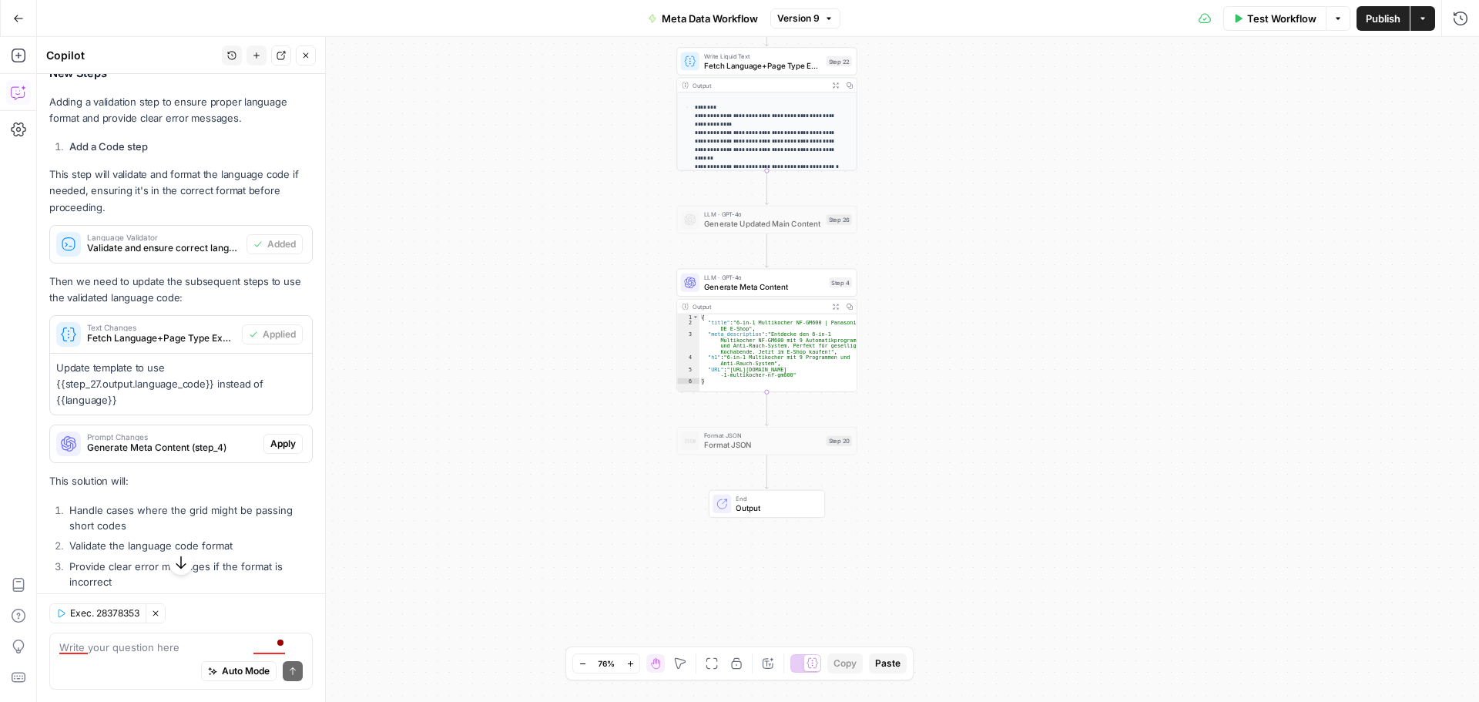
click at [781, 450] on span "Format JSON" at bounding box center [763, 445] width 118 height 12
click at [746, 283] on span "Generate Meta Content" at bounding box center [764, 286] width 120 height 12
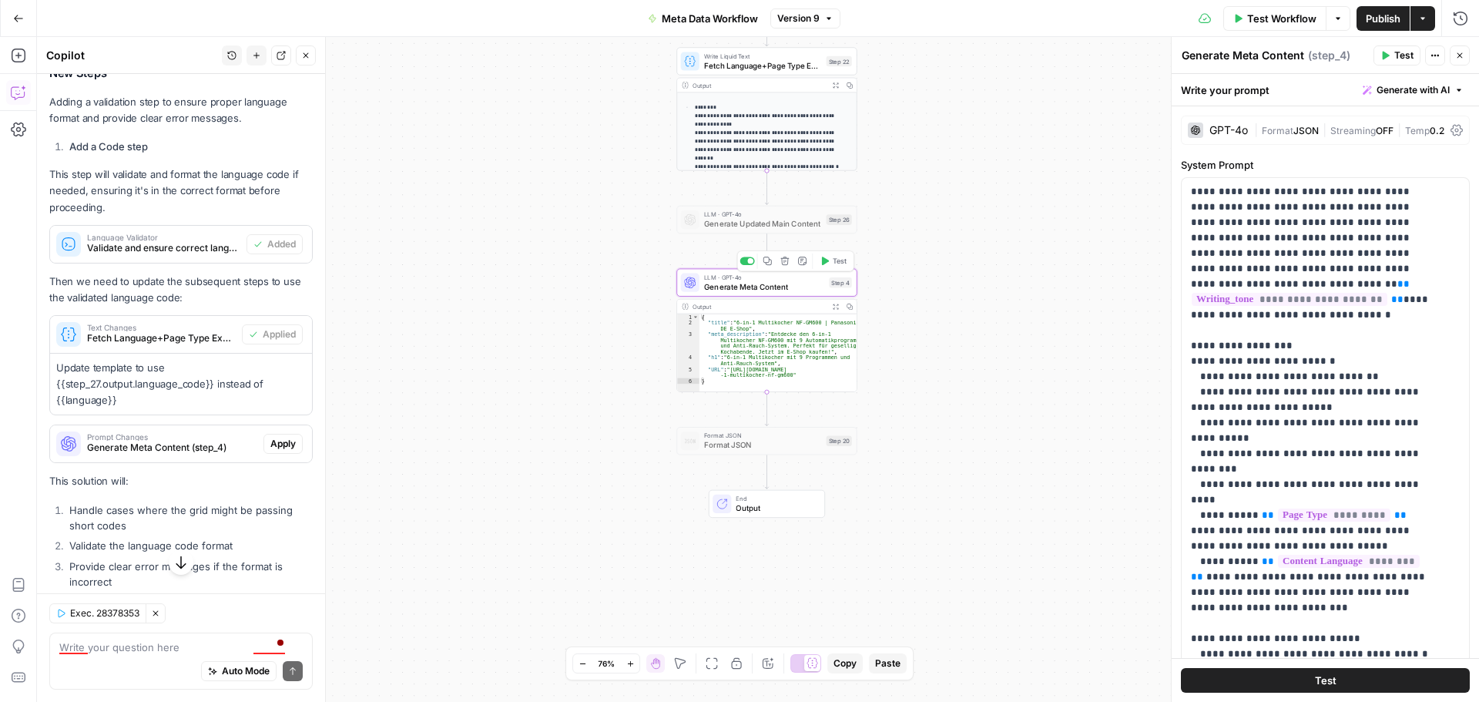
click at [928, 303] on div "Workflow Set Inputs Inputs Web Page Scrape Scrape Product Page Step 3 Output Ex…" at bounding box center [758, 369] width 1442 height 665
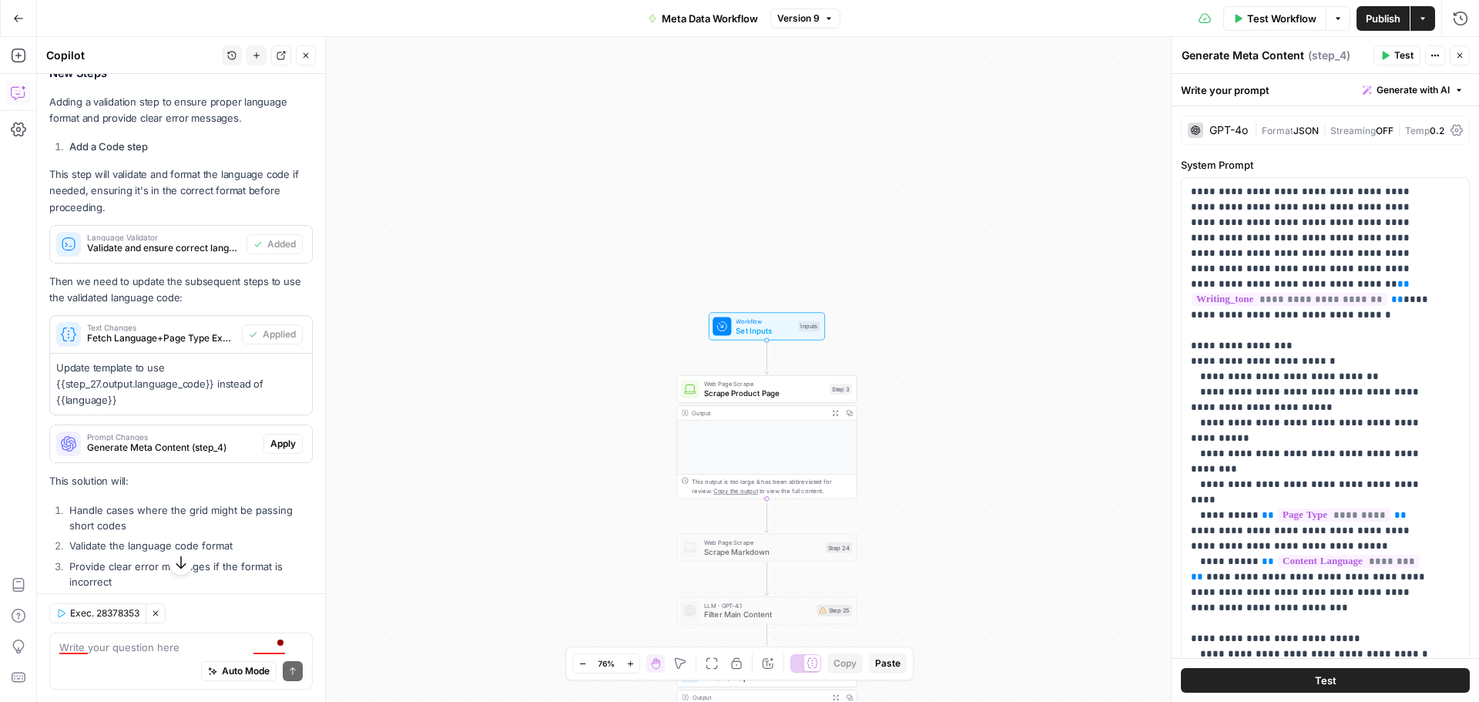
click at [766, 334] on span "Set Inputs" at bounding box center [765, 330] width 58 height 12
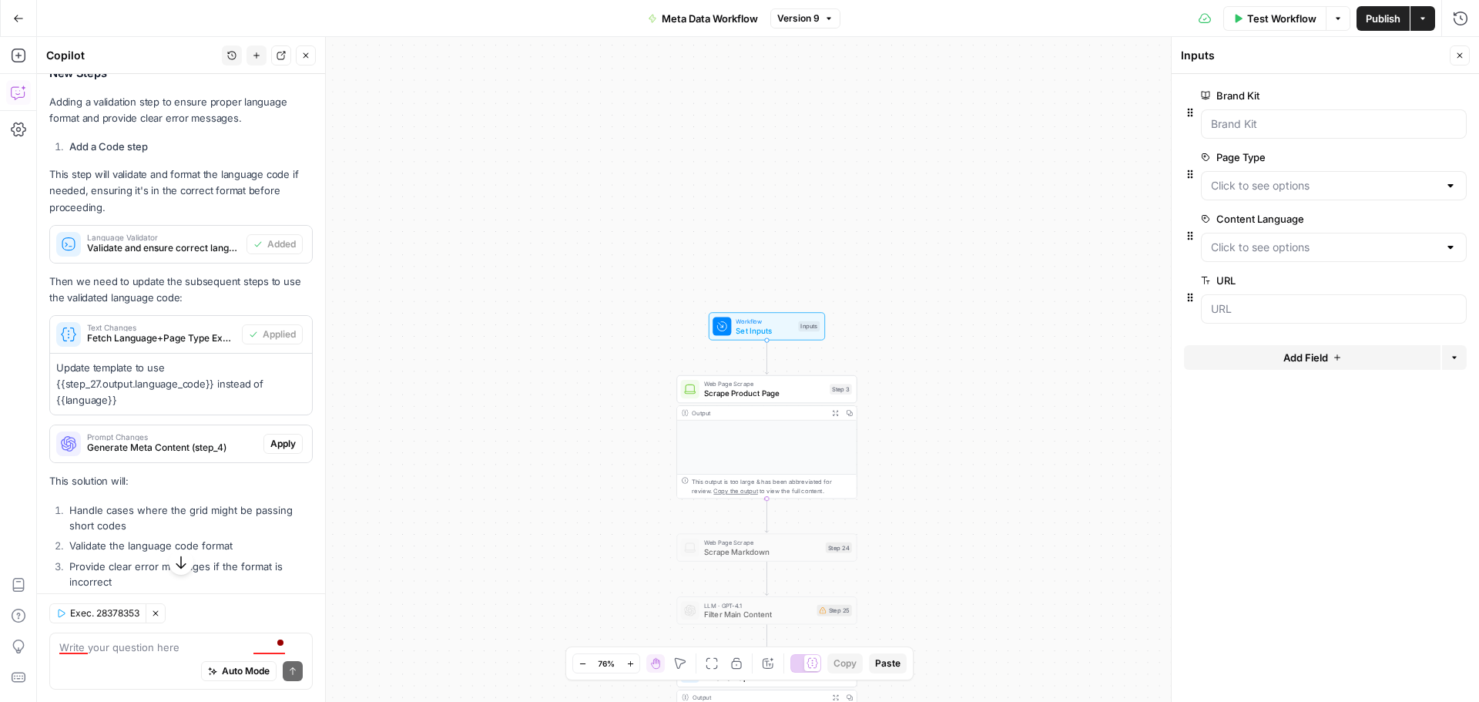
click at [1451, 250] on div at bounding box center [1450, 247] width 12 height 15
click at [1202, 577] on form "Brand Kit edit field Delete group Page Type edit field Delete group Content Lan…" at bounding box center [1325, 388] width 307 height 628
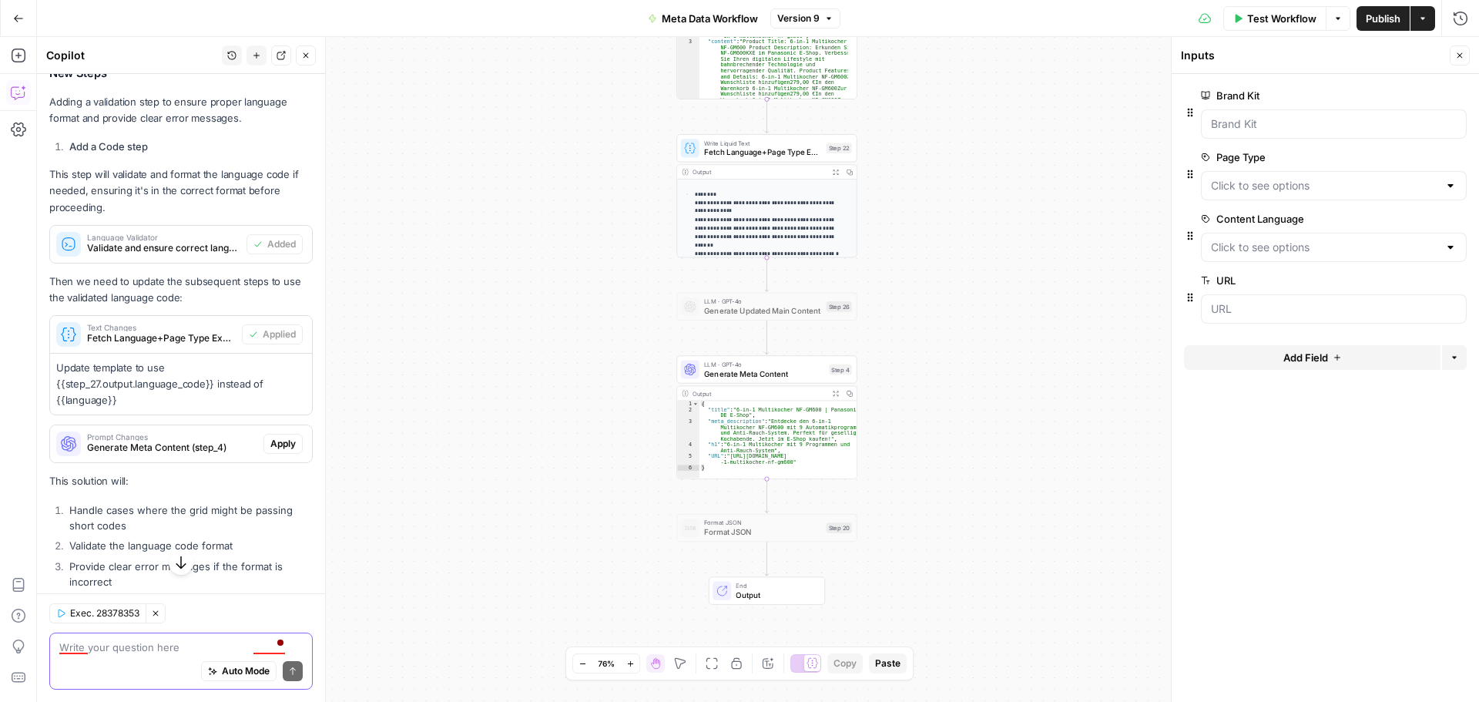
click at [126, 653] on textarea at bounding box center [180, 646] width 243 height 15
type textarea "how do i link a column to a worflow?"
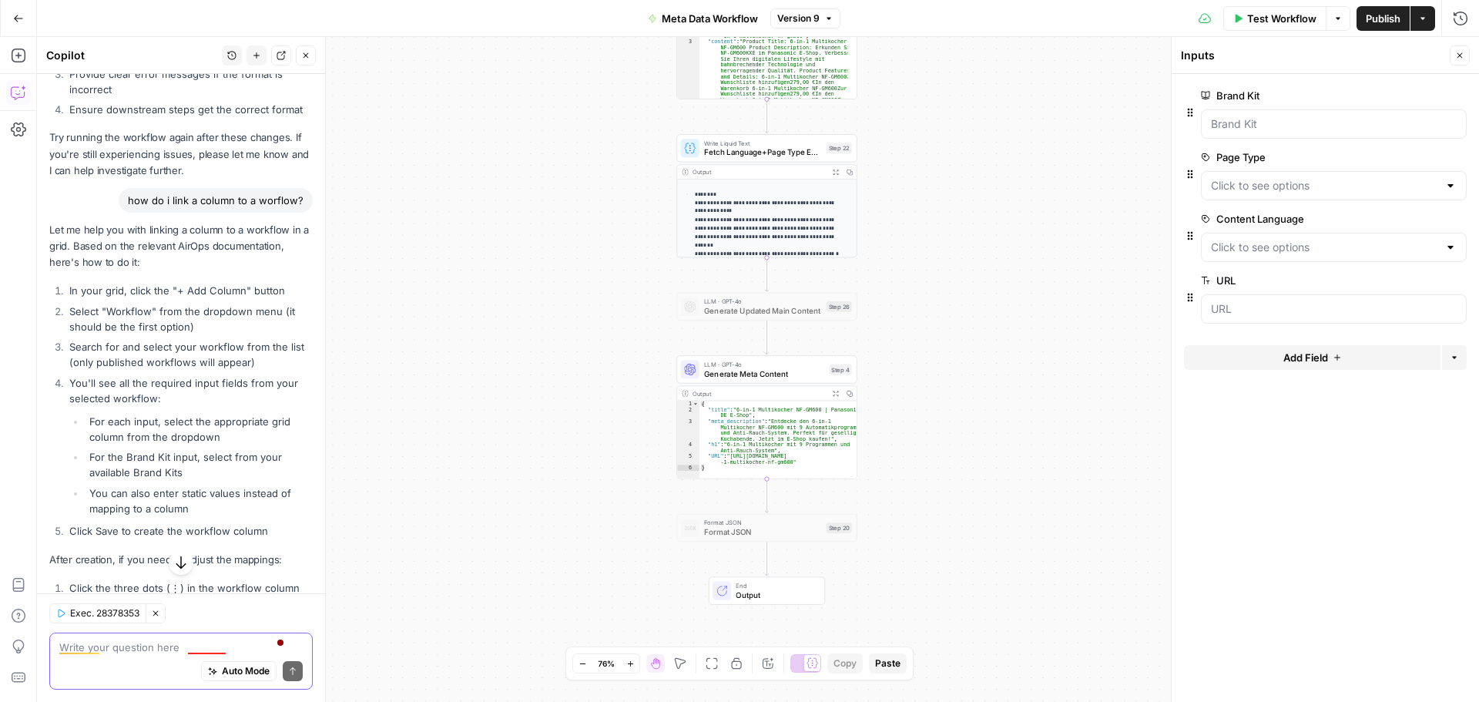
scroll to position [2115, 0]
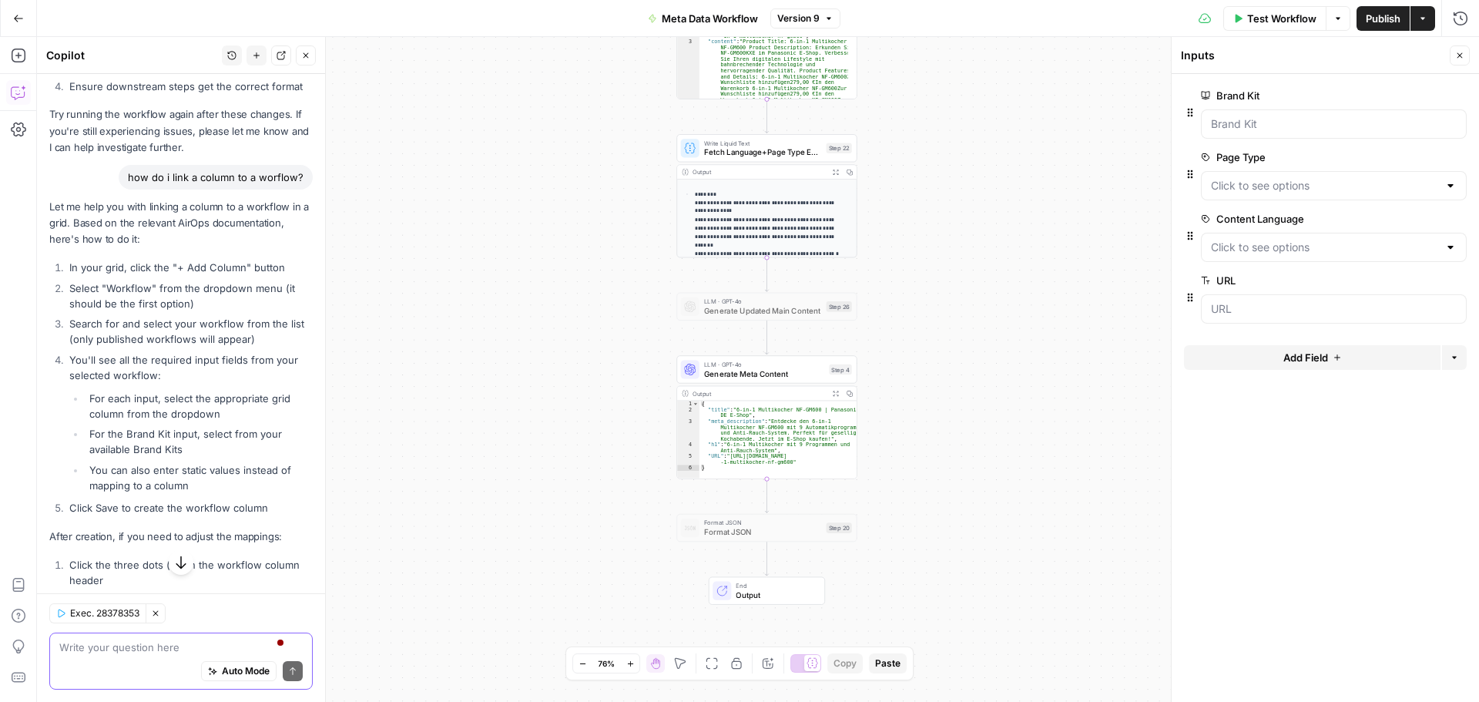
click at [129, 651] on textarea at bounding box center [180, 646] width 243 height 15
type textarea "no if I do that it adds a workflow not a column"
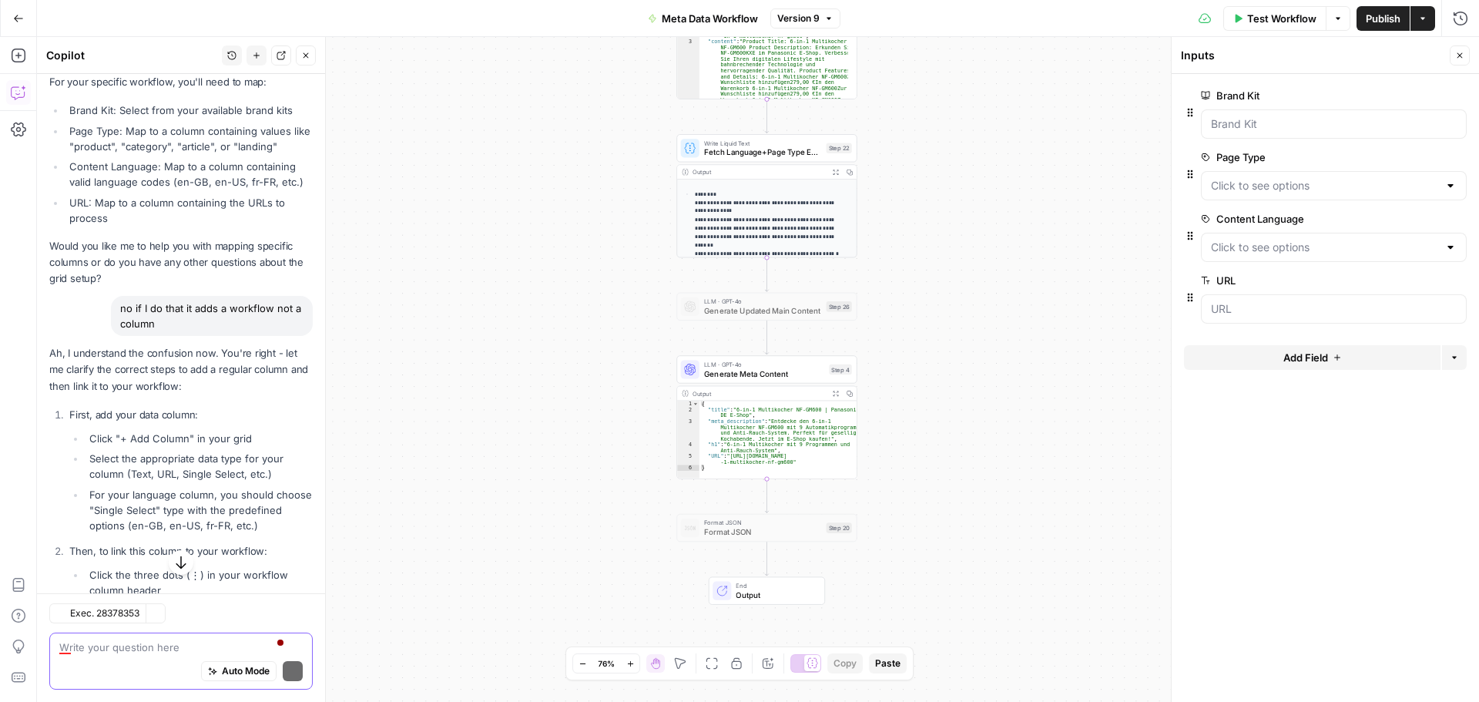
scroll to position [2782, 0]
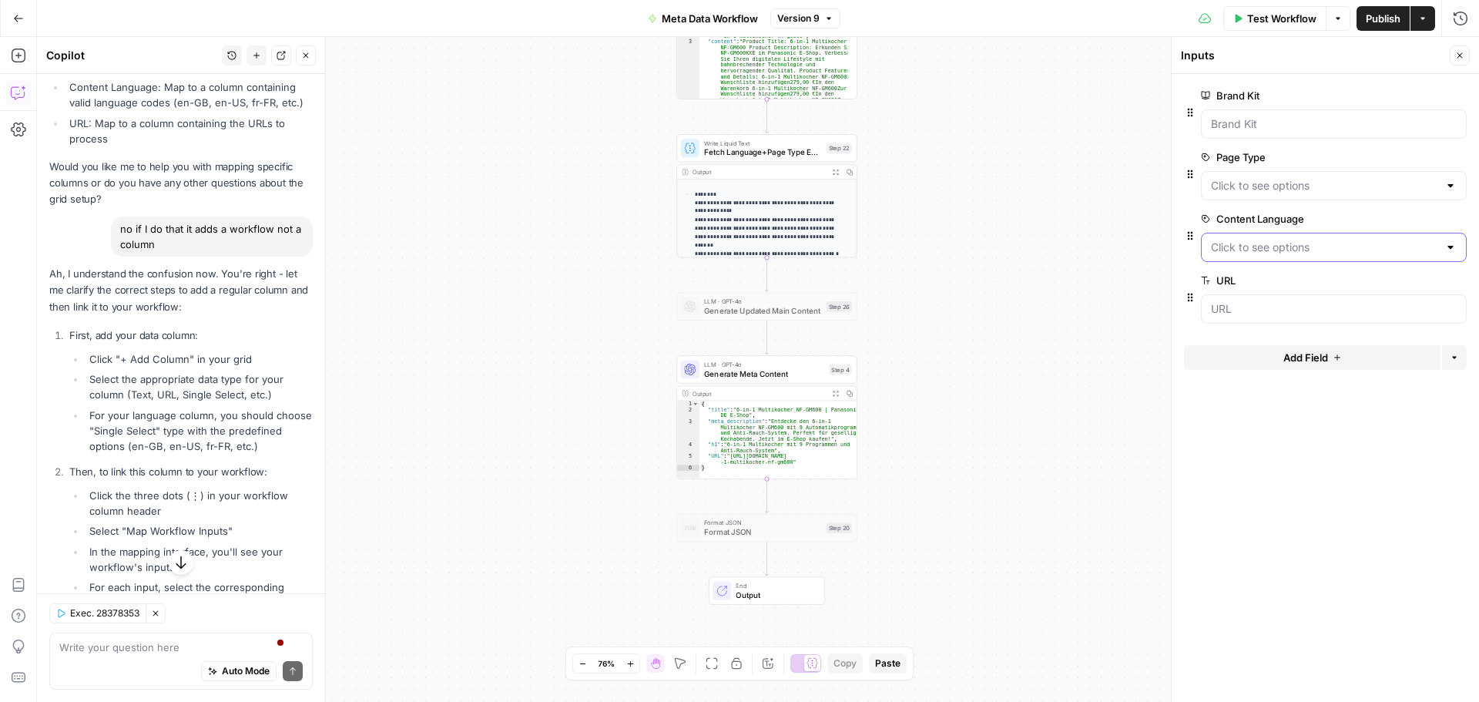
click at [1318, 254] on Language "Content Language" at bounding box center [1324, 247] width 227 height 15
click at [1105, 363] on div "Workflow Set Inputs Inputs Web Page Scrape Scrape Product Page Step 3 Output Ex…" at bounding box center [758, 369] width 1442 height 665
click at [747, 444] on div "{ "title" : "6-in-1 Multikocher NF-GM600 | Panasonic DE E-Shop" , "meta_descrip…" at bounding box center [777, 445] width 157 height 89
drag, startPoint x: 705, startPoint y: 409, endPoint x: 805, endPoint y: 464, distance: 114.1
click at [805, 464] on div "{ "title" : "6-in-1 Multikocher NF-GM600 | Panasonic DE E-Shop" , "meta_descrip…" at bounding box center [777, 445] width 157 height 89
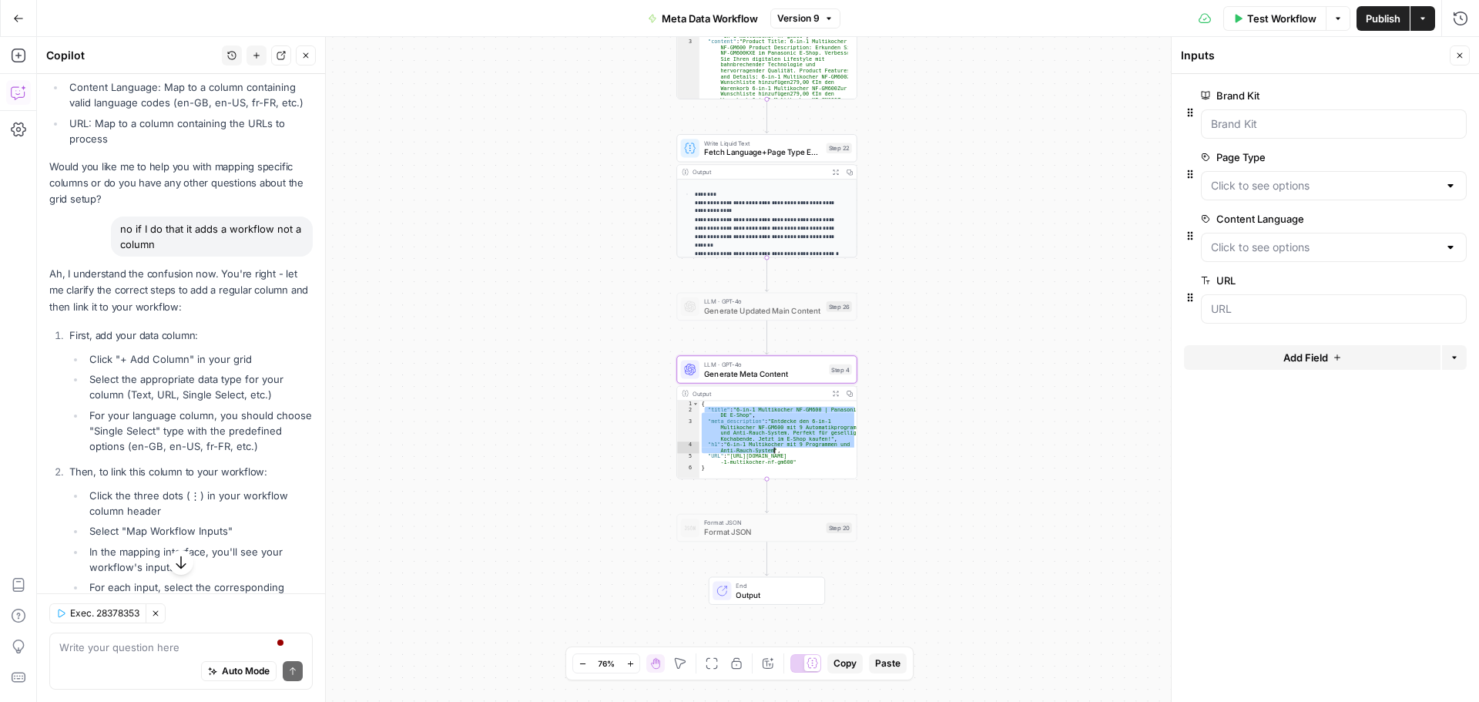
click at [718, 414] on div "{ "title" : "6-in-1 Multikocher NF-GM600 | Panasonic DE E-Shop" , "meta_descrip…" at bounding box center [777, 440] width 157 height 78
drag, startPoint x: 702, startPoint y: 401, endPoint x: 793, endPoint y: 494, distance: 130.7
click at [793, 494] on div "Workflow Set Inputs Inputs Web Page Scrape Scrape Product Page Step 3 Output Ex…" at bounding box center [758, 369] width 1442 height 665
type textarea "**********"
click at [109, 658] on div "Auto Mode Send" at bounding box center [180, 672] width 243 height 34
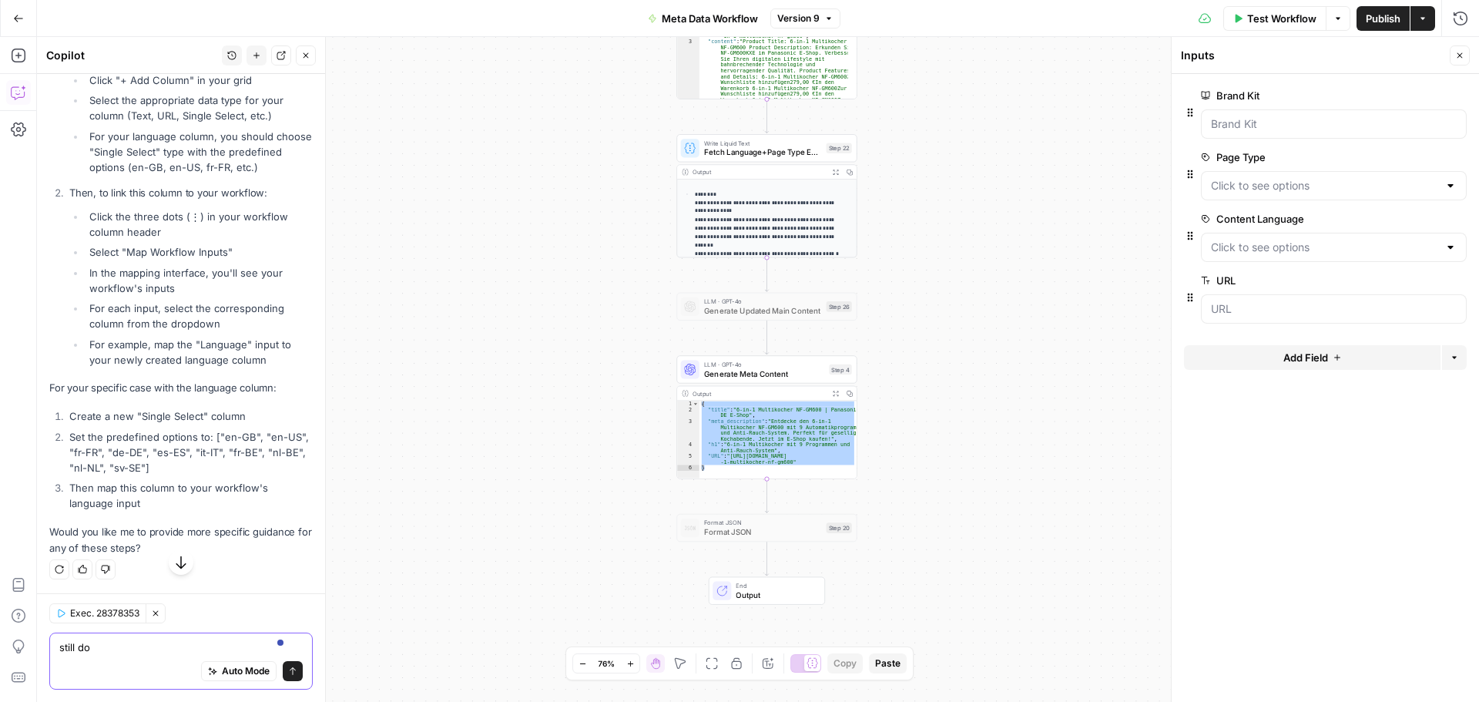
scroll to position [3116, 0]
click at [134, 651] on textarea "still do" at bounding box center [180, 646] width 243 height 15
click at [135, 651] on textarea "still do" at bounding box center [180, 646] width 243 height 15
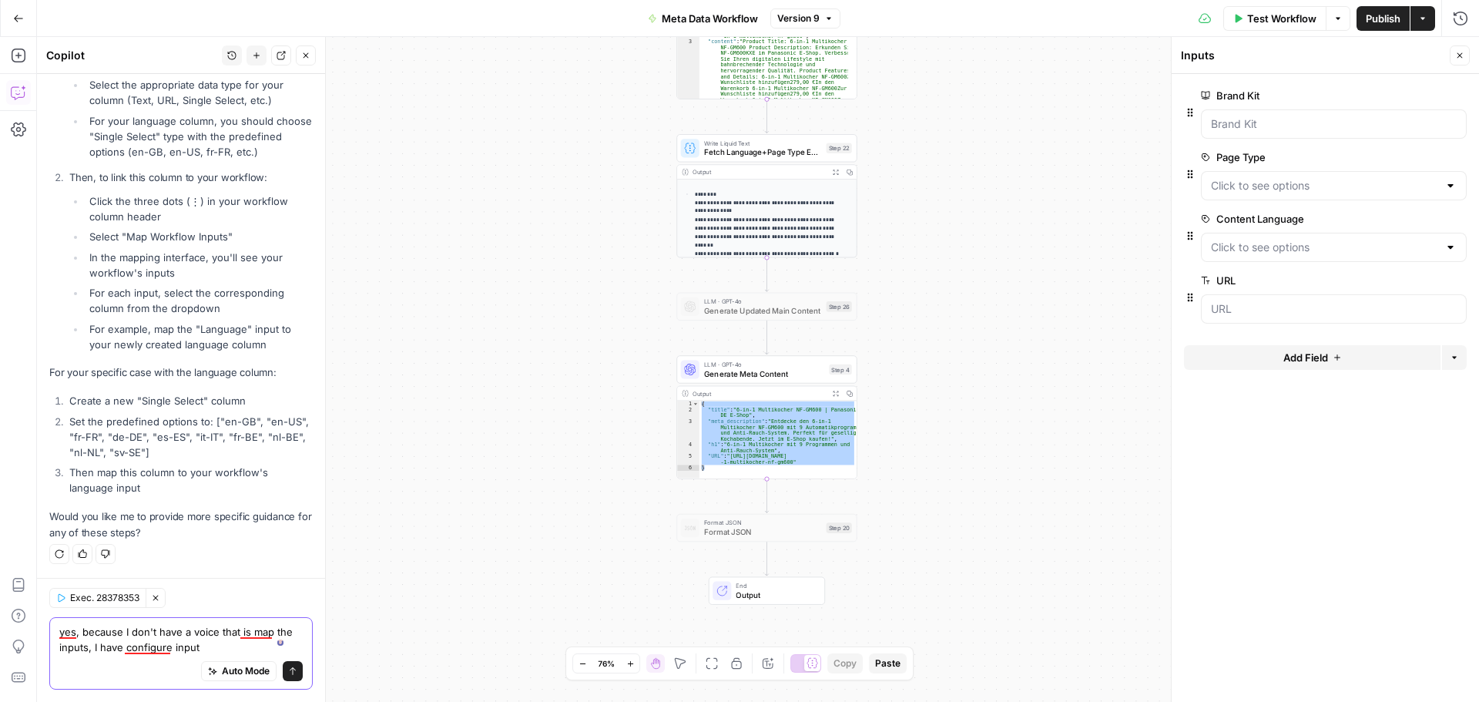
type textarea "yes, because I don't have a voice that is map the inputs, I have configure inpu…"
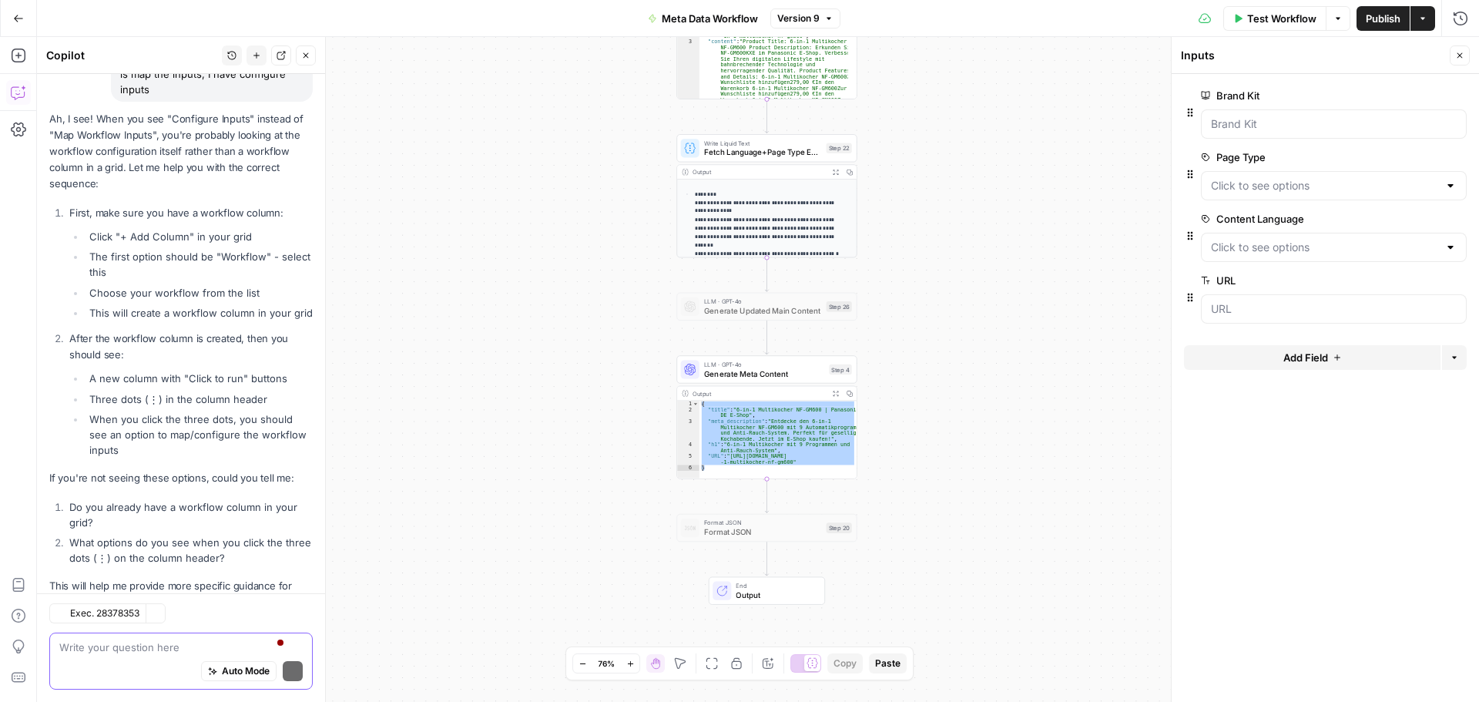
scroll to position [3705, 0]
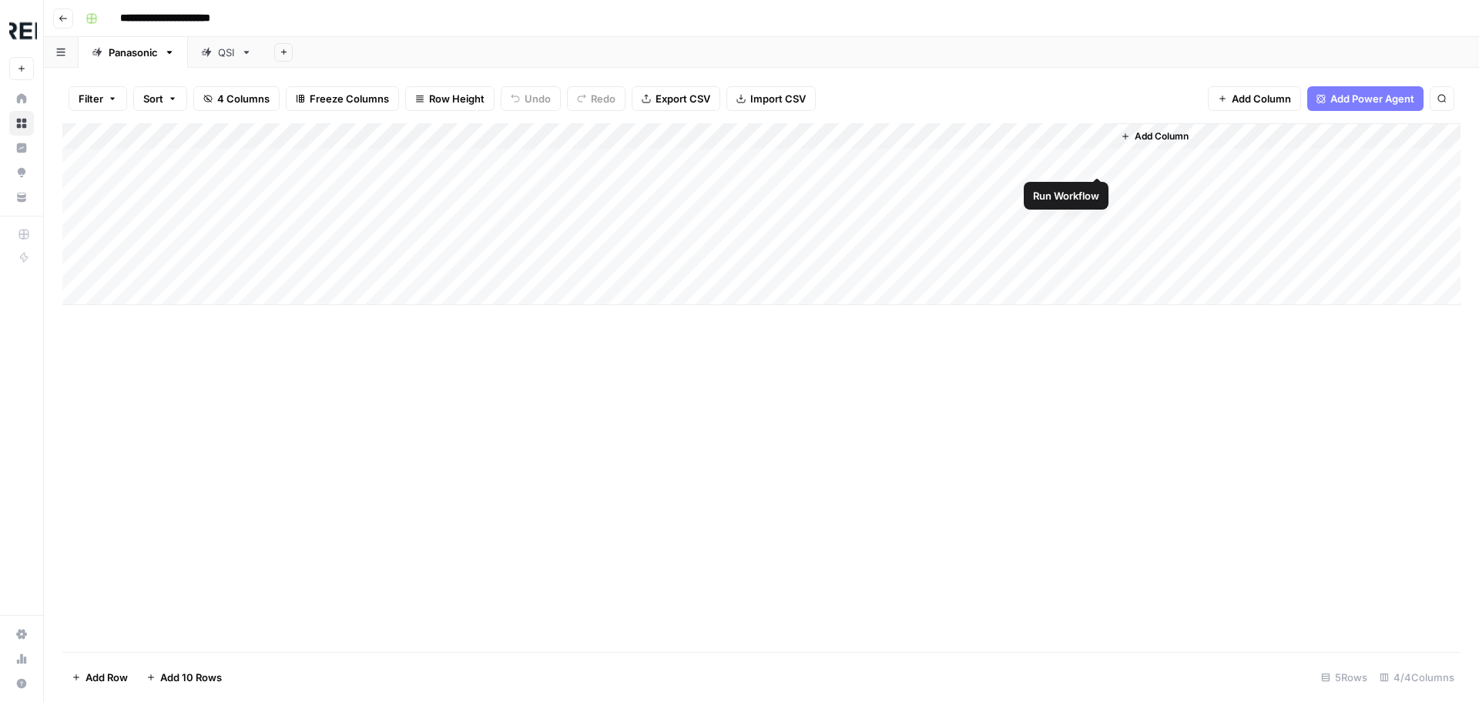
click at [1098, 161] on div "Add Column" at bounding box center [761, 214] width 1398 height 182
click at [919, 164] on div "Add Column" at bounding box center [761, 214] width 1398 height 182
click at [930, 135] on div "Add Column" at bounding box center [761, 214] width 1398 height 182
click at [712, 534] on div "Add Column" at bounding box center [761, 387] width 1398 height 528
click at [816, 131] on div "Add Column" at bounding box center [761, 214] width 1398 height 182
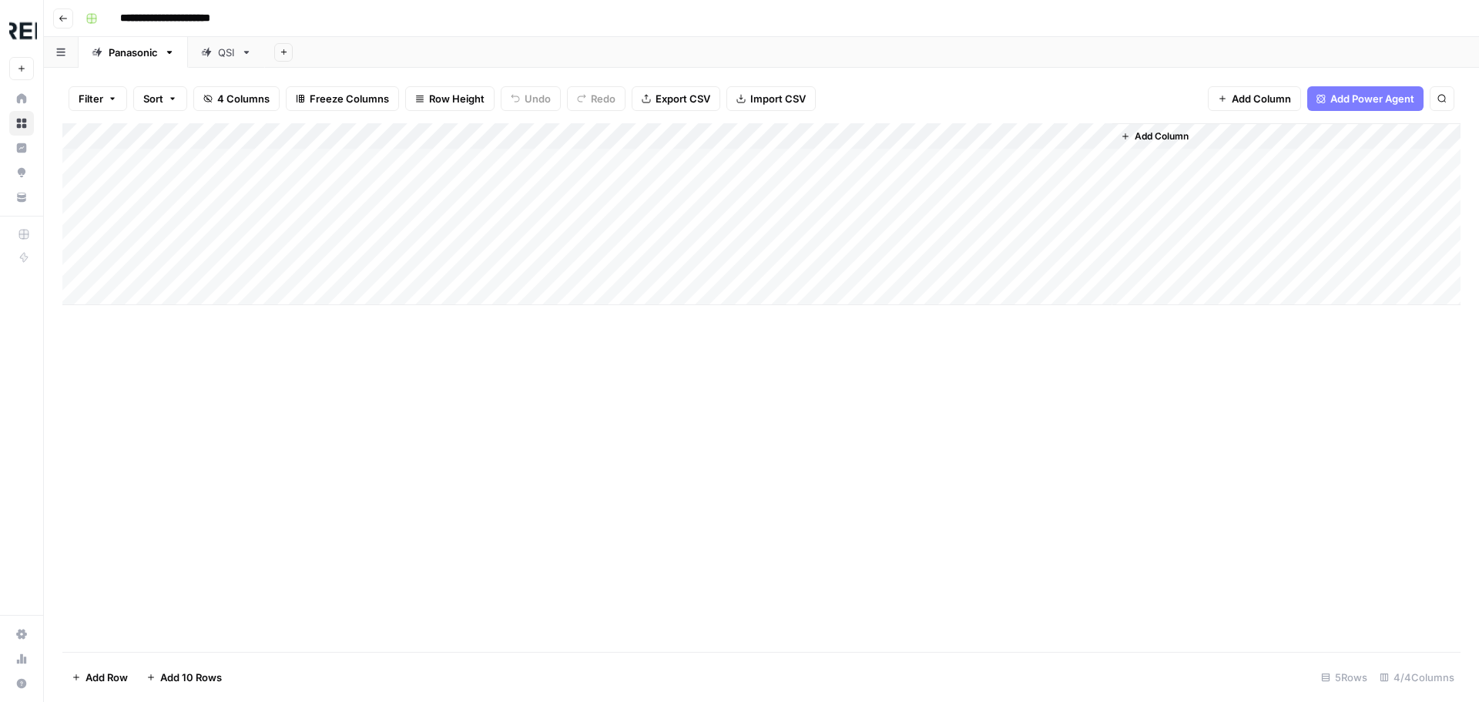
click at [659, 412] on div "Add Column" at bounding box center [761, 387] width 1398 height 528
click at [1077, 135] on div "Add Column" at bounding box center [761, 214] width 1398 height 182
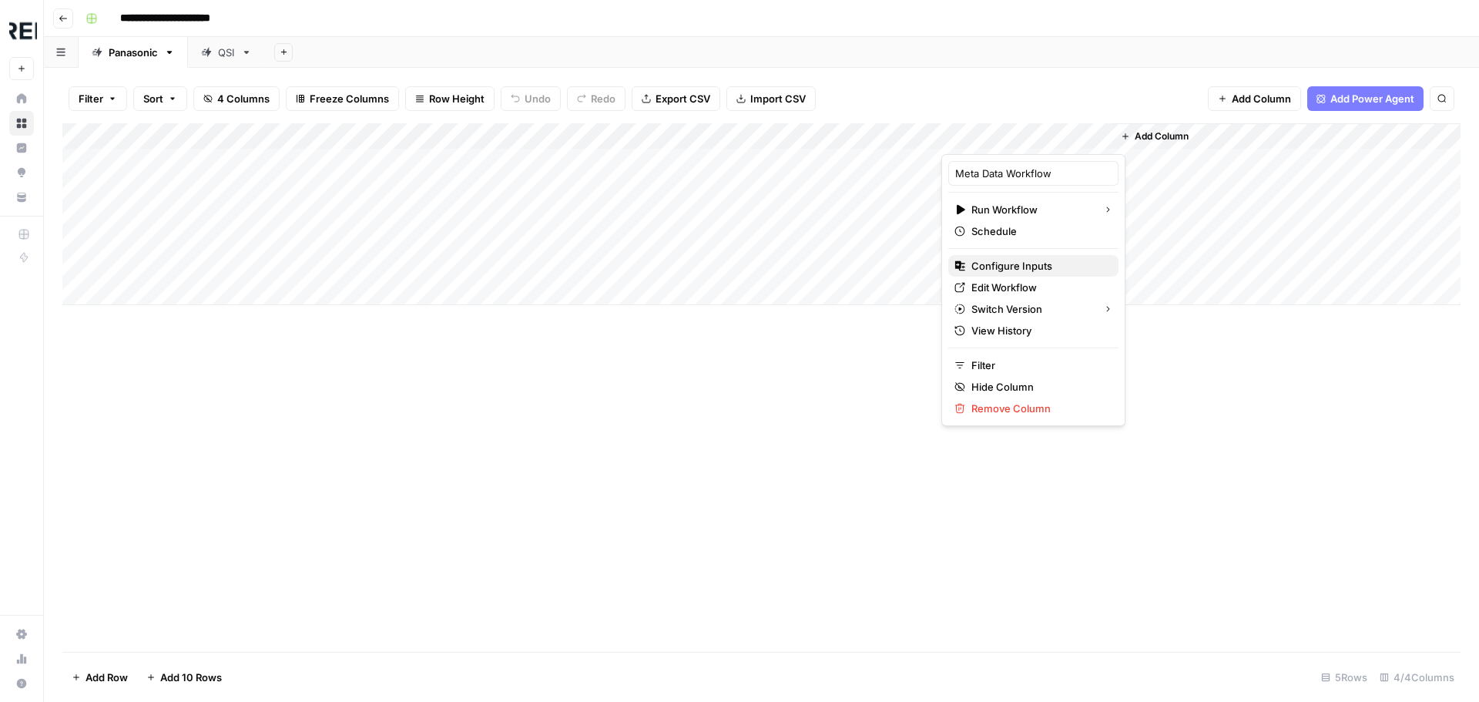
click at [1023, 263] on span "Configure Inputs" at bounding box center [1038, 265] width 135 height 15
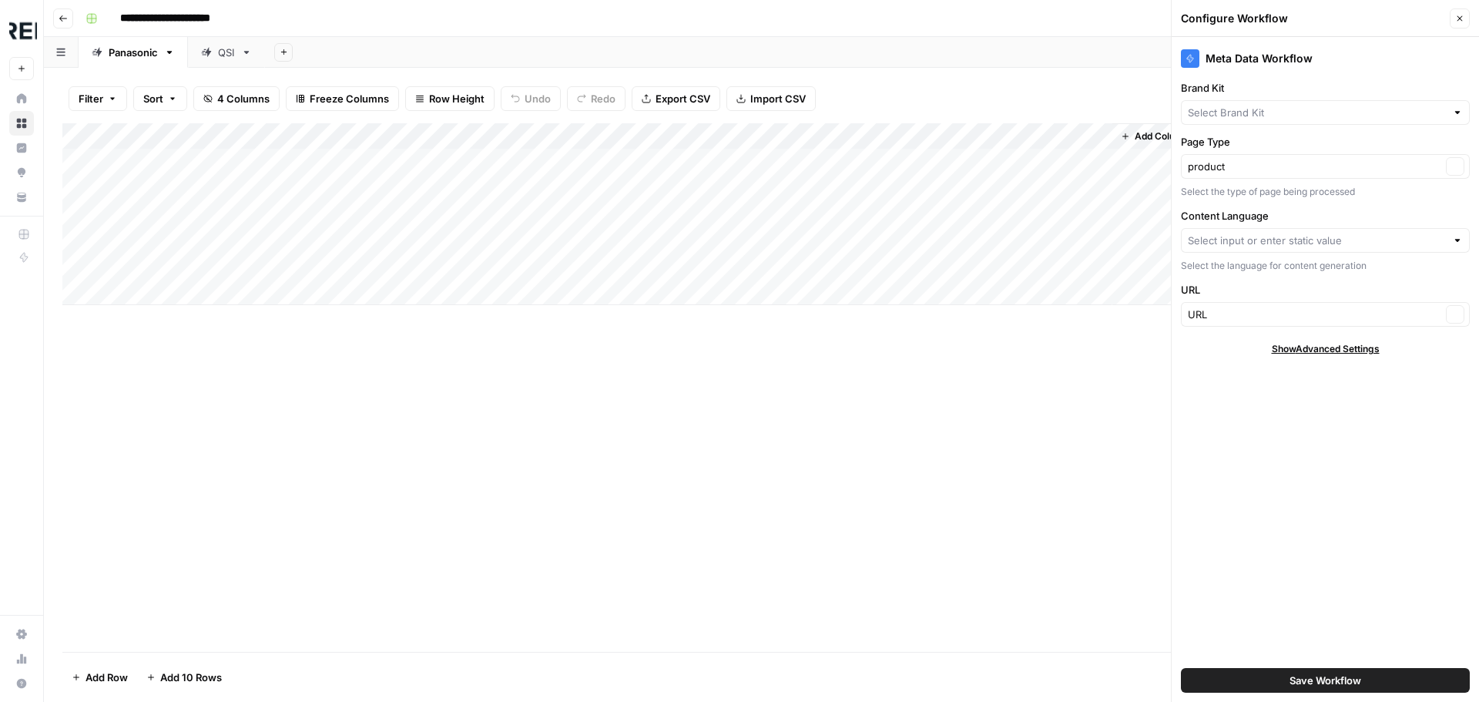
type input "Panasonic Store"
click at [1302, 236] on input "Content Language" at bounding box center [1317, 240] width 258 height 15
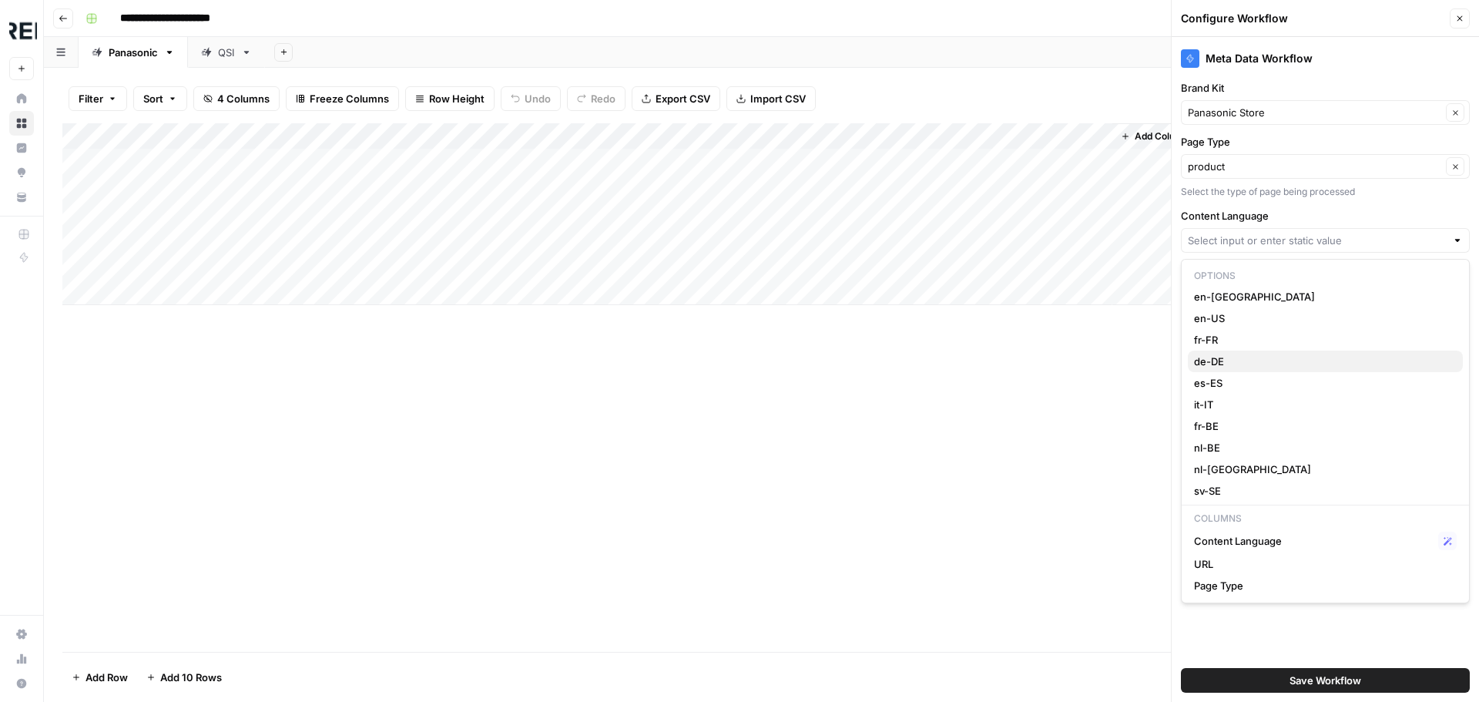
click at [1234, 360] on span "de-DE" at bounding box center [1322, 361] width 256 height 15
type input "de-DE"
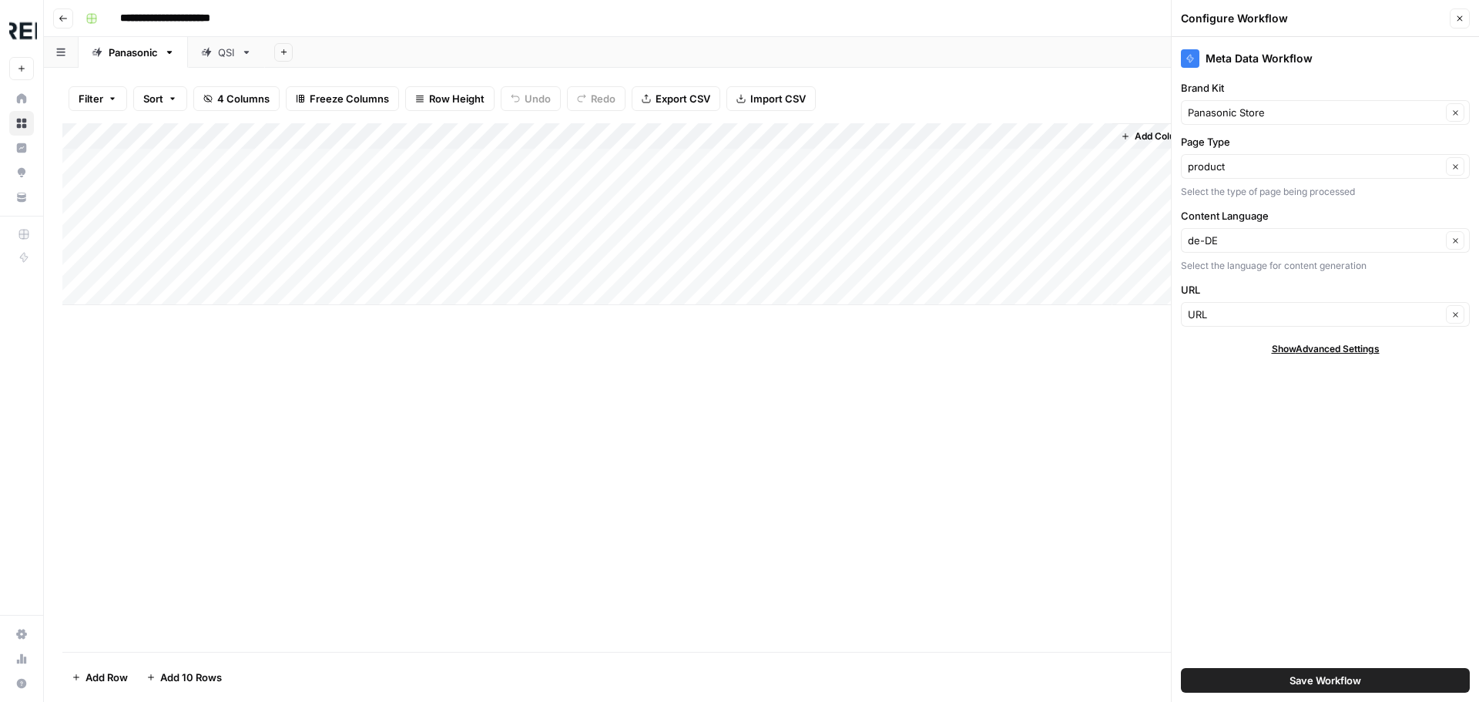
click at [1325, 350] on span "Show Advanced Settings" at bounding box center [1326, 349] width 108 height 14
click at [1335, 397] on input "Version" at bounding box center [1317, 394] width 258 height 15
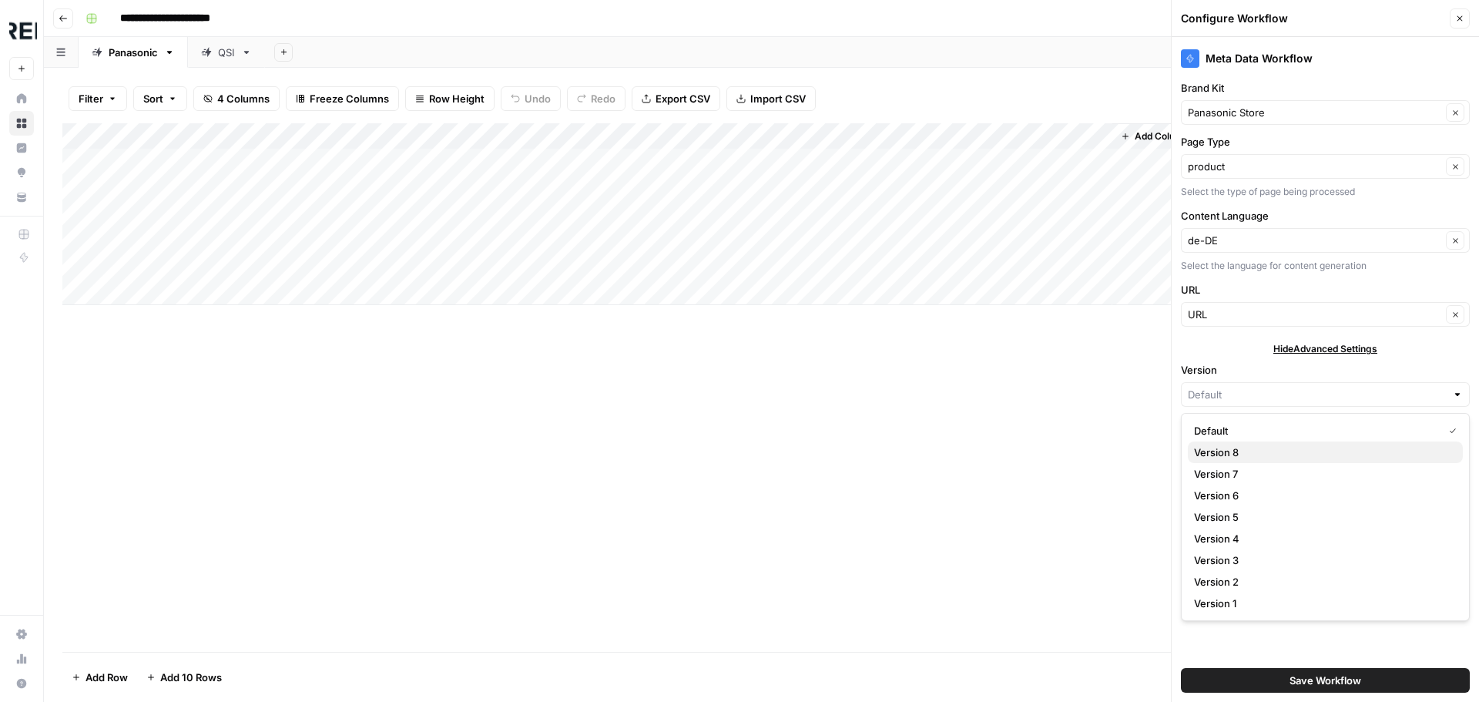
click at [1250, 454] on span "Version 8" at bounding box center [1322, 451] width 256 height 15
type input "Version 8"
click at [1278, 679] on button "Save Workflow" at bounding box center [1325, 680] width 289 height 25
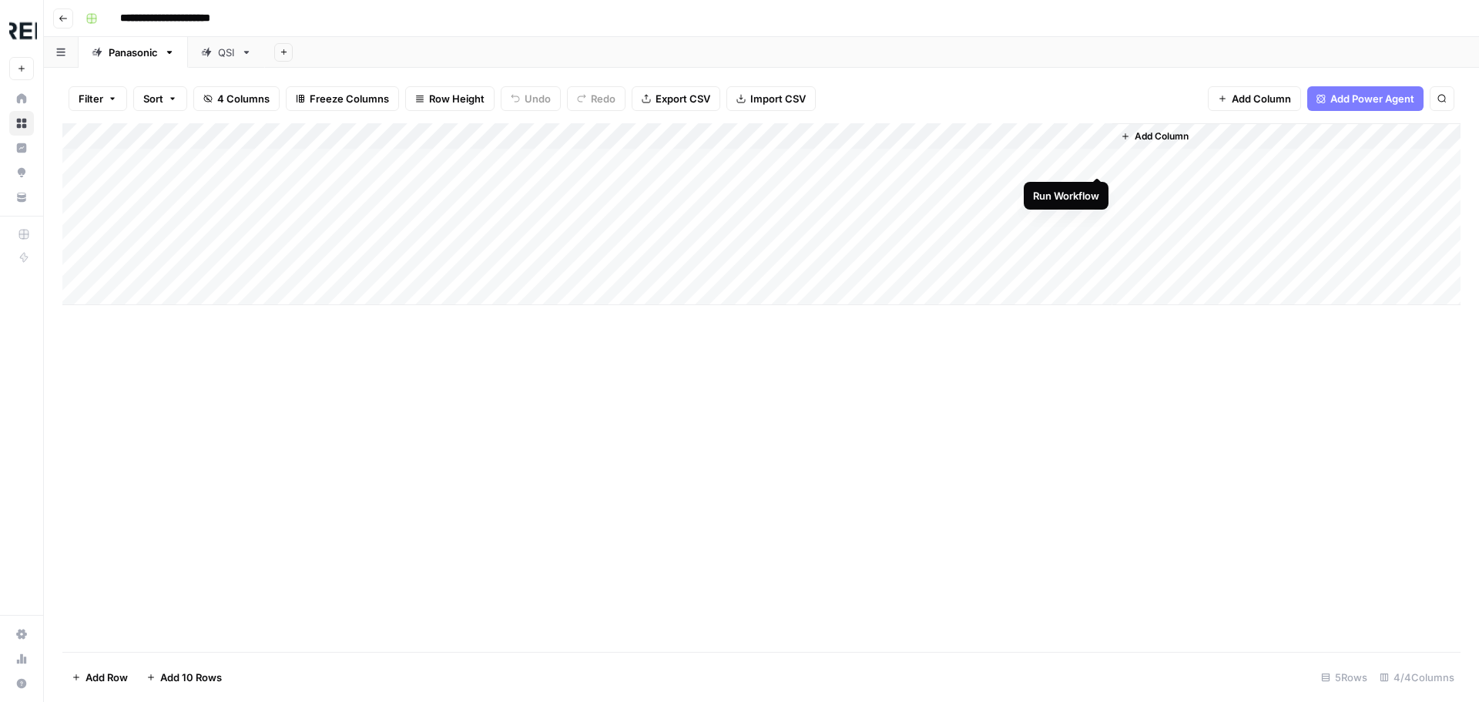
click at [1095, 163] on div "Add Column" at bounding box center [761, 214] width 1398 height 182
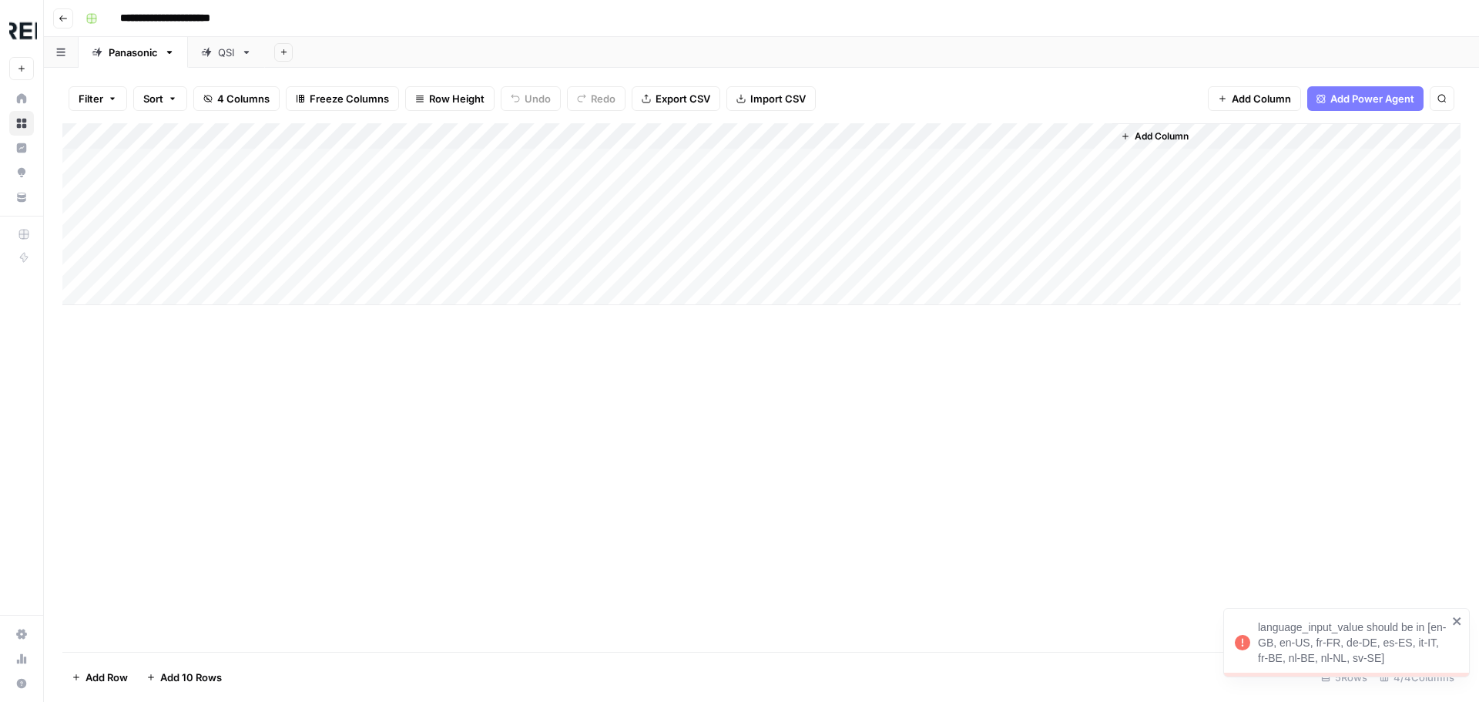
click at [833, 160] on div "Add Column" at bounding box center [761, 214] width 1398 height 182
click at [896, 163] on div "Add Column" at bounding box center [761, 214] width 1398 height 182
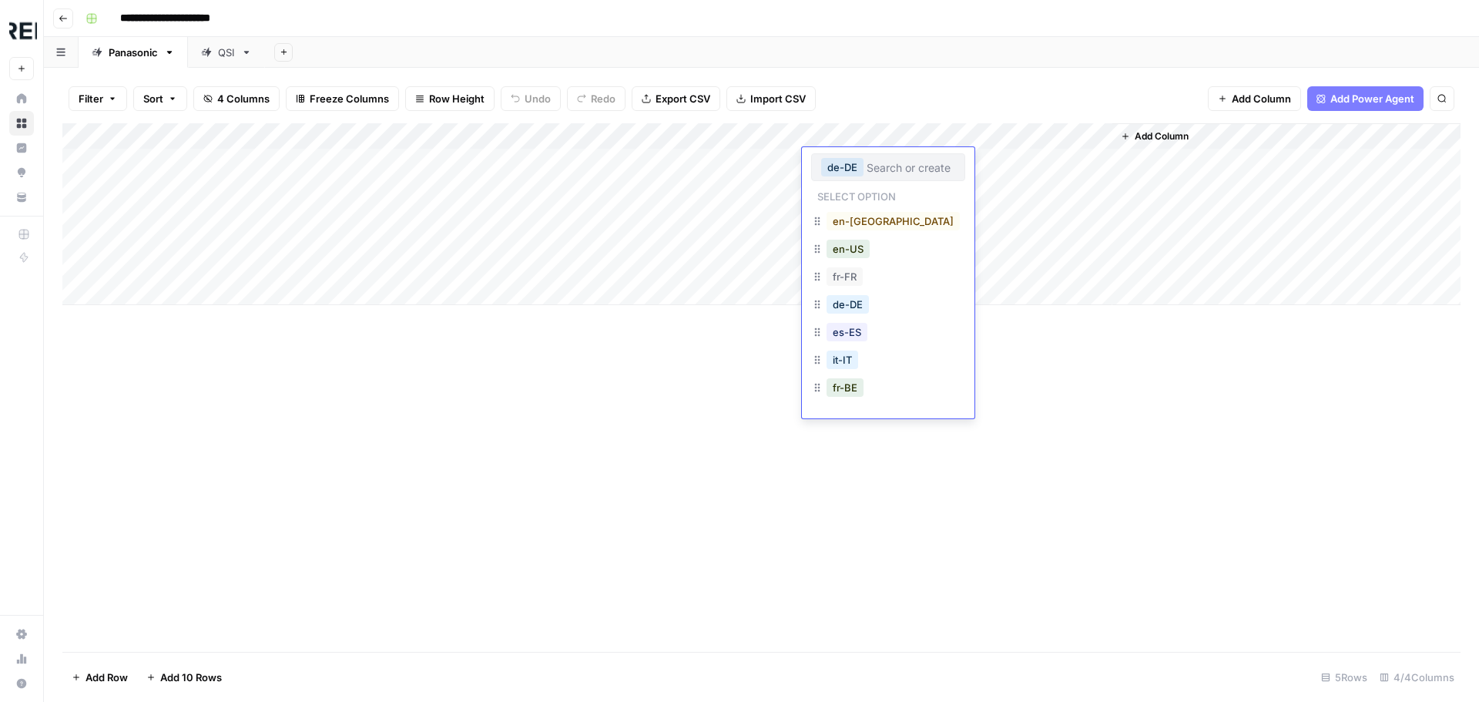
click at [842, 166] on button "de-DE" at bounding box center [842, 167] width 42 height 18
click at [853, 305] on button "de-DE" at bounding box center [847, 304] width 42 height 18
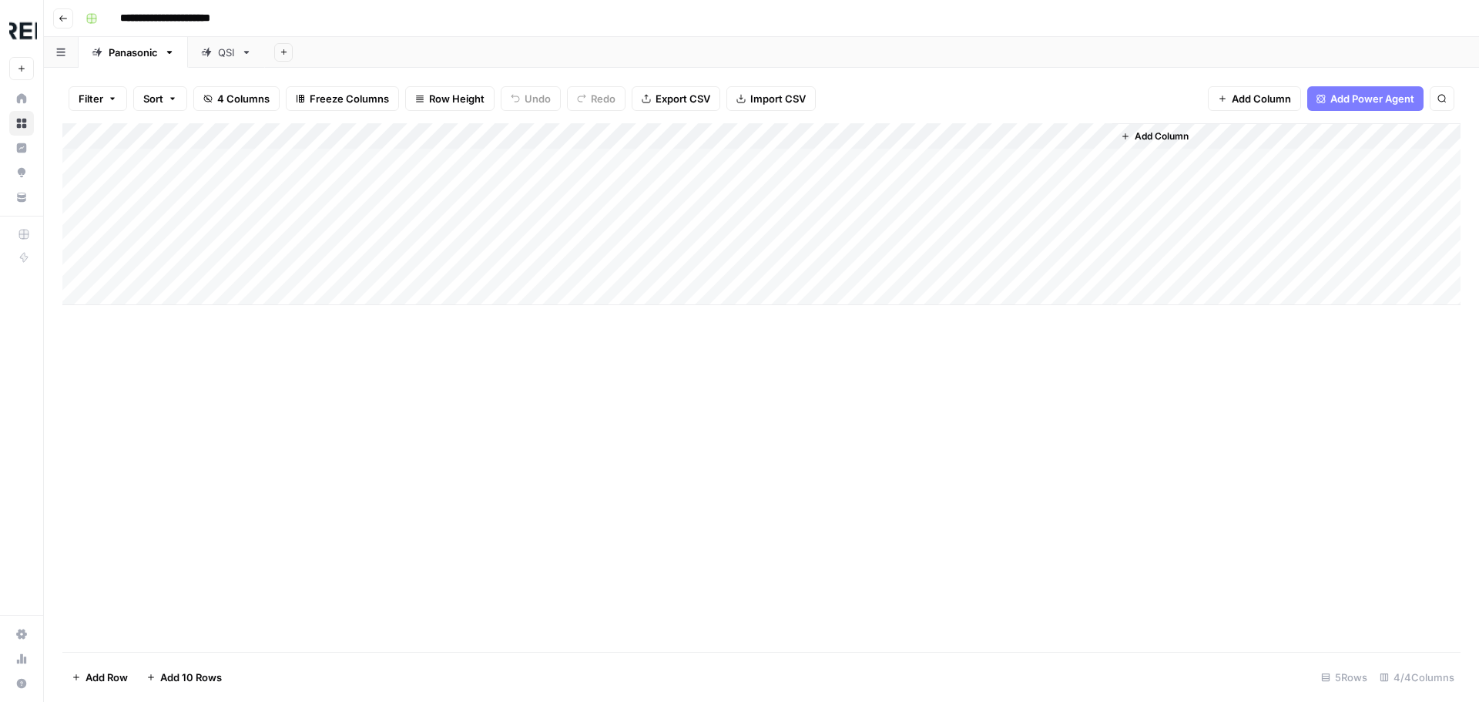
click at [1082, 134] on div "Add Column" at bounding box center [761, 214] width 1398 height 182
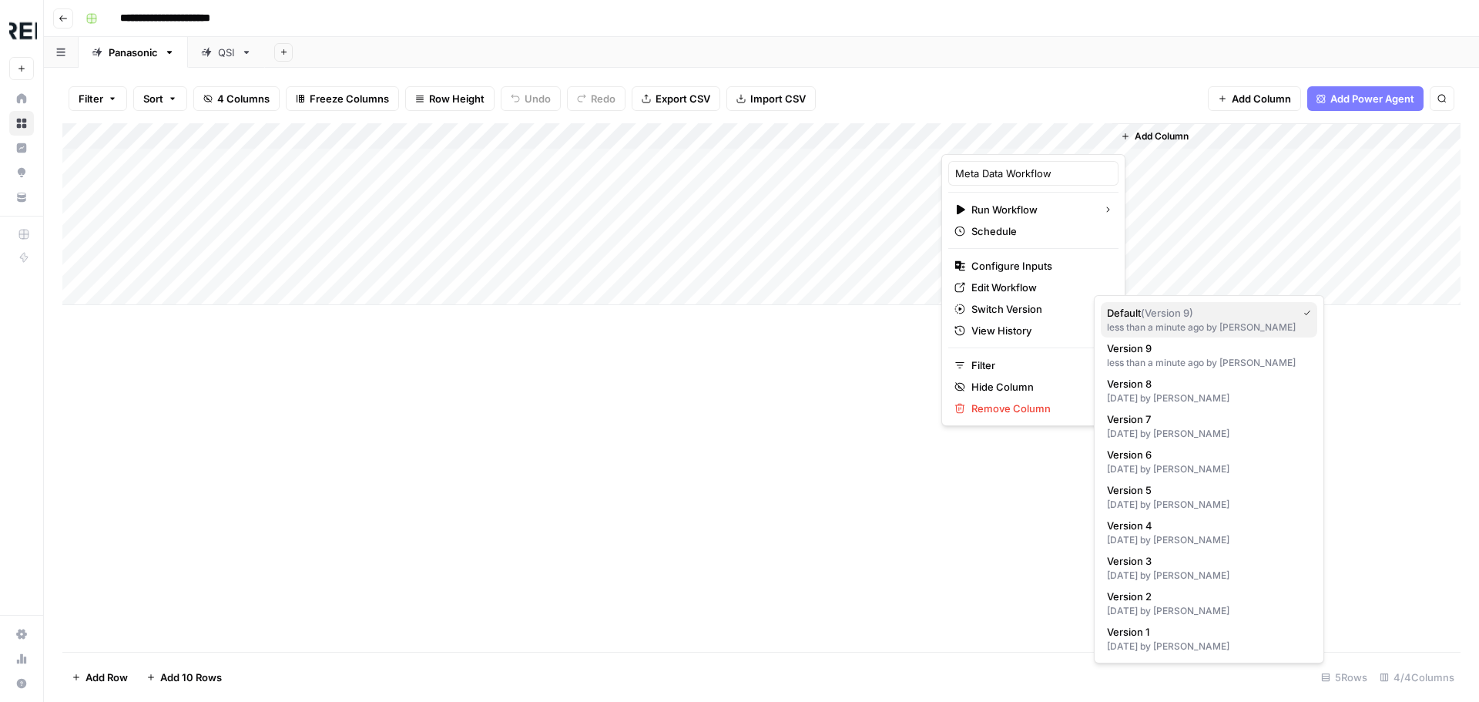
click at [1157, 319] on span "Default ( Version 9 )" at bounding box center [1199, 312] width 184 height 15
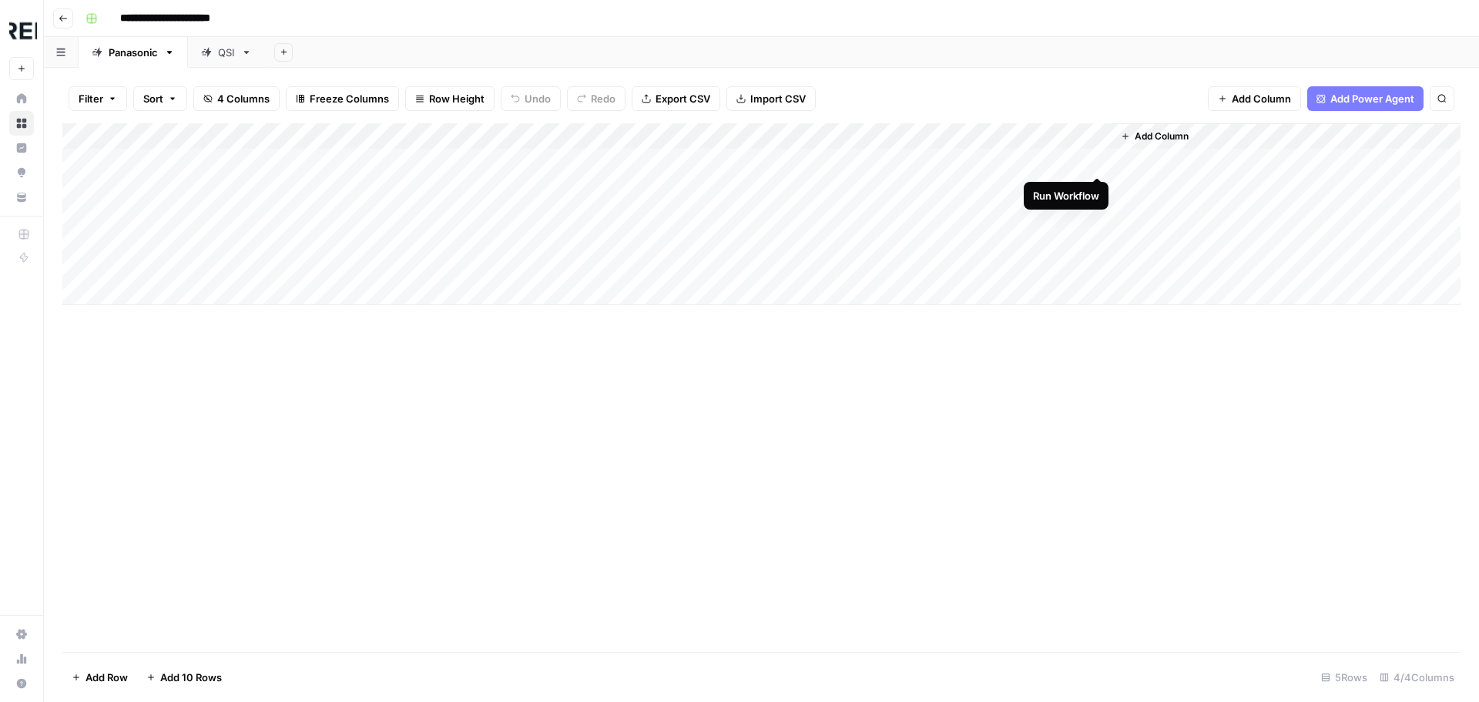
click at [1094, 159] on div "Add Column" at bounding box center [761, 214] width 1398 height 182
click at [877, 134] on div "Add Column" at bounding box center [761, 214] width 1398 height 182
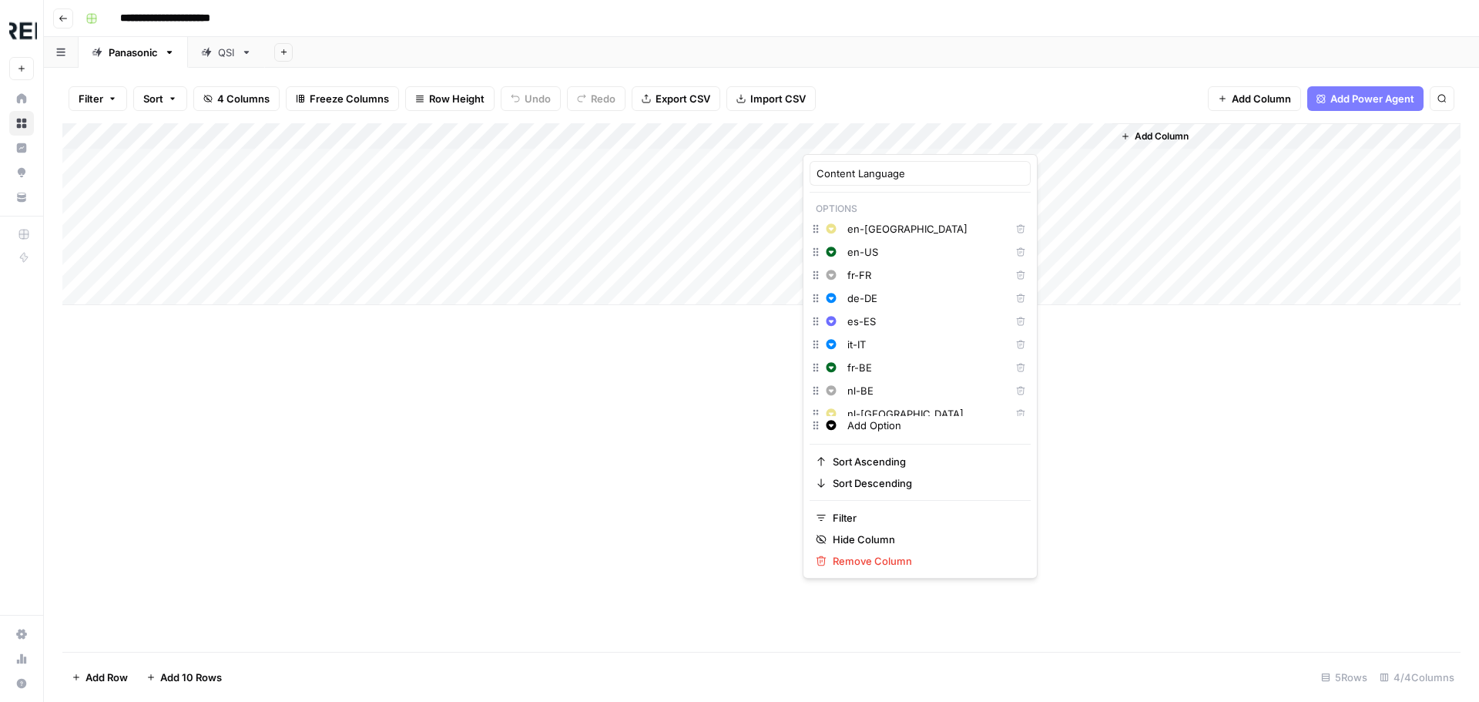
click at [924, 129] on div at bounding box center [872, 138] width 139 height 31
click at [816, 132] on div at bounding box center [872, 138] width 139 height 31
click at [666, 481] on div "Add Column" at bounding box center [761, 387] width 1398 height 528
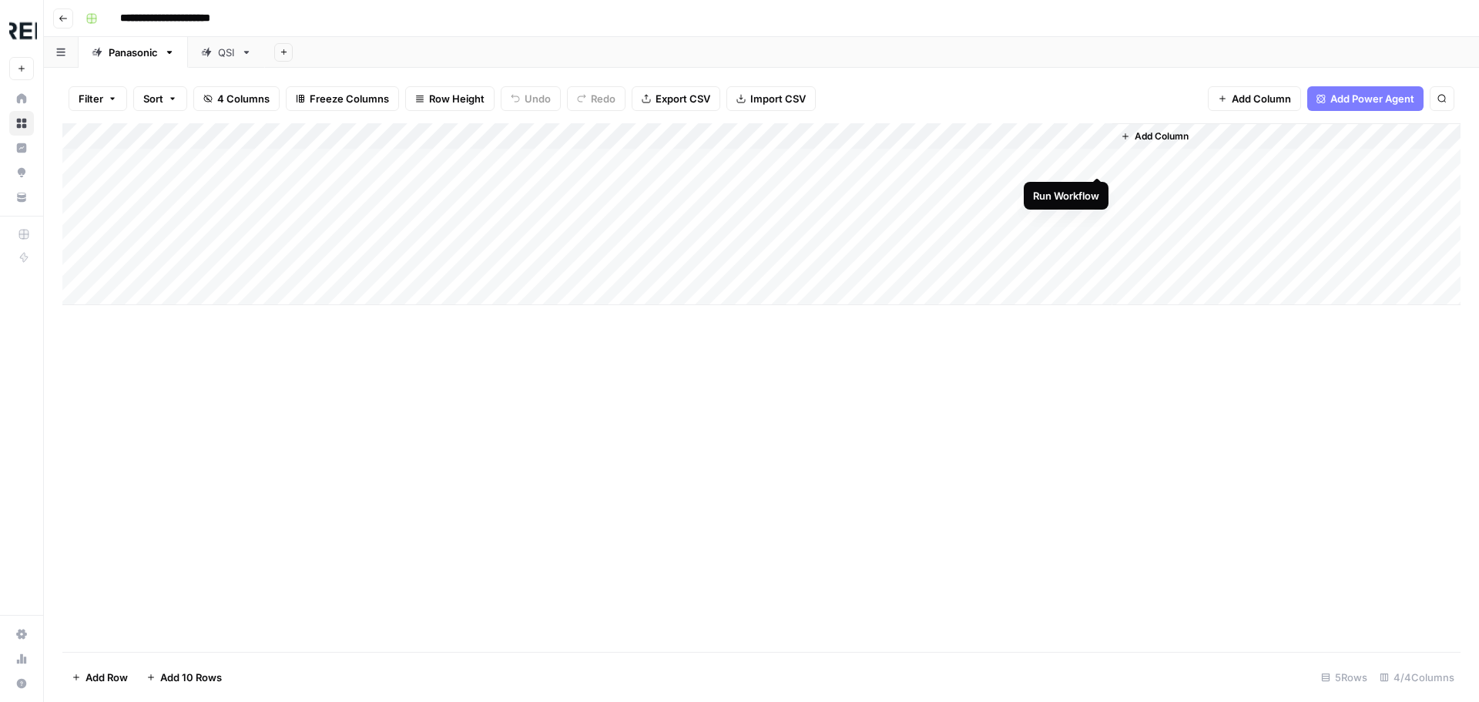
click at [1097, 159] on div "Add Column" at bounding box center [761, 214] width 1398 height 182
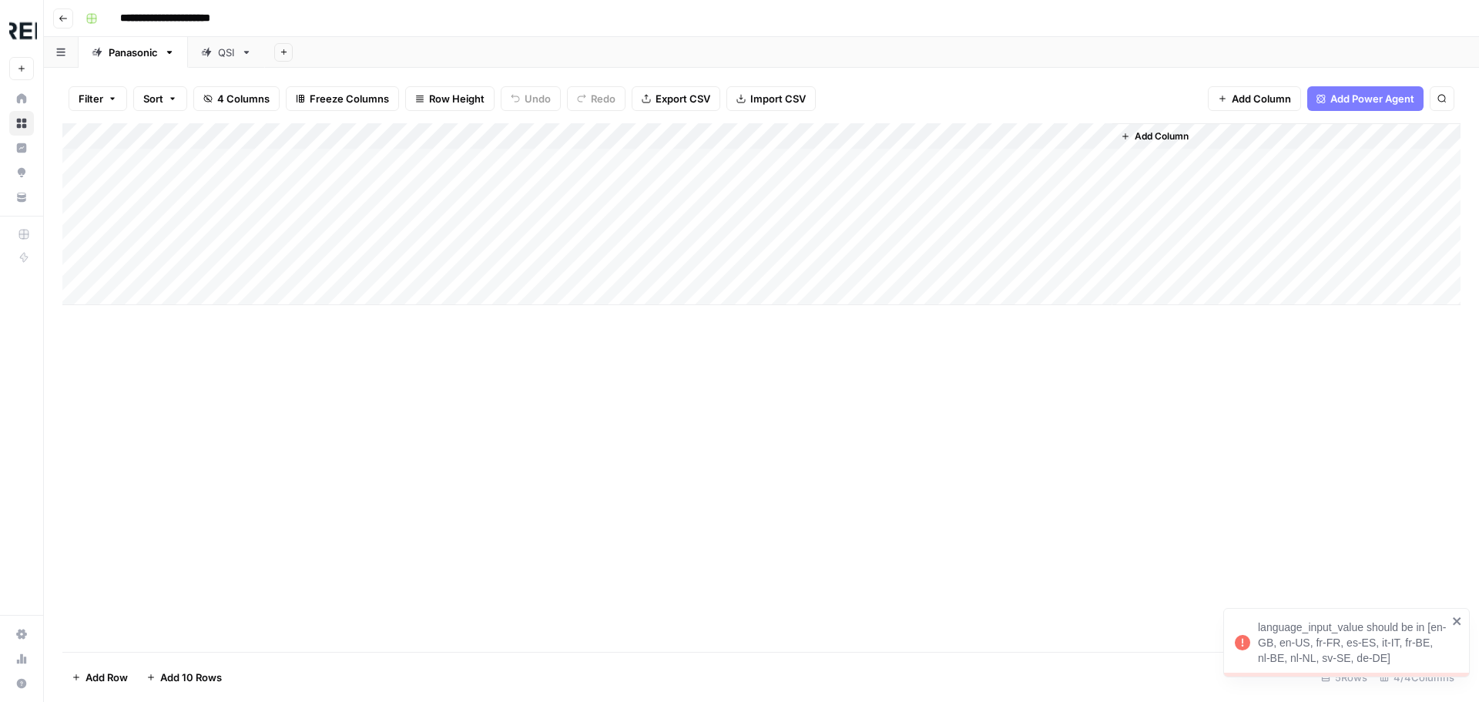
click at [924, 139] on div "Add Column" at bounding box center [761, 214] width 1398 height 182
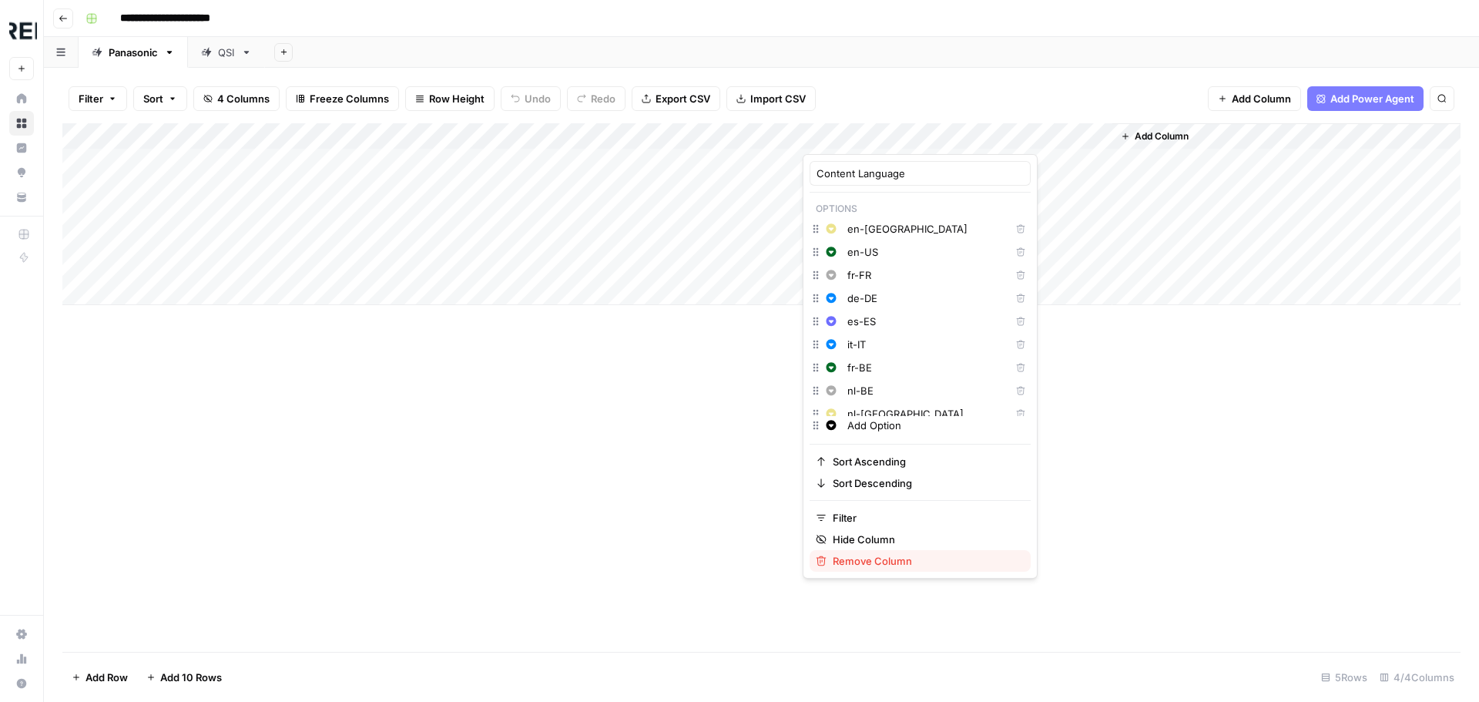
click at [888, 562] on span "Remove Column" at bounding box center [926, 560] width 186 height 15
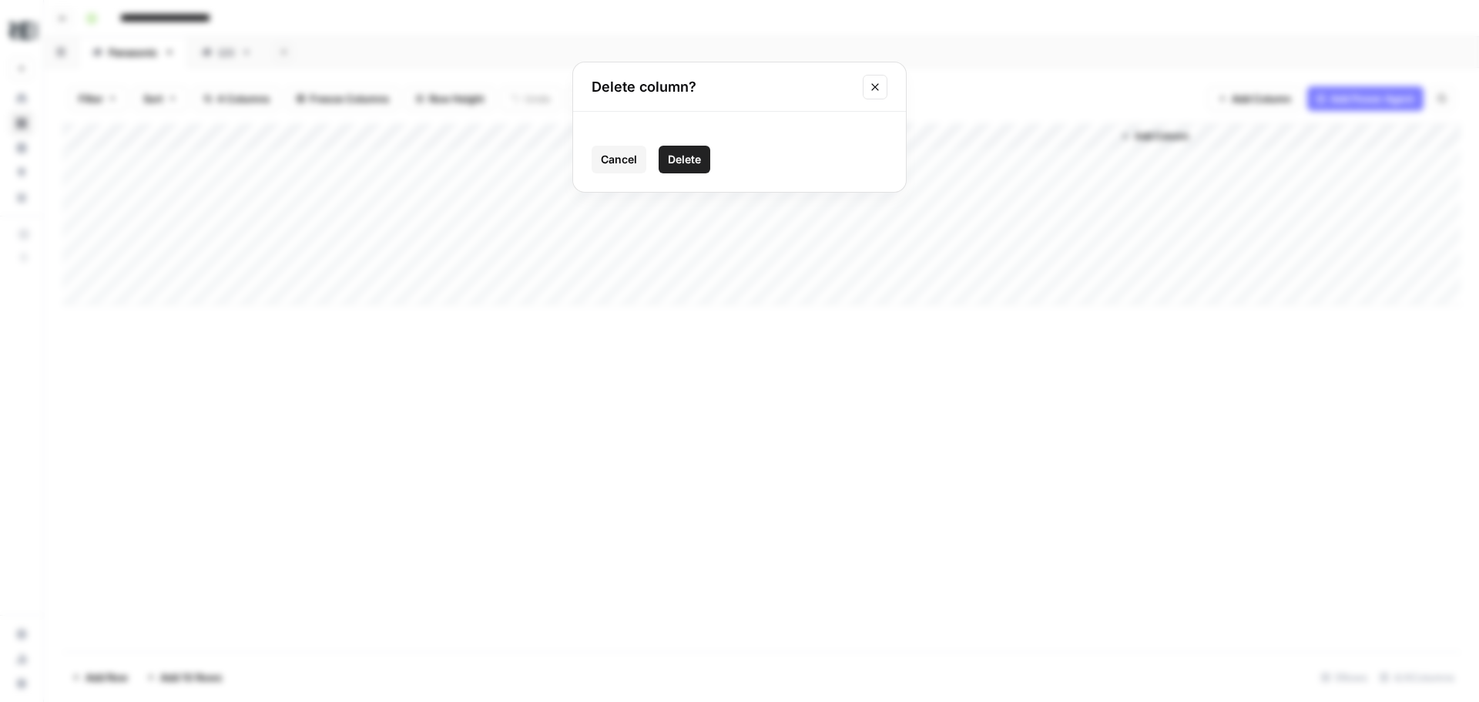
click at [681, 150] on button "Delete" at bounding box center [685, 160] width 52 height 28
click at [960, 154] on div "Add Column" at bounding box center [761, 214] width 1398 height 182
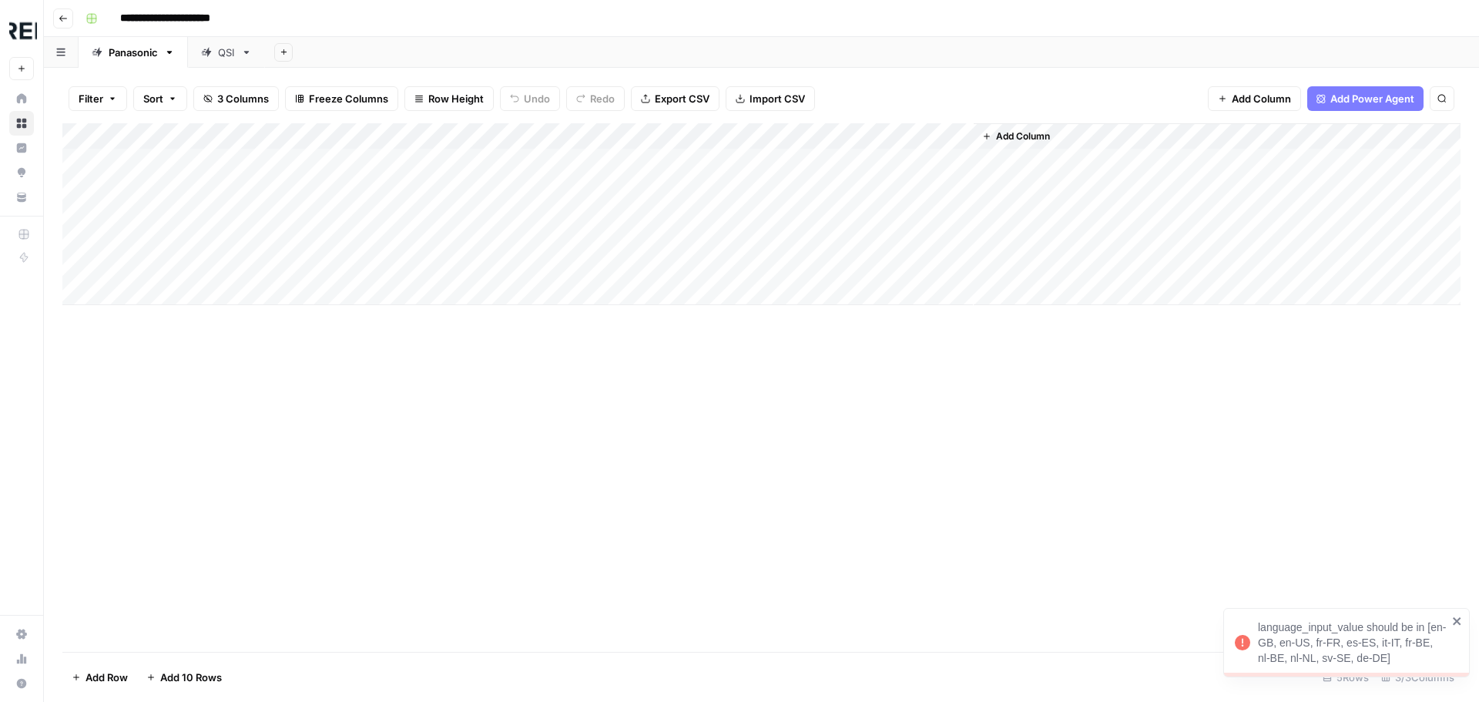
click at [993, 132] on button "Add Column" at bounding box center [1016, 136] width 80 height 20
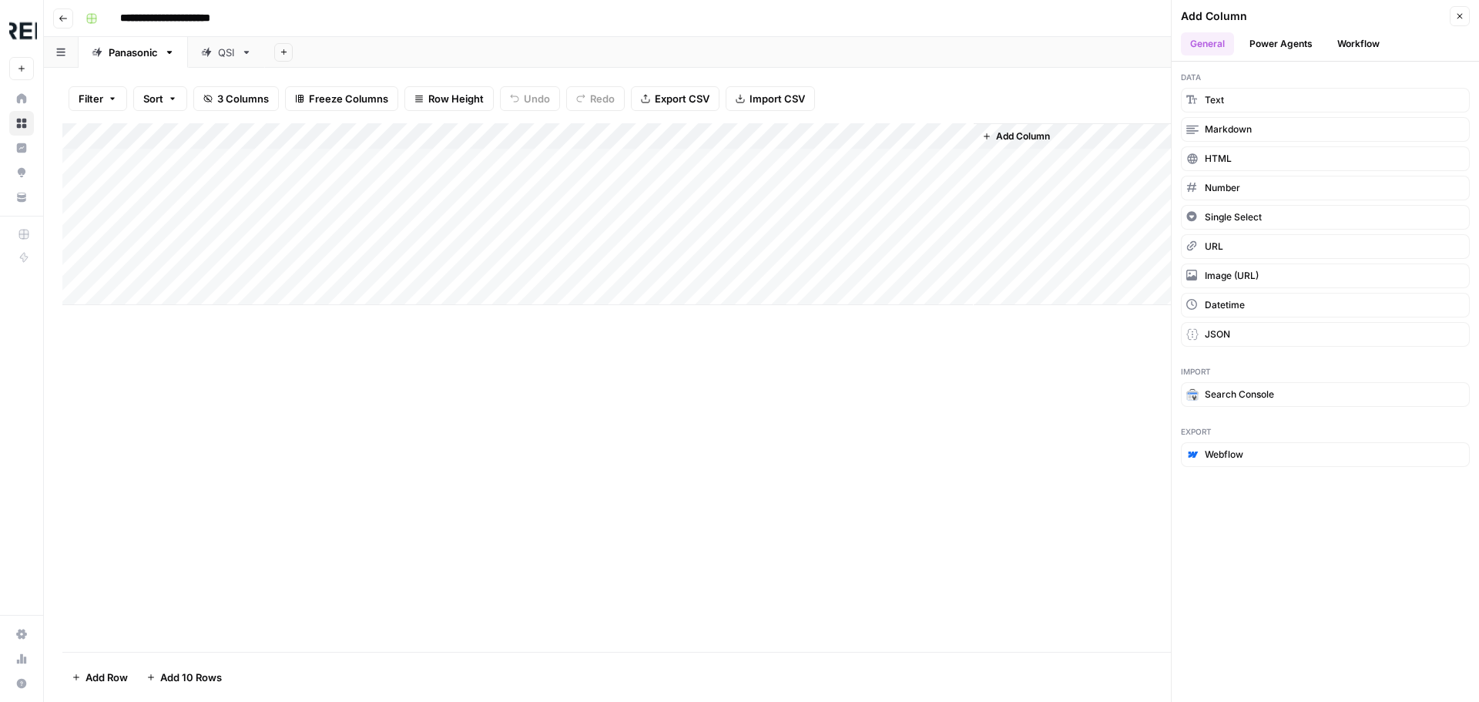
click at [1354, 52] on button "Workflow" at bounding box center [1358, 43] width 61 height 23
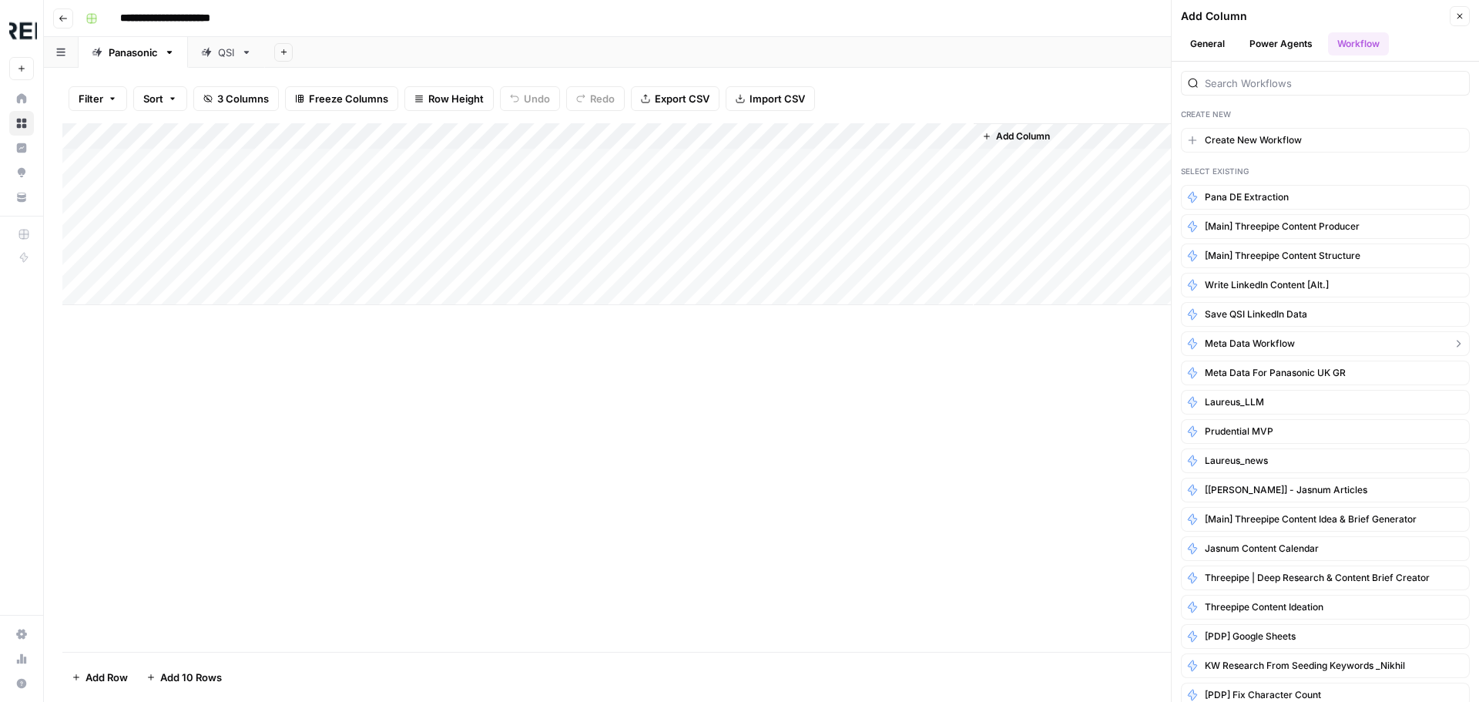
click at [1246, 342] on span "Meta Data Workflow" at bounding box center [1250, 344] width 90 height 14
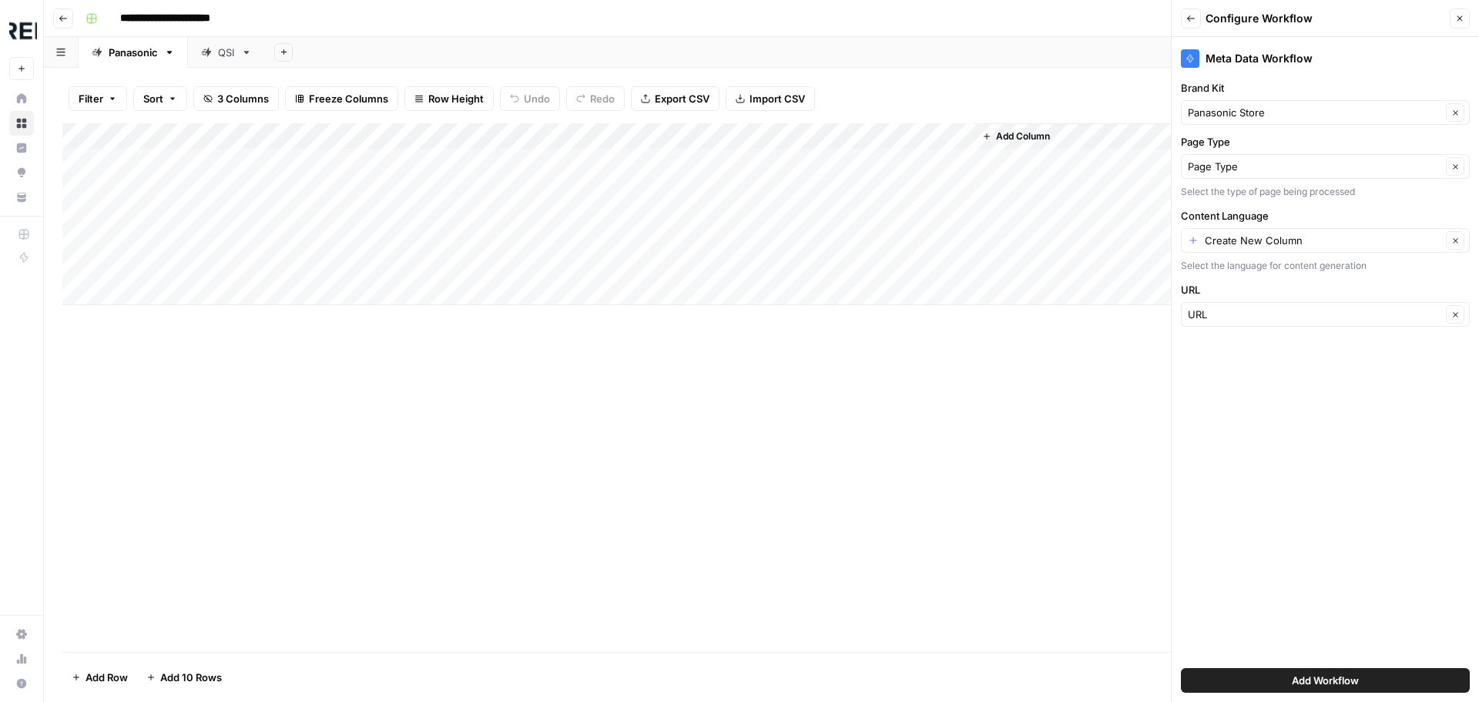
click at [1188, 243] on div "Create New Column Clear" at bounding box center [1325, 240] width 289 height 25
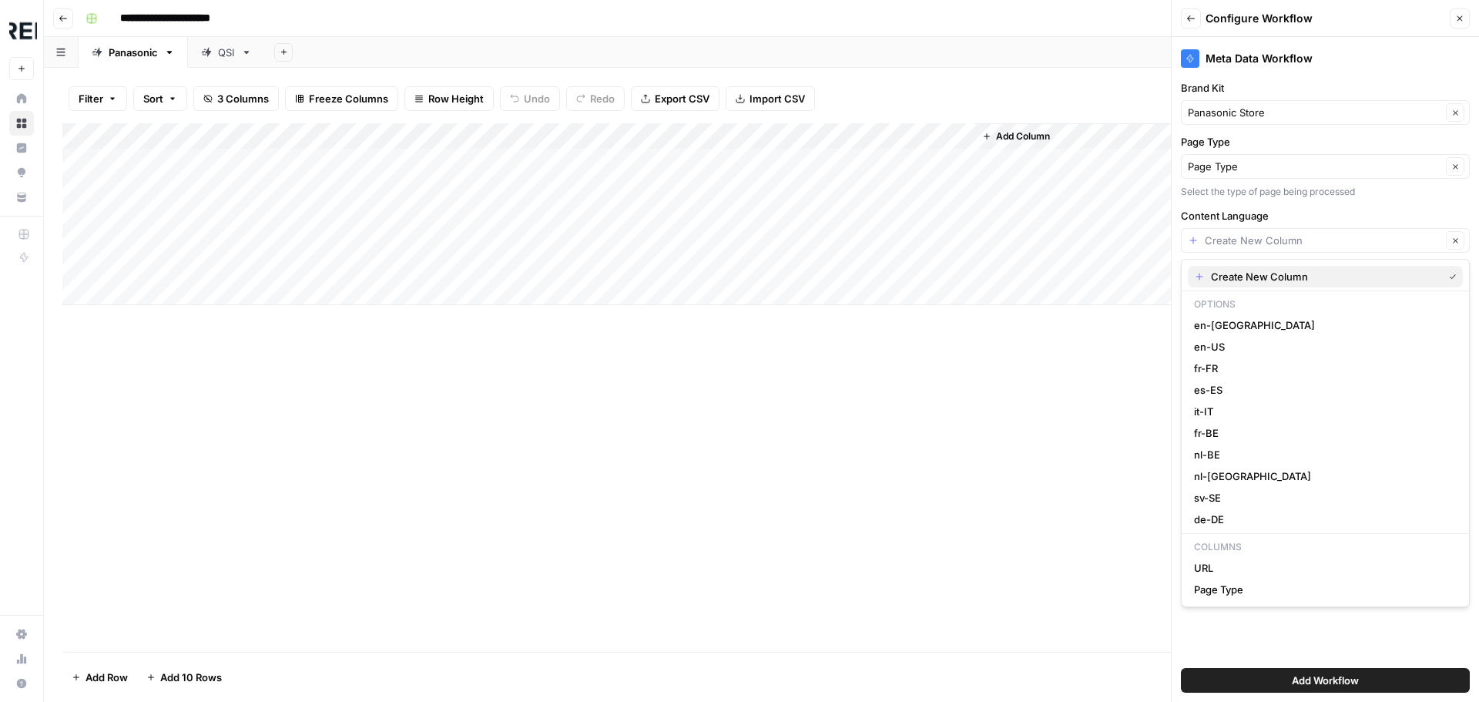
click at [1199, 278] on icon "button" at bounding box center [1199, 276] width 11 height 11
type input "Create New Column"
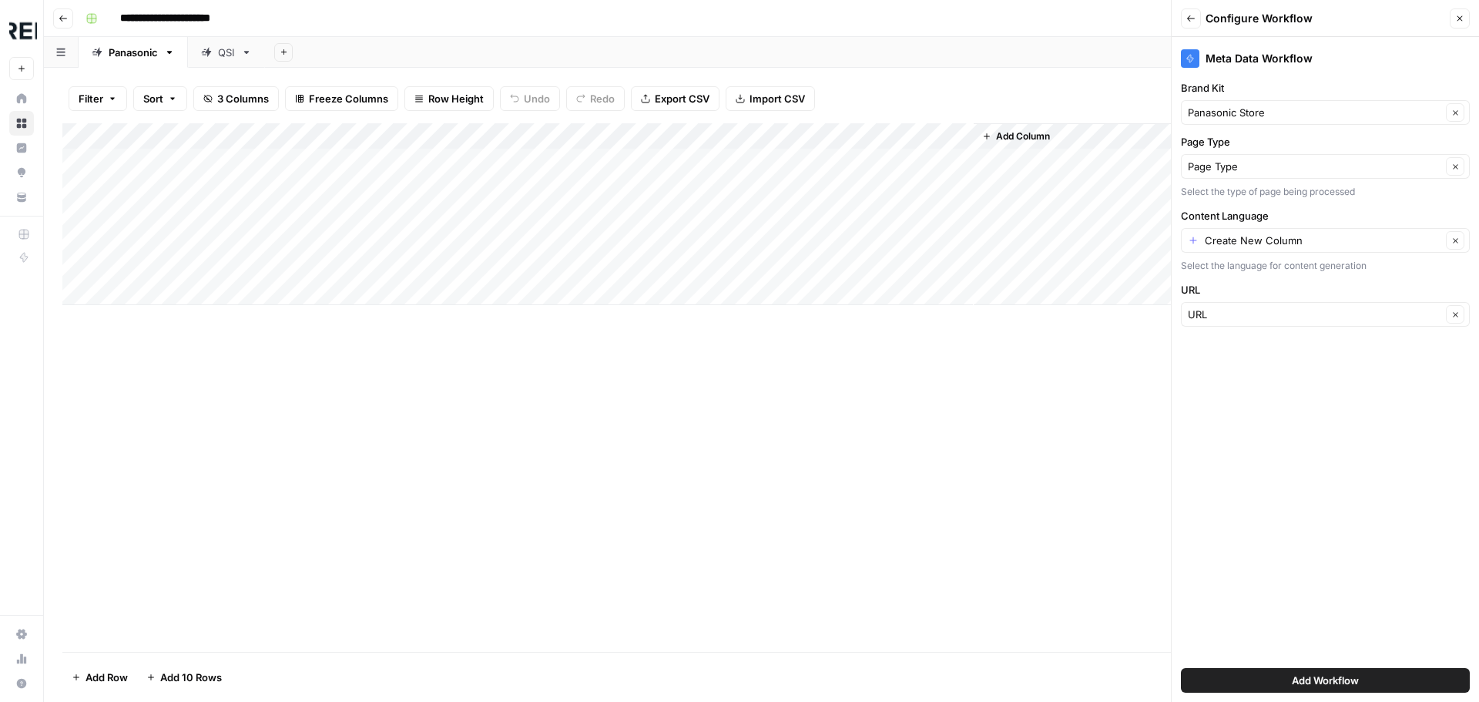
click at [1199, 240] on div "Create New Column Clear" at bounding box center [1325, 240] width 289 height 25
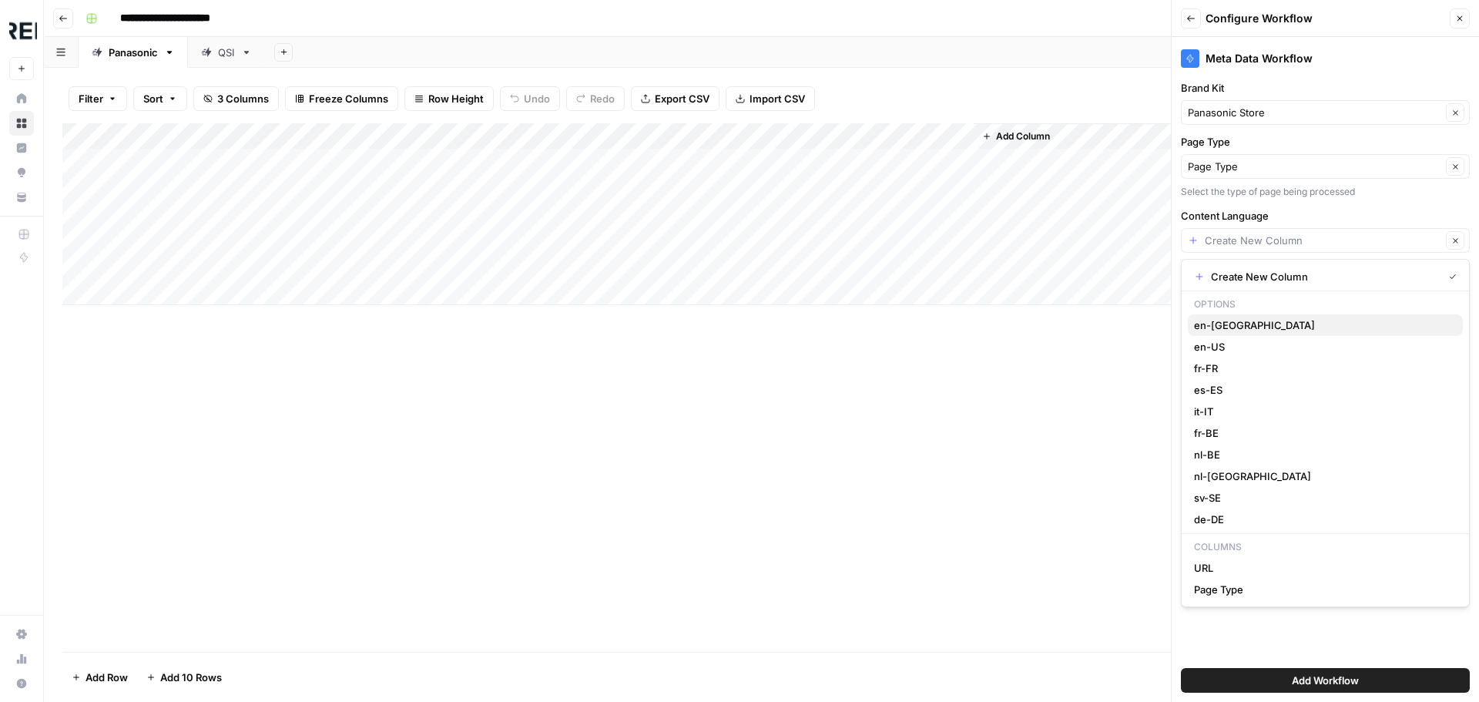
click at [1219, 330] on span "en-[GEOGRAPHIC_DATA]" at bounding box center [1322, 324] width 256 height 15
type input "en-[GEOGRAPHIC_DATA]"
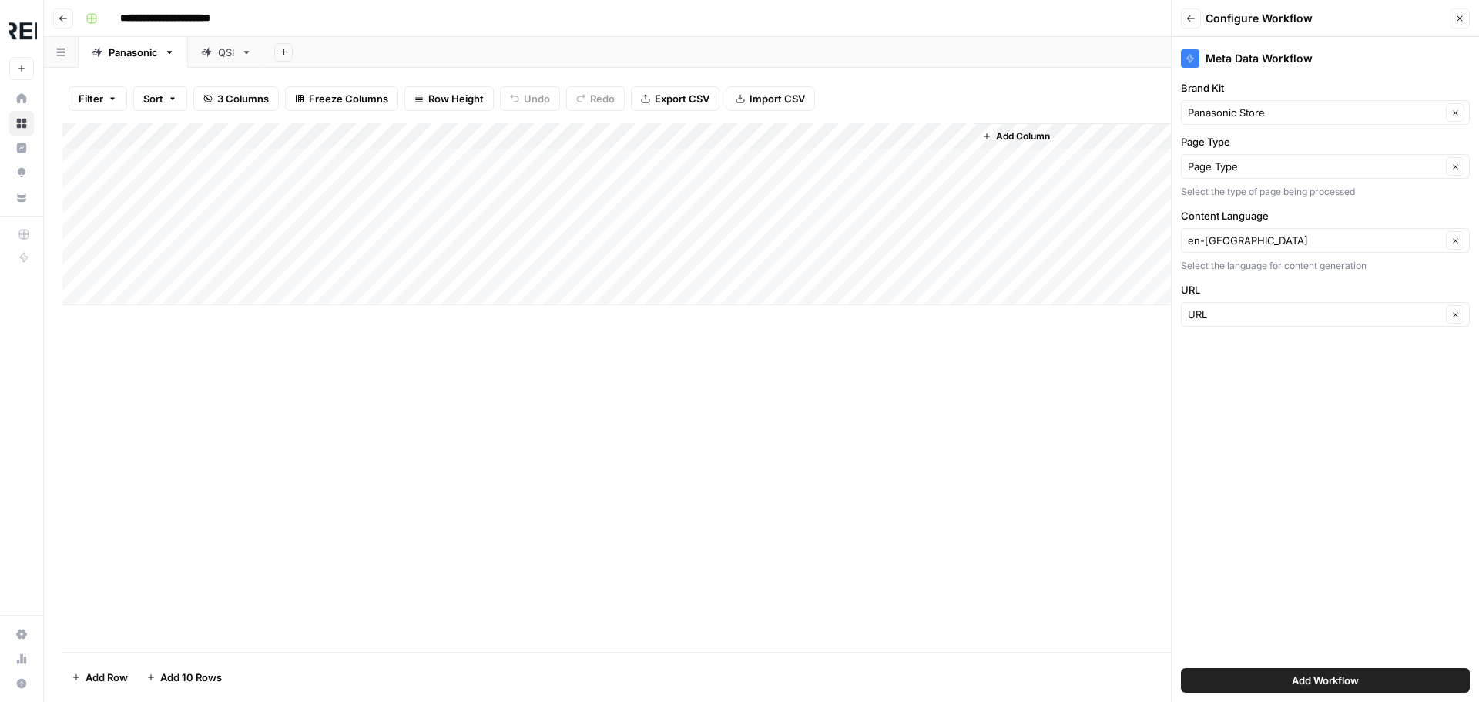
click at [1196, 250] on div "en-GB Clear" at bounding box center [1325, 240] width 289 height 25
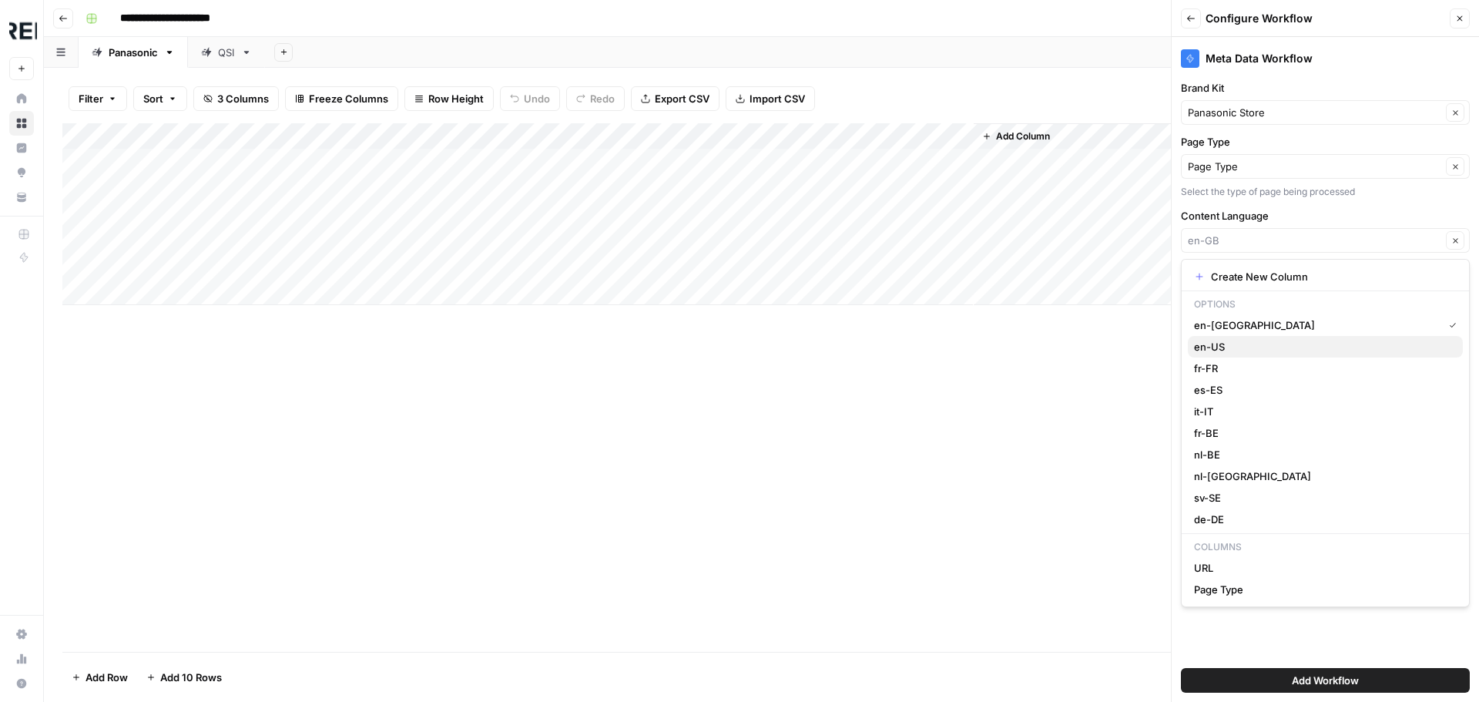
click at [1225, 338] on button "en-US" at bounding box center [1325, 347] width 275 height 22
type input "en-US"
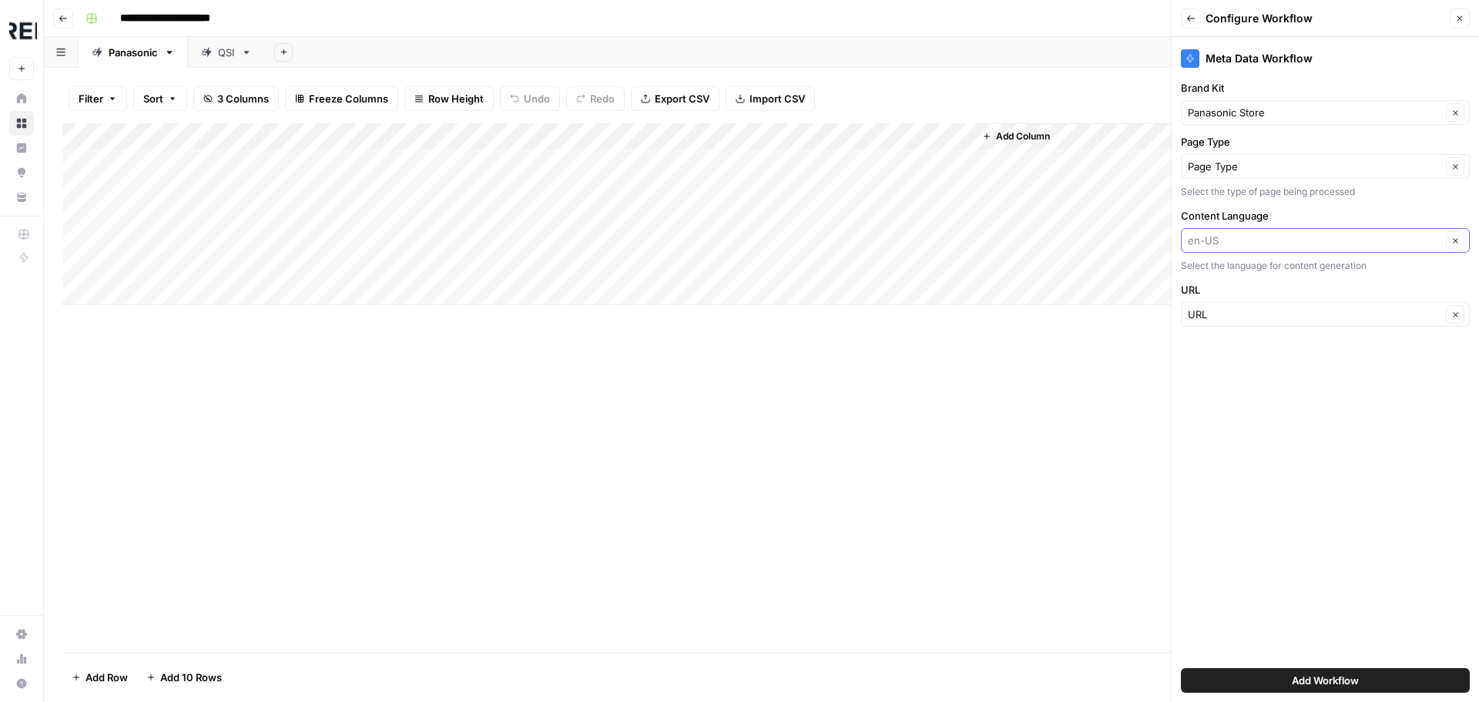
click at [1232, 241] on input "Content Language" at bounding box center [1314, 240] width 253 height 15
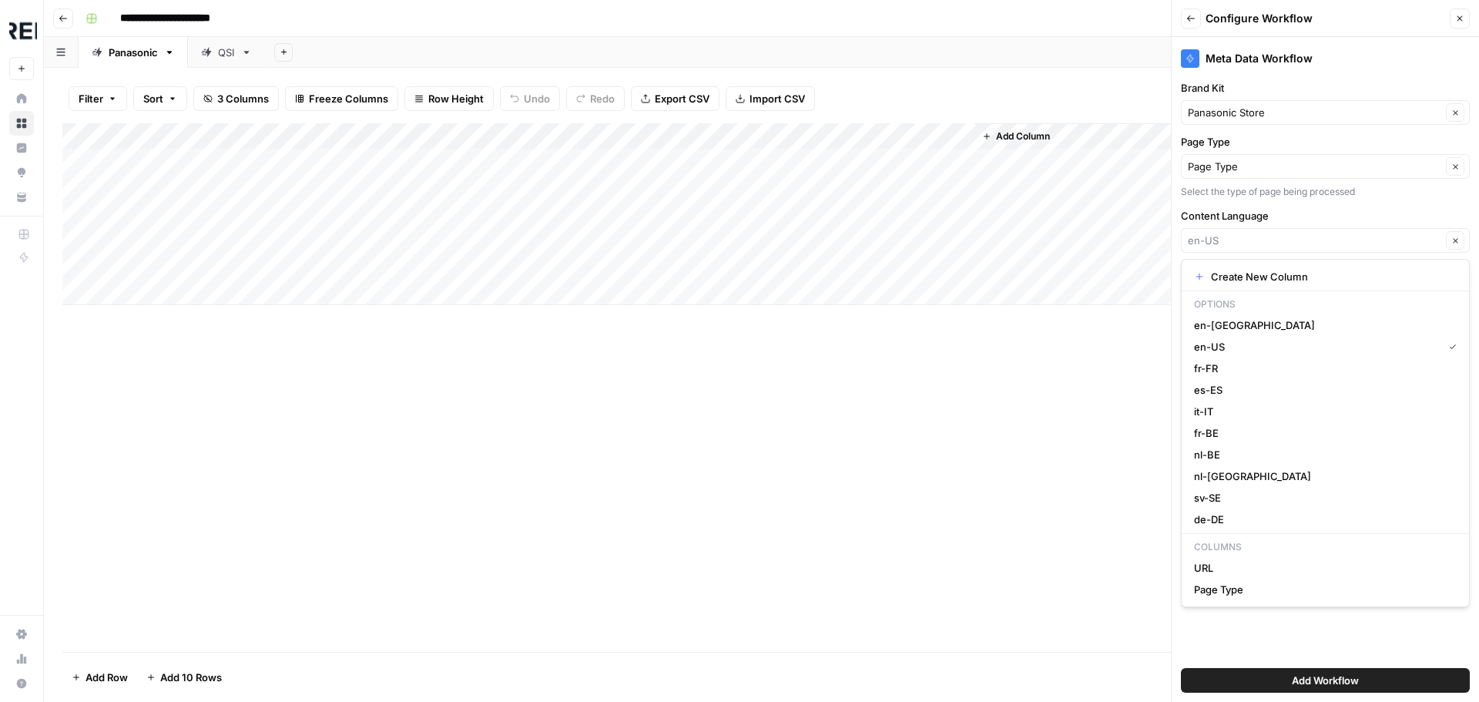
type input "en-US"
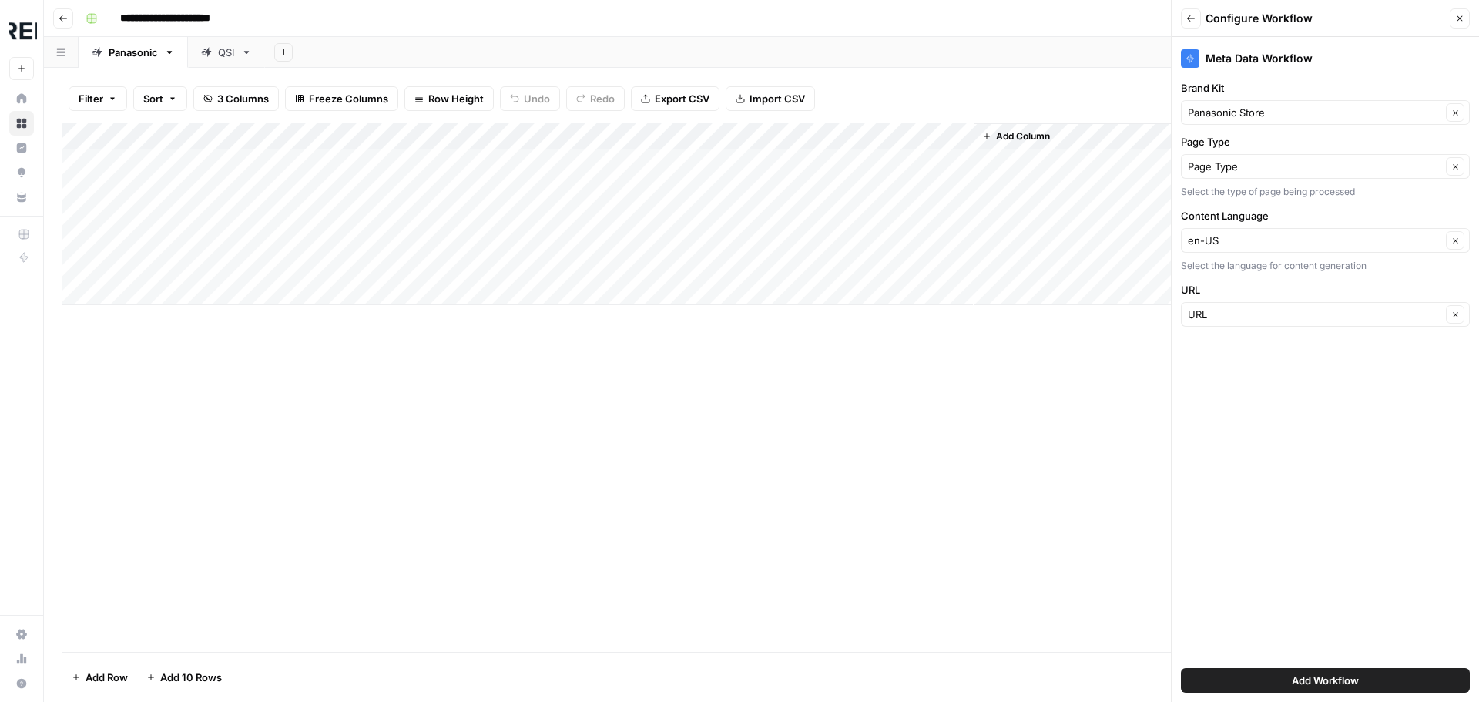
click at [1091, 399] on div "Add Column" at bounding box center [761, 387] width 1398 height 528
click at [1185, 21] on button "Back" at bounding box center [1191, 18] width 20 height 20
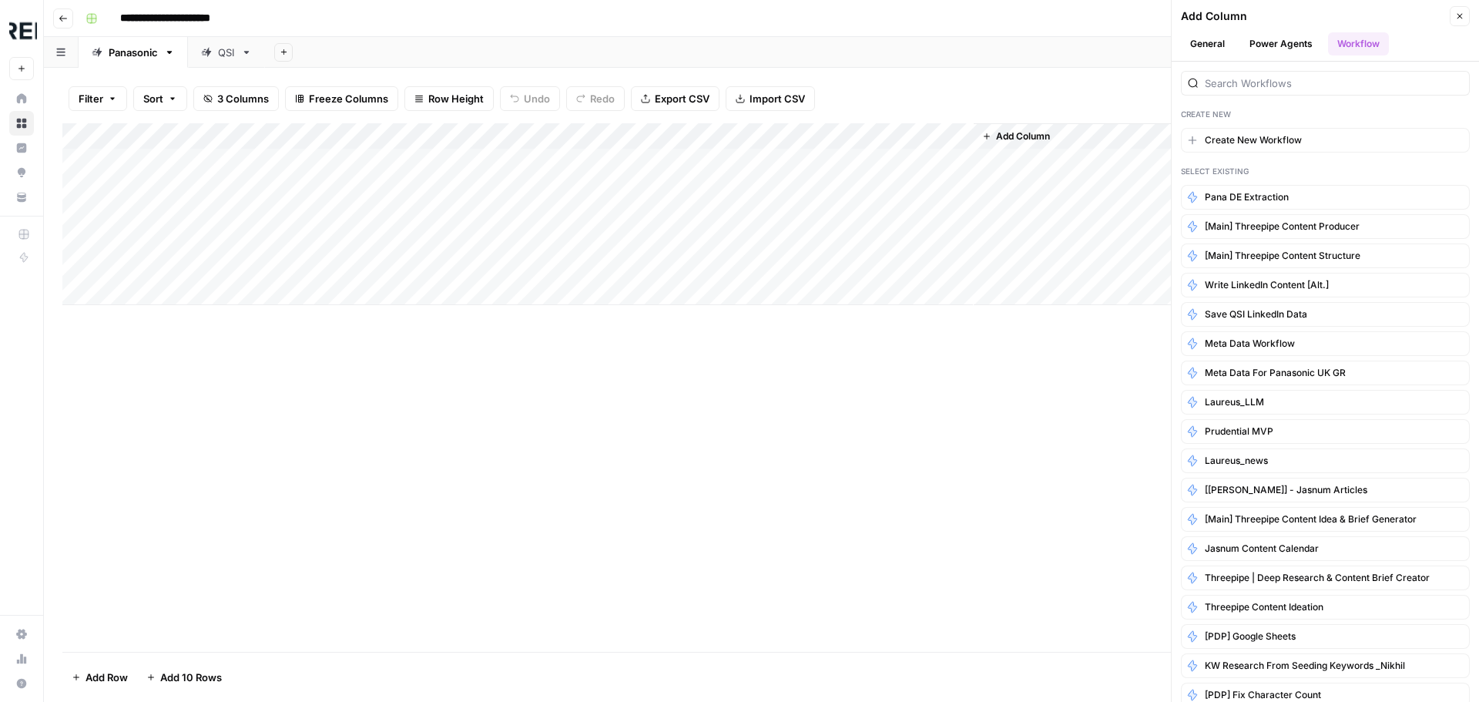
click at [1031, 135] on span "Add Column" at bounding box center [1023, 136] width 54 height 14
click at [1466, 12] on button "Close" at bounding box center [1460, 16] width 20 height 20
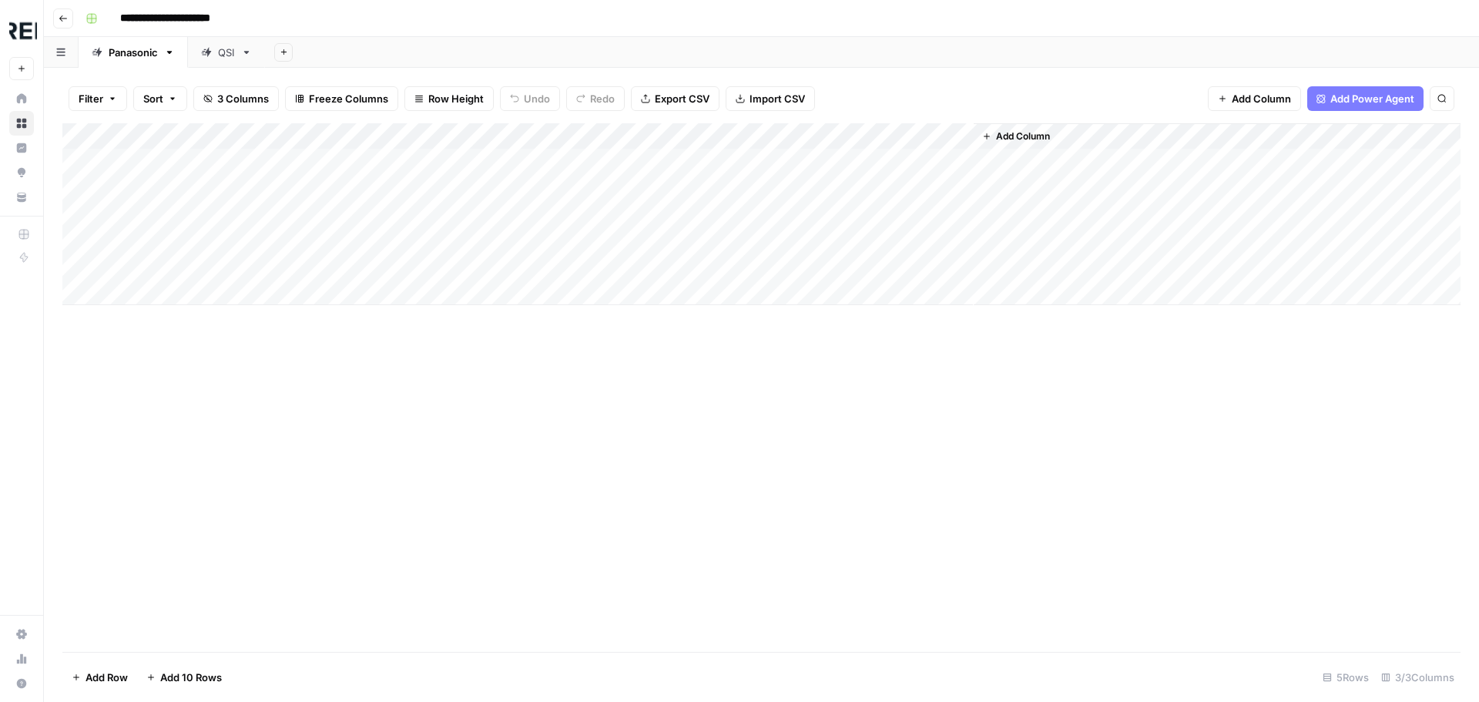
click at [1004, 137] on span "Add Column" at bounding box center [1023, 136] width 54 height 14
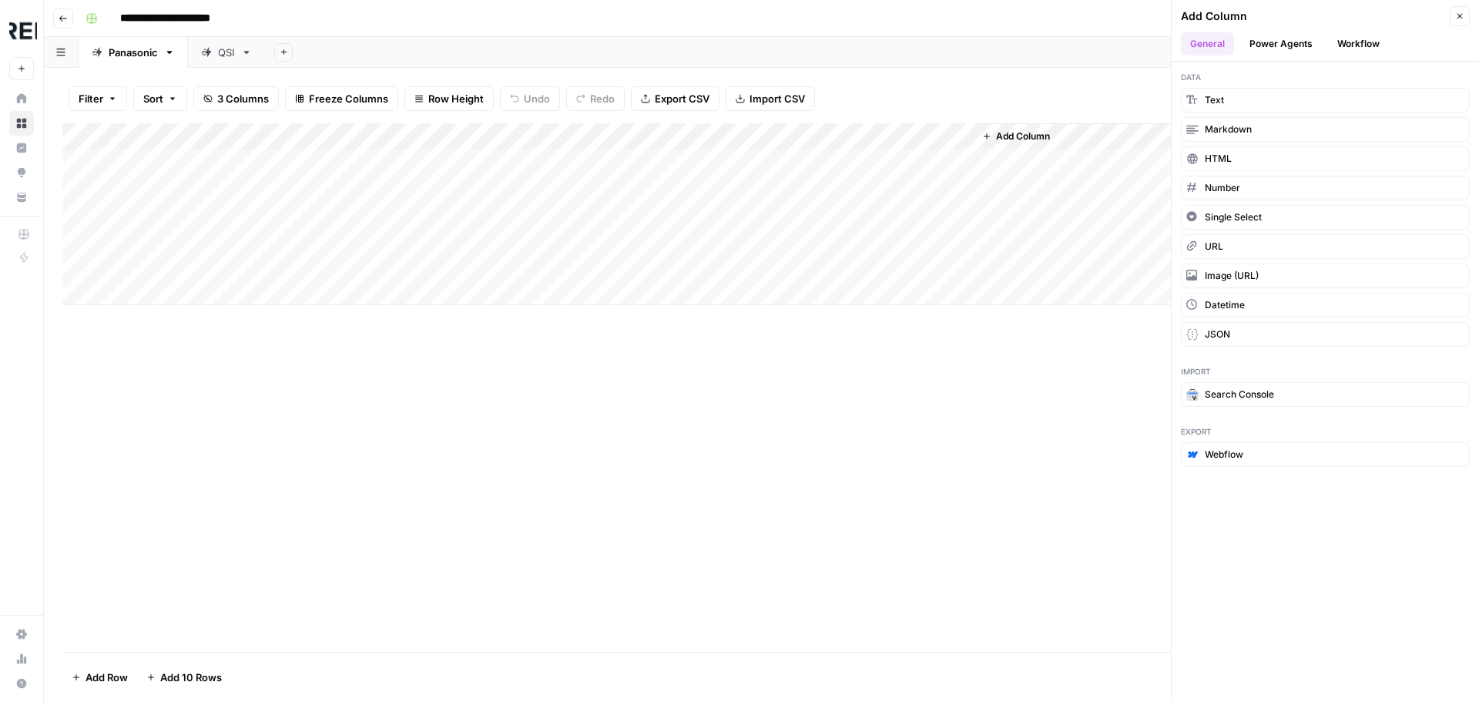
click at [1369, 45] on button "Workflow" at bounding box center [1358, 43] width 61 height 23
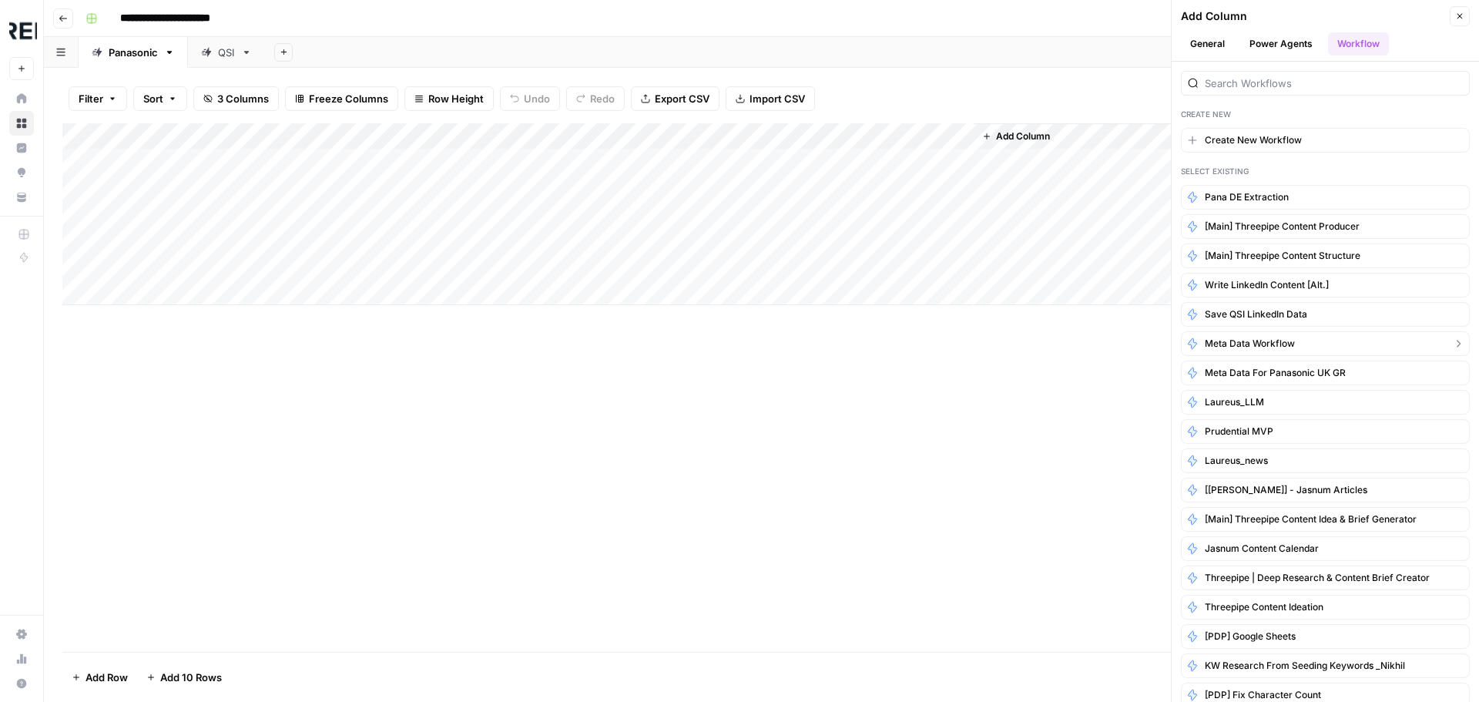
click at [1235, 348] on span "Meta Data Workflow" at bounding box center [1250, 344] width 90 height 14
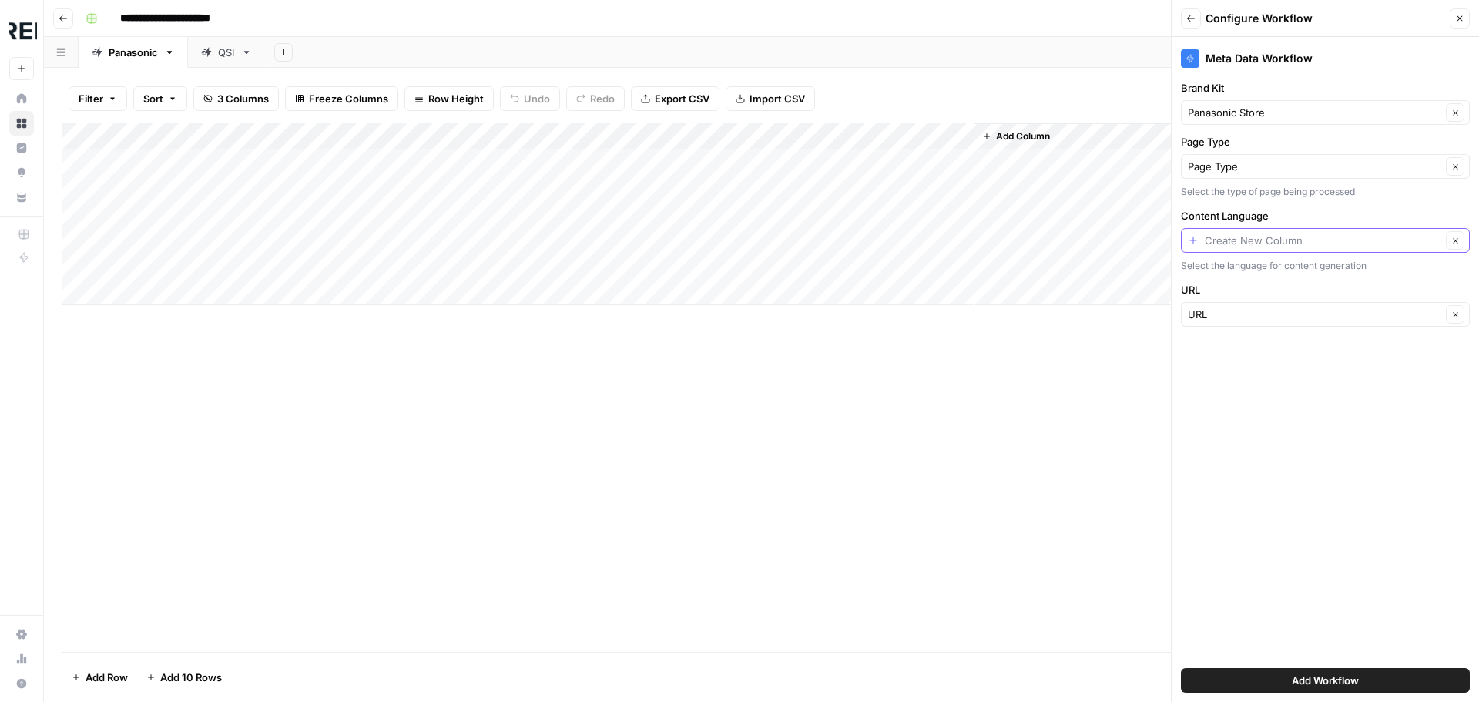
click at [1290, 245] on input "Content Language" at bounding box center [1323, 240] width 236 height 15
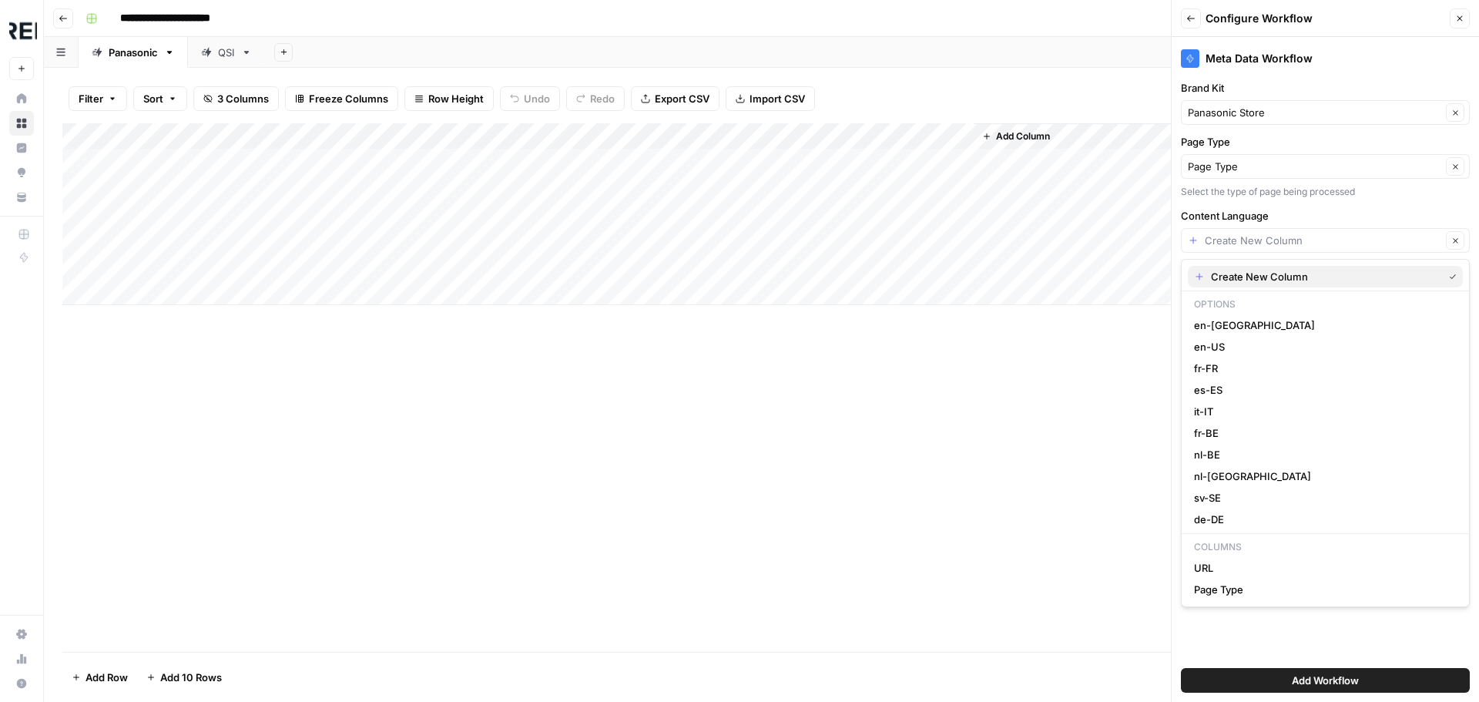
click at [1282, 273] on span "Create New Column" at bounding box center [1324, 276] width 226 height 15
type input "Create New Column"
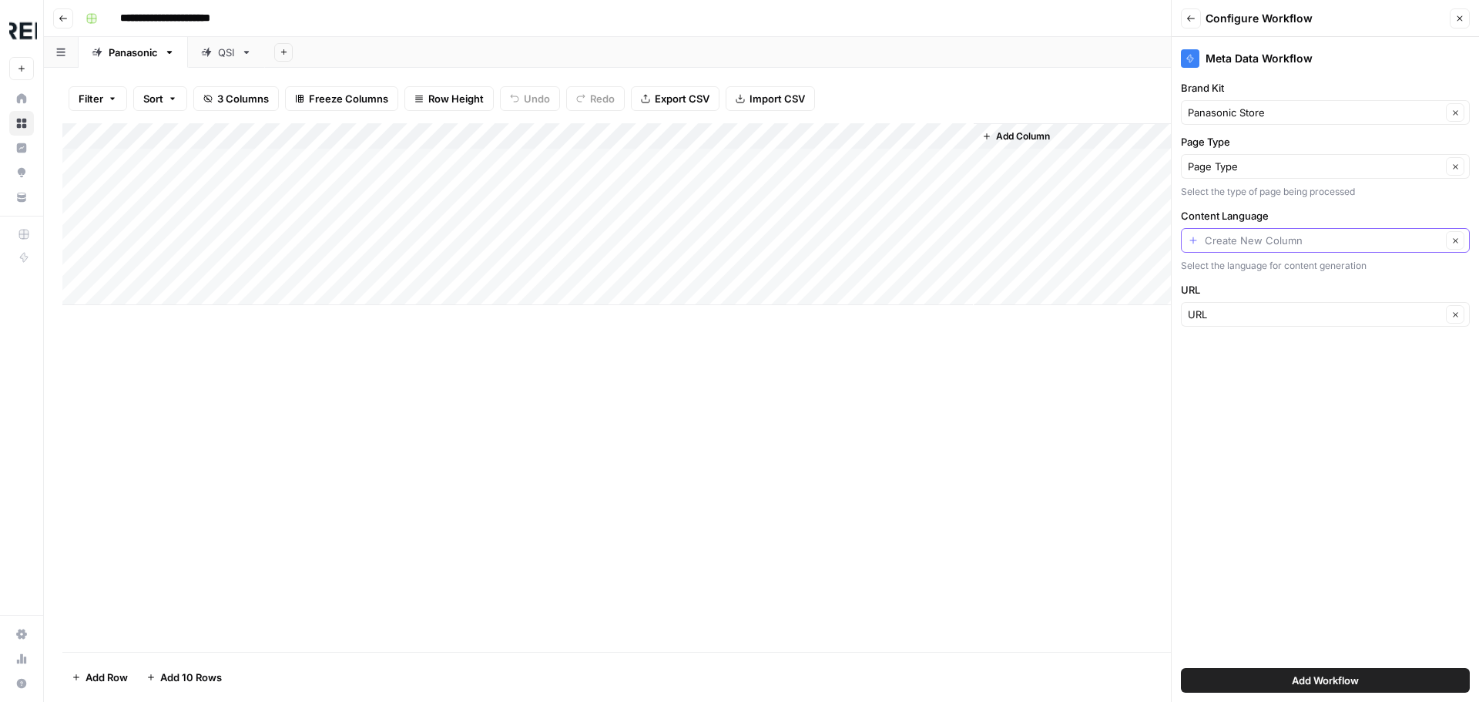
click at [1262, 233] on input "Content Language" at bounding box center [1323, 240] width 236 height 15
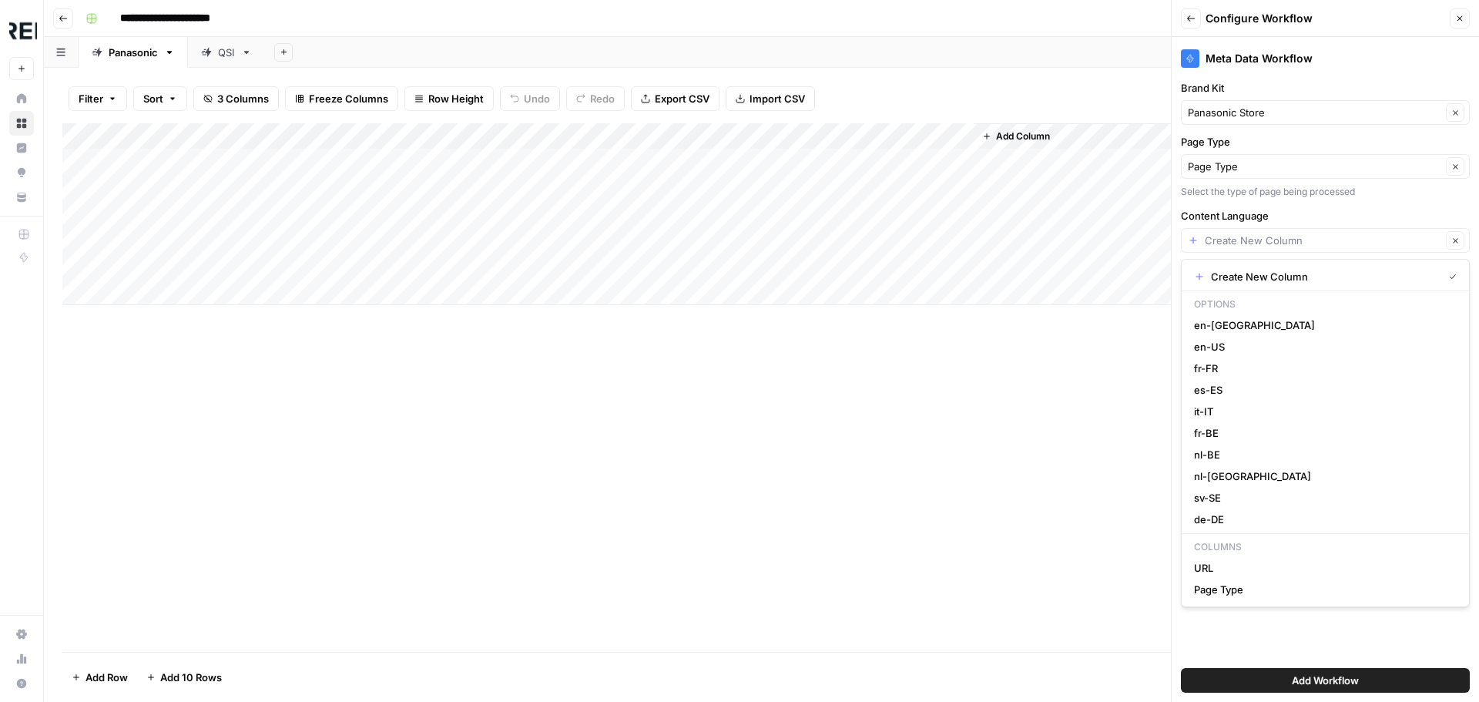
type input "Create New Column"
click at [1222, 624] on div "Meta Data Workflow Brand Kit Panasonic Store Clear Page Type Page Type Clear Se…" at bounding box center [1325, 369] width 307 height 665
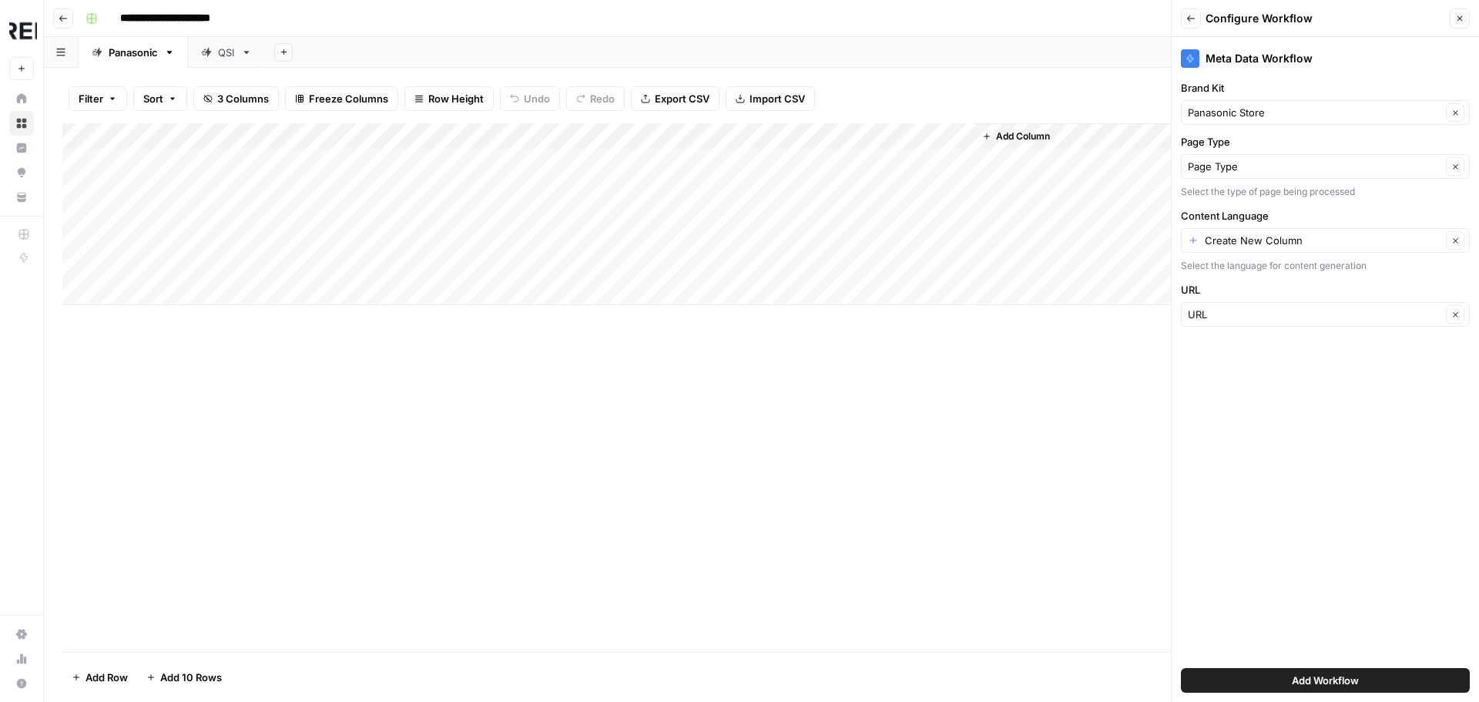
click at [1459, 22] on icon "button" at bounding box center [1459, 18] width 9 height 9
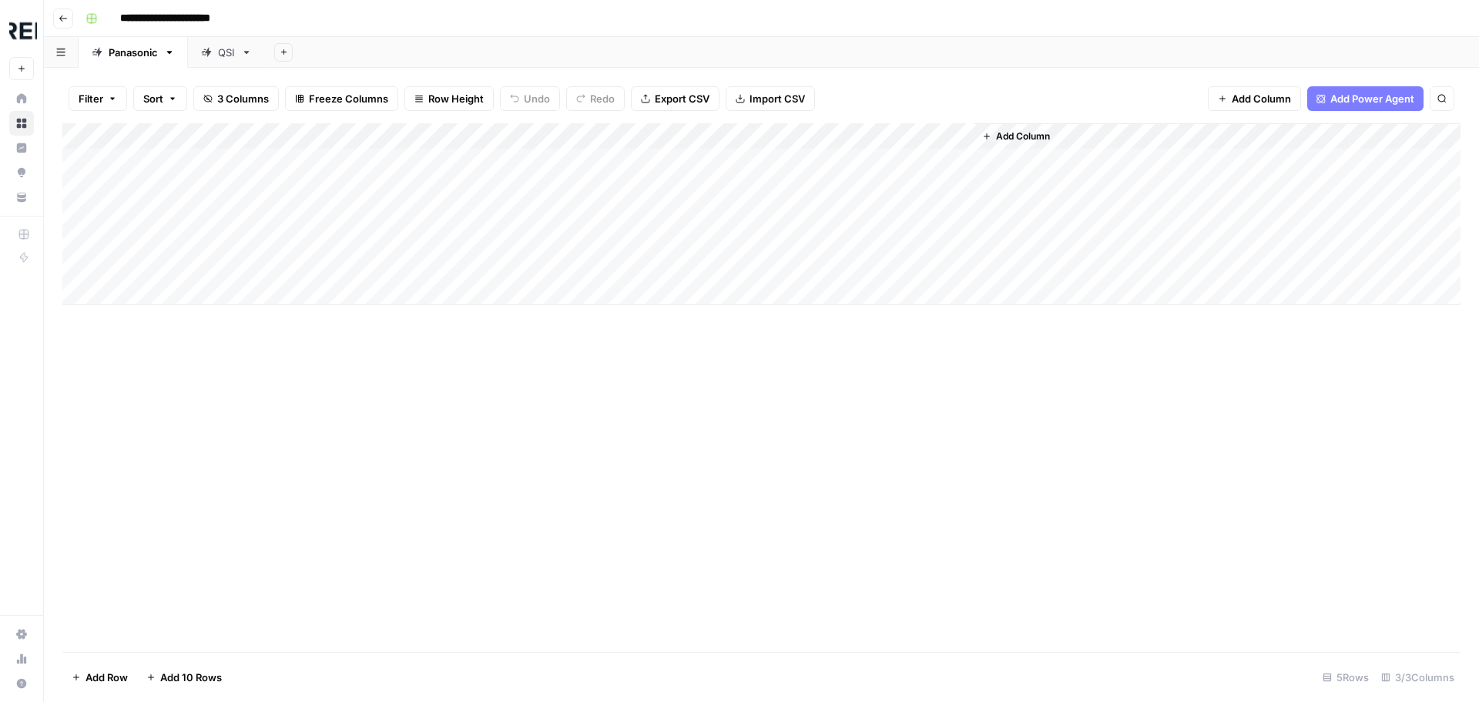
click at [990, 137] on icon "button" at bounding box center [986, 136] width 9 height 9
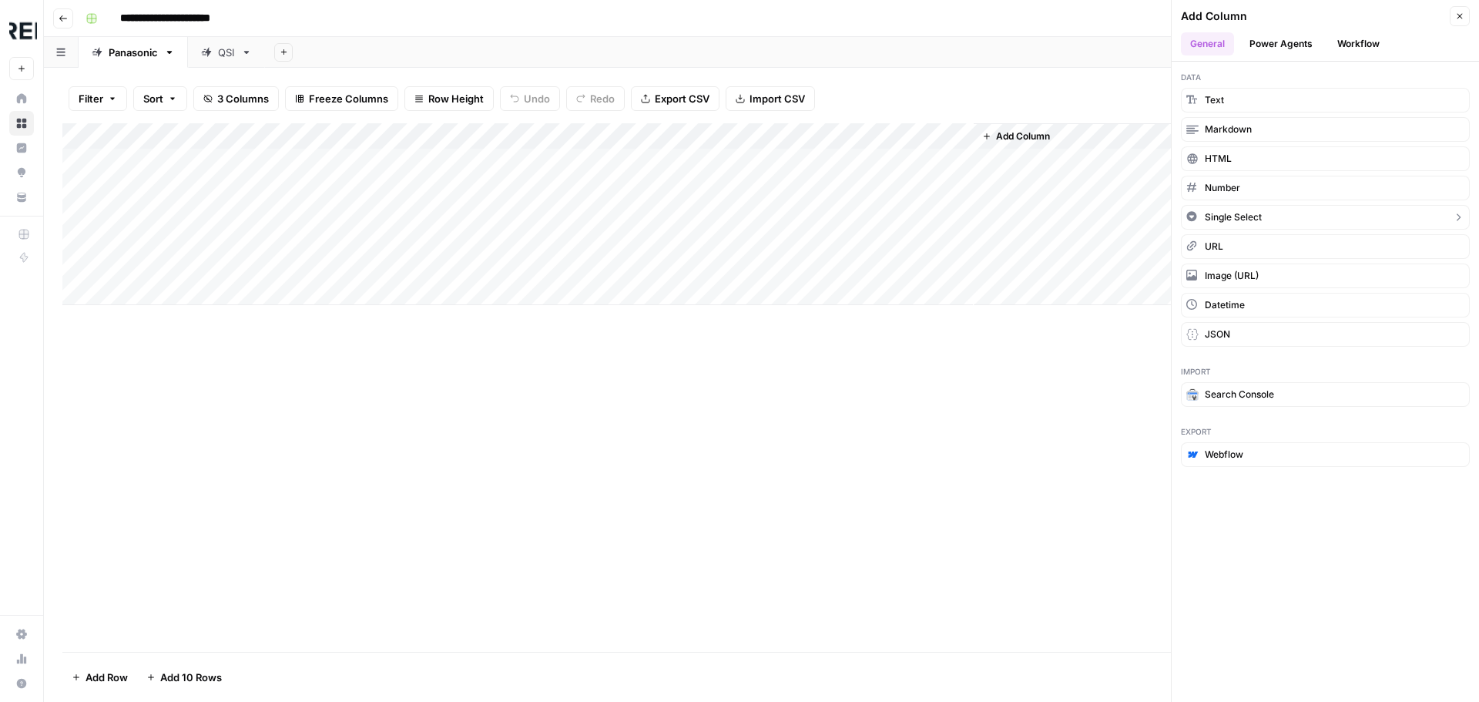
click at [1219, 223] on span "Single Select" at bounding box center [1233, 217] width 57 height 14
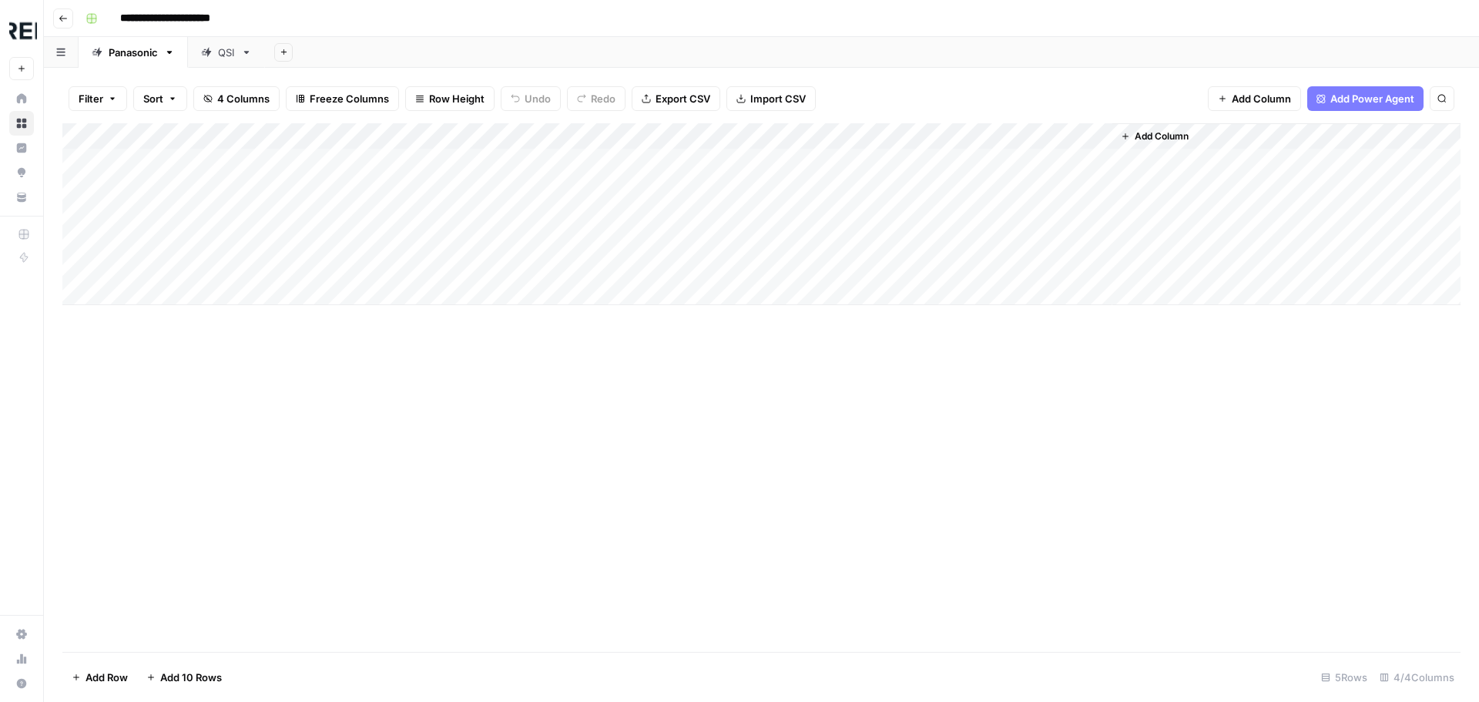
click at [1088, 134] on div "Add Column" at bounding box center [761, 214] width 1398 height 182
click at [1101, 136] on div at bounding box center [1042, 138] width 139 height 31
click at [1080, 369] on span "Remove Column" at bounding box center [1086, 363] width 166 height 15
click at [672, 159] on span "Delete" at bounding box center [684, 159] width 33 height 15
click at [1007, 144] on button "Add Column" at bounding box center [1016, 136] width 80 height 20
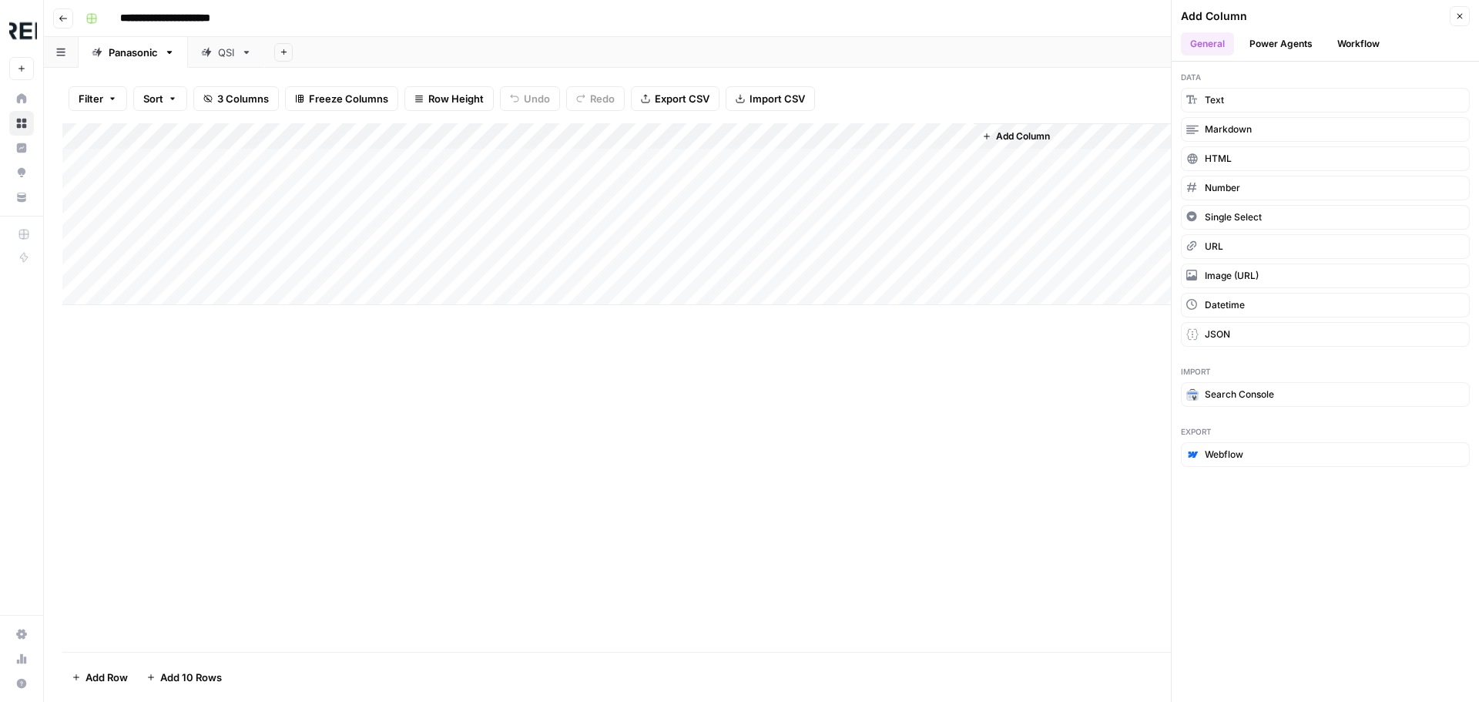
click at [1373, 37] on button "Workflow" at bounding box center [1358, 43] width 61 height 23
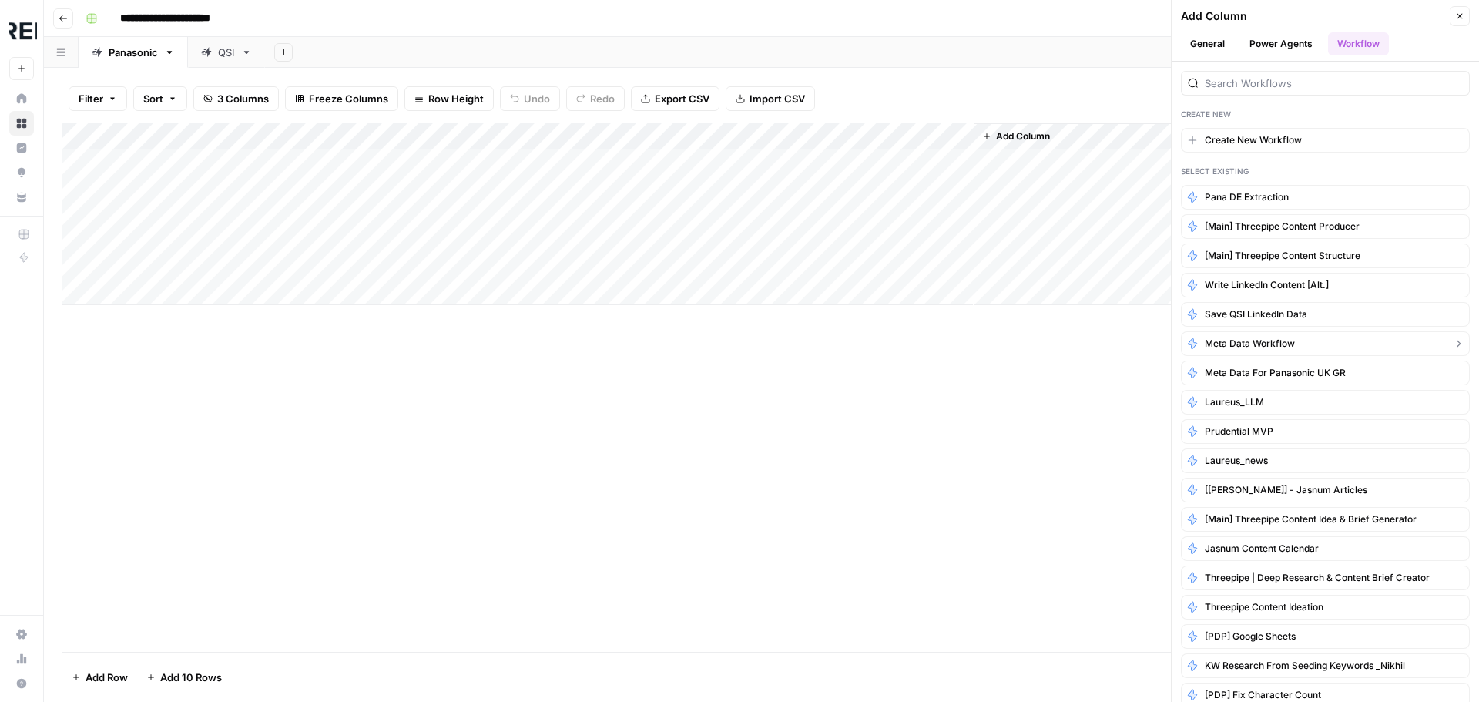
click at [1249, 339] on span "Meta Data Workflow" at bounding box center [1250, 344] width 90 height 14
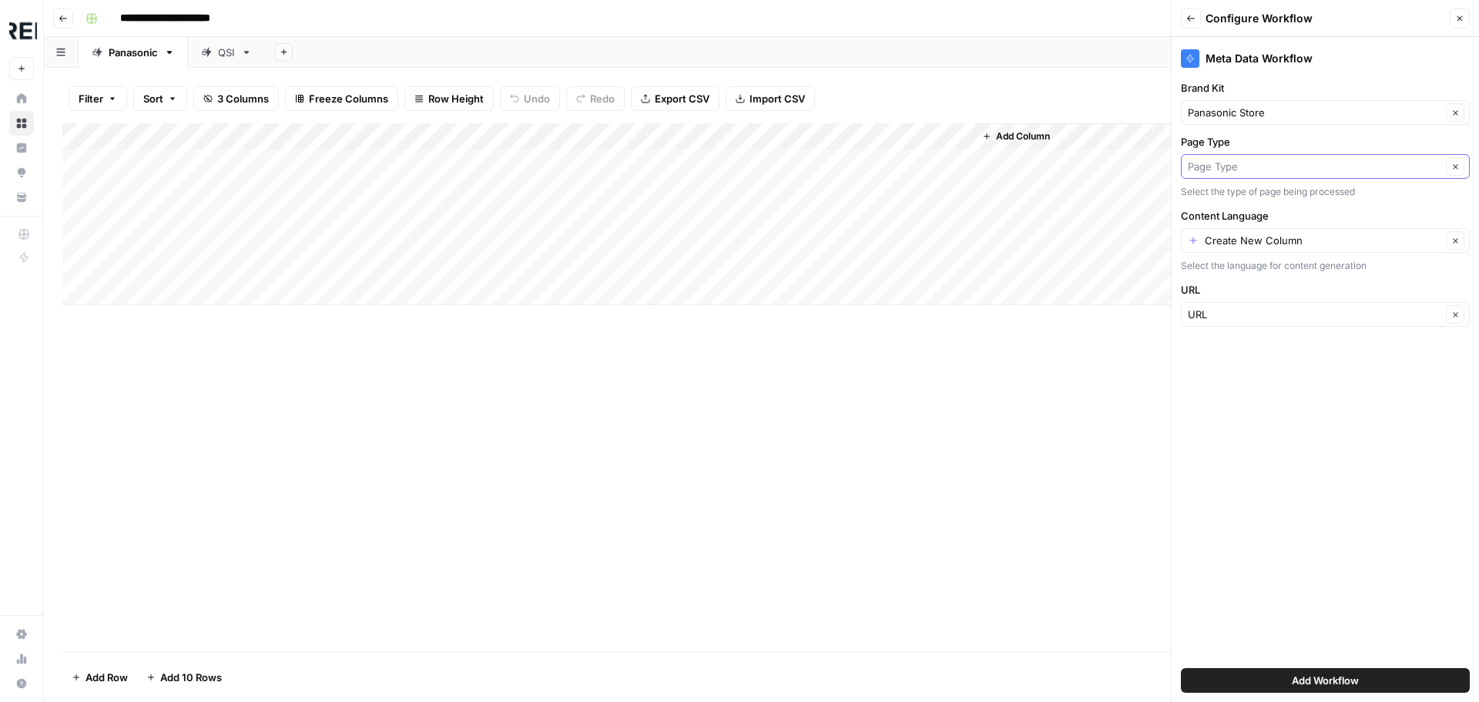
click at [1217, 166] on input "Page Type" at bounding box center [1314, 166] width 253 height 15
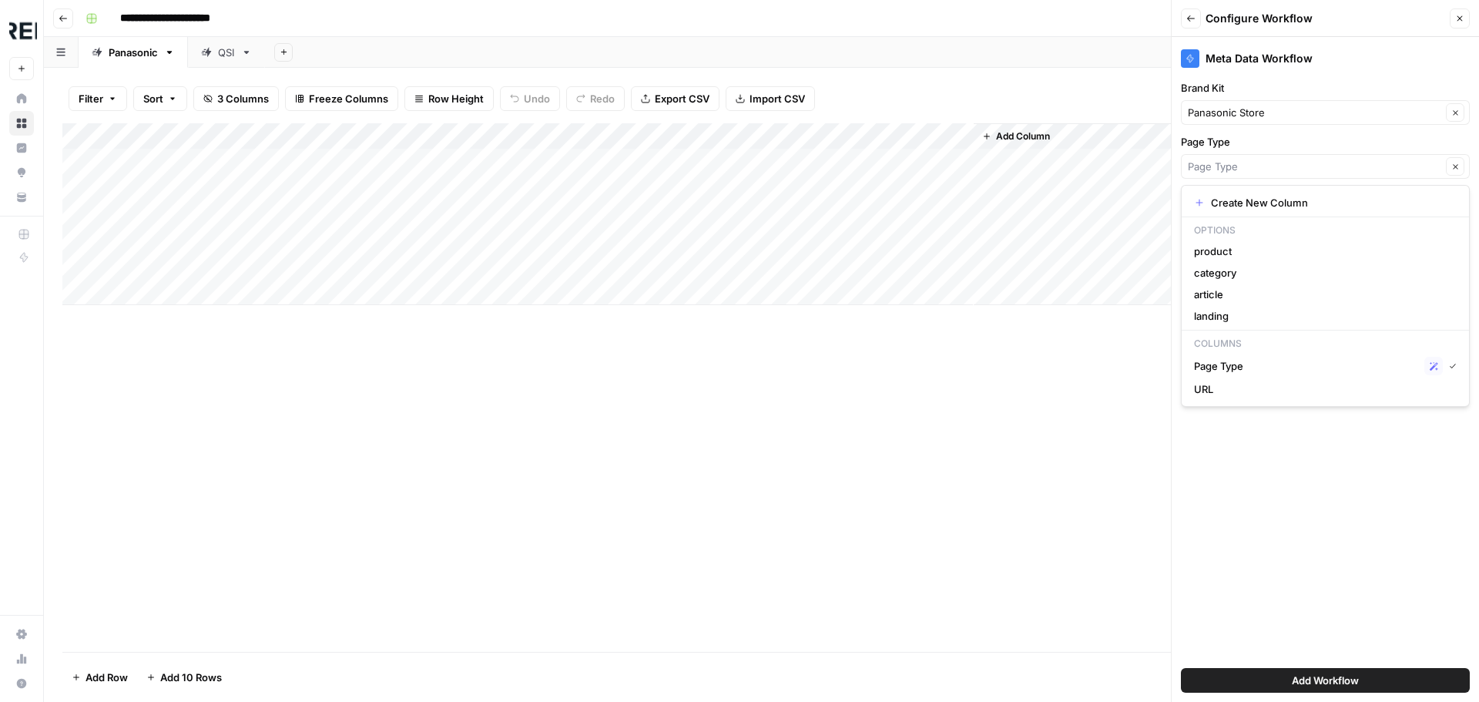
type input "Page Type"
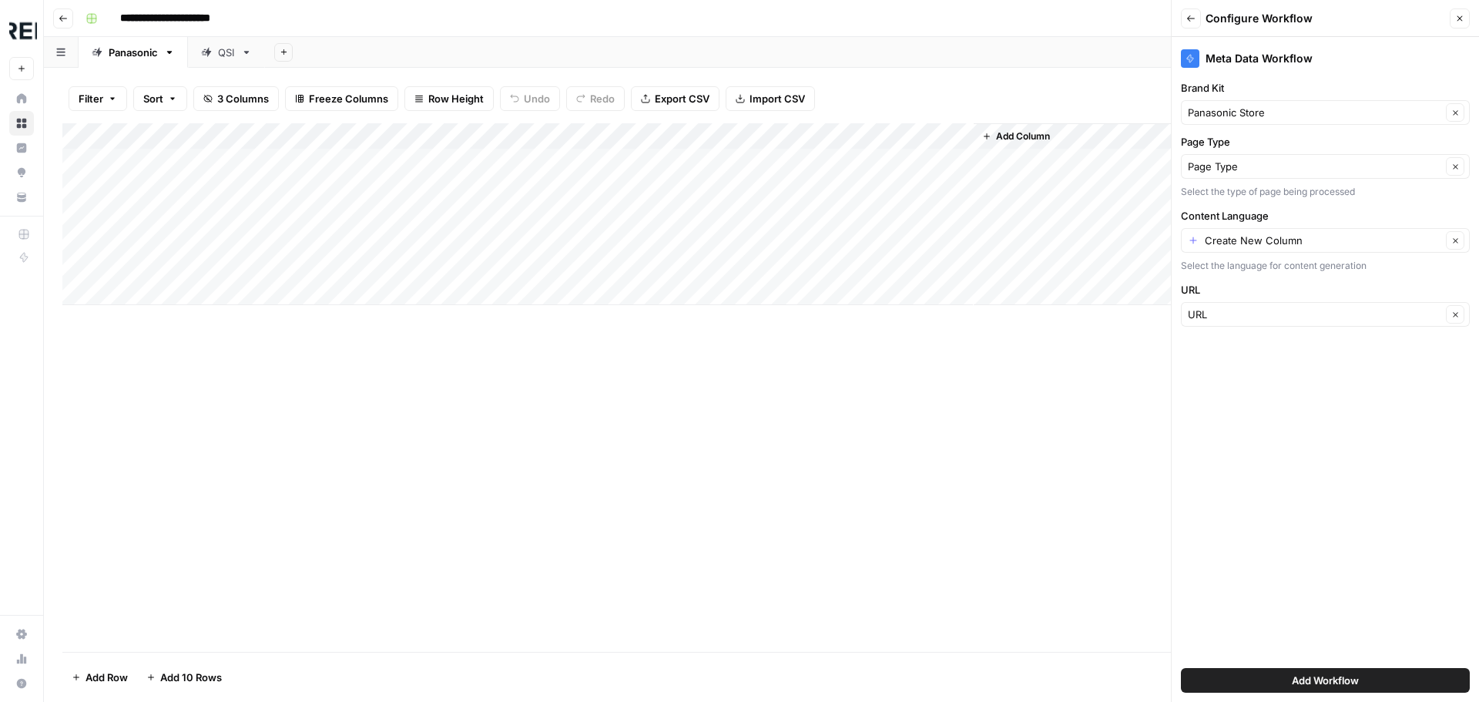
click at [1104, 374] on div "Add Column" at bounding box center [761, 387] width 1398 height 528
click at [1224, 213] on label "Content Language" at bounding box center [1325, 215] width 289 height 15
click at [1224, 233] on input "Create New Column" at bounding box center [1323, 240] width 236 height 15
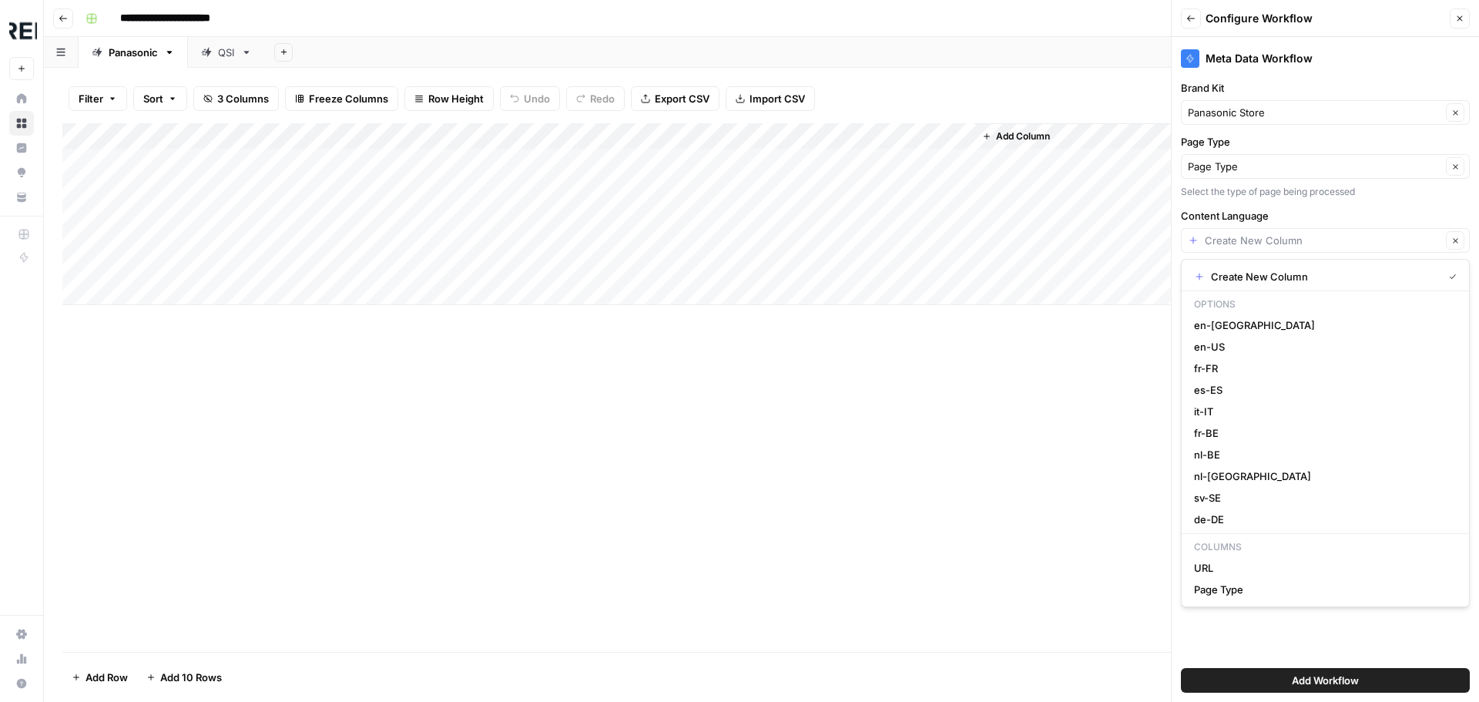
type input "Create New Column"
click at [1224, 213] on label "Content Language" at bounding box center [1325, 215] width 289 height 15
click at [1224, 233] on input "Create New Column" at bounding box center [1323, 240] width 236 height 15
type input "Create New Column"
click at [1224, 213] on label "Content Language" at bounding box center [1325, 215] width 289 height 15
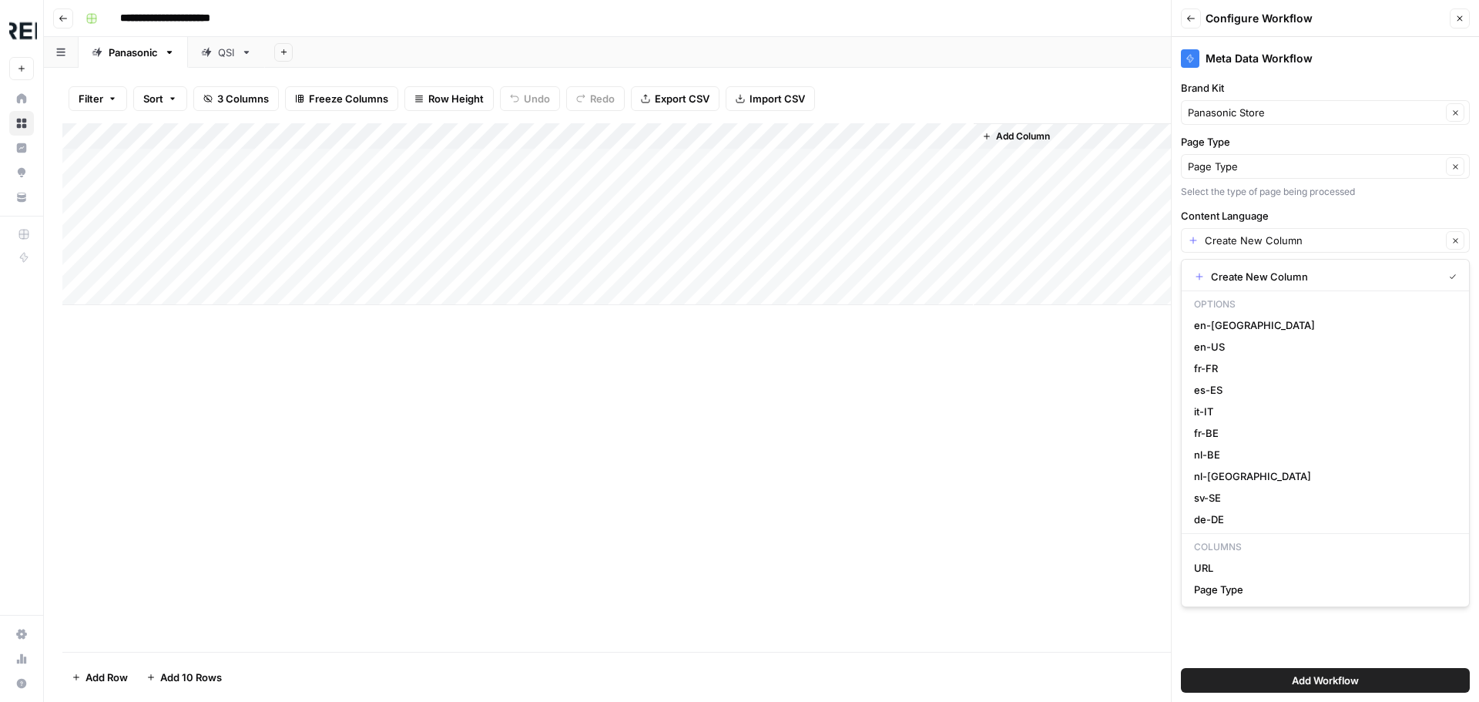
click at [1224, 233] on input "Create New Column" at bounding box center [1323, 240] width 236 height 15
click at [1229, 217] on label "Content Language" at bounding box center [1325, 215] width 289 height 15
click at [1229, 233] on input "Create New Column" at bounding box center [1323, 240] width 236 height 15
click at [1458, 242] on icon "button" at bounding box center [1455, 240] width 8 height 8
click at [1251, 272] on span "Create New Column" at bounding box center [1331, 276] width 240 height 15
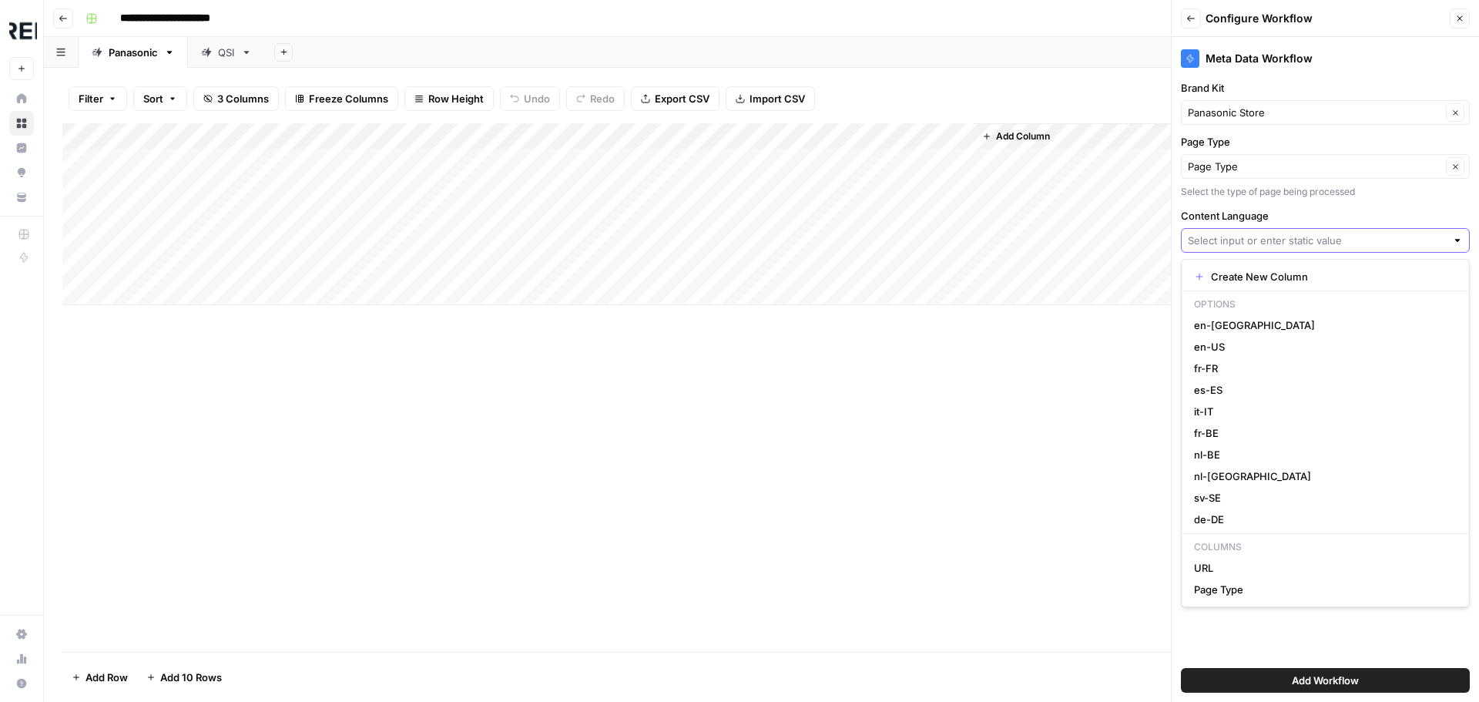
type input "Create New Column"
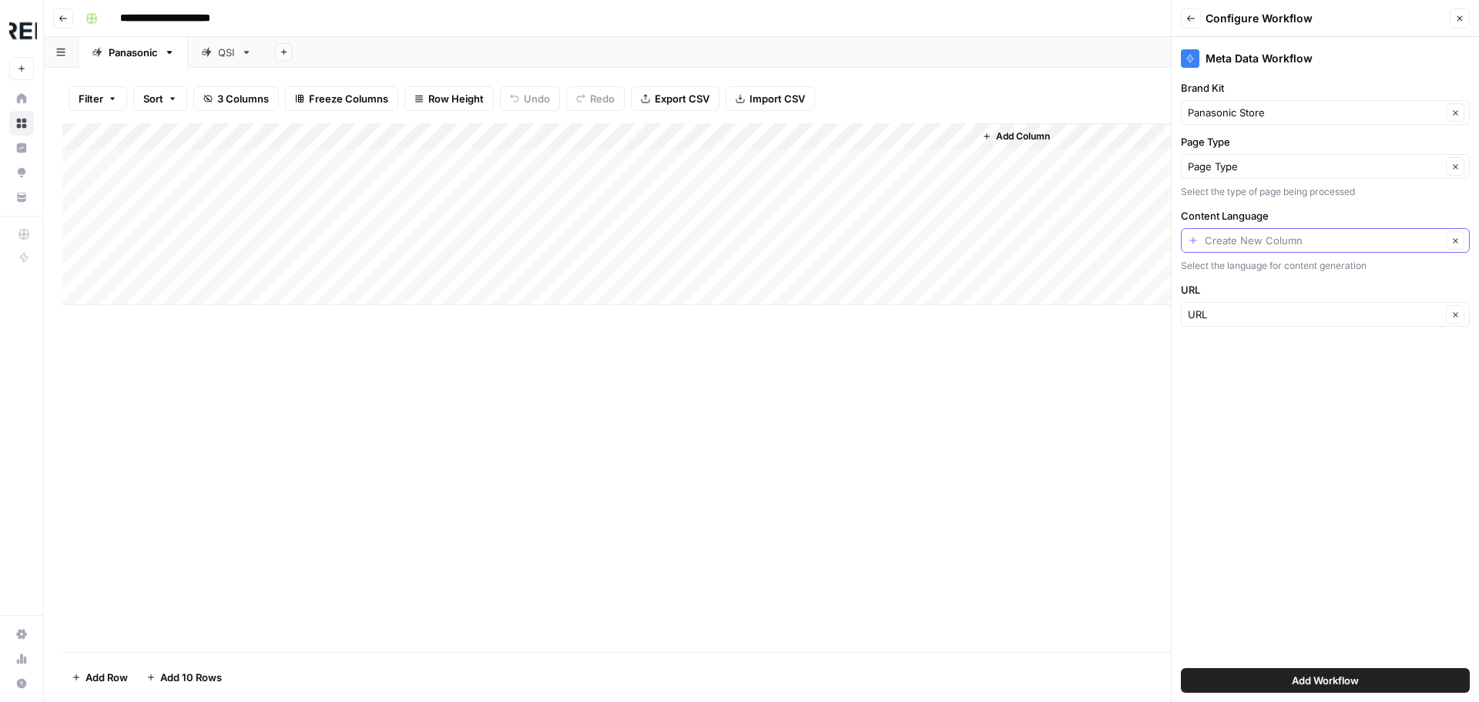
click at [1263, 236] on input "Content Language" at bounding box center [1323, 240] width 236 height 15
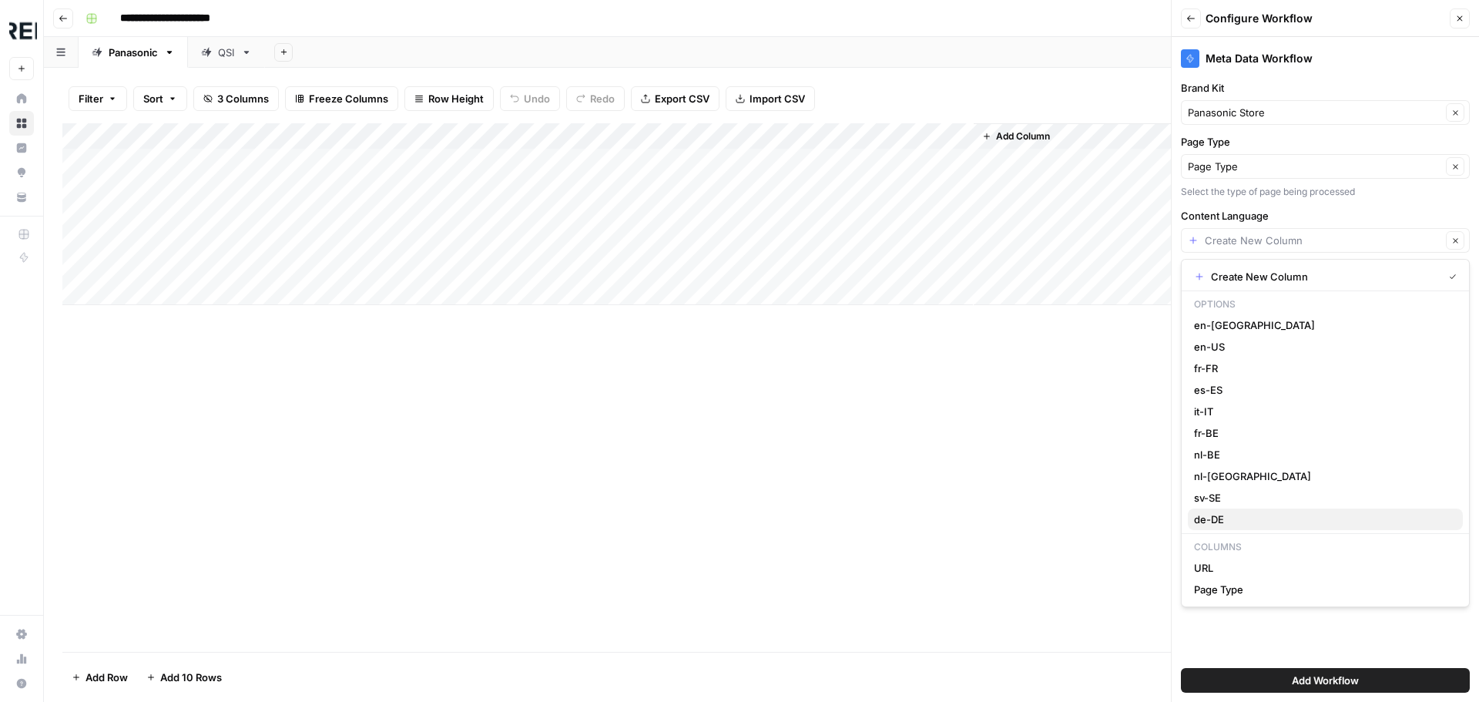
click at [1224, 517] on span "de-DE" at bounding box center [1322, 518] width 256 height 15
type input "de-DE"
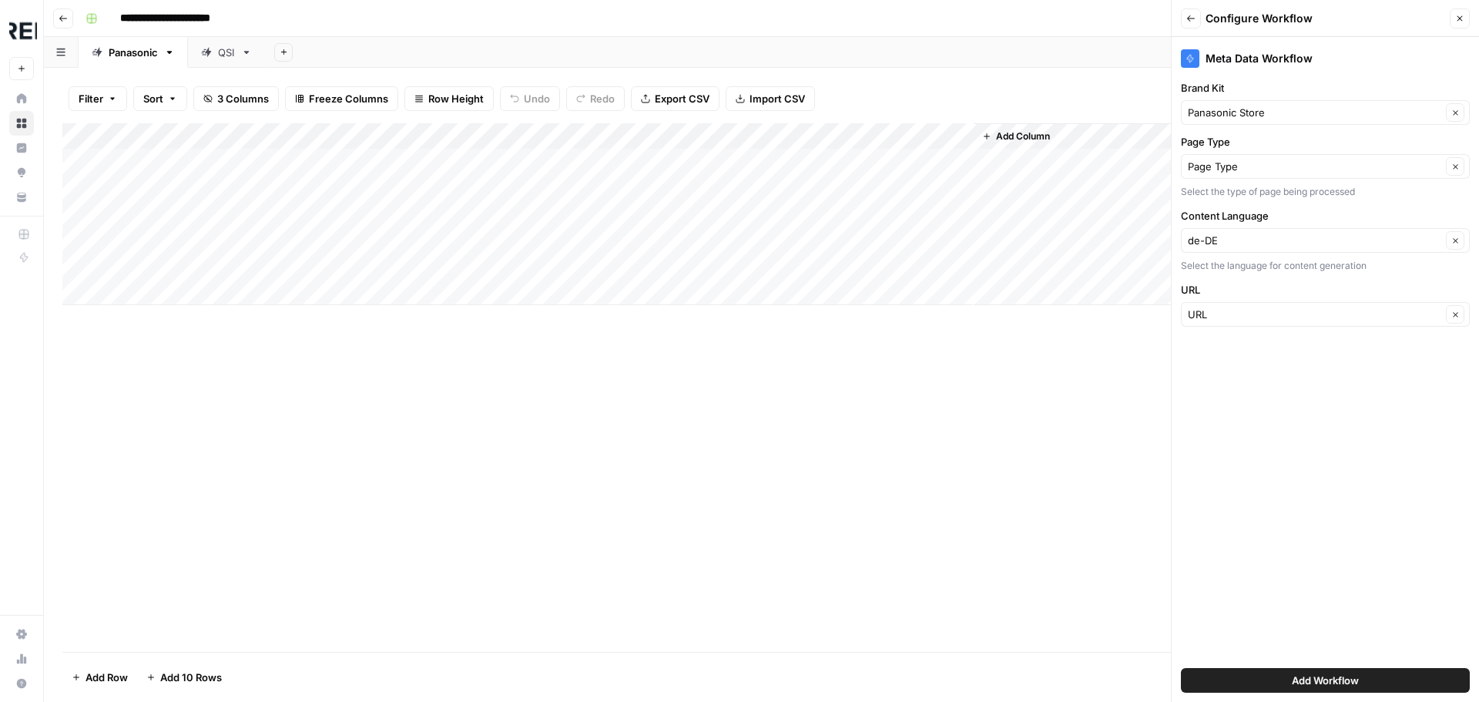
click at [1319, 681] on span "Add Workflow" at bounding box center [1325, 679] width 67 height 15
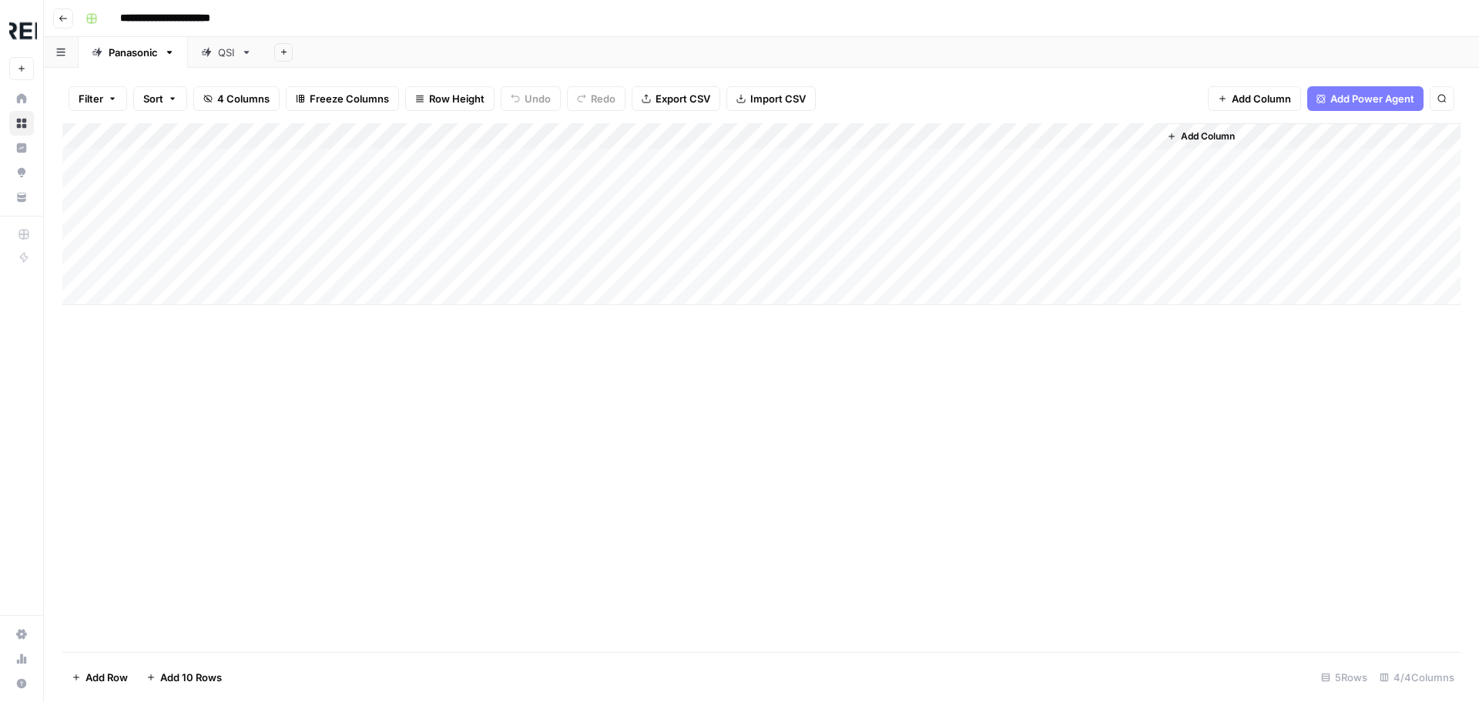
click at [1066, 158] on div "Add Column" at bounding box center [761, 214] width 1398 height 182
click at [1128, 132] on div "Add Column" at bounding box center [761, 214] width 1398 height 182
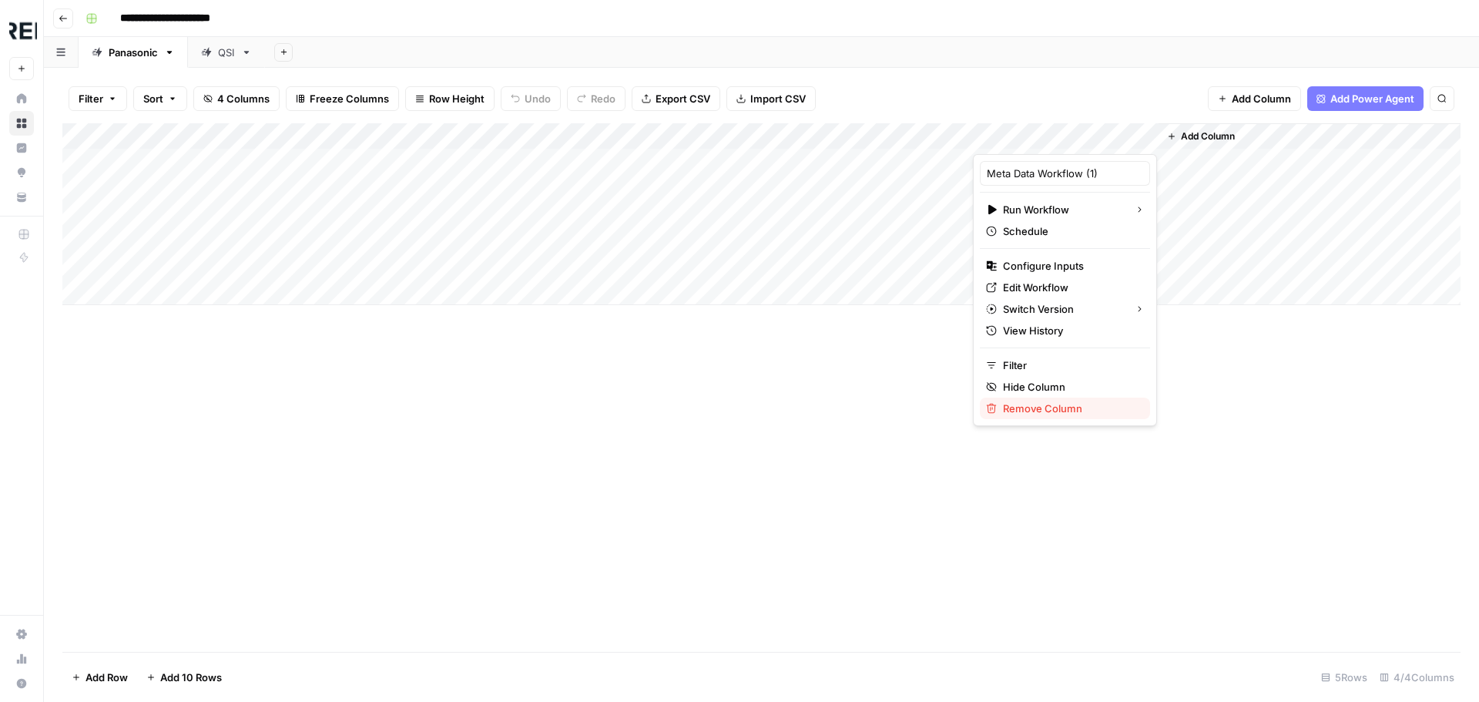
click at [1048, 410] on span "Remove Column" at bounding box center [1070, 408] width 135 height 15
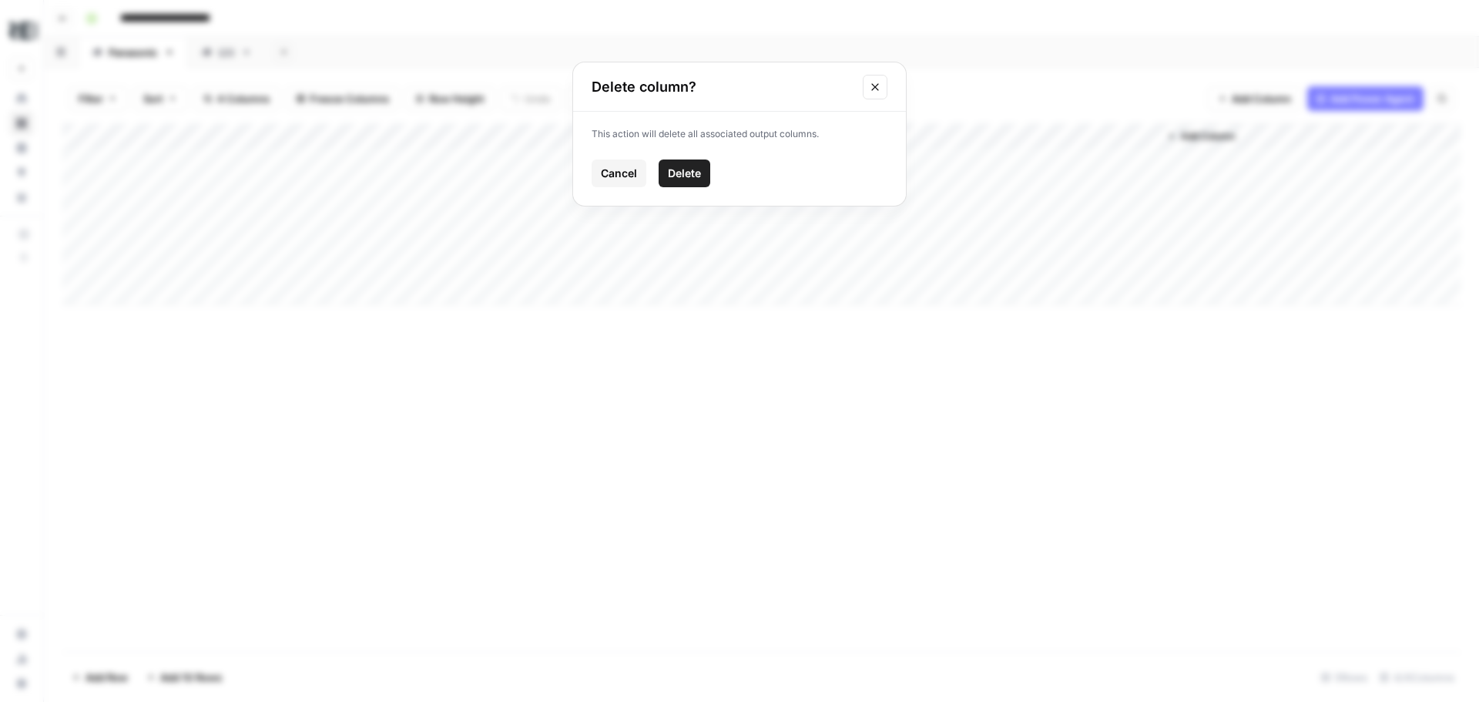
click at [700, 169] on span "Delete" at bounding box center [684, 173] width 33 height 15
click at [1019, 131] on span "Add Column" at bounding box center [1023, 136] width 54 height 14
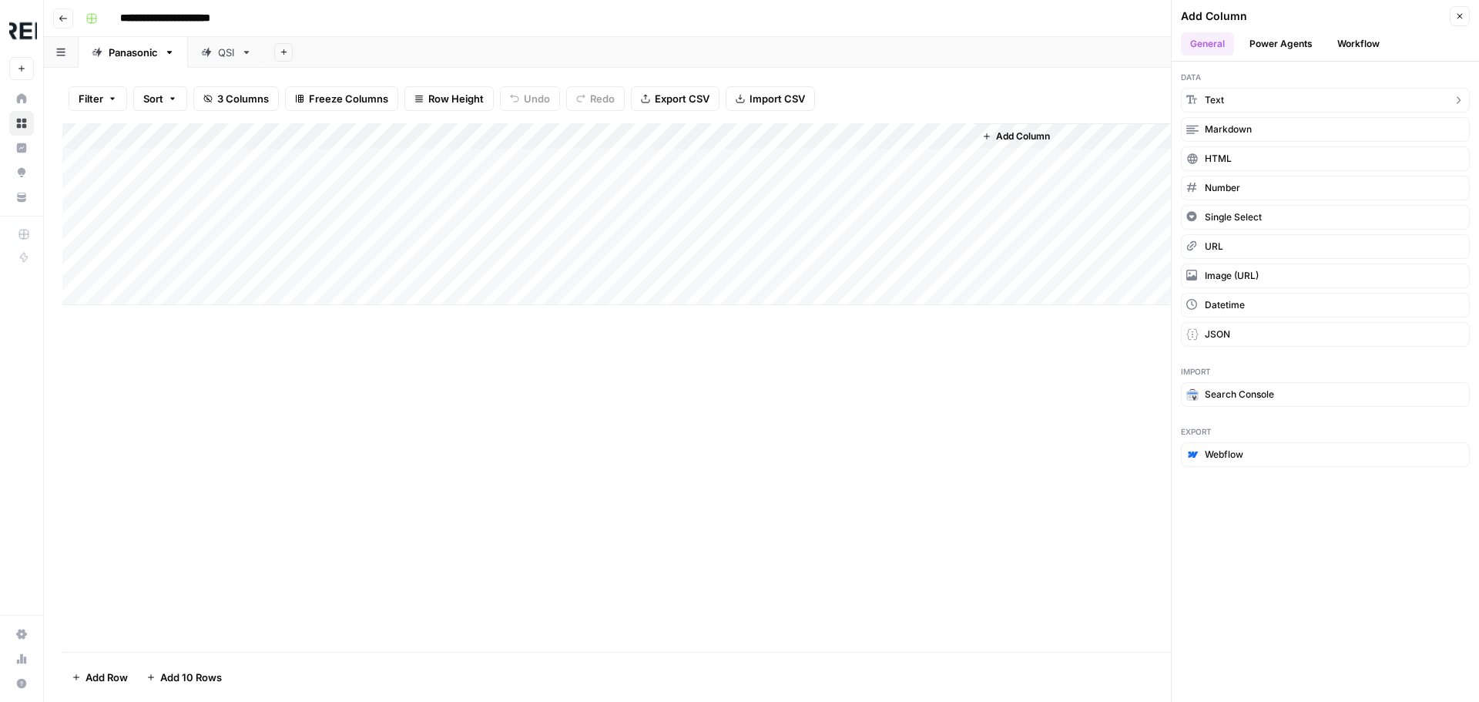
click at [1217, 101] on span "Text" at bounding box center [1214, 100] width 19 height 14
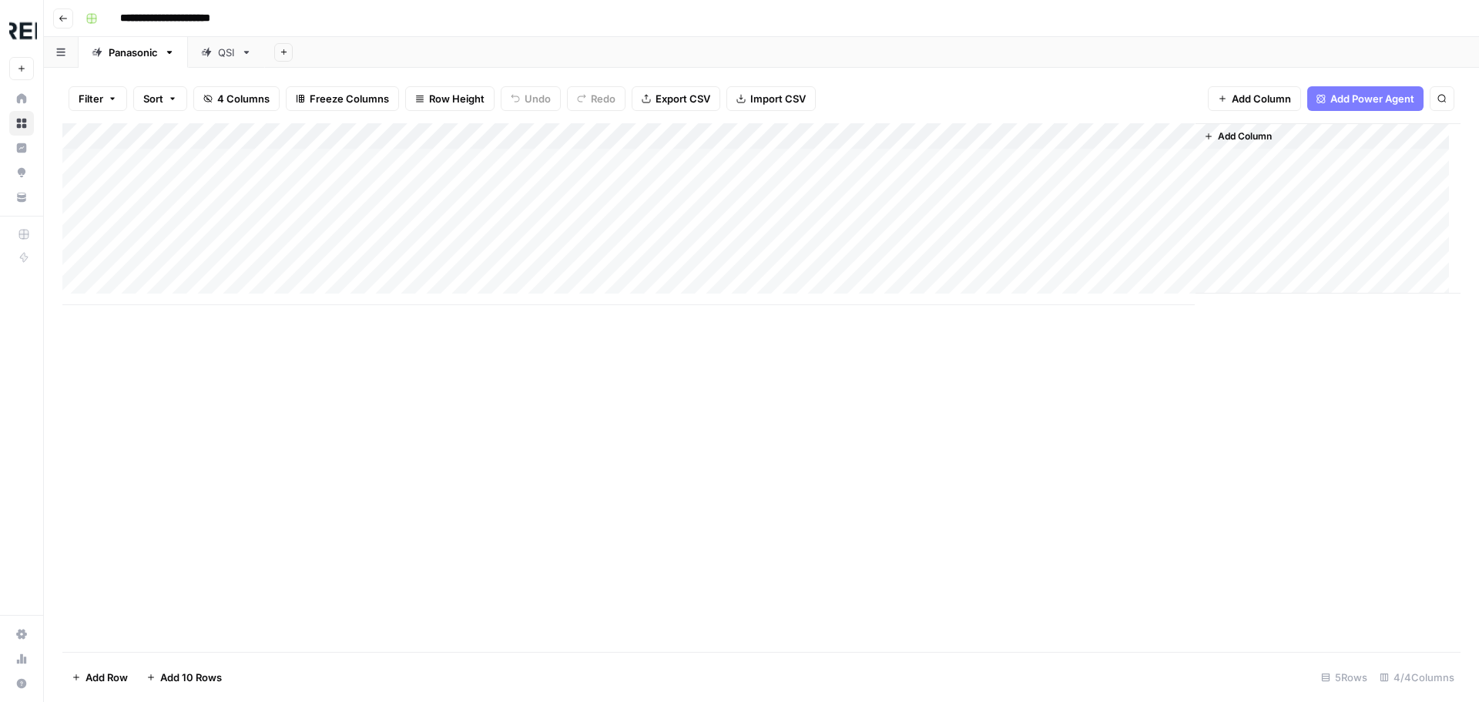
click at [1188, 136] on div "Add Column" at bounding box center [761, 214] width 1398 height 182
click at [1046, 173] on input "New Column" at bounding box center [1065, 173] width 156 height 15
click at [1046, 174] on input "New Column" at bounding box center [1065, 173] width 156 height 15
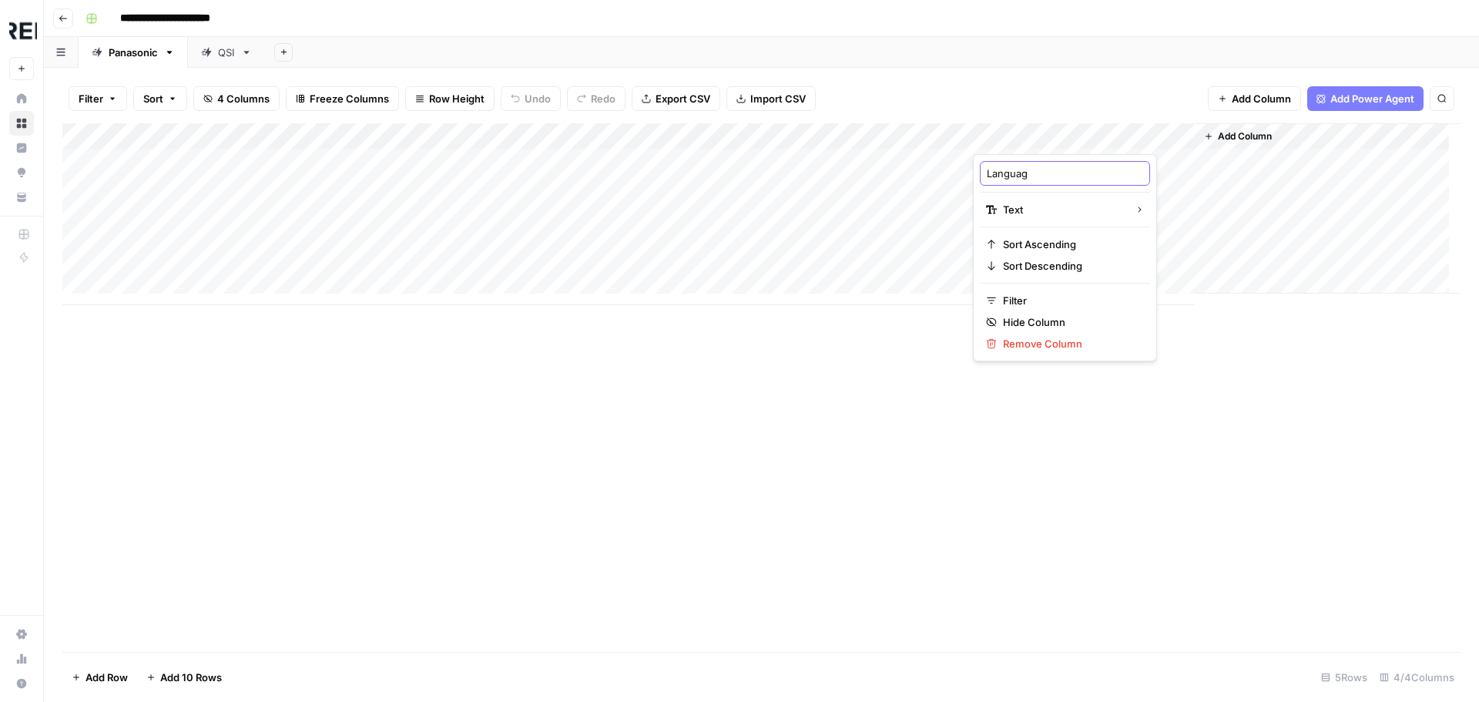
type input "Language"
click at [1271, 574] on div "Add Column" at bounding box center [761, 387] width 1398 height 528
drag, startPoint x: 1103, startPoint y: 137, endPoint x: 861, endPoint y: 130, distance: 242.0
click at [861, 130] on div "Add Column" at bounding box center [761, 214] width 1398 height 182
click at [920, 159] on div "Add Column" at bounding box center [761, 214] width 1398 height 182
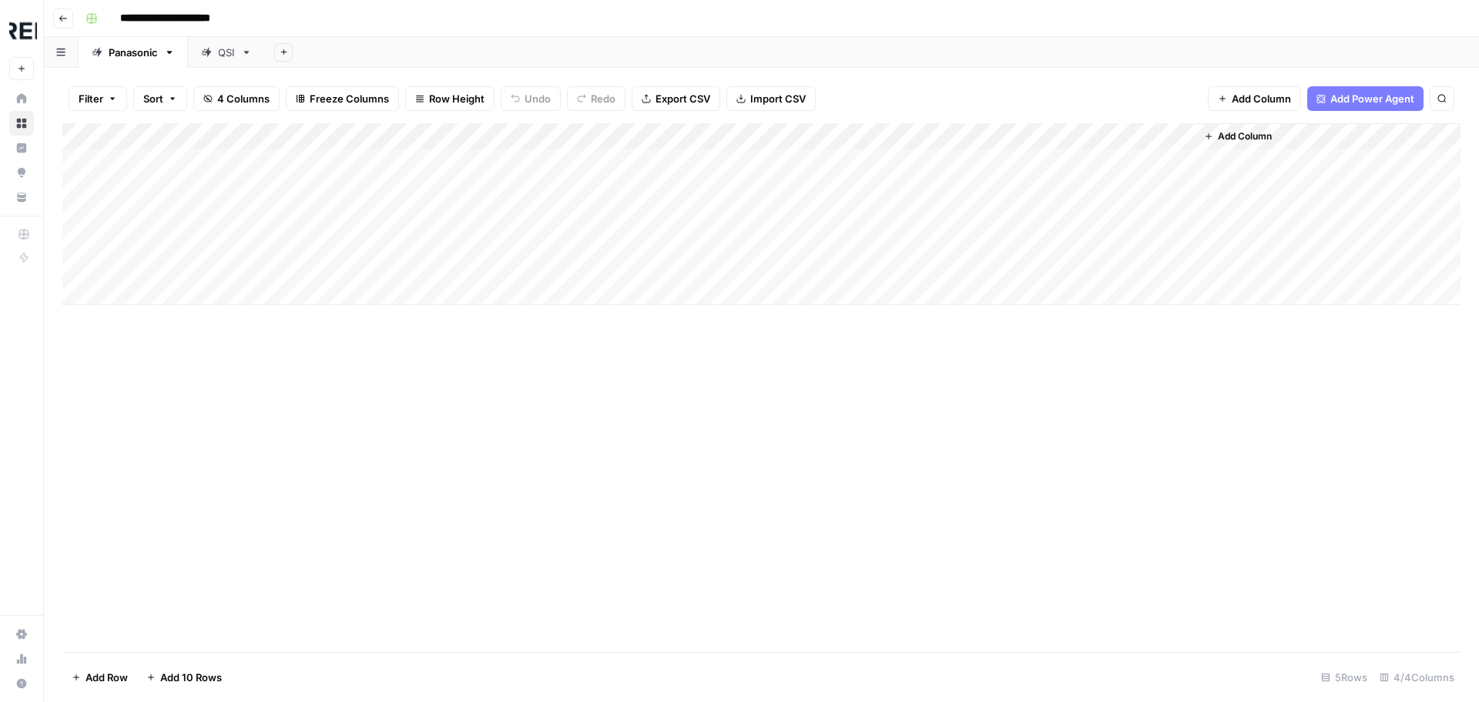
click at [920, 159] on div "Add Column" at bounding box center [761, 214] width 1398 height 182
type textarea "*****"
click at [917, 430] on div "Add Column" at bounding box center [761, 387] width 1398 height 528
click at [1178, 159] on div "Add Column" at bounding box center [761, 214] width 1398 height 182
click at [1014, 139] on div "Add Column" at bounding box center [761, 214] width 1398 height 182
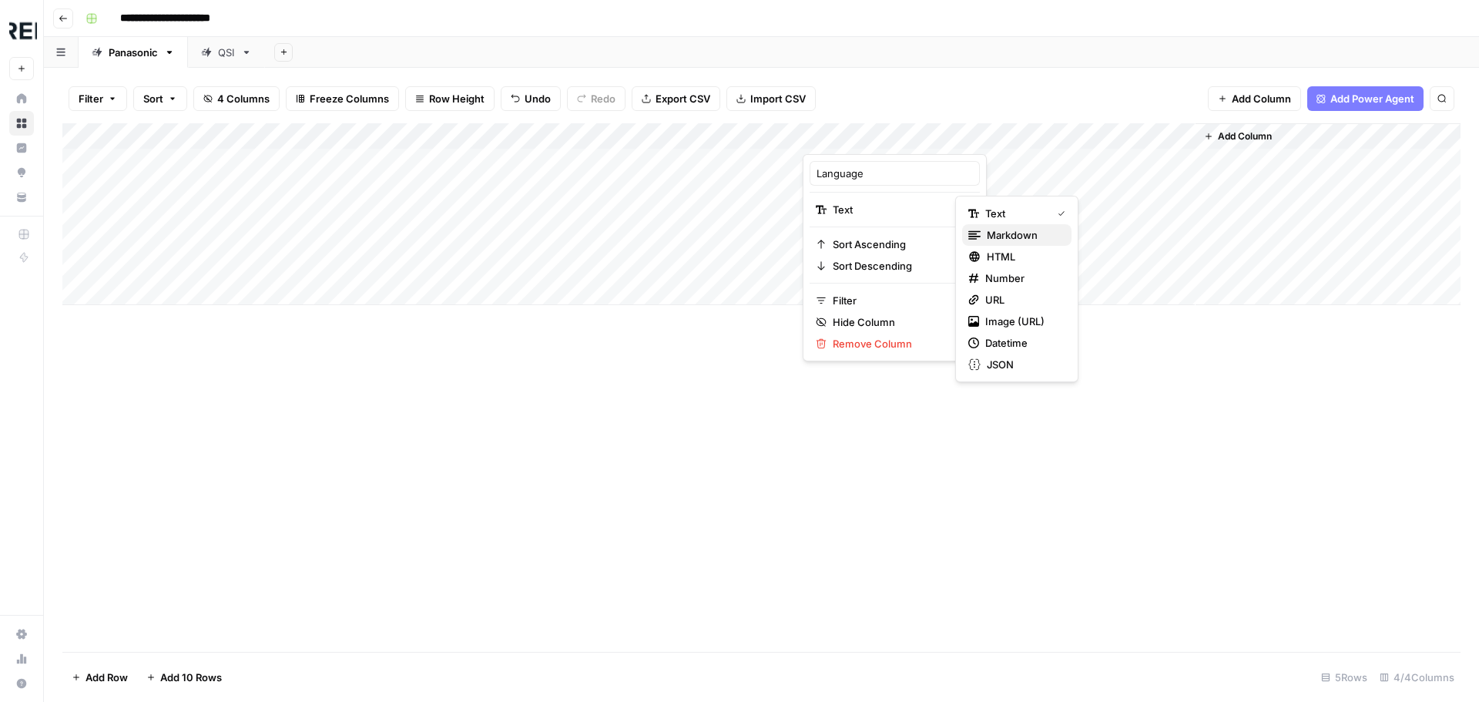
click at [1007, 236] on span "Markdown" at bounding box center [1023, 234] width 72 height 15
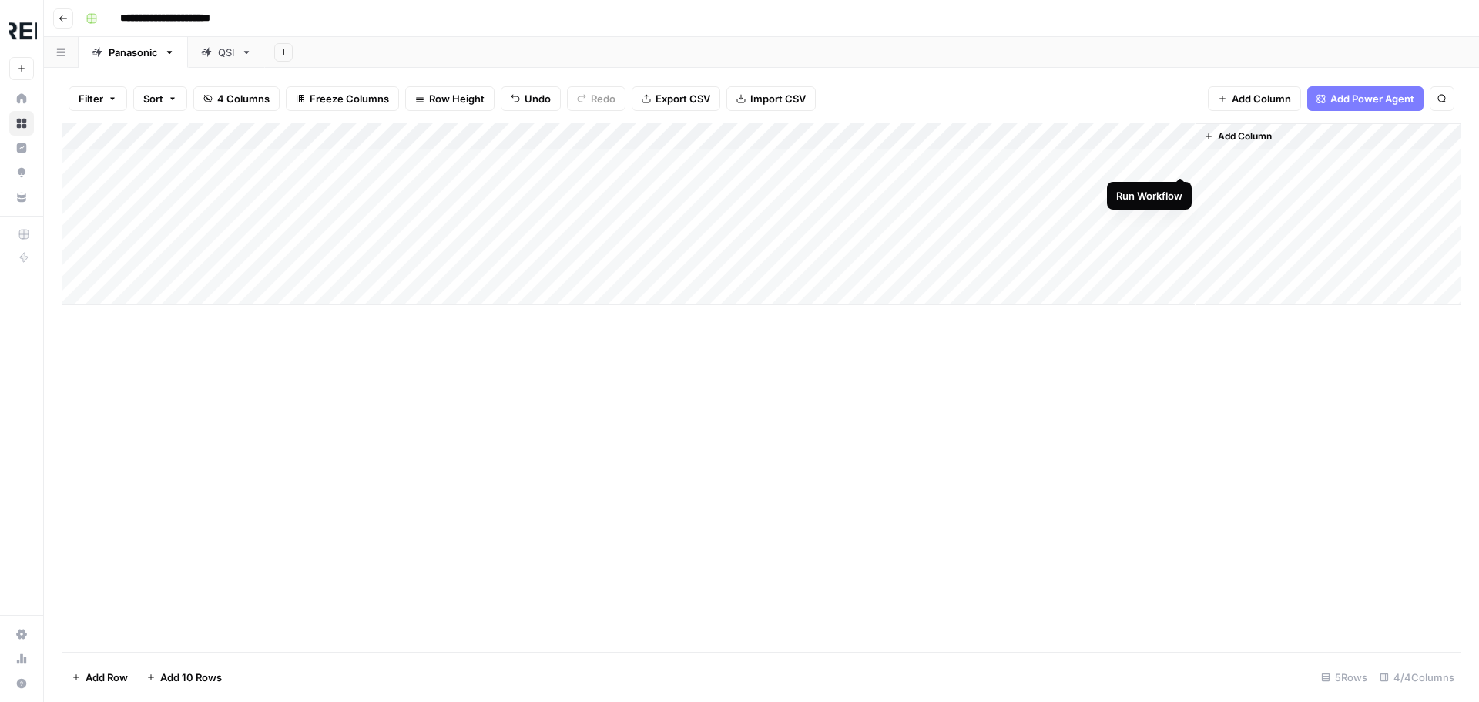
click at [1182, 156] on div "Add Column" at bounding box center [761, 214] width 1398 height 182
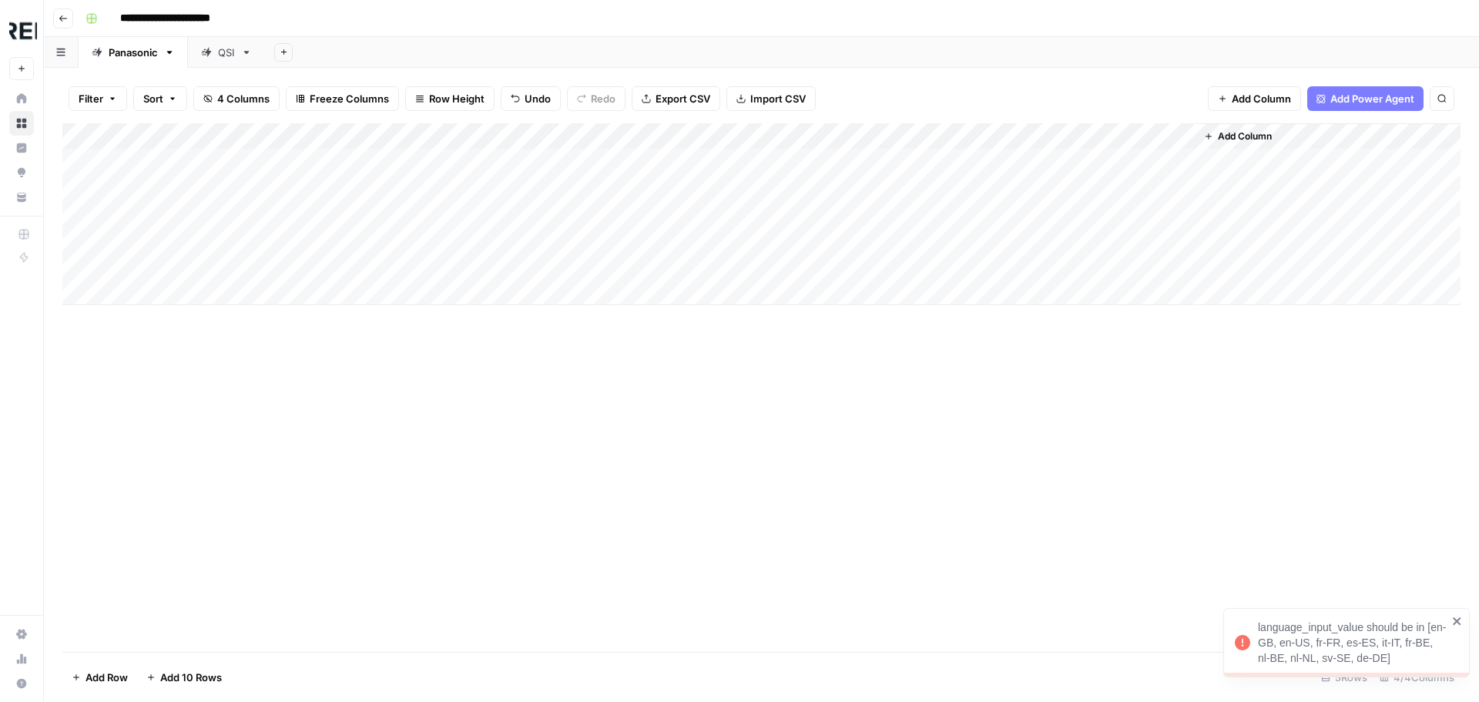
click at [994, 152] on div "Add Column" at bounding box center [761, 214] width 1398 height 182
click at [947, 163] on div "Add Column" at bounding box center [761, 214] width 1398 height 182
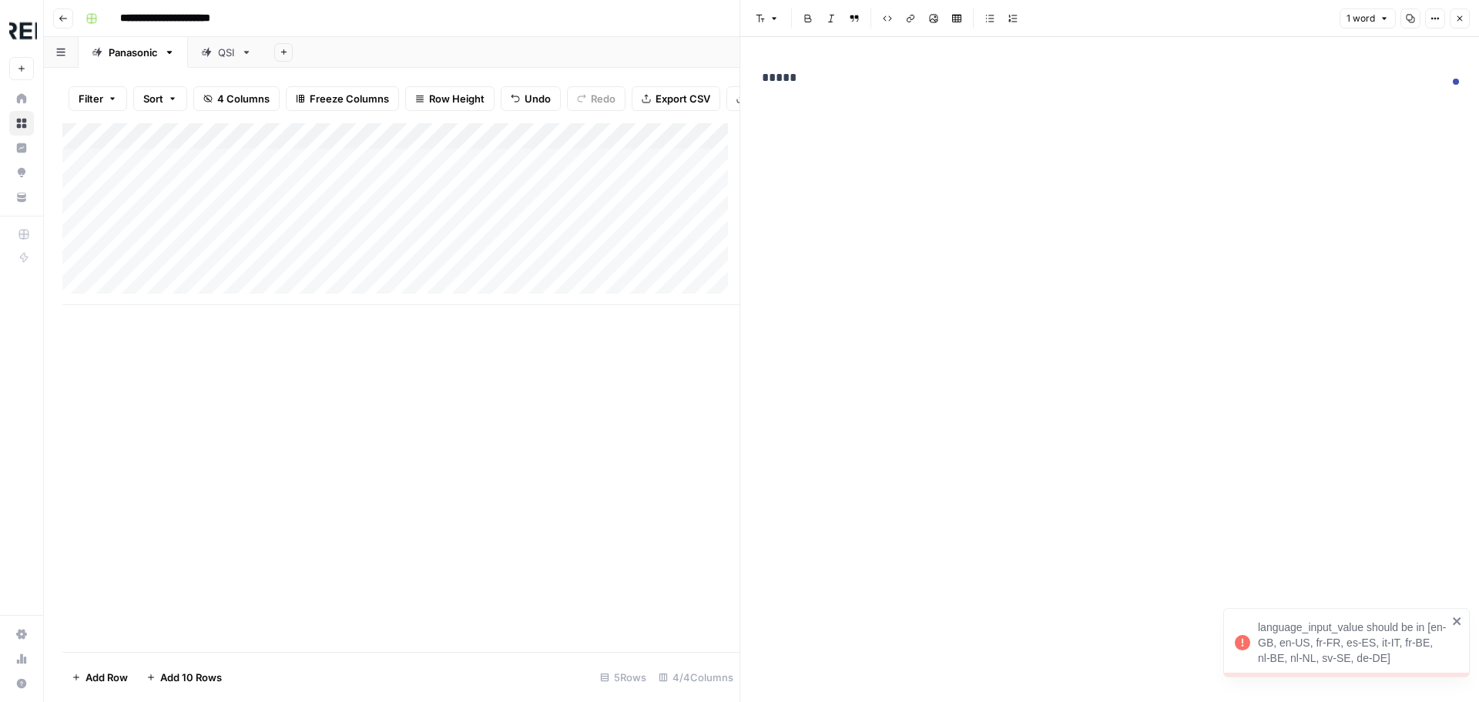
click at [1457, 19] on icon "button" at bounding box center [1459, 18] width 9 height 9
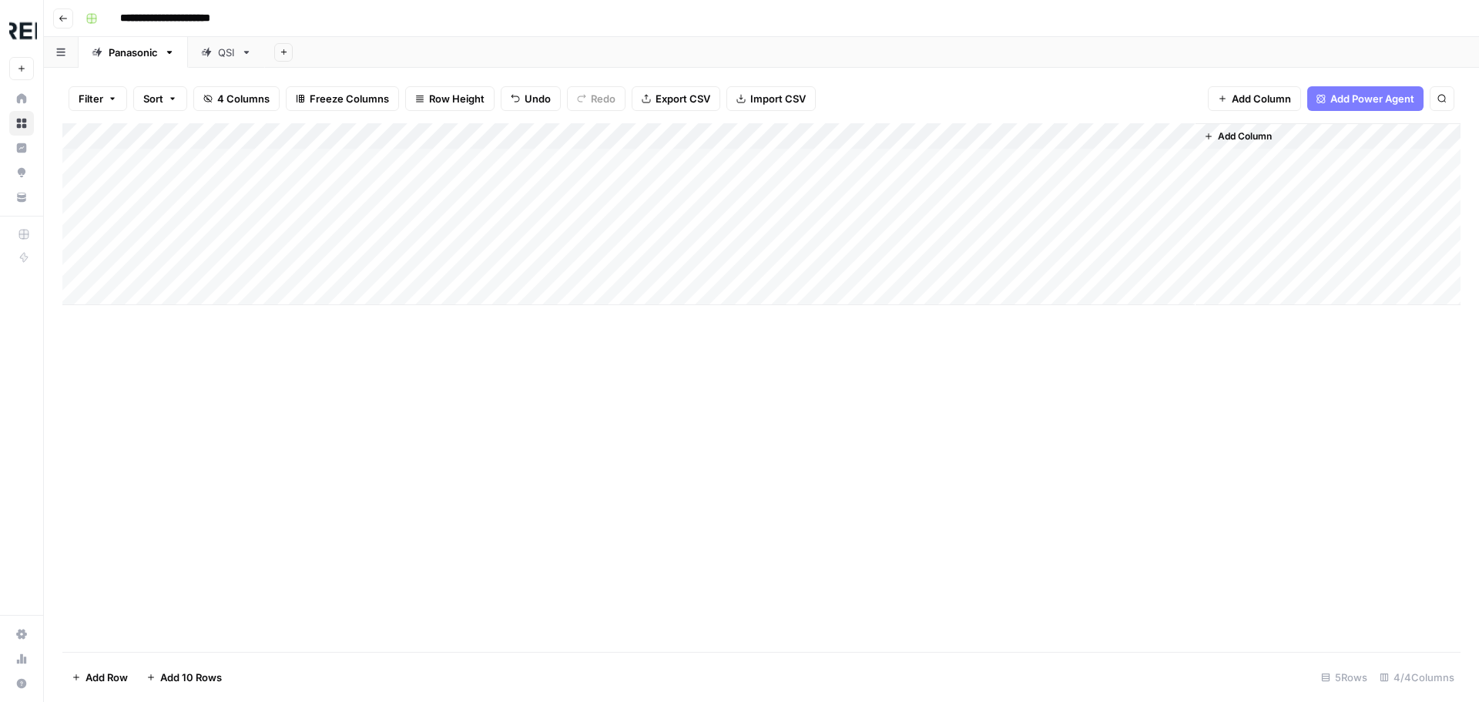
click at [1003, 132] on div "Add Column" at bounding box center [761, 214] width 1398 height 182
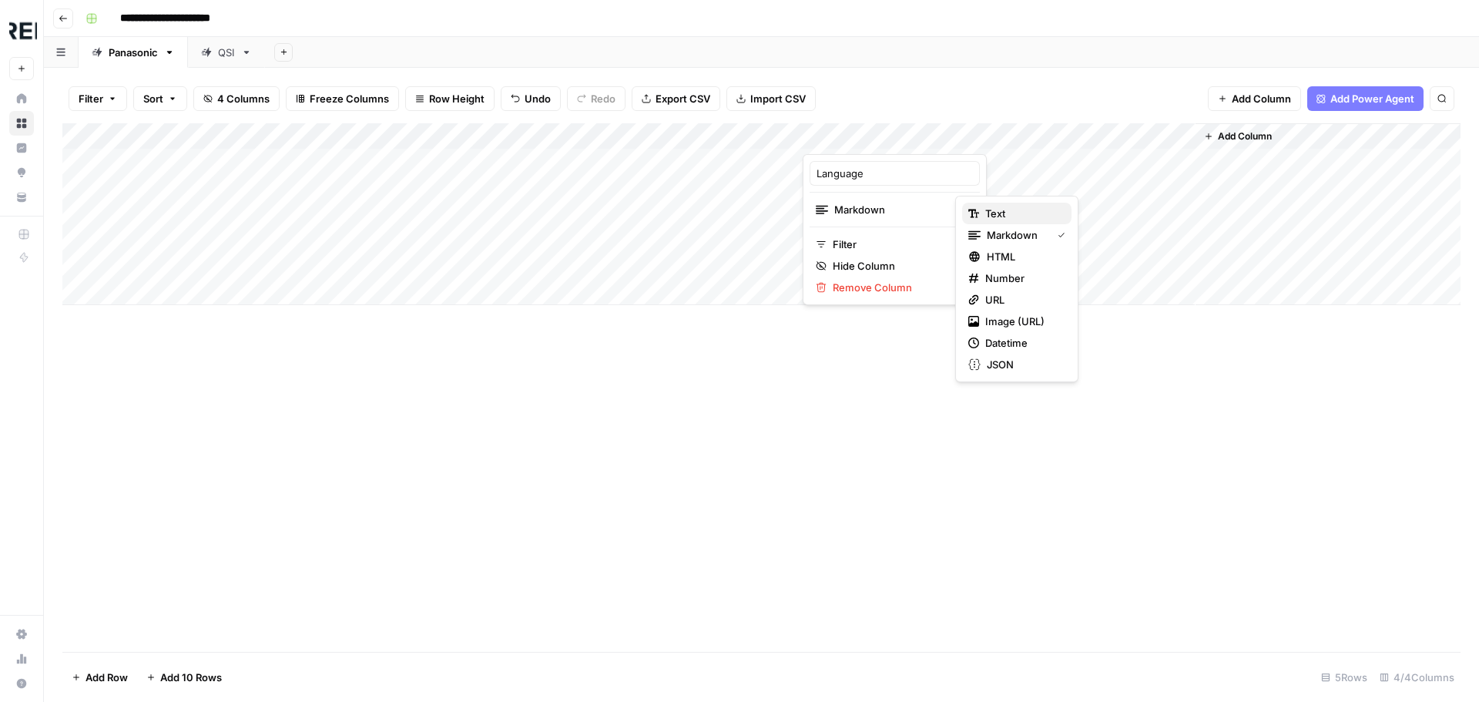
click at [1011, 213] on span "Text" at bounding box center [1022, 213] width 74 height 15
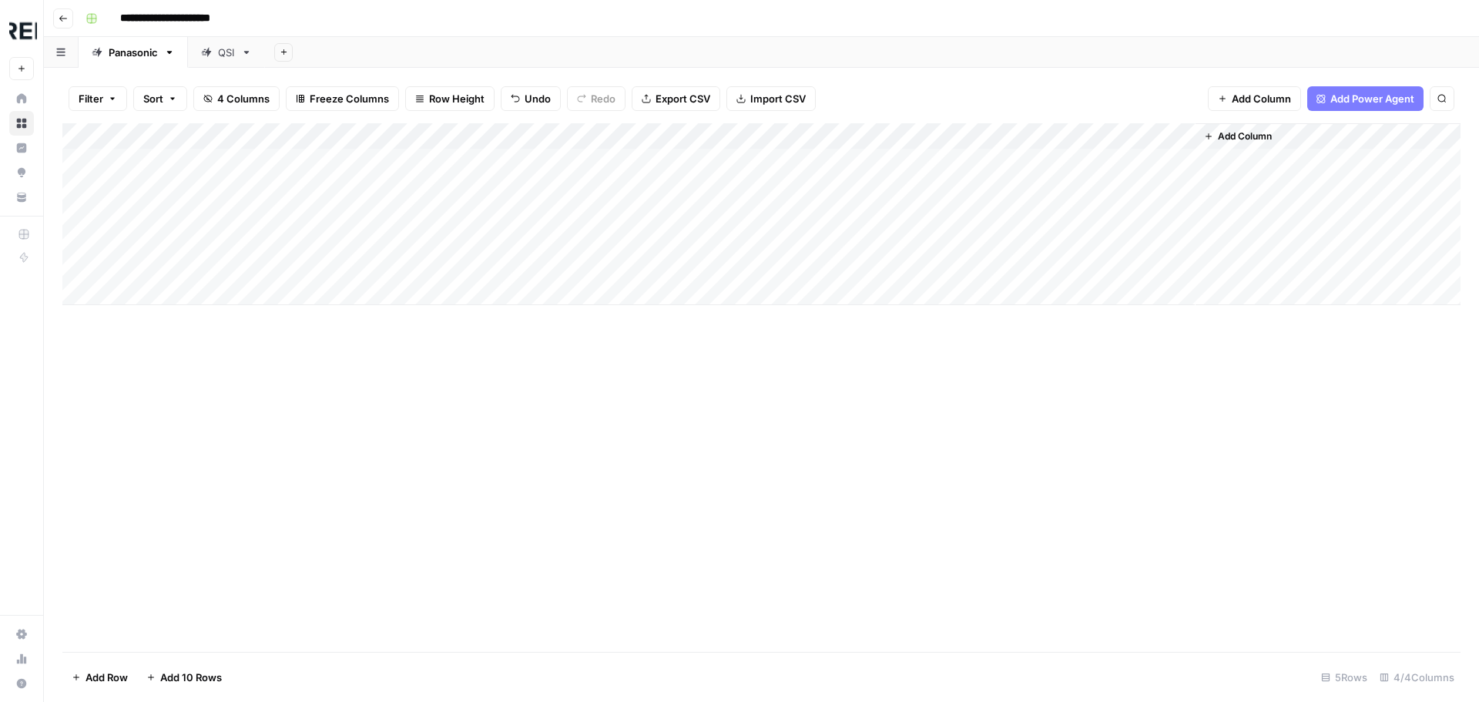
click at [820, 515] on div "Add Column" at bounding box center [761, 387] width 1398 height 528
click at [896, 136] on div "Add Column" at bounding box center [761, 214] width 1398 height 182
click at [815, 173] on div "Language" at bounding box center [895, 173] width 170 height 25
type input "Content Language"
click at [1226, 511] on div "Add Column" at bounding box center [761, 387] width 1398 height 528
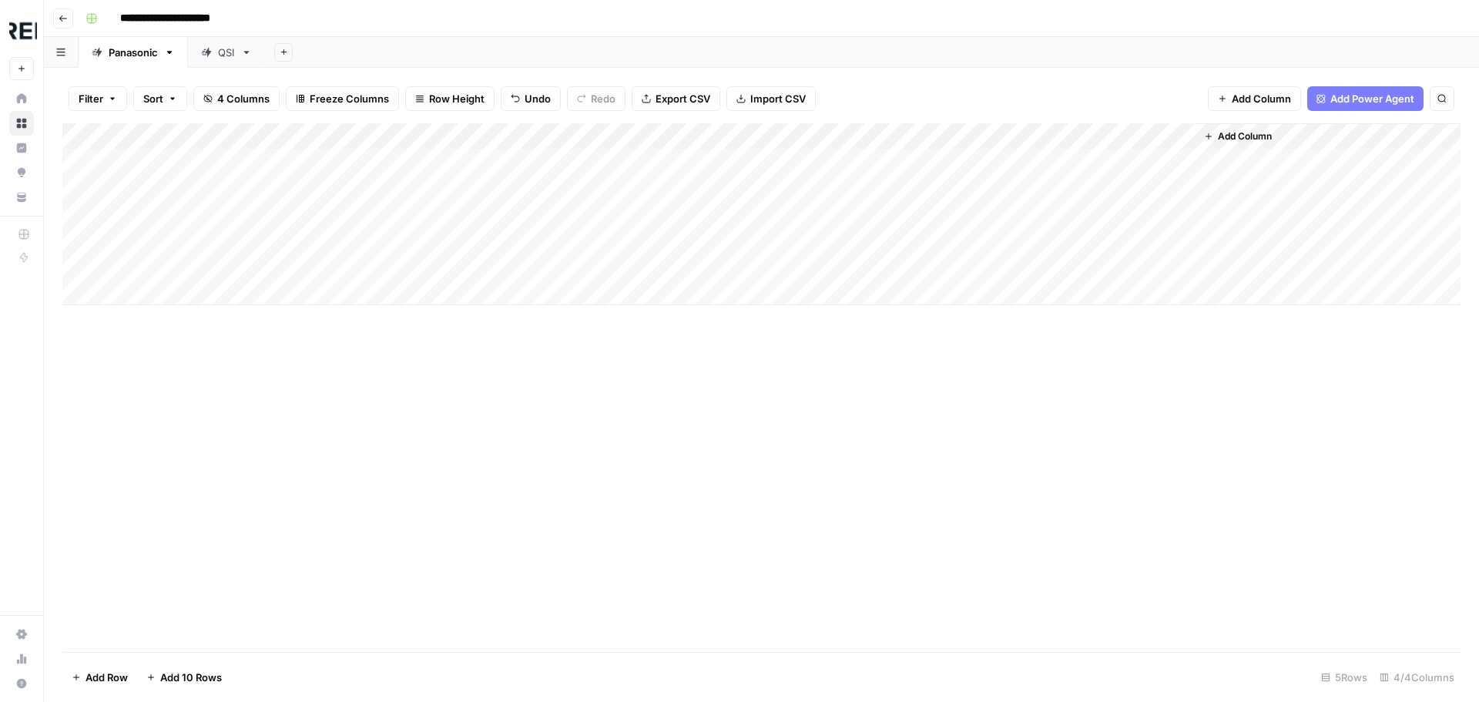
click at [875, 537] on div "Add Column" at bounding box center [761, 387] width 1398 height 528
click at [679, 133] on div "Add Column" at bounding box center [761, 214] width 1398 height 182
click at [1017, 132] on div "Add Column" at bounding box center [761, 214] width 1398 height 182
click at [1038, 464] on div "Add Column" at bounding box center [761, 387] width 1398 height 528
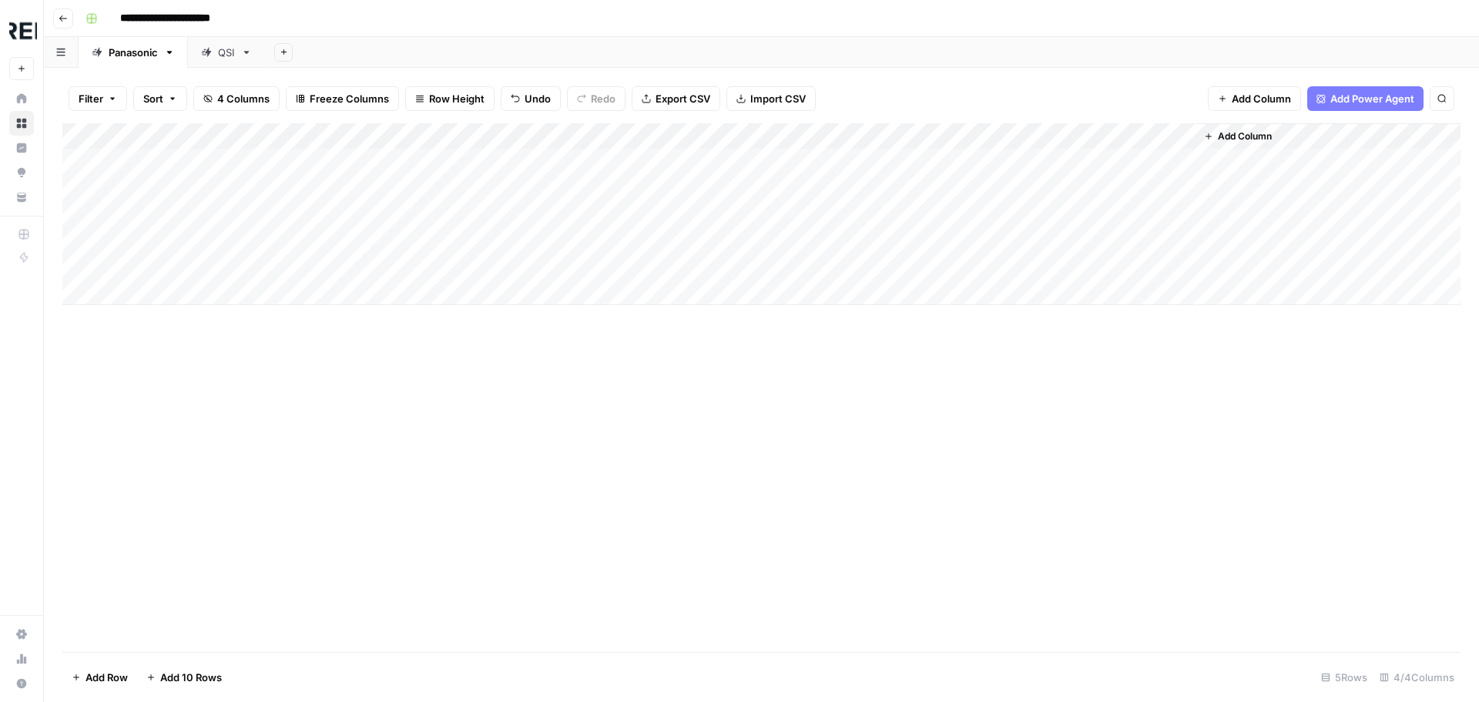
click at [1008, 137] on div "Add Column" at bounding box center [761, 214] width 1398 height 182
click at [863, 343] on span "Remove Column" at bounding box center [900, 343] width 135 height 15
click at [692, 167] on button "Delete" at bounding box center [685, 160] width 52 height 28
click at [1014, 136] on span "Add Column" at bounding box center [1023, 136] width 54 height 14
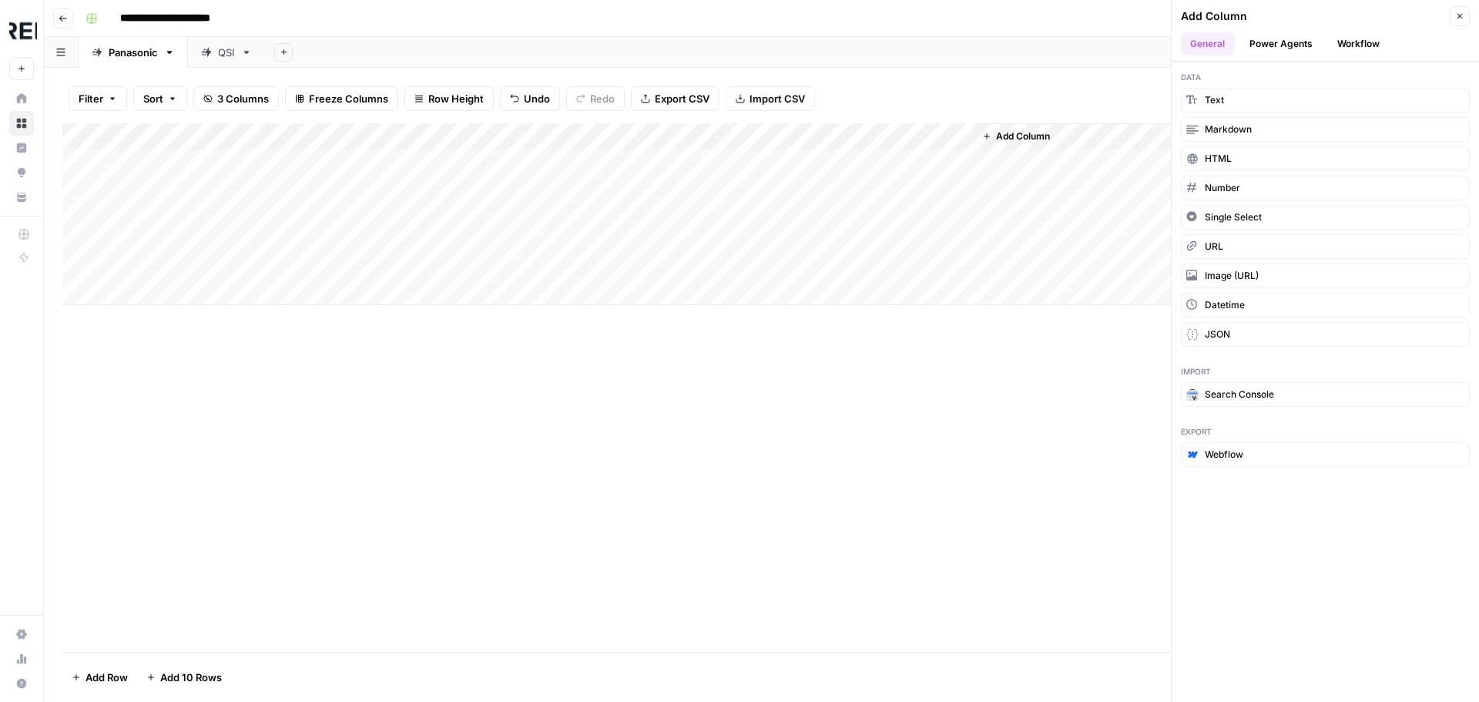
click at [1274, 41] on button "Power Agents" at bounding box center [1281, 43] width 82 height 23
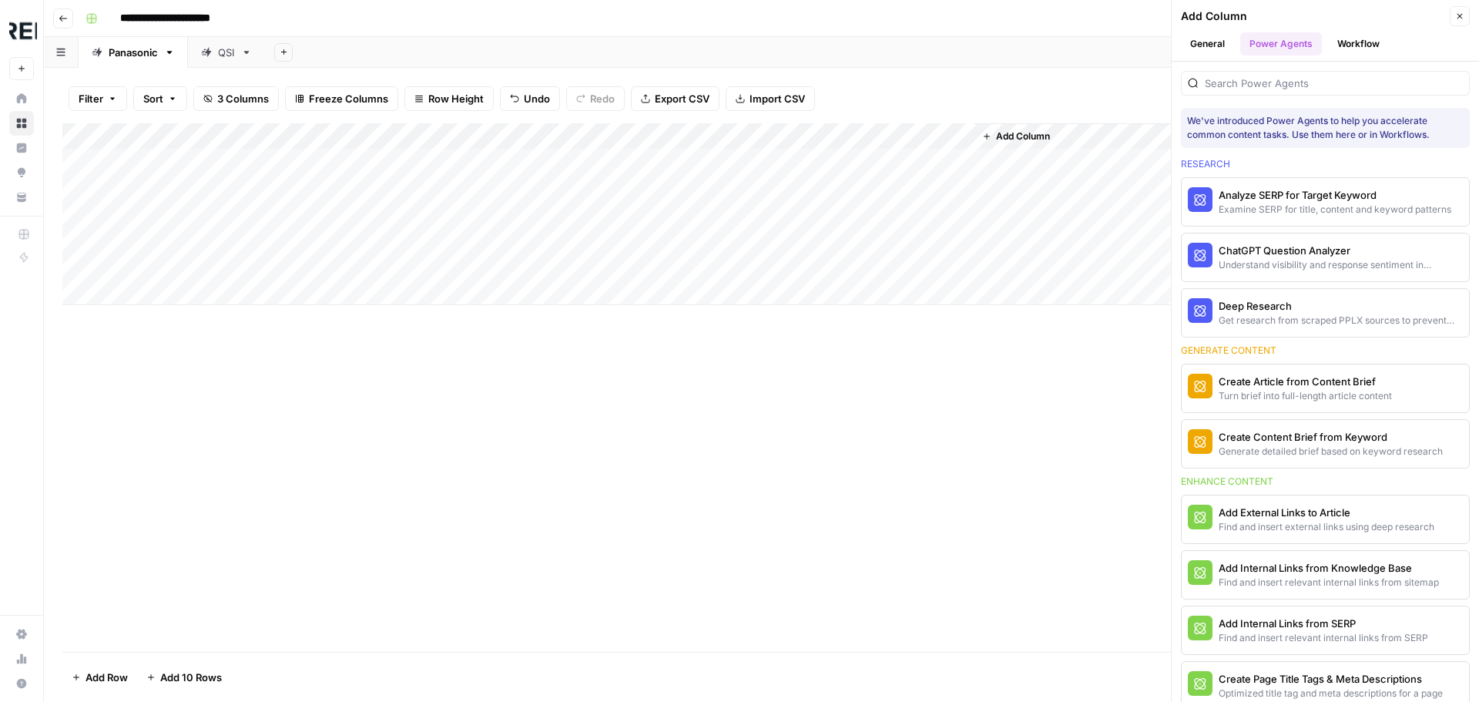
click at [1374, 46] on button "Workflow" at bounding box center [1358, 43] width 61 height 23
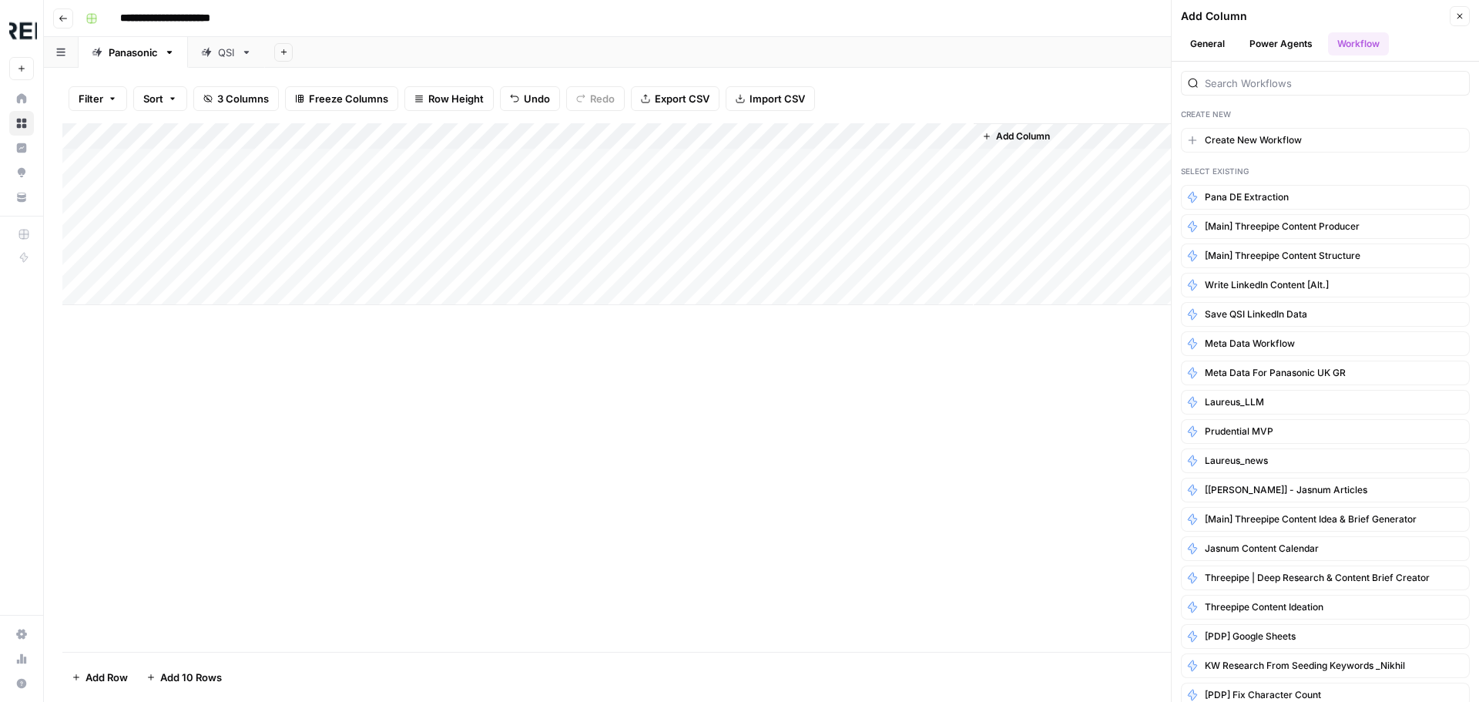
click at [1344, 38] on button "Workflow" at bounding box center [1358, 43] width 61 height 23
click at [1218, 339] on span "Meta Data Workflow" at bounding box center [1250, 344] width 90 height 14
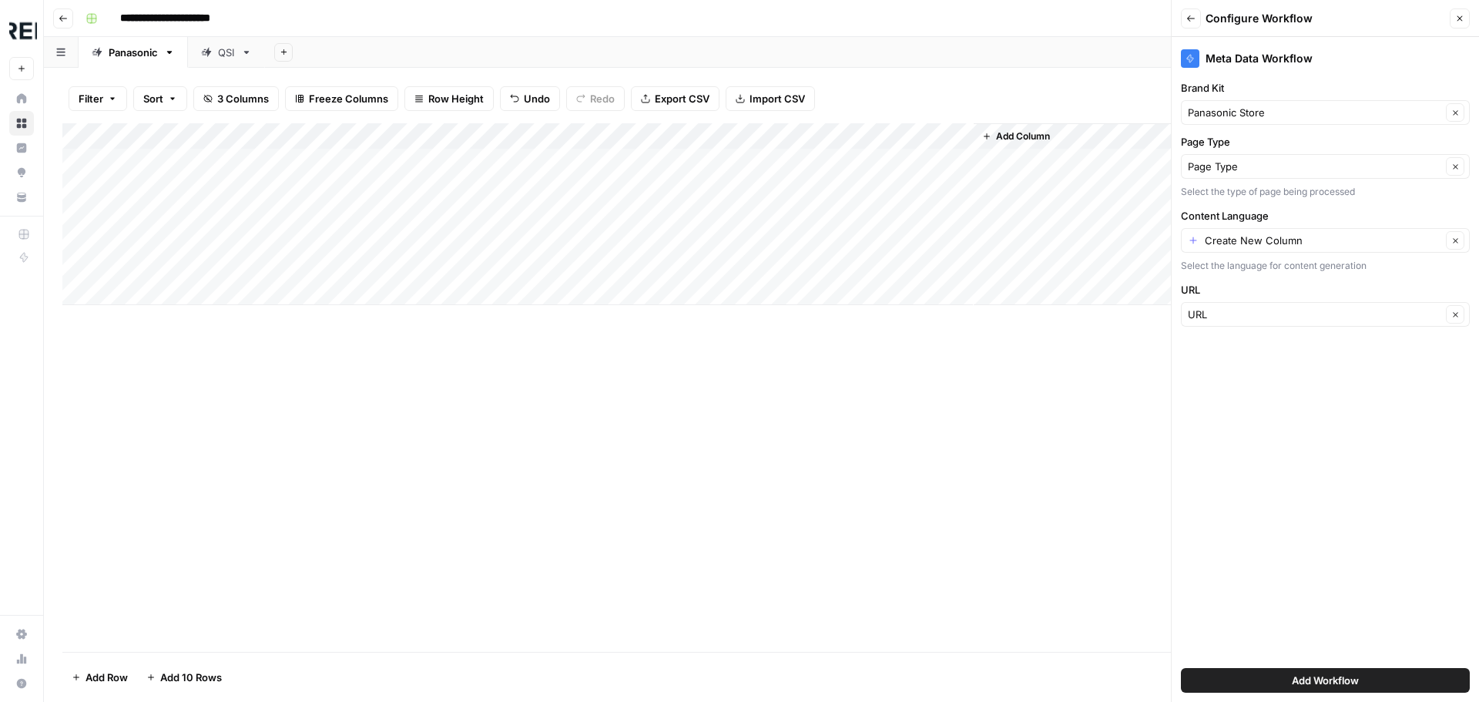
click at [1194, 238] on div "Create New Column Clear" at bounding box center [1325, 240] width 289 height 25
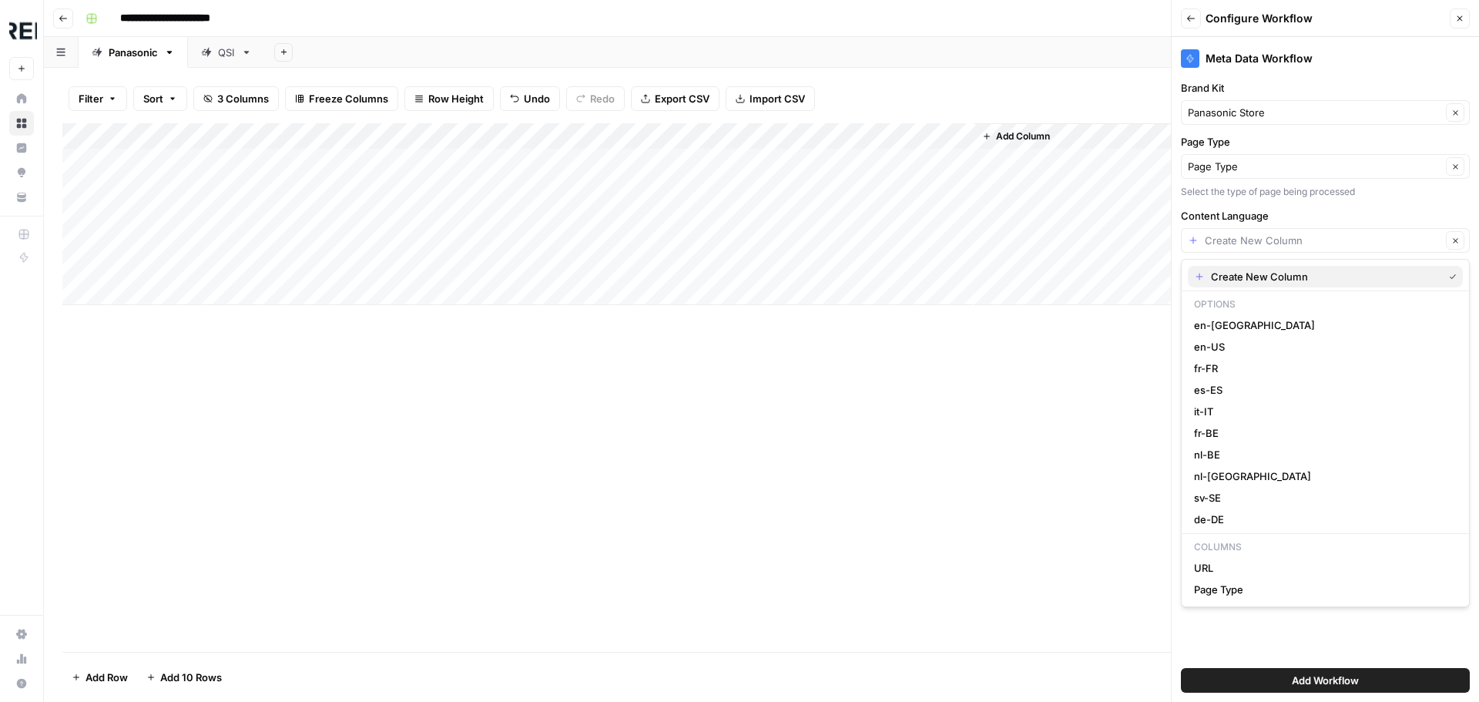
click at [1198, 278] on icon "button" at bounding box center [1199, 276] width 11 height 11
type input "Create New Column"
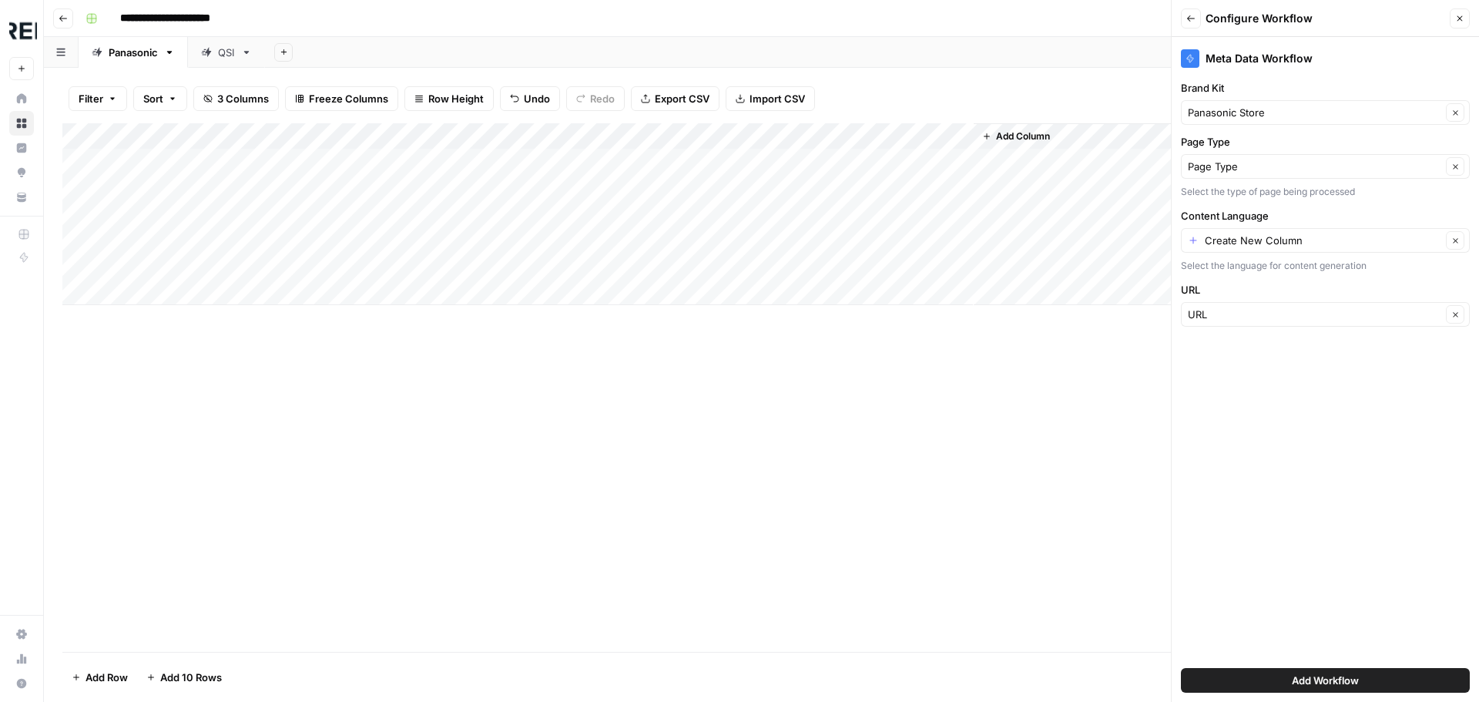
click at [1267, 674] on button "Add Workflow" at bounding box center [1325, 680] width 289 height 25
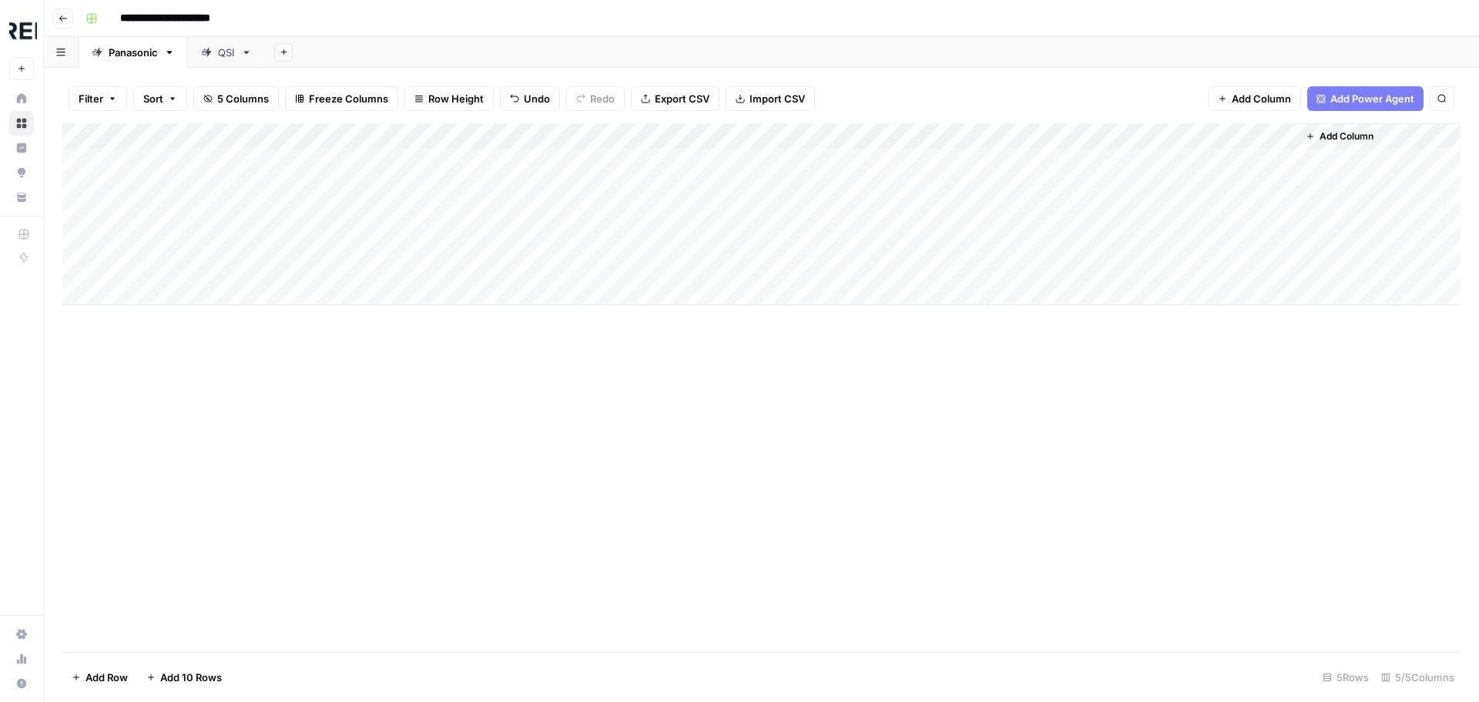
click at [1262, 136] on div "Add Column" at bounding box center [761, 214] width 1398 height 182
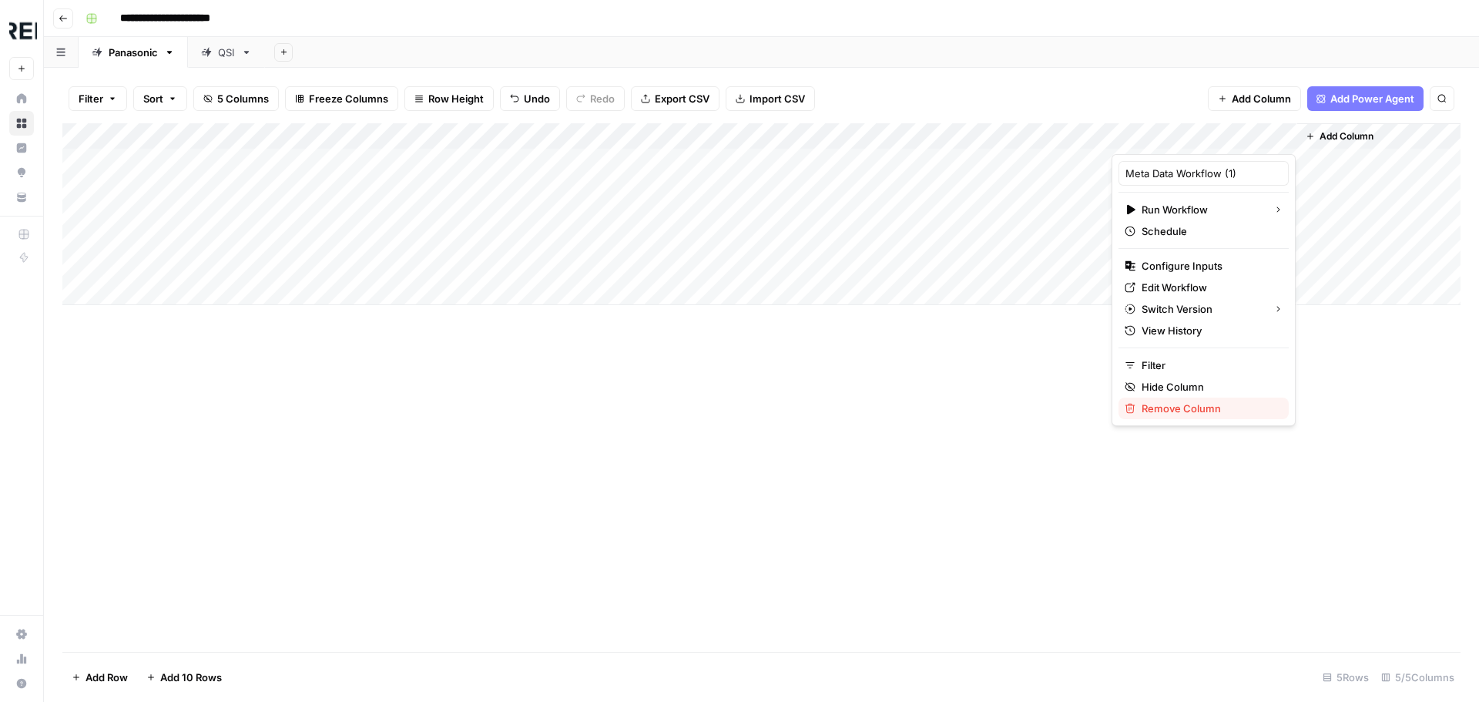
click at [1225, 404] on span "Remove Column" at bounding box center [1209, 408] width 135 height 15
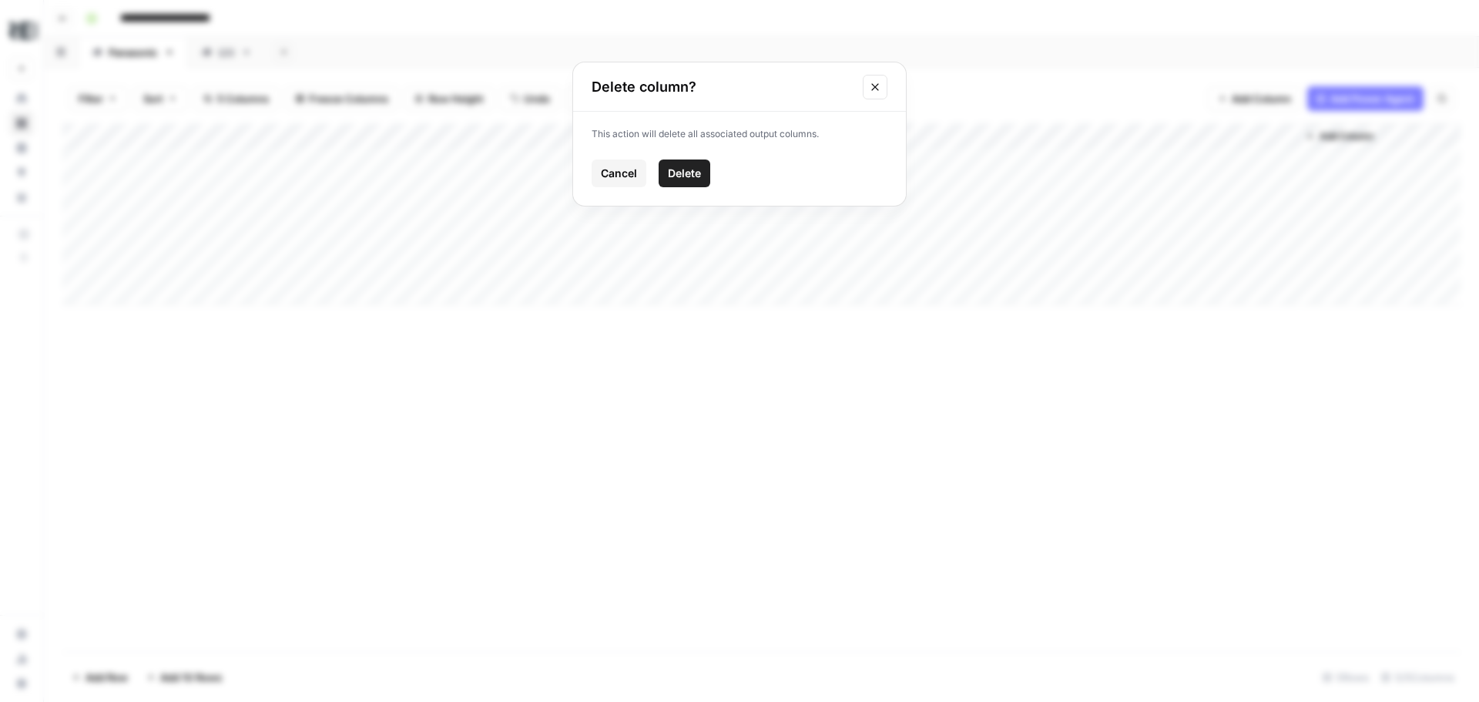
click at [677, 169] on span "Delete" at bounding box center [684, 173] width 33 height 15
drag, startPoint x: 1074, startPoint y: 132, endPoint x: 830, endPoint y: 136, distance: 245.0
click at [830, 136] on div "Add Column" at bounding box center [761, 214] width 1398 height 182
click at [927, 134] on div "Add Column" at bounding box center [761, 214] width 1398 height 182
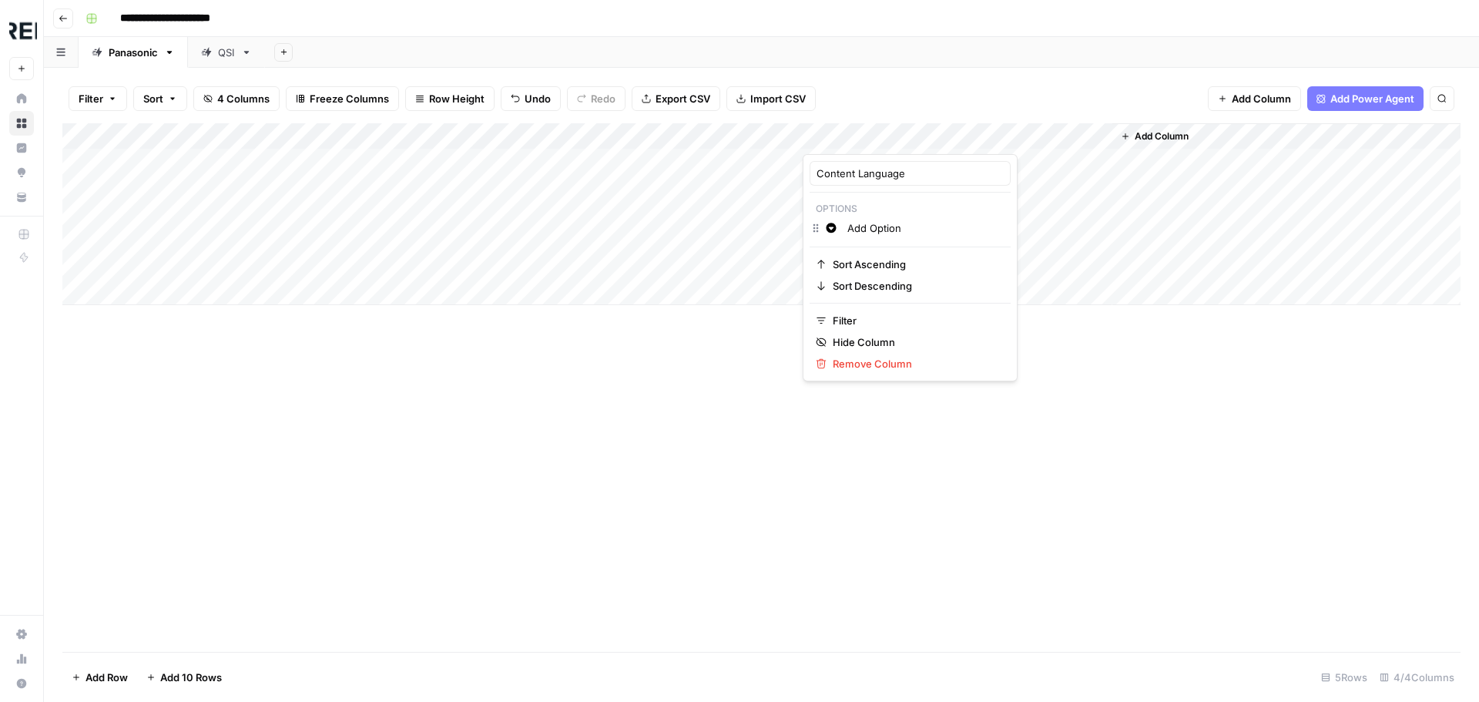
click at [884, 231] on input "Add Option" at bounding box center [925, 227] width 156 height 15
click at [833, 228] on button "Change color" at bounding box center [831, 228] width 18 height 18
click at [910, 258] on span "Green" at bounding box center [919, 253] width 100 height 15
click at [899, 239] on div "Change color Add Option" at bounding box center [910, 230] width 201 height 22
click at [893, 232] on input "Add Option" at bounding box center [925, 227] width 156 height 15
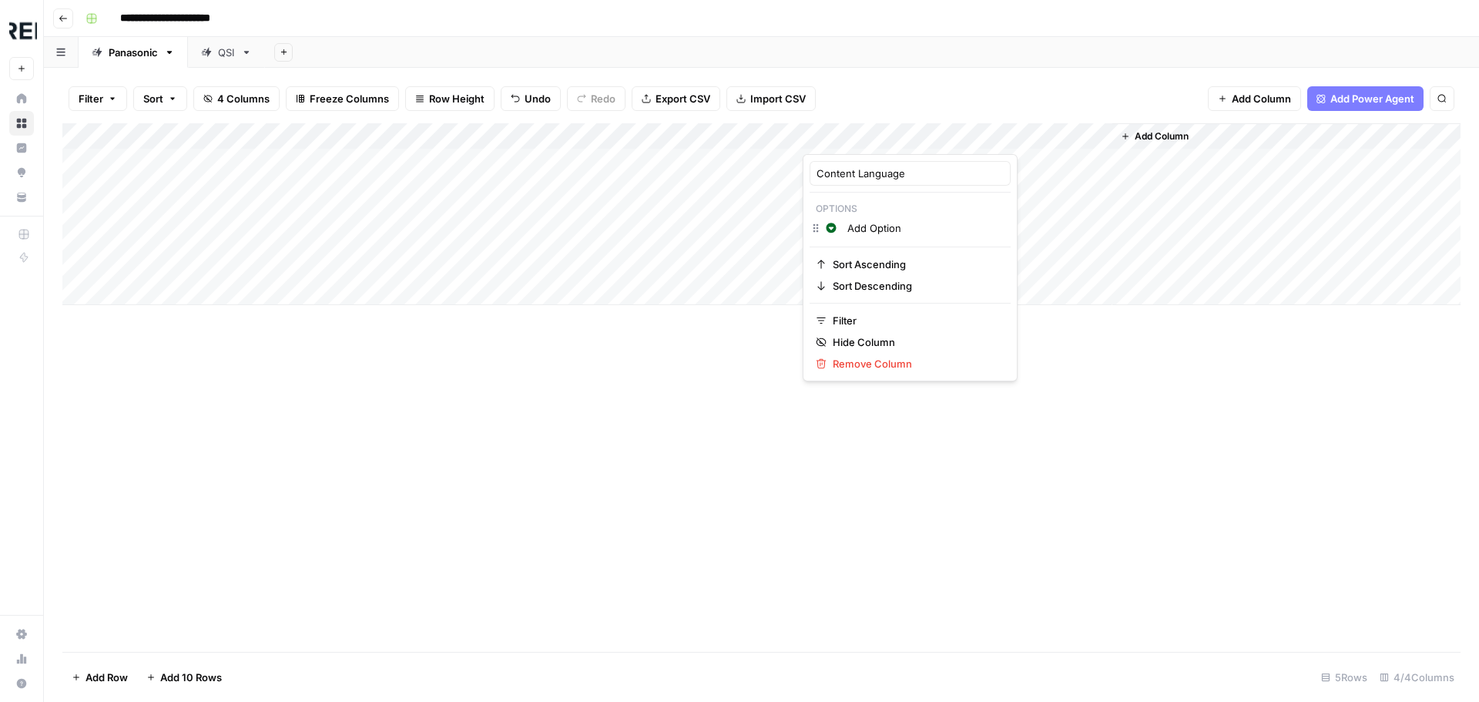
click at [920, 139] on div at bounding box center [872, 138] width 139 height 31
click at [1159, 438] on div "Add Column" at bounding box center [761, 387] width 1398 height 528
click at [907, 163] on div "Add Column" at bounding box center [761, 214] width 1398 height 182
click at [927, 136] on div "Add Column" at bounding box center [761, 214] width 1398 height 182
click at [831, 226] on icon "button" at bounding box center [831, 228] width 10 height 10
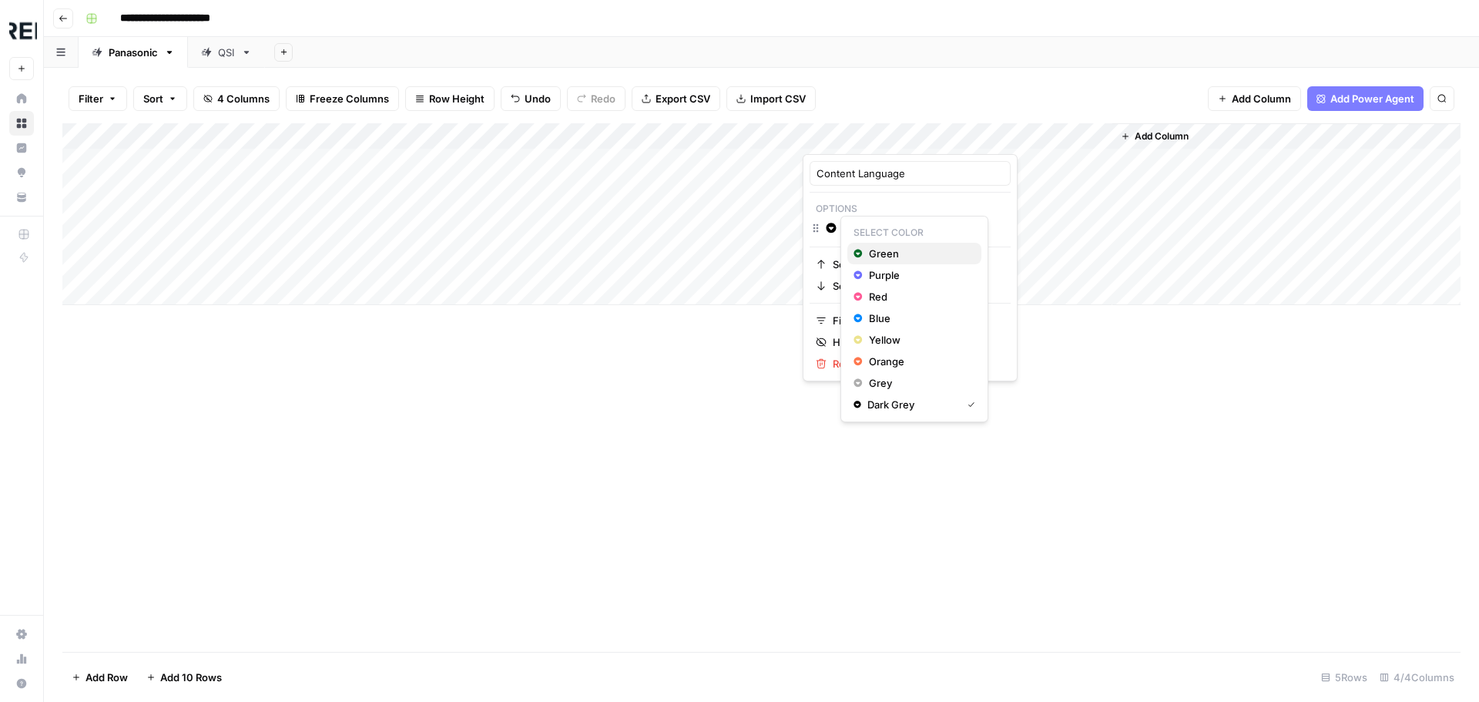
click at [877, 253] on span "Green" at bounding box center [919, 253] width 100 height 15
click at [884, 231] on input "Add Option" at bounding box center [925, 227] width 156 height 15
type input "Add Opde-DEtion"
drag, startPoint x: 947, startPoint y: 225, endPoint x: 882, endPoint y: 230, distance: 64.9
click at [882, 701] on div "Content Language Options Change color Add Opde-DEtion Sort Ascending Sort Desce…" at bounding box center [739, 702] width 1479 height 0
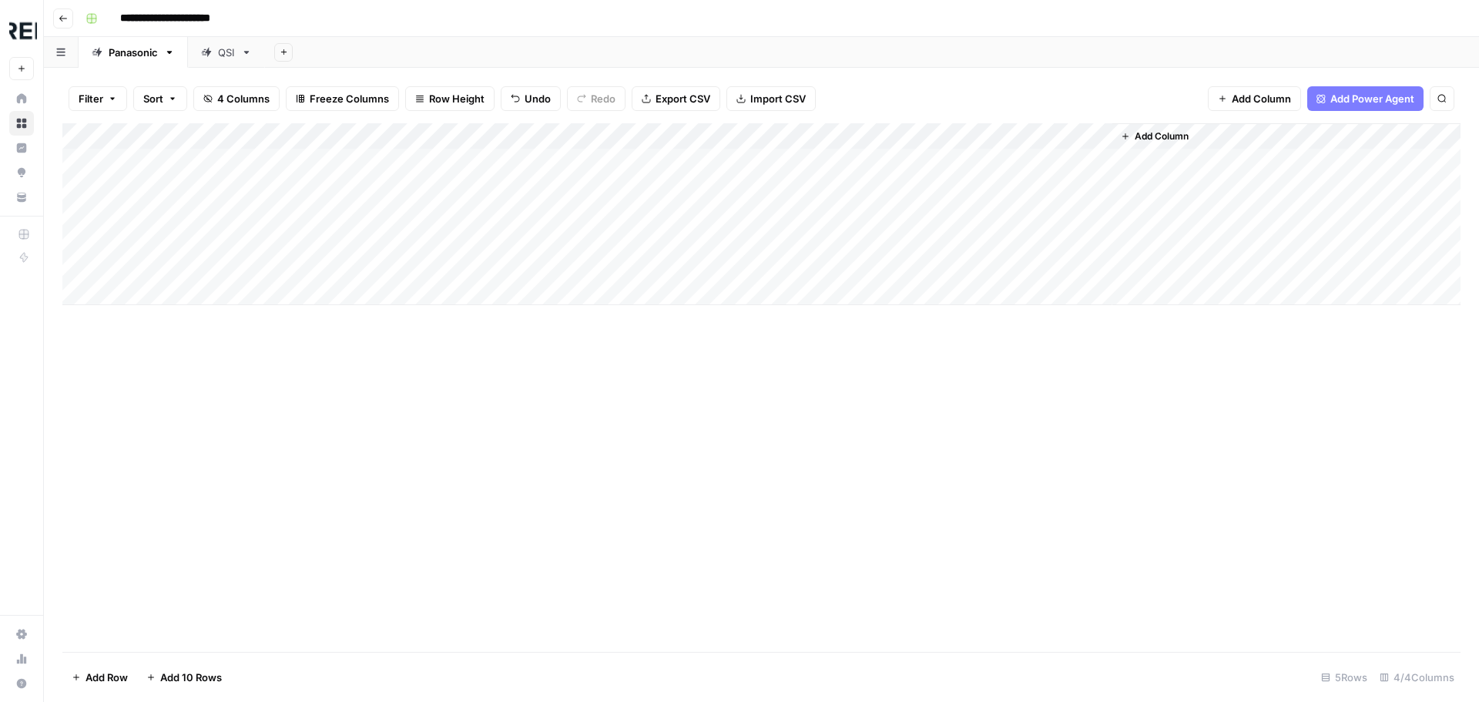
click at [1187, 608] on div "Add Column" at bounding box center [761, 387] width 1398 height 528
click at [883, 167] on div "Add Column" at bounding box center [761, 214] width 1398 height 182
click at [910, 165] on div "Add Column" at bounding box center [761, 214] width 1398 height 182
click at [891, 199] on p "Select option" at bounding box center [856, 195] width 91 height 18
click at [830, 343] on div "Add Column" at bounding box center [761, 387] width 1398 height 528
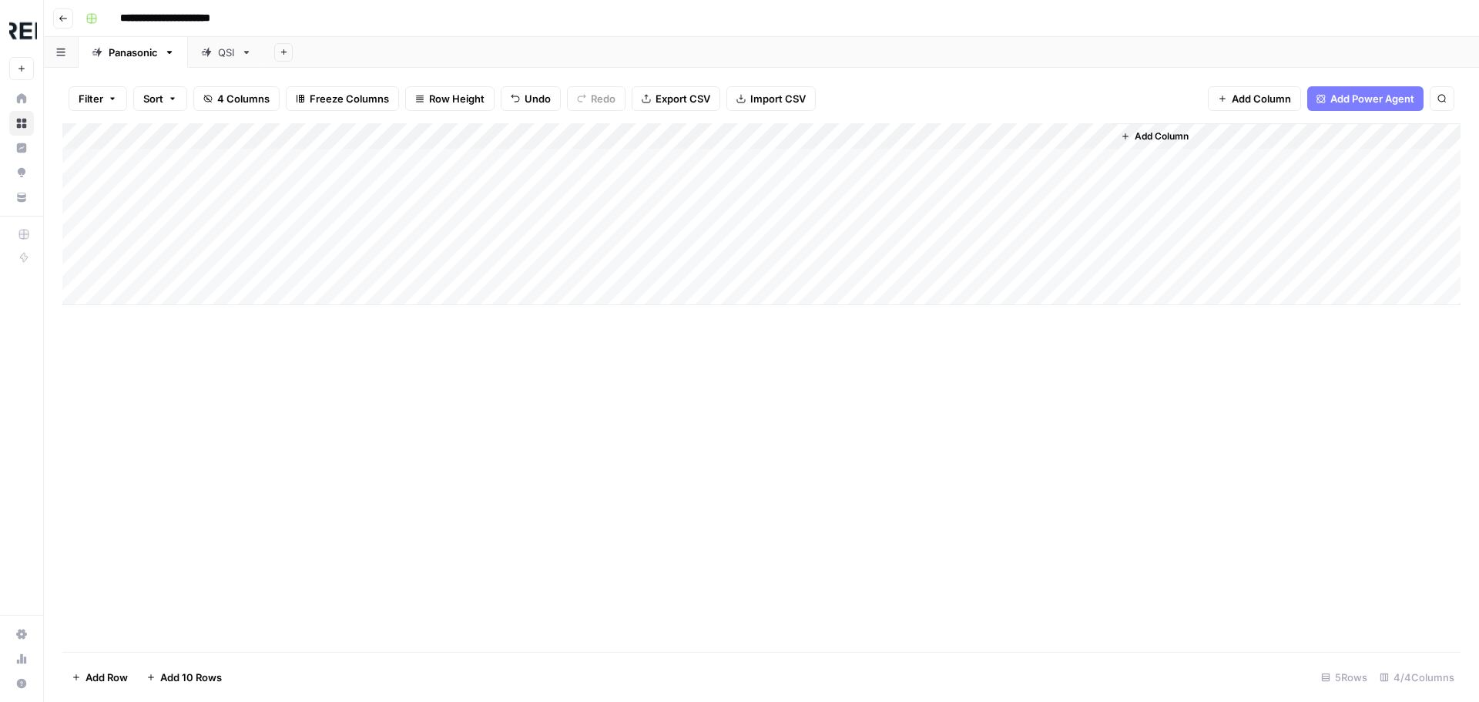
click at [926, 137] on div "Add Column" at bounding box center [761, 214] width 1398 height 182
click at [903, 229] on input "Add Option" at bounding box center [925, 227] width 156 height 15
type input "de-DE"
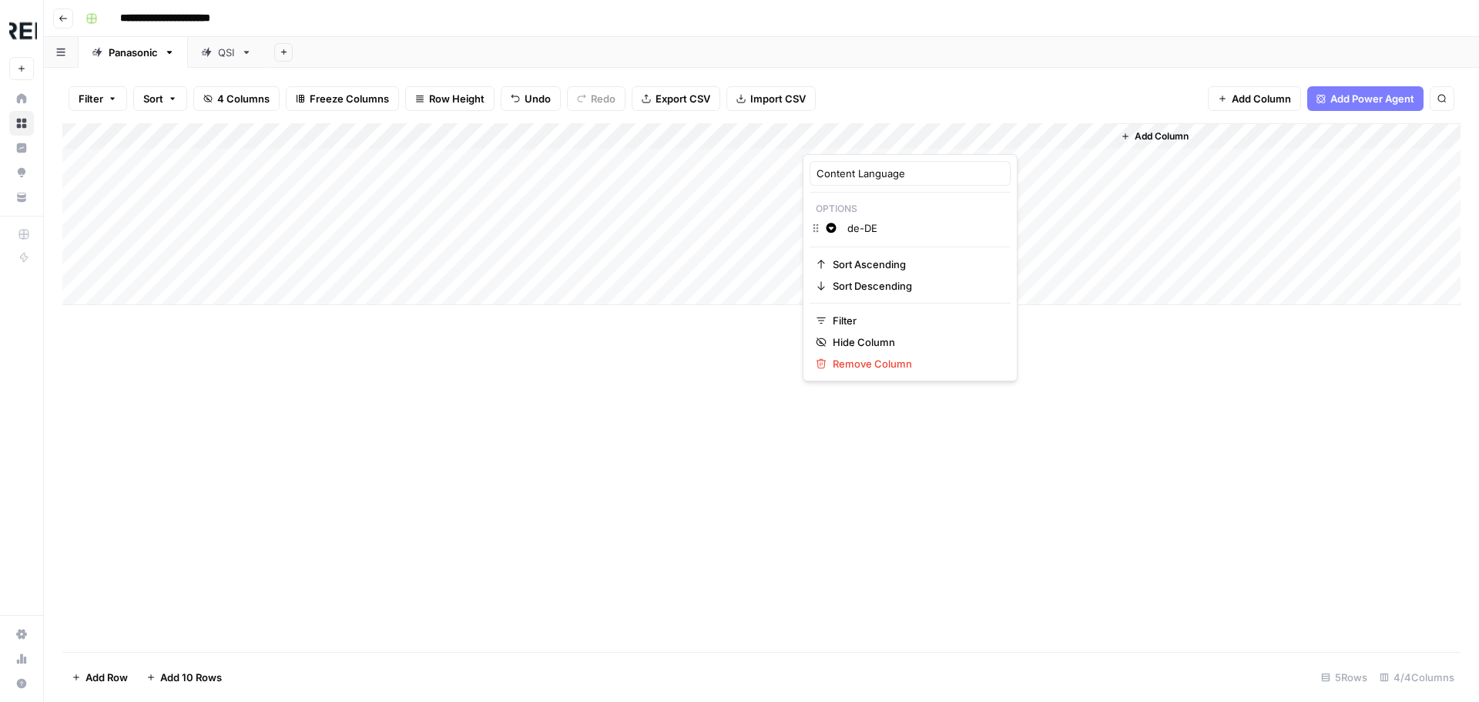
click at [1108, 527] on div "Add Column" at bounding box center [761, 387] width 1398 height 528
click at [876, 173] on div "Add Column" at bounding box center [761, 214] width 1398 height 182
click at [867, 164] on div "Add Column" at bounding box center [761, 214] width 1398 height 182
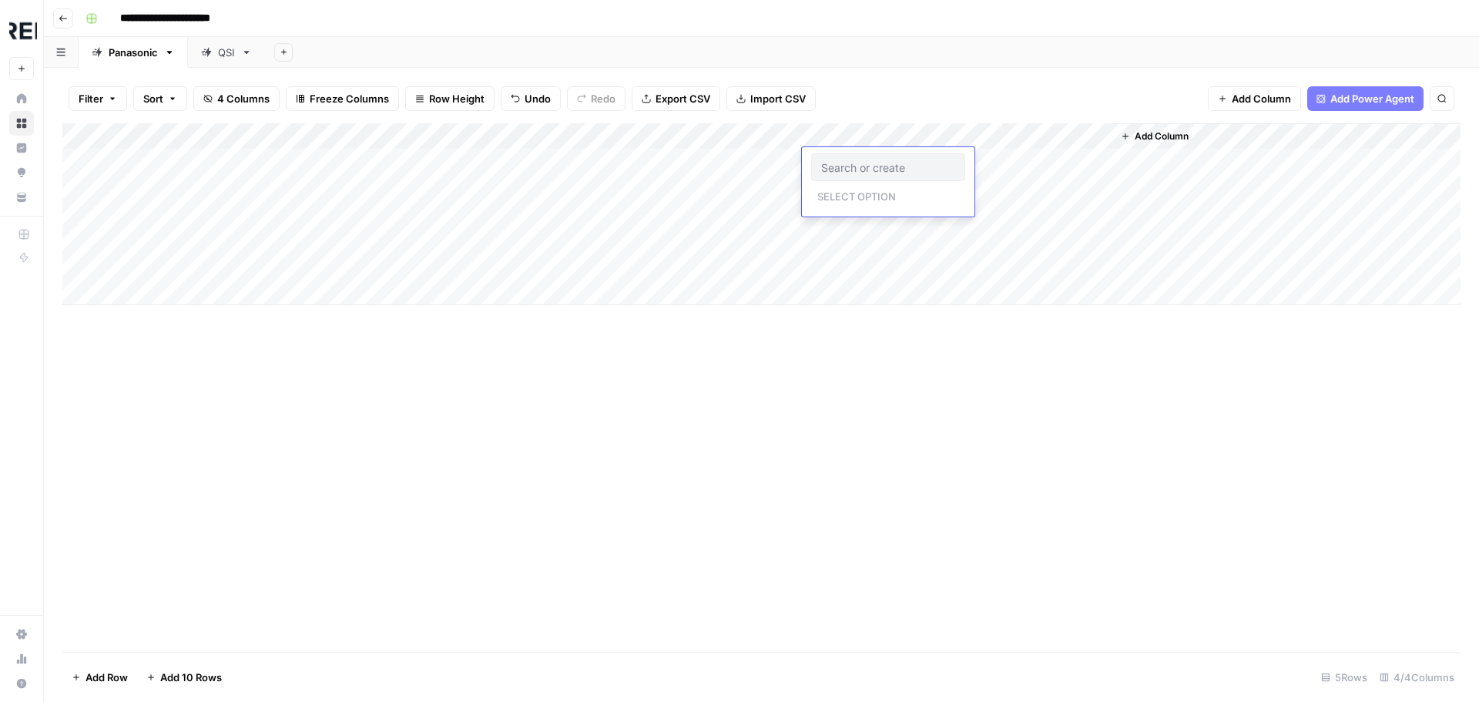
drag, startPoint x: 838, startPoint y: 150, endPoint x: 847, endPoint y: 166, distance: 18.3
click at [847, 166] on div "Select option" at bounding box center [888, 181] width 173 height 69
click at [864, 202] on p "Select option" at bounding box center [856, 195] width 91 height 18
click at [896, 130] on div "Add Column" at bounding box center [761, 214] width 1398 height 182
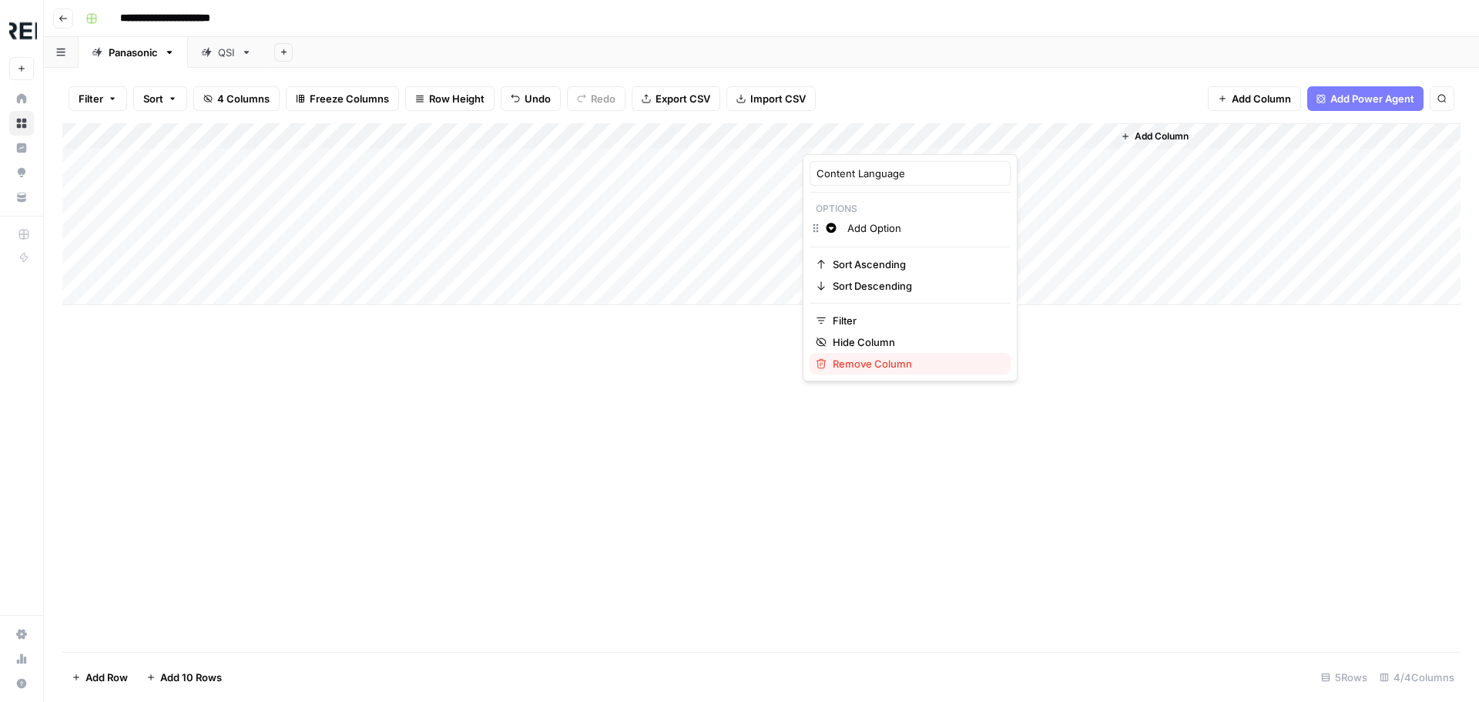
click at [867, 367] on span "Remove Column" at bounding box center [916, 363] width 166 height 15
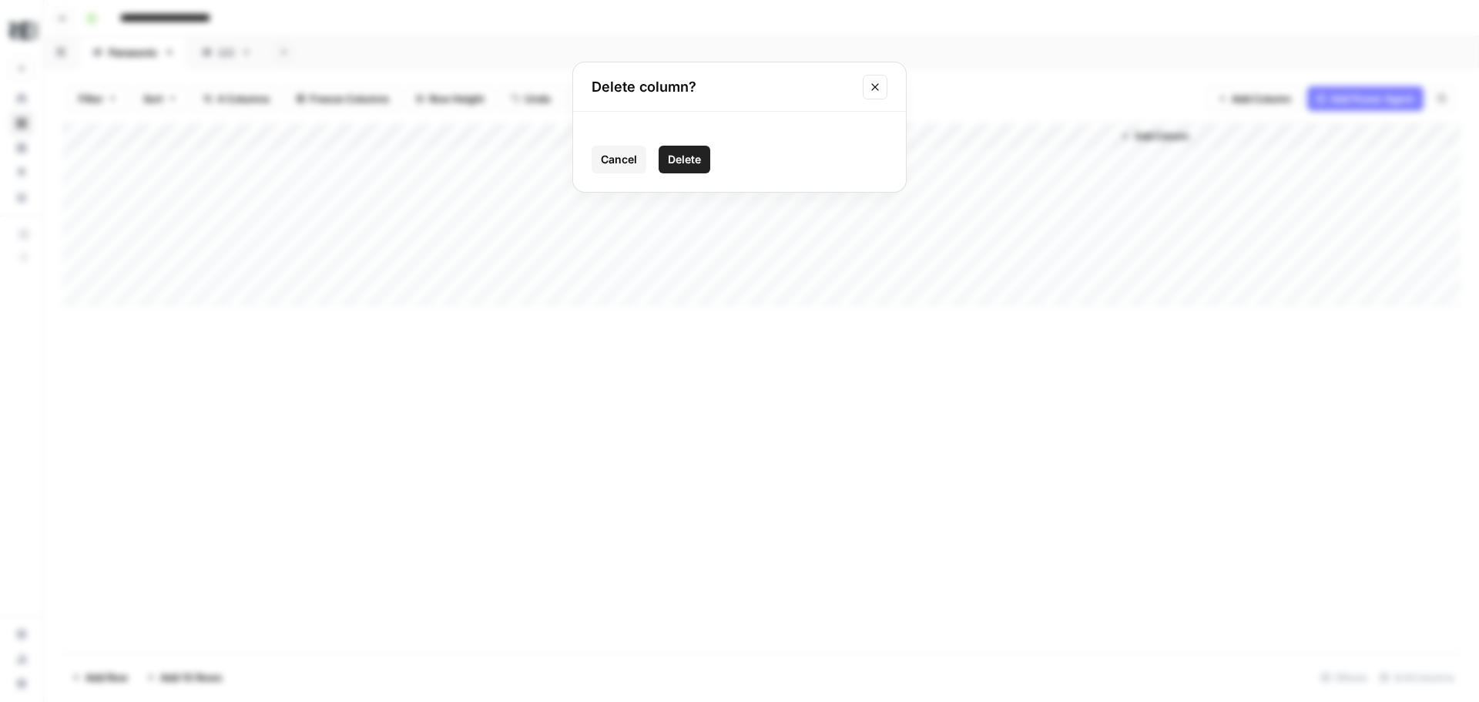
click at [682, 154] on span "Delete" at bounding box center [684, 159] width 33 height 15
click at [1034, 137] on span "Add Column" at bounding box center [1023, 136] width 54 height 14
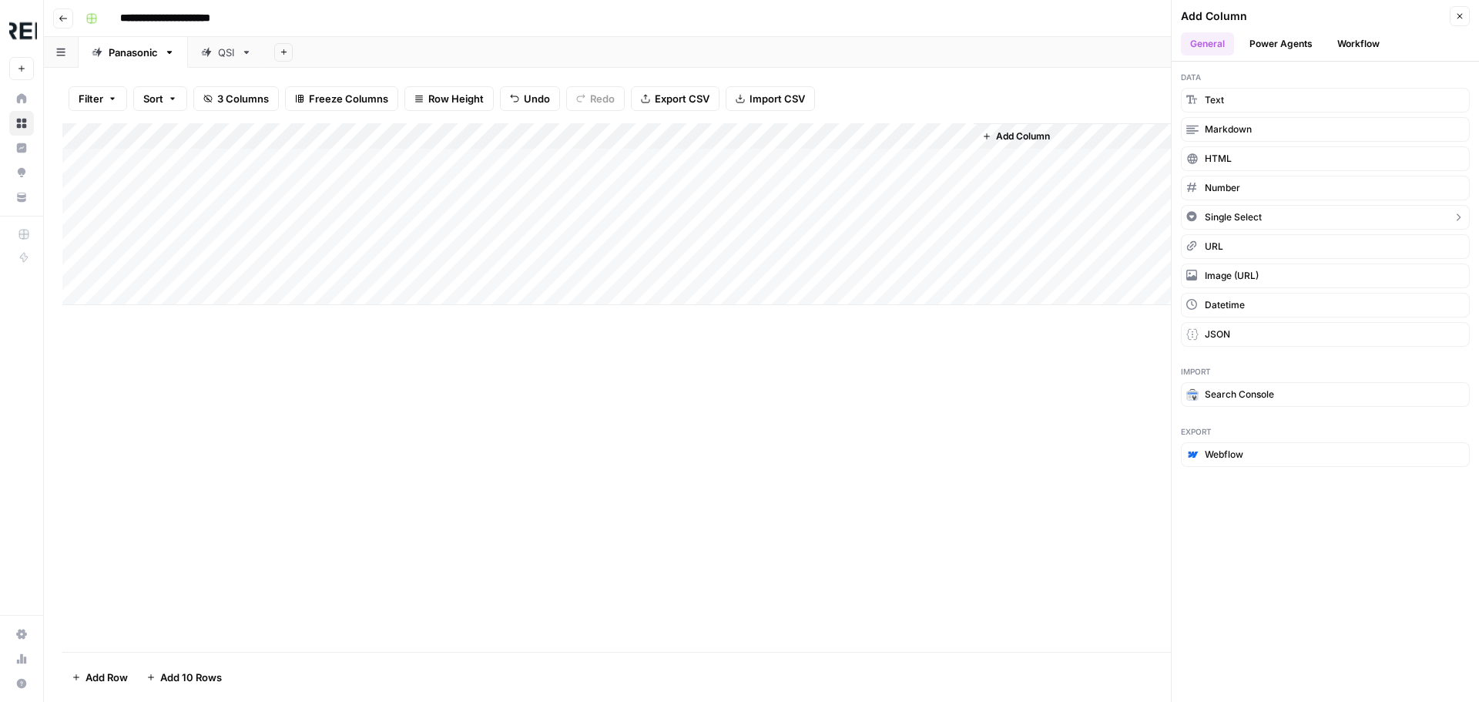
click at [1373, 210] on button "Single Select" at bounding box center [1325, 217] width 289 height 25
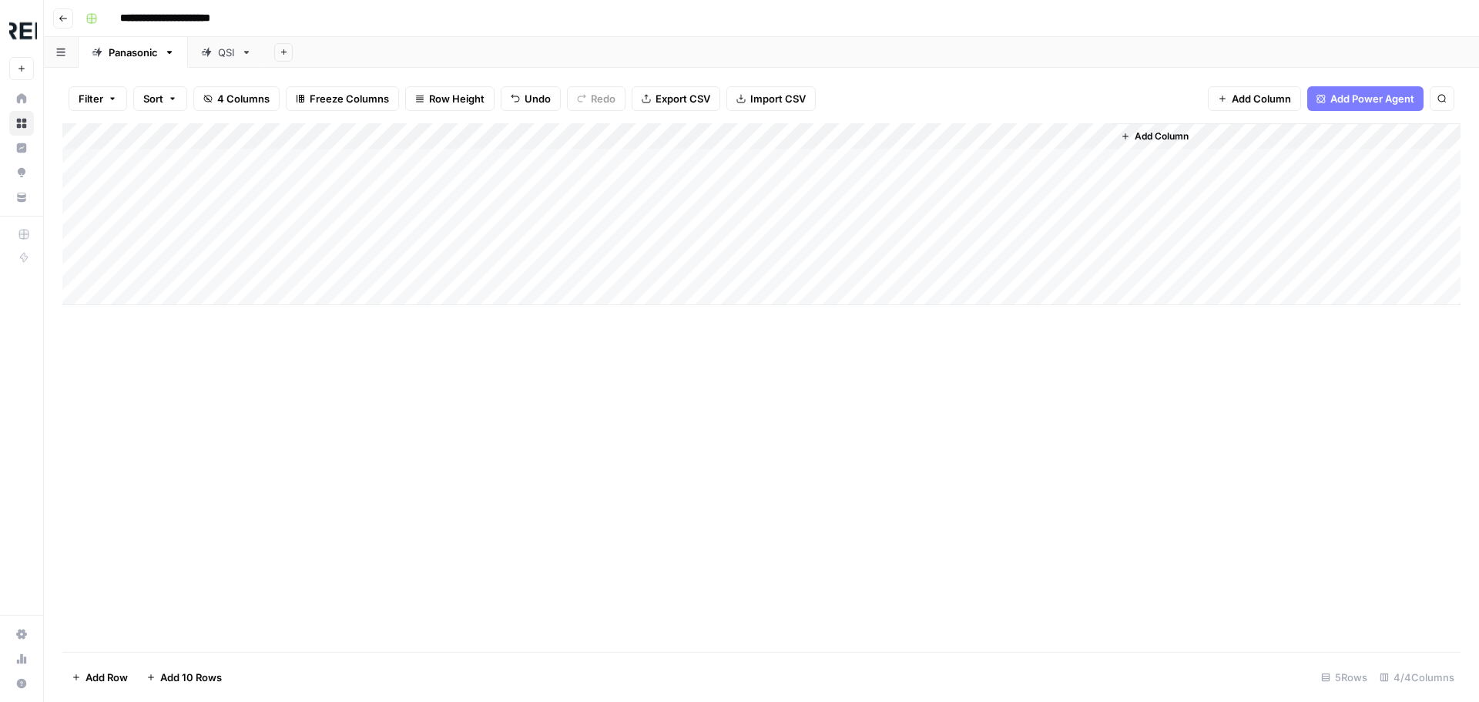
drag, startPoint x: 1076, startPoint y: 132, endPoint x: 863, endPoint y: 126, distance: 213.4
click at [863, 126] on div "Add Column" at bounding box center [761, 214] width 1398 height 182
click at [870, 139] on div "Add Column" at bounding box center [761, 214] width 1398 height 182
drag, startPoint x: 893, startPoint y: 172, endPoint x: 643, endPoint y: 177, distance: 249.6
click at [643, 177] on body "**********" at bounding box center [739, 351] width 1479 height 702
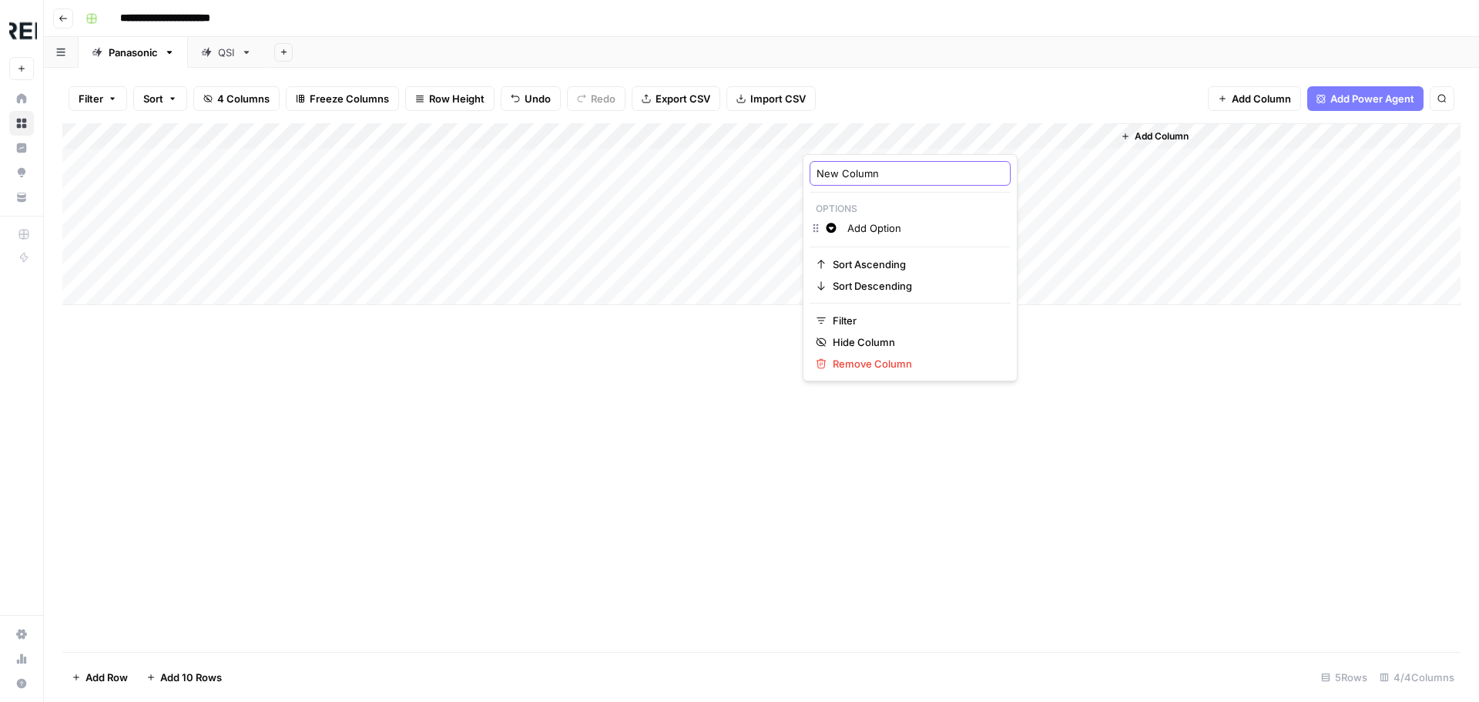
drag, startPoint x: 890, startPoint y: 175, endPoint x: 813, endPoint y: 172, distance: 77.1
click at [813, 172] on div "New Column" at bounding box center [910, 173] width 201 height 25
type input "Content Language"
click at [922, 133] on div "Add Column" at bounding box center [761, 214] width 1398 height 182
click at [873, 227] on input "Add Option" at bounding box center [925, 227] width 156 height 15
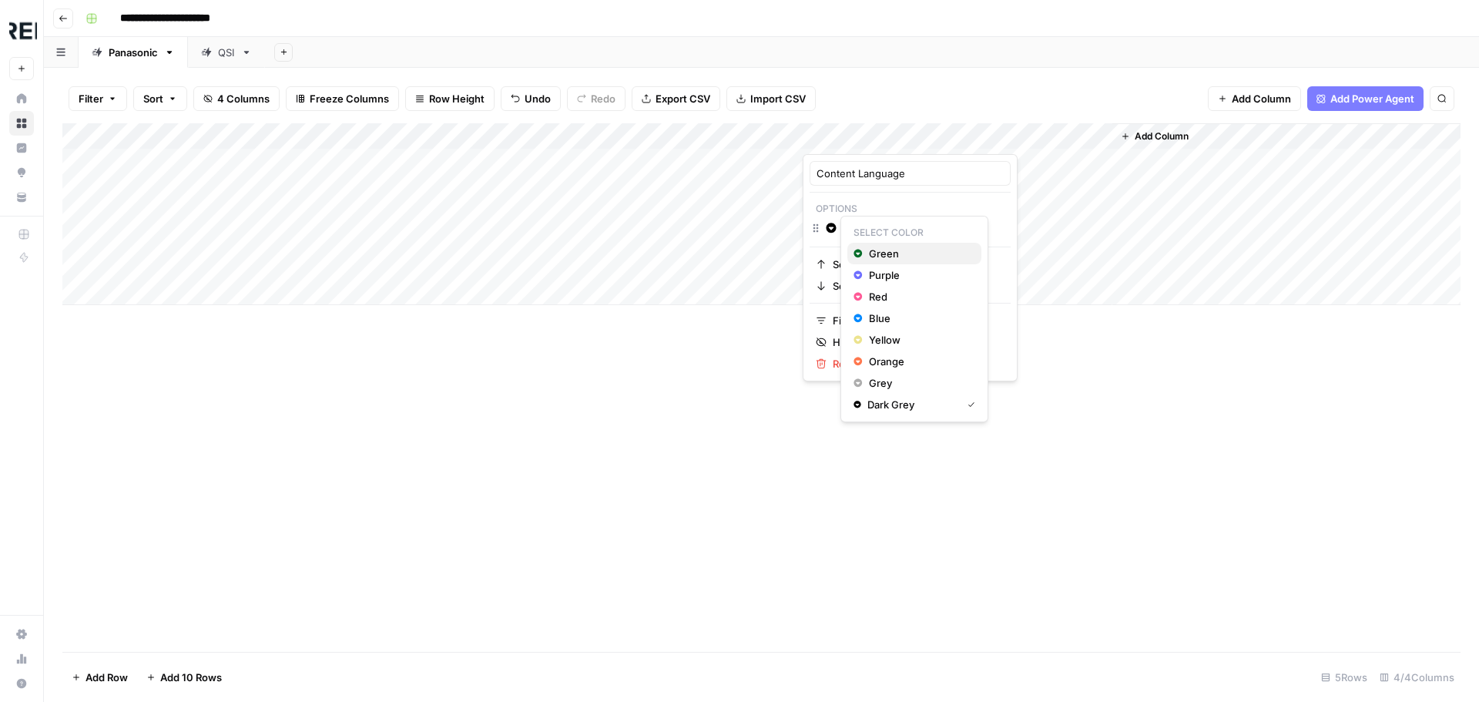
click at [860, 251] on icon "button" at bounding box center [857, 253] width 8 height 8
click at [869, 233] on input "Add Option" at bounding box center [925, 227] width 156 height 15
type input "de-DE"
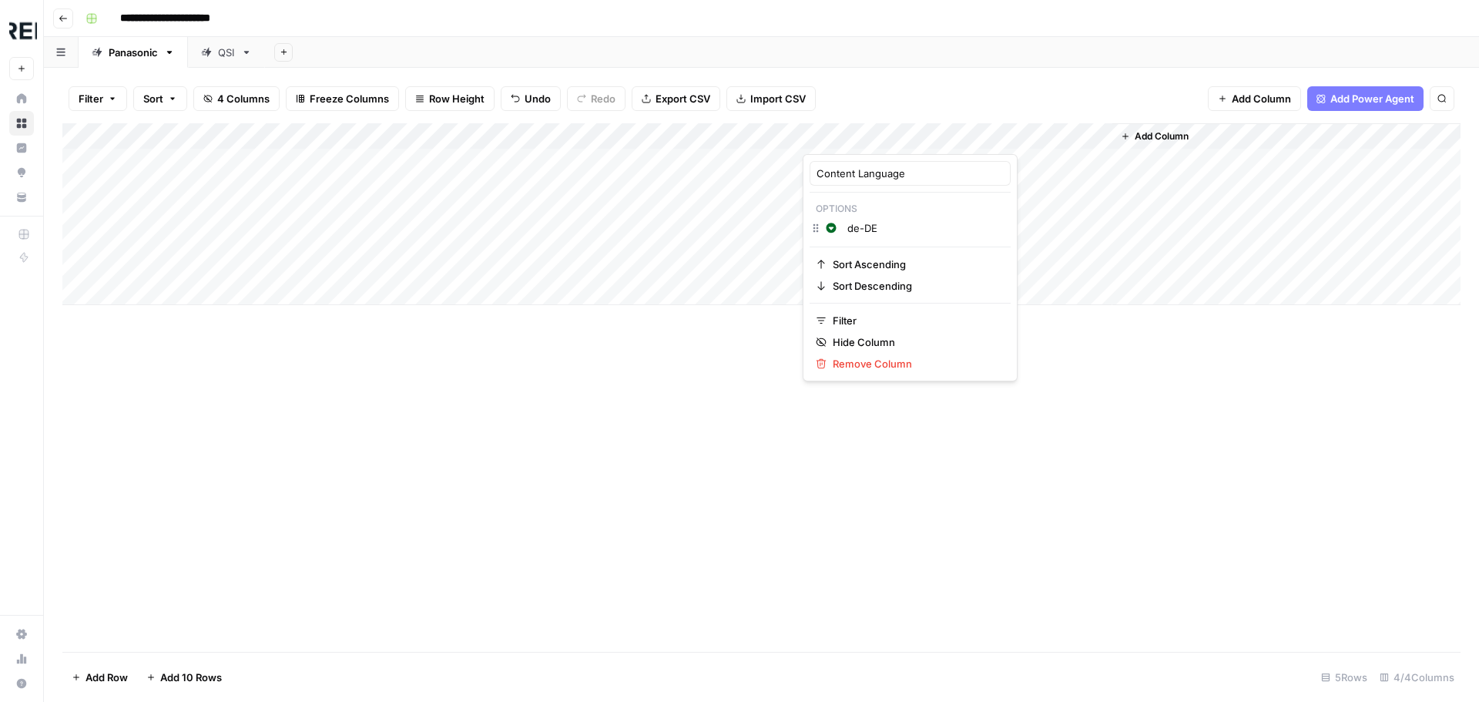
click at [817, 232] on div "Change color de-DE" at bounding box center [910, 230] width 201 height 22
click at [775, 351] on div "Add Column" at bounding box center [761, 387] width 1398 height 528
click at [923, 170] on div "Add Column" at bounding box center [761, 214] width 1398 height 182
click at [930, 132] on div "Add Column" at bounding box center [761, 214] width 1398 height 182
click at [916, 229] on input "Add Option" at bounding box center [925, 227] width 156 height 15
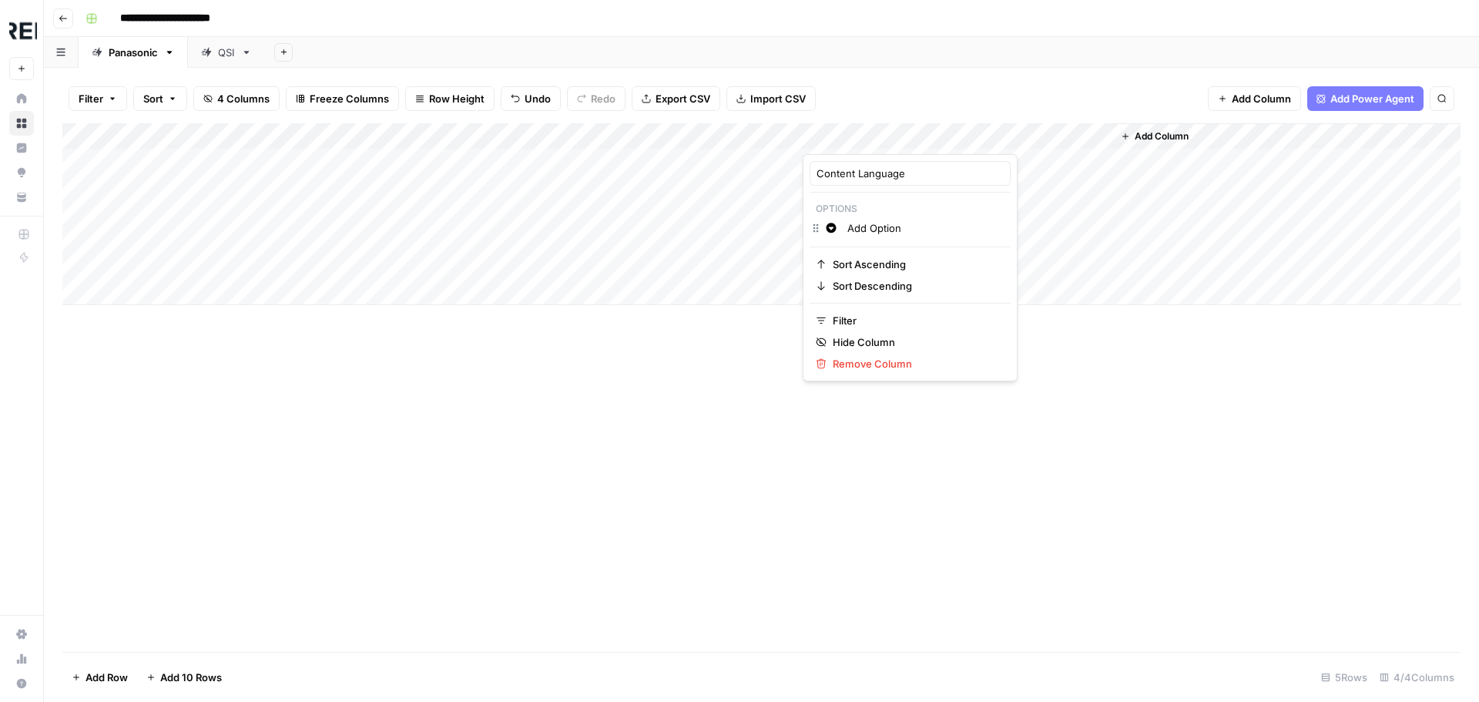
click at [865, 232] on input "Add Option" at bounding box center [925, 227] width 156 height 15
type input "d"
type input "E"
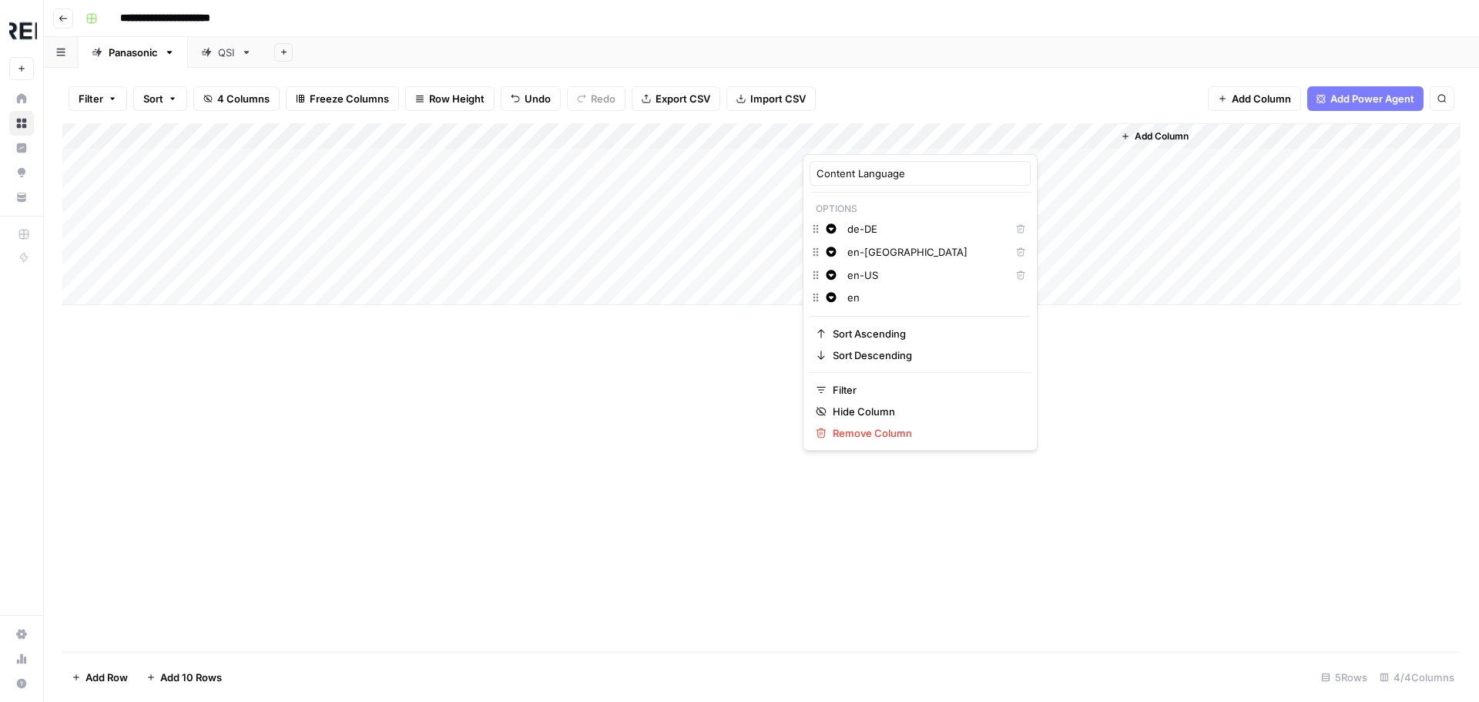
type input "e"
type input "i"
type input "e"
type input "f"
type input "N"
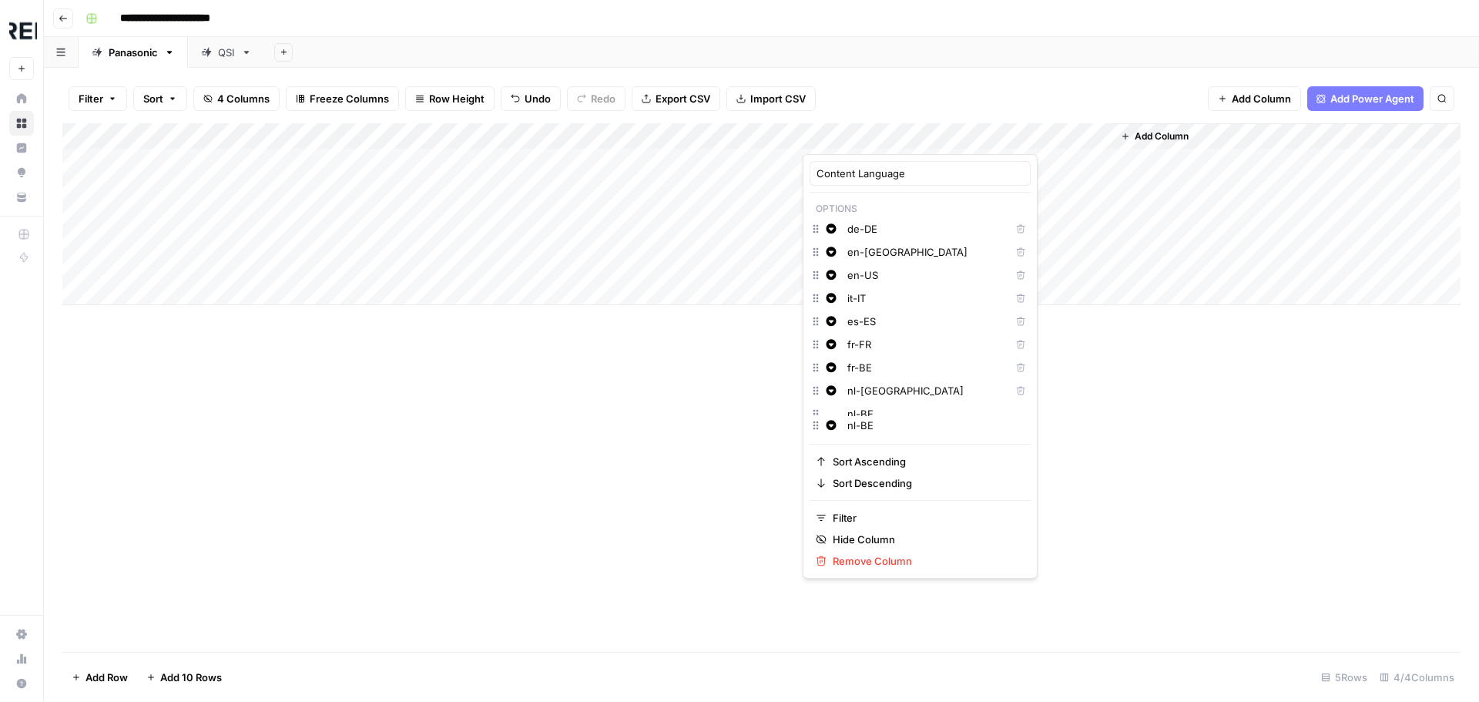
scroll to position [11, 0]
type input "n"
type input "sv-SE"
click at [1175, 414] on div "Add Column" at bounding box center [761, 387] width 1398 height 528
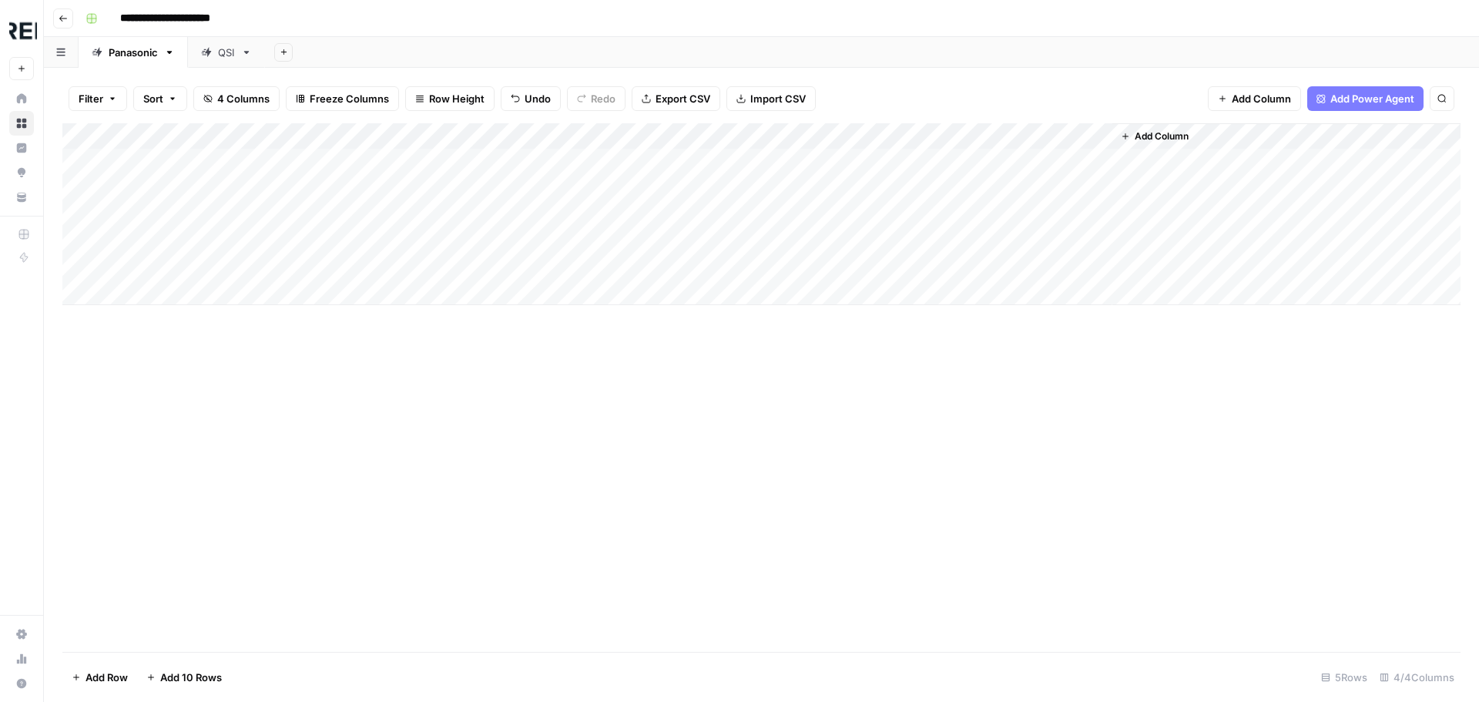
click at [875, 159] on div "Add Column" at bounding box center [761, 214] width 1398 height 182
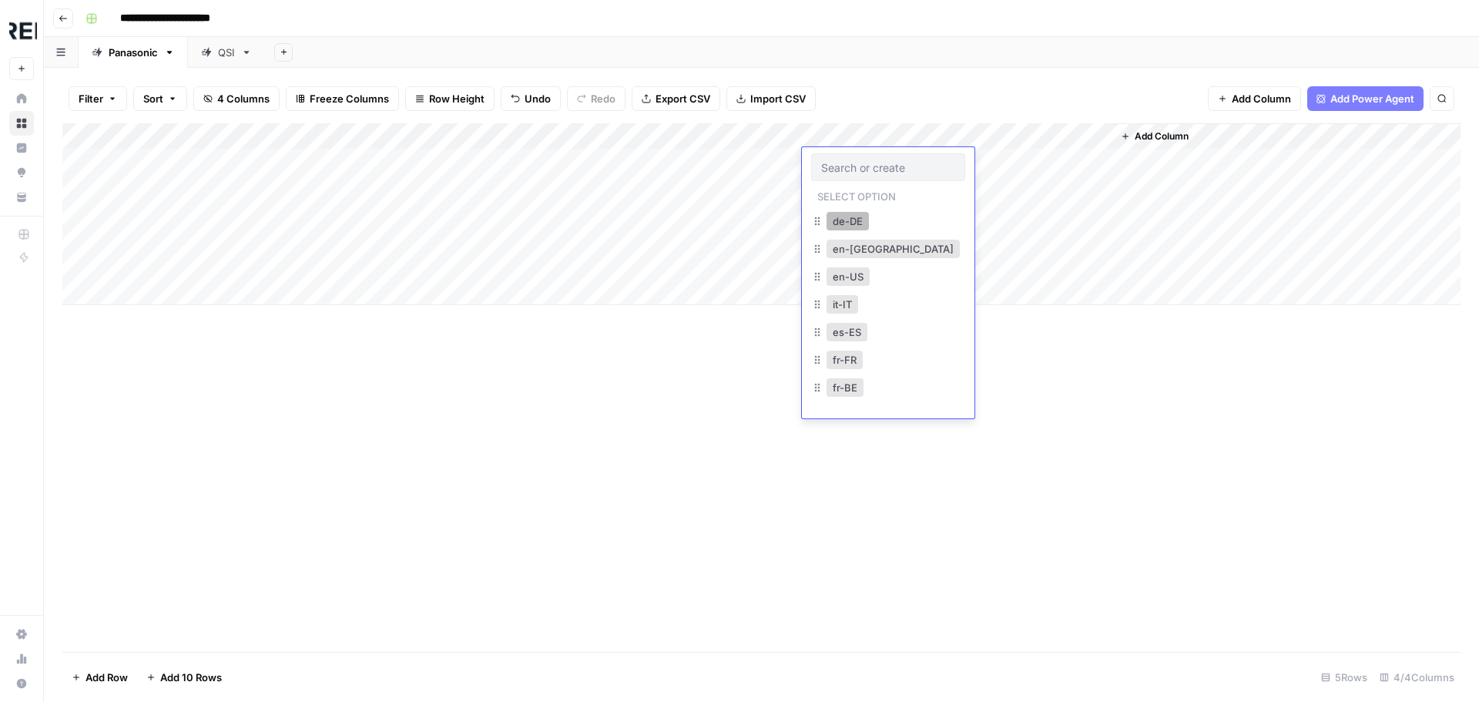
click at [860, 216] on button "de-DE" at bounding box center [847, 221] width 42 height 18
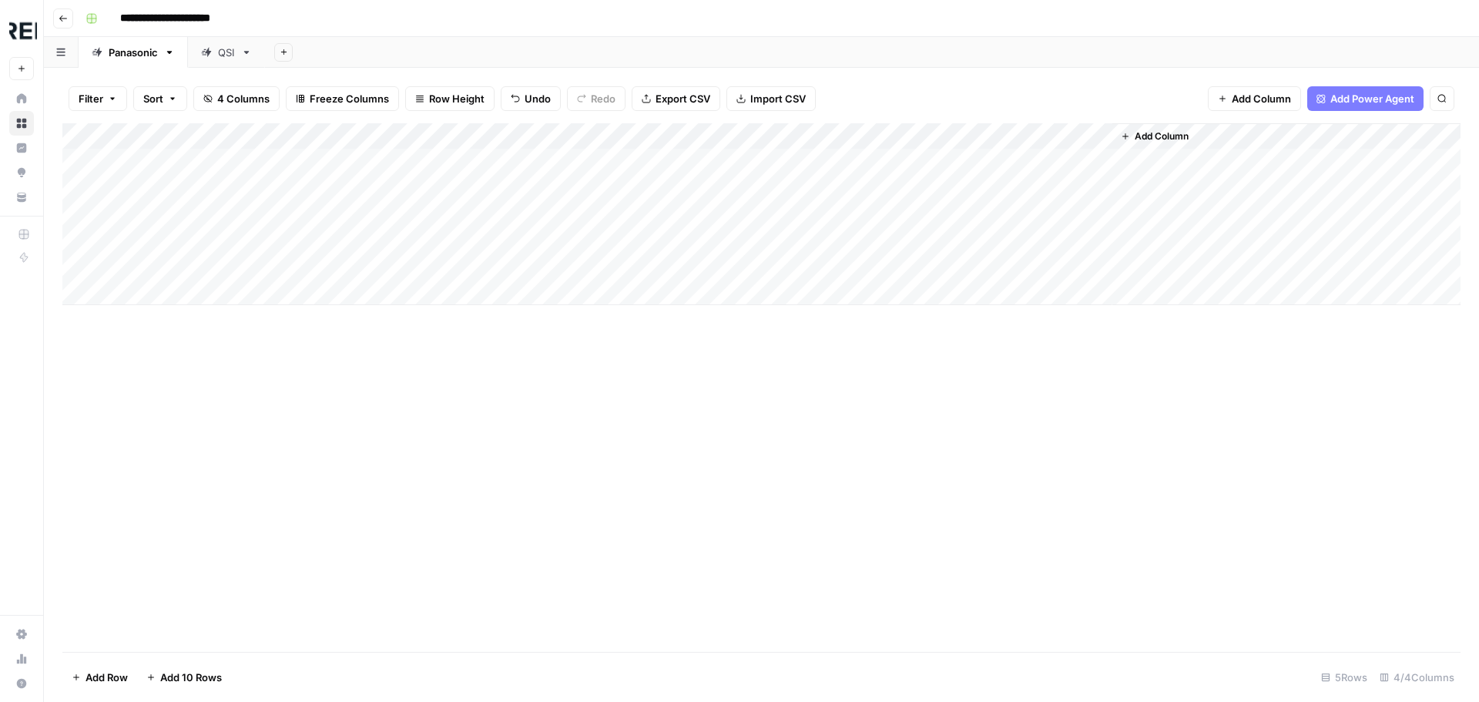
click at [859, 188] on div "Add Column" at bounding box center [761, 214] width 1398 height 182
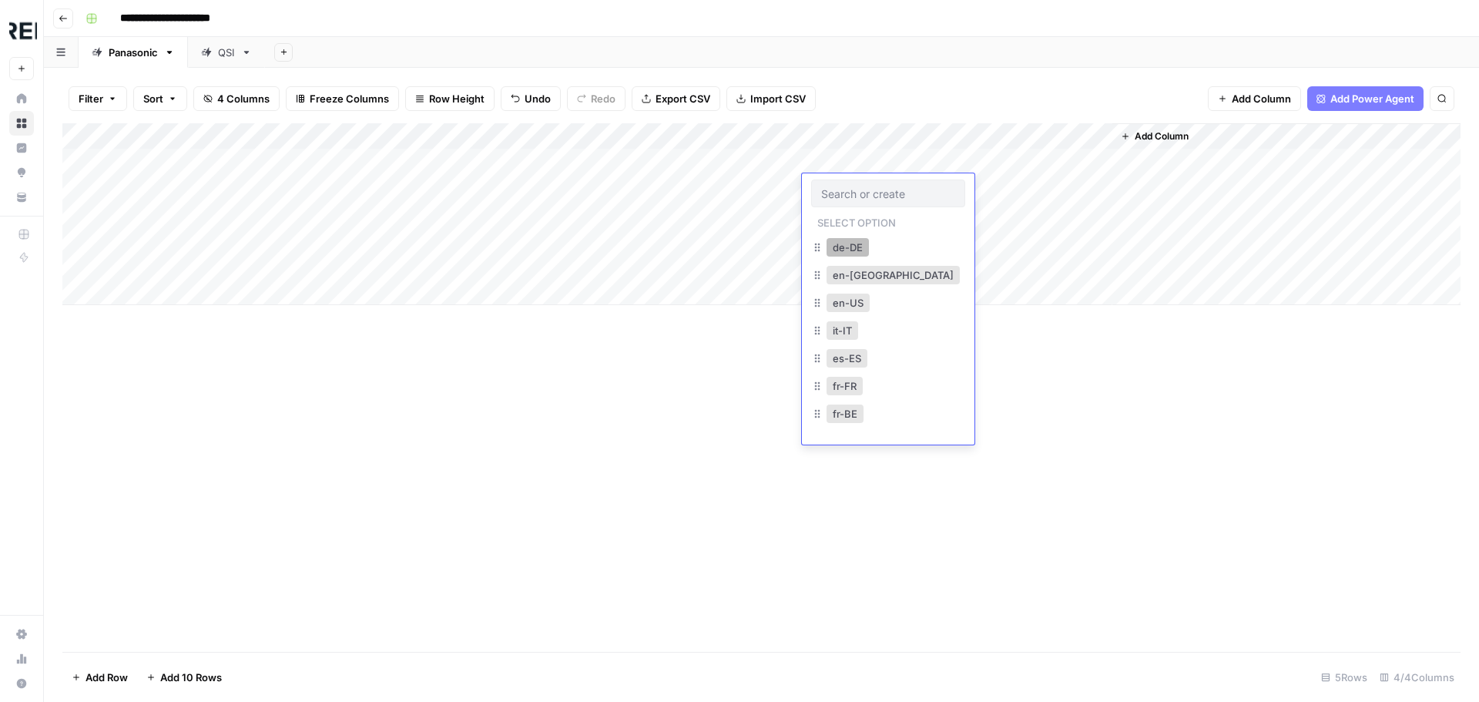
click at [850, 247] on button "de-DE" at bounding box center [847, 247] width 42 height 18
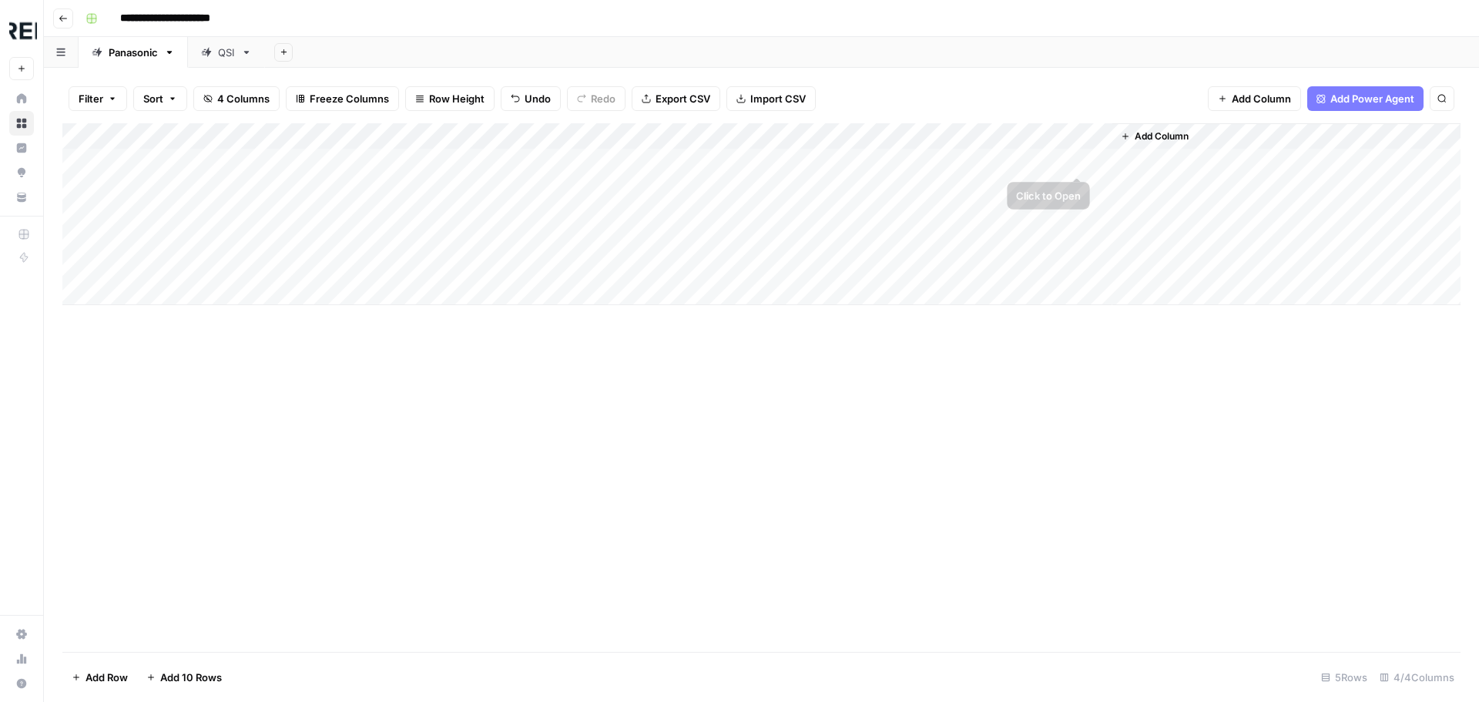
click at [1099, 156] on div "Add Column" at bounding box center [761, 214] width 1398 height 182
click at [1081, 133] on div "Add Column" at bounding box center [761, 214] width 1398 height 182
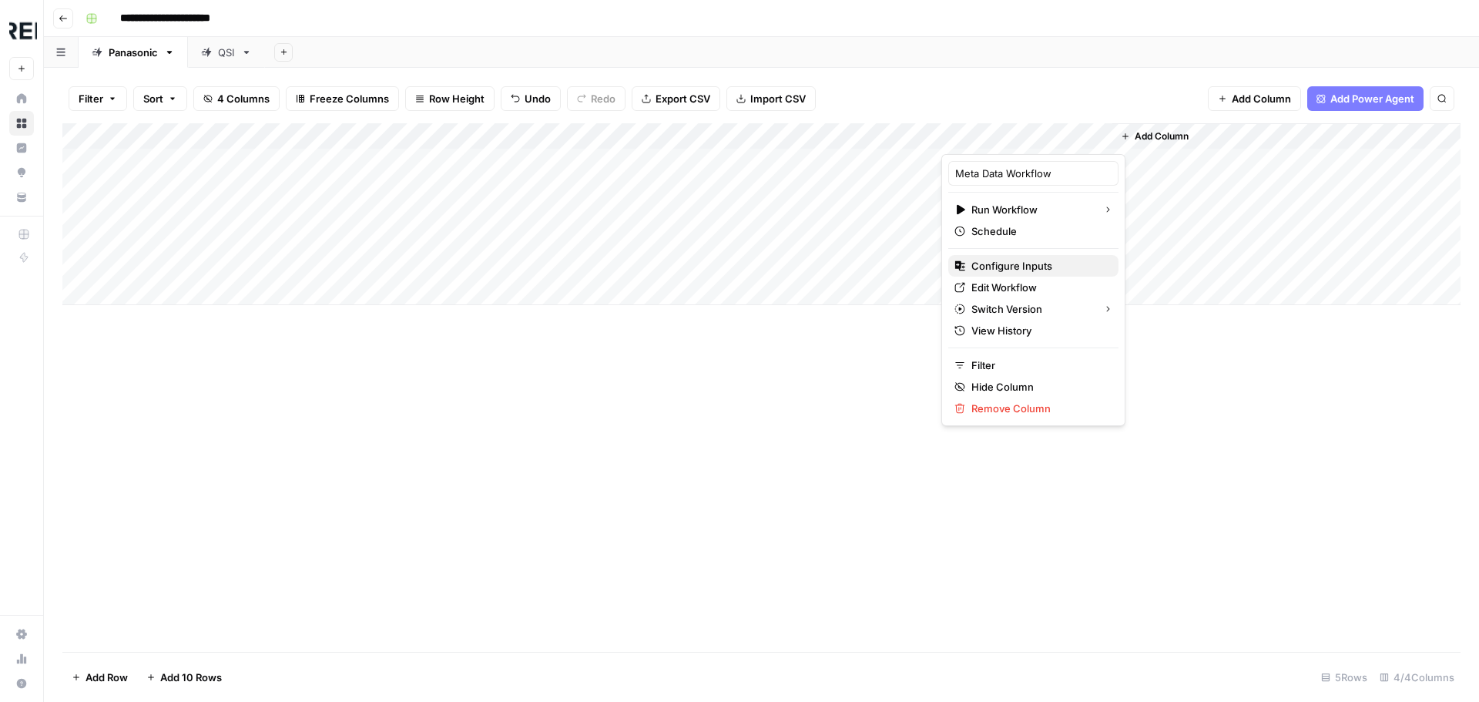
click at [1041, 260] on span "Configure Inputs" at bounding box center [1038, 265] width 135 height 15
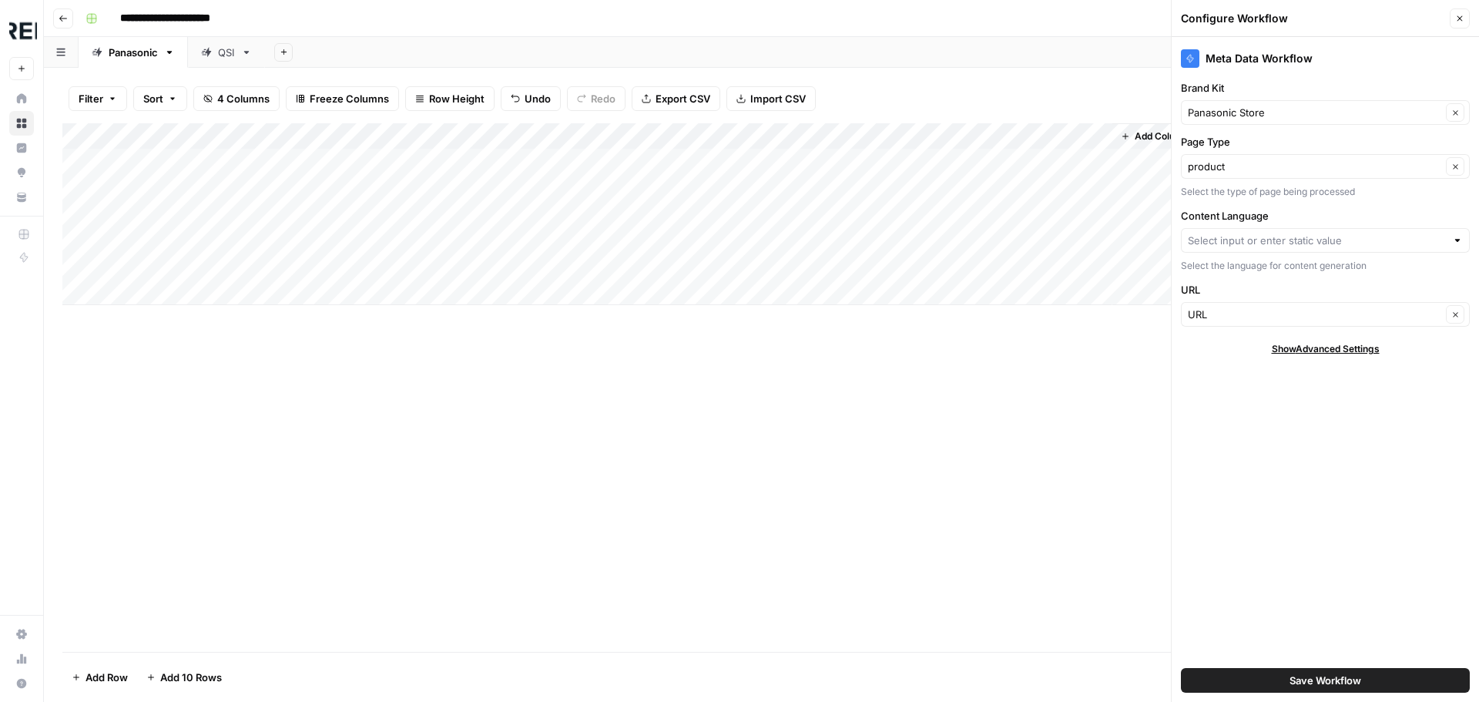
click at [1262, 251] on div at bounding box center [1325, 240] width 289 height 25
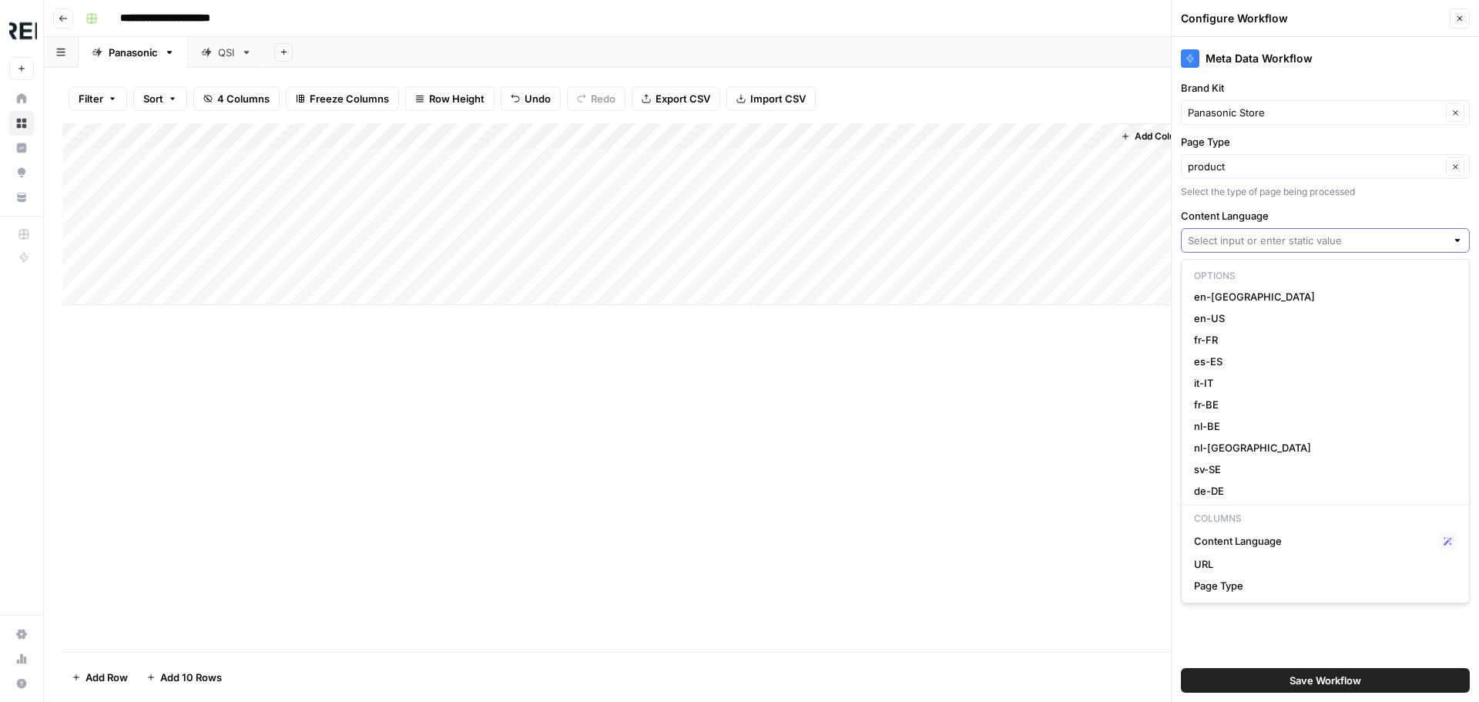
click at [1262, 245] on input "Content Language" at bounding box center [1317, 240] width 258 height 15
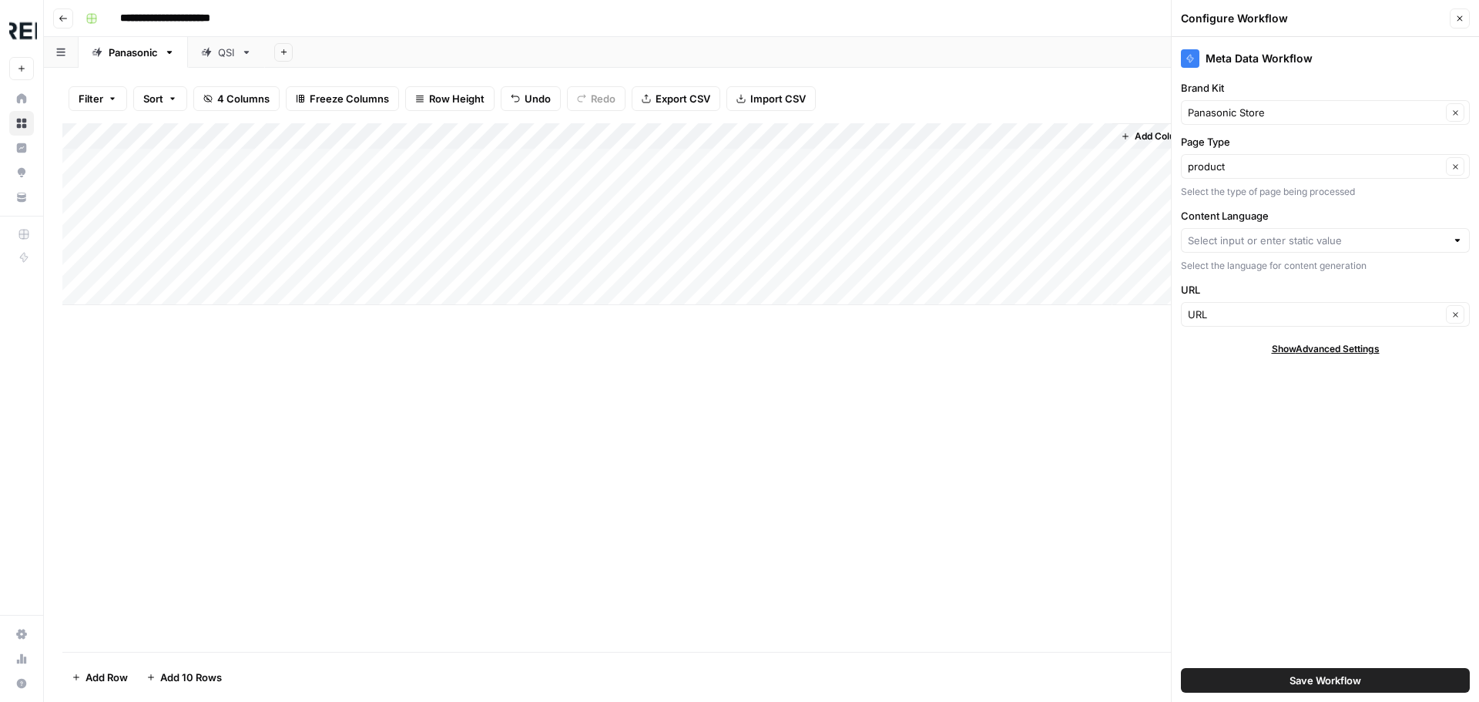
click at [1022, 410] on div "Add Column" at bounding box center [761, 387] width 1398 height 528
click at [1460, 26] on button "Close" at bounding box center [1460, 18] width 20 height 20
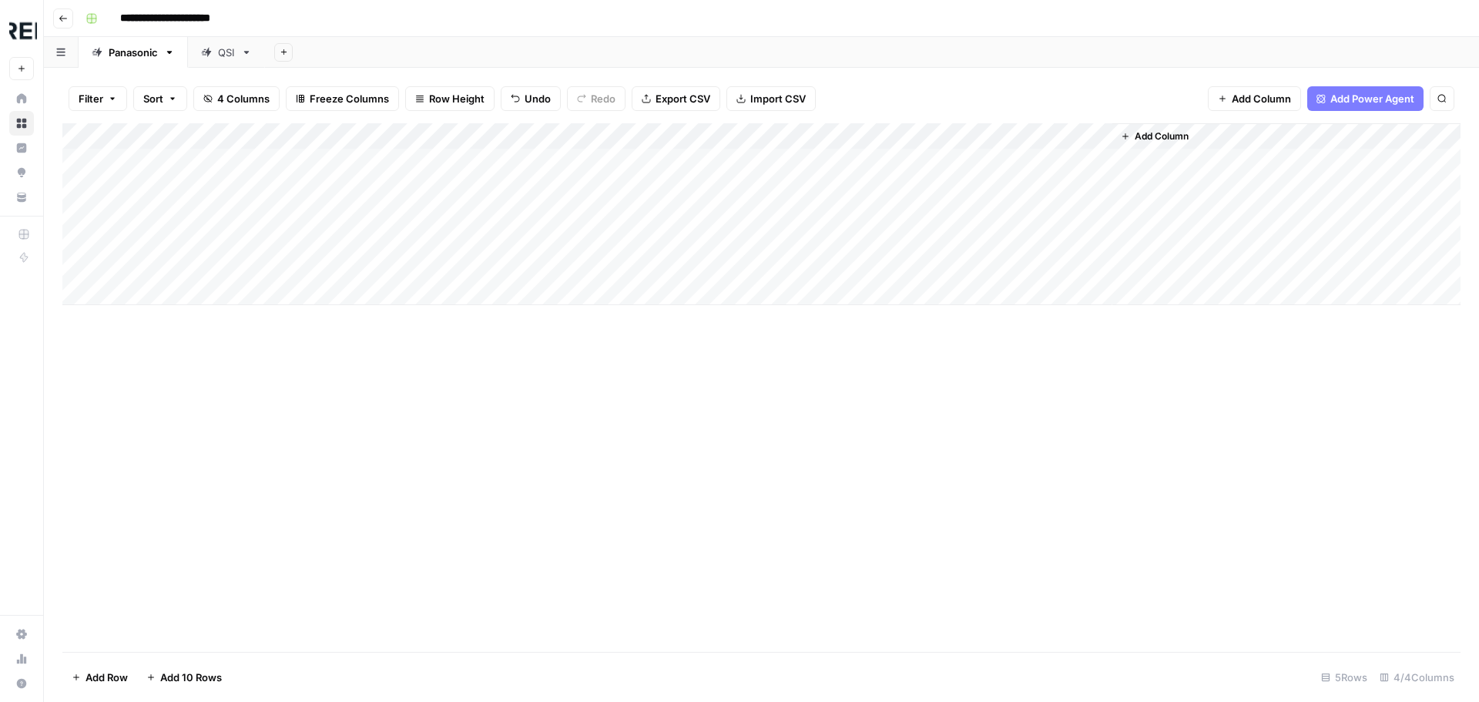
click at [1078, 136] on div "Add Column" at bounding box center [761, 214] width 1398 height 182
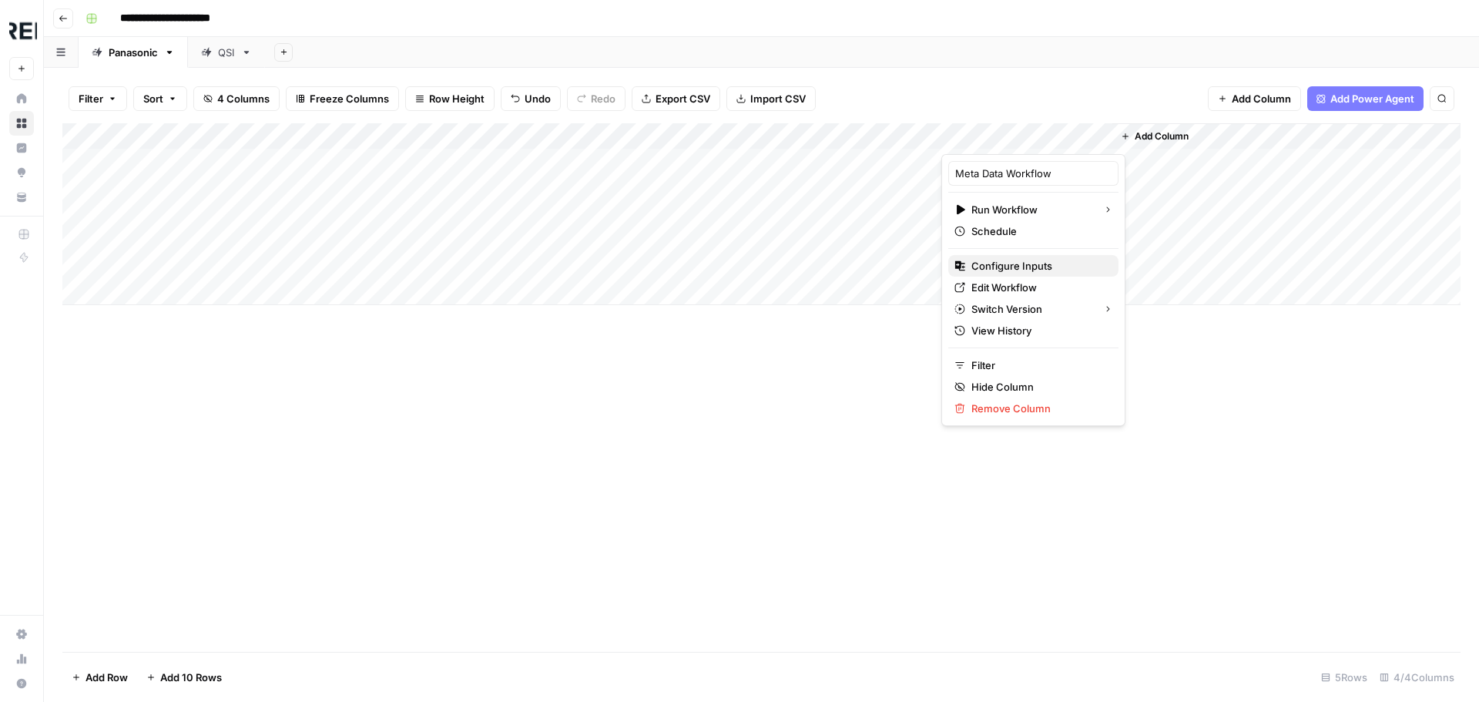
click at [1027, 270] on span "Configure Inputs" at bounding box center [1038, 265] width 135 height 15
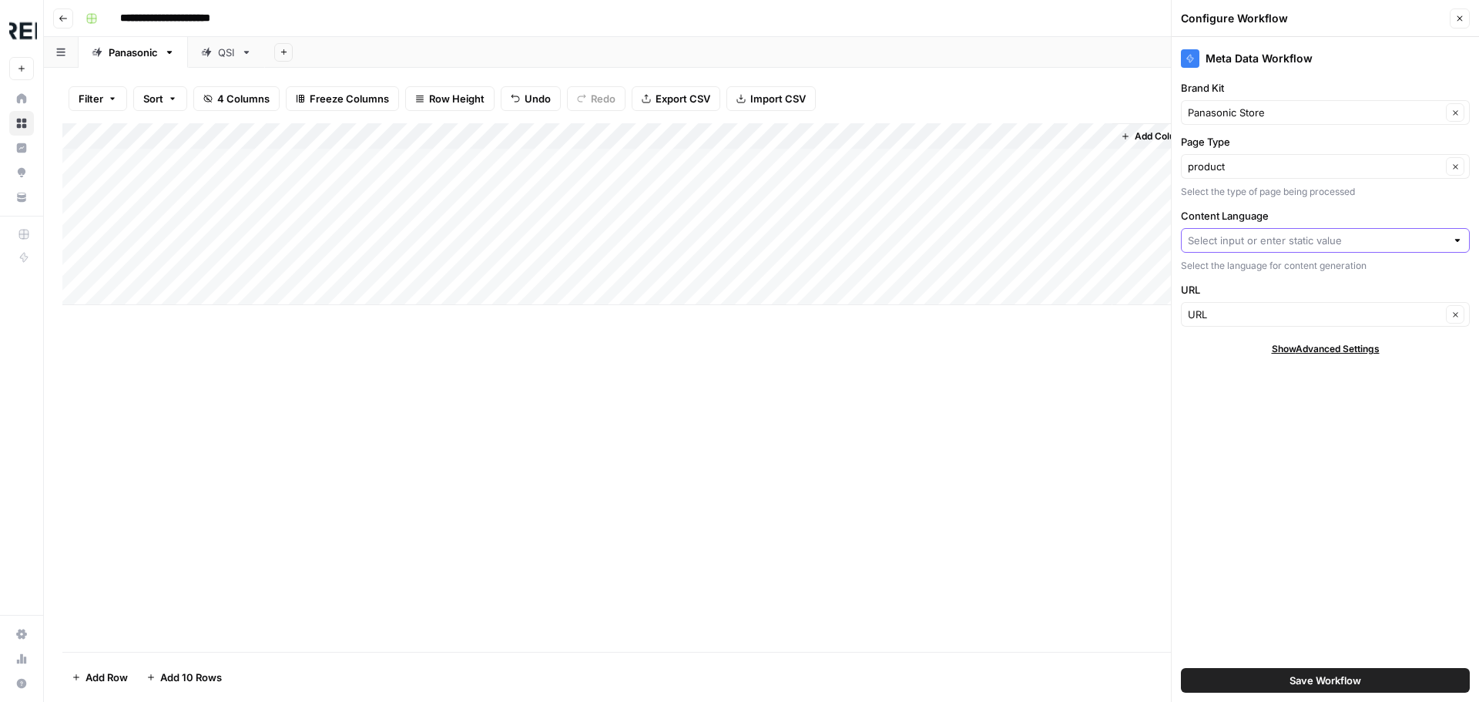
click at [1299, 237] on input "Content Language" at bounding box center [1317, 240] width 258 height 15
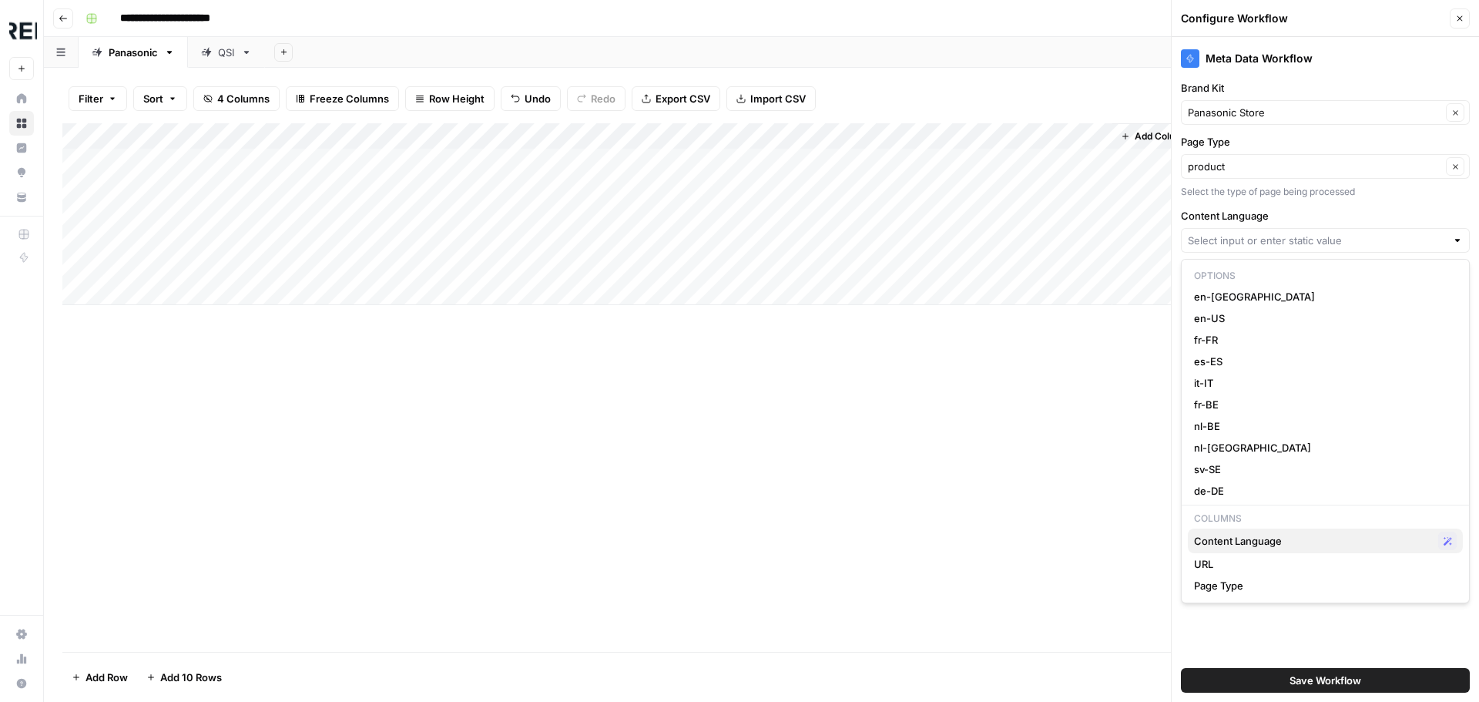
click at [1250, 545] on span "Content Language" at bounding box center [1313, 540] width 238 height 15
type input "Content Language"
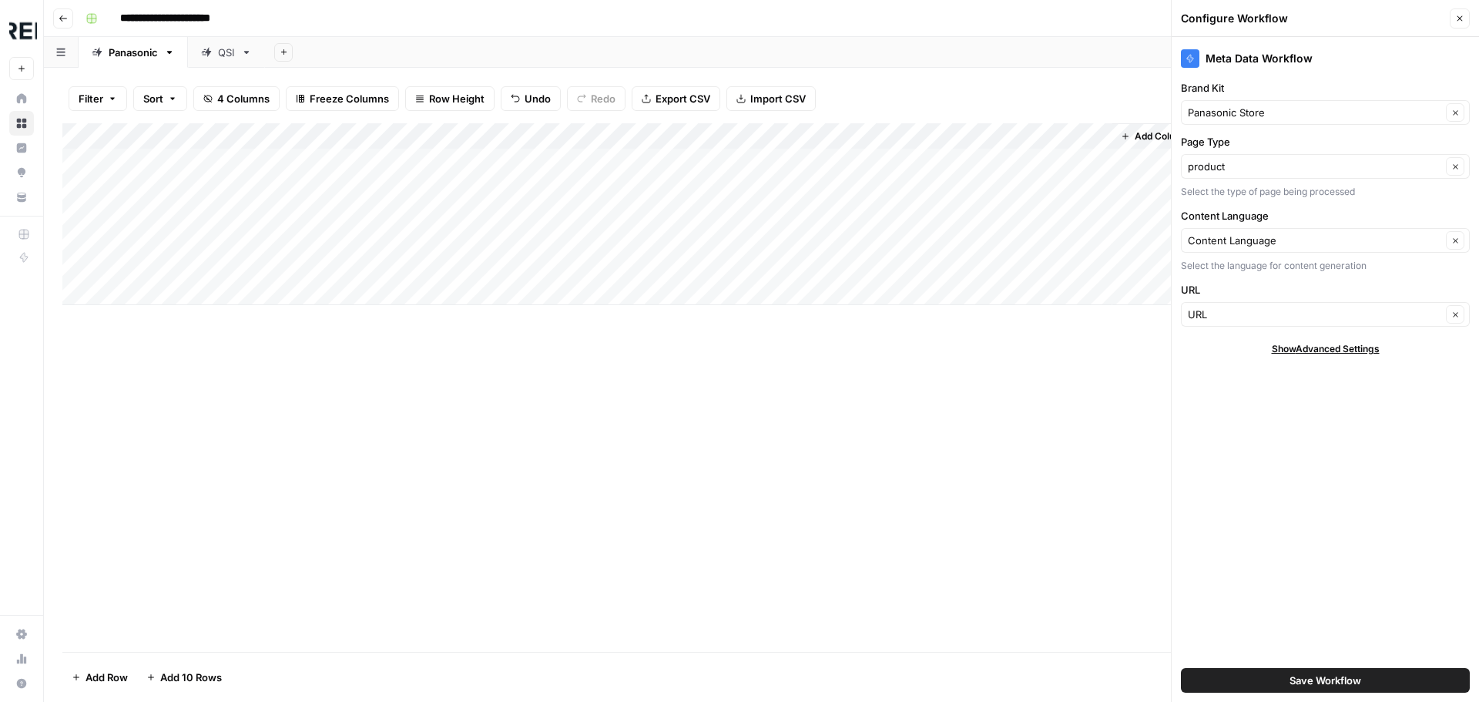
click at [1291, 675] on span "Save Workflow" at bounding box center [1325, 679] width 72 height 15
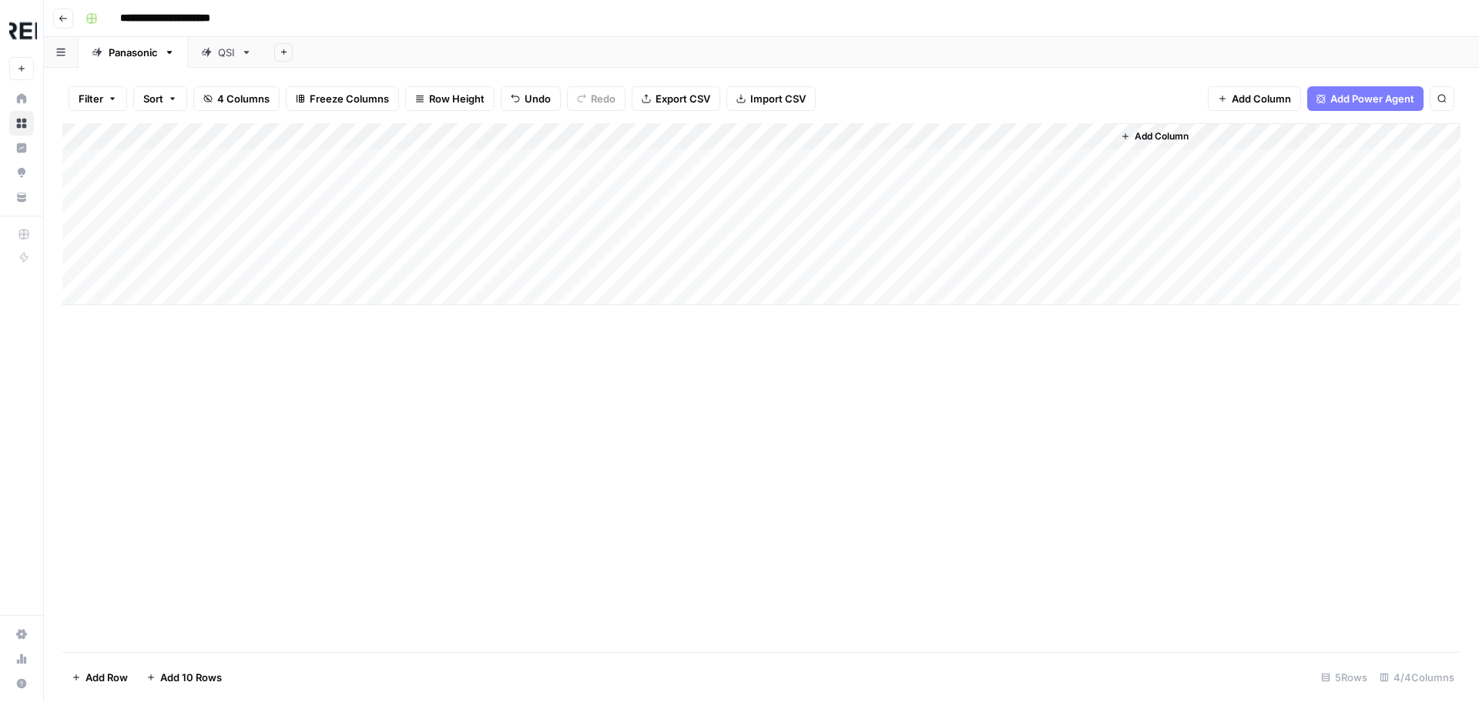
click at [903, 157] on div "Add Column" at bounding box center [761, 214] width 1398 height 182
click at [897, 169] on div "Add Column" at bounding box center [761, 214] width 1398 height 182
click at [1097, 162] on div "Add Column" at bounding box center [761, 214] width 1398 height 182
click at [1098, 187] on div "Add Column" at bounding box center [761, 214] width 1398 height 182
click at [910, 203] on div "Add Column" at bounding box center [761, 214] width 1398 height 182
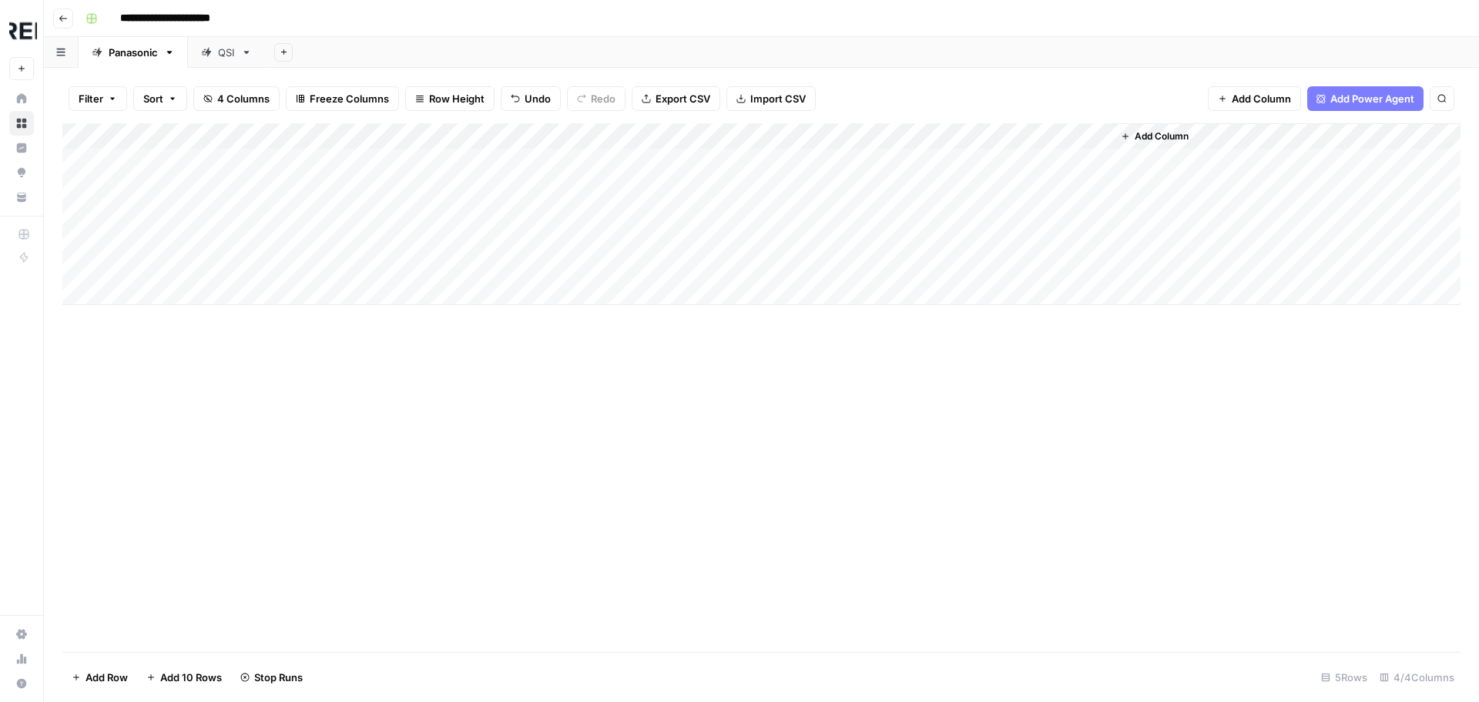
click at [912, 213] on div "Add Column" at bounding box center [761, 214] width 1398 height 182
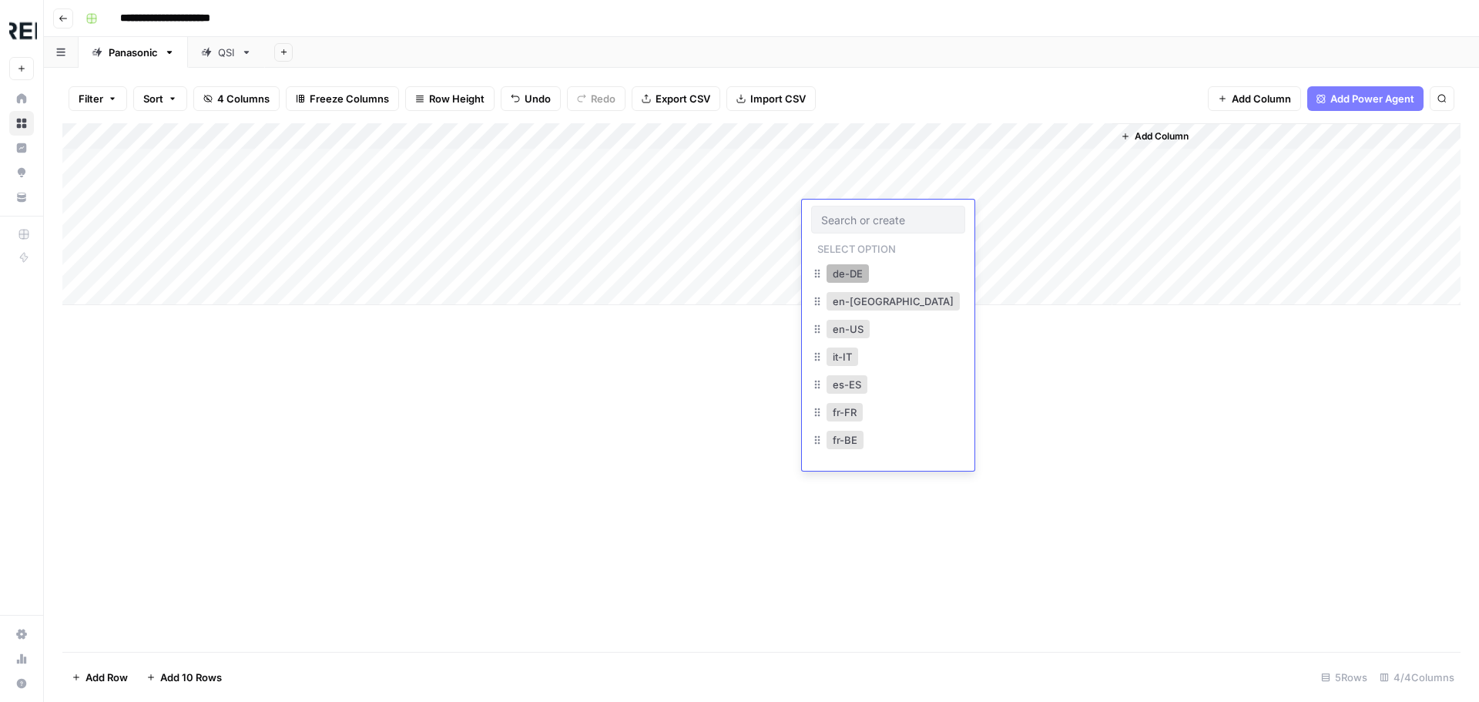
click at [856, 277] on button "de-DE" at bounding box center [847, 273] width 42 height 18
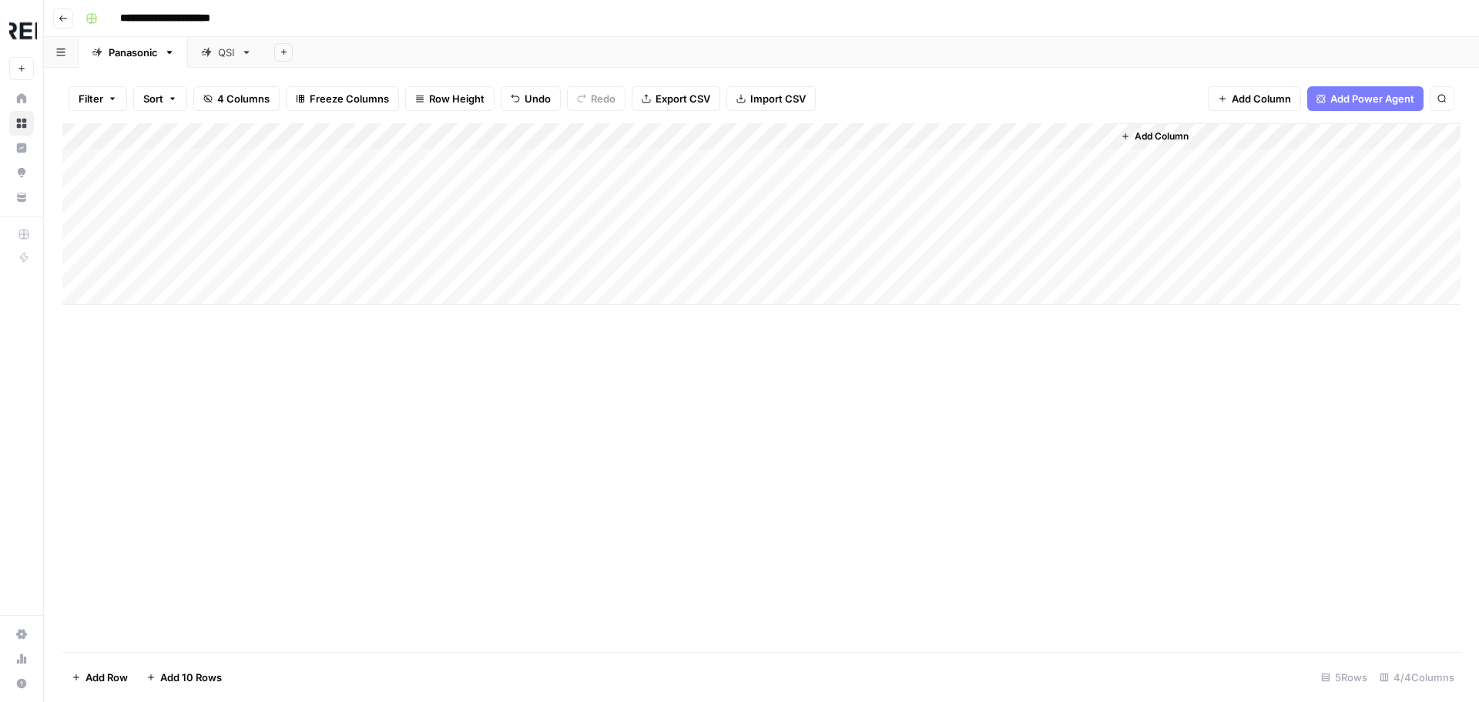
click at [858, 241] on div "Add Column" at bounding box center [761, 214] width 1398 height 182
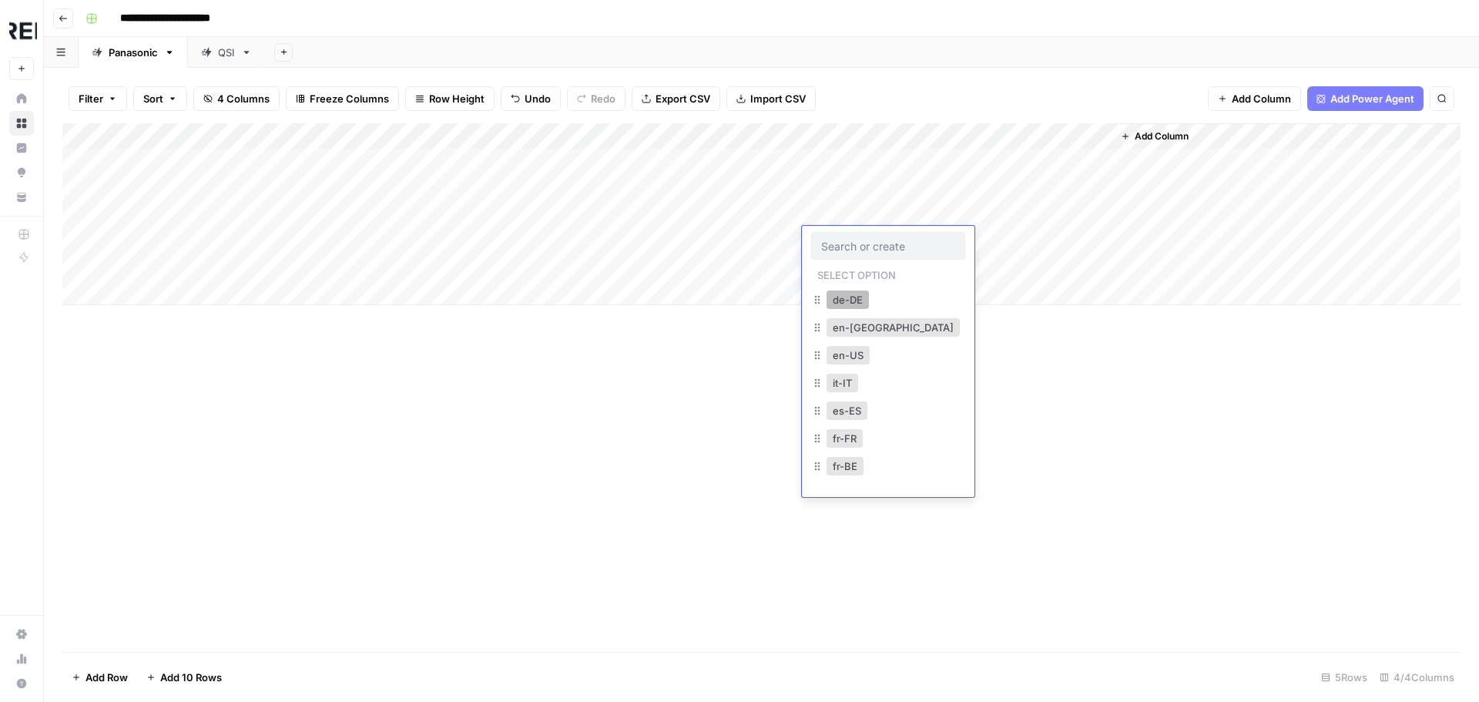
click at [849, 293] on button "de-DE" at bounding box center [847, 299] width 42 height 18
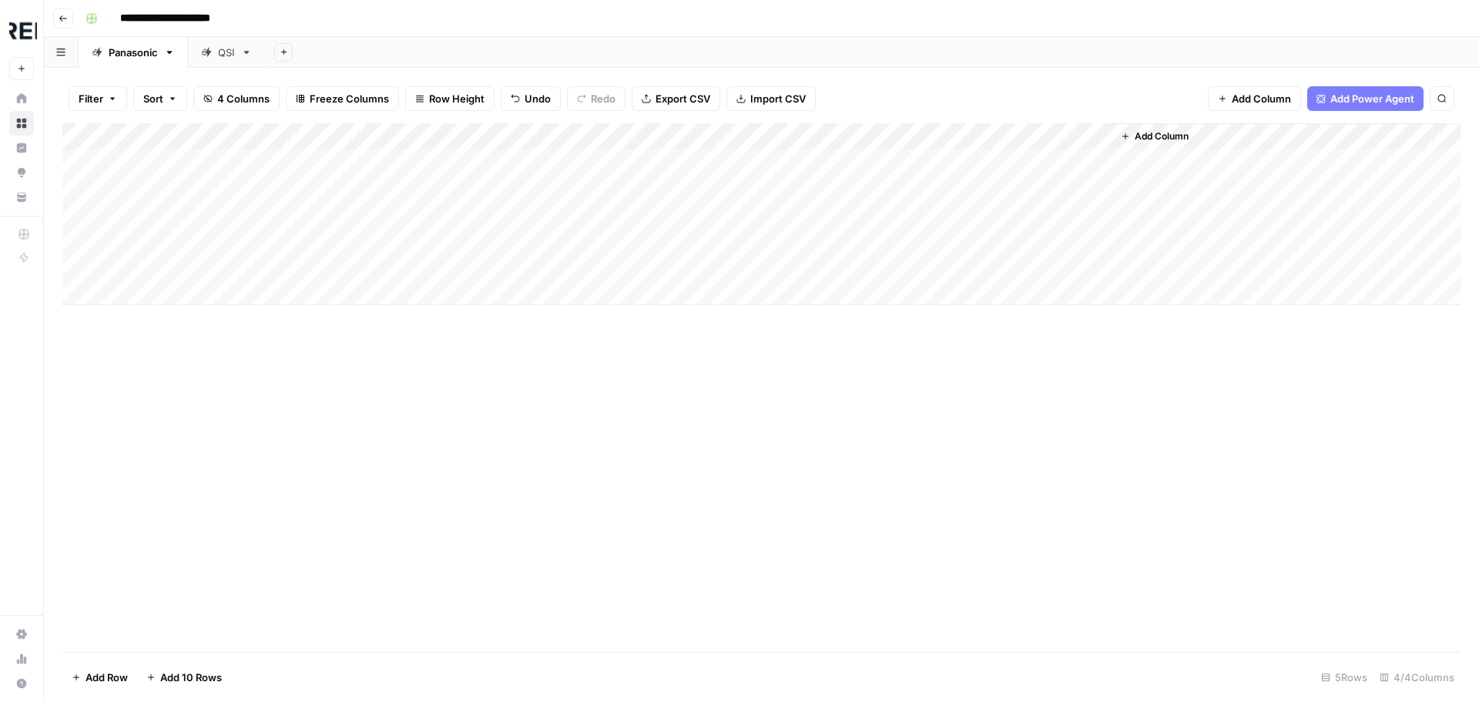
click at [843, 267] on div "Add Column" at bounding box center [761, 214] width 1398 height 182
click at [840, 266] on div "Add Column" at bounding box center [761, 214] width 1398 height 182
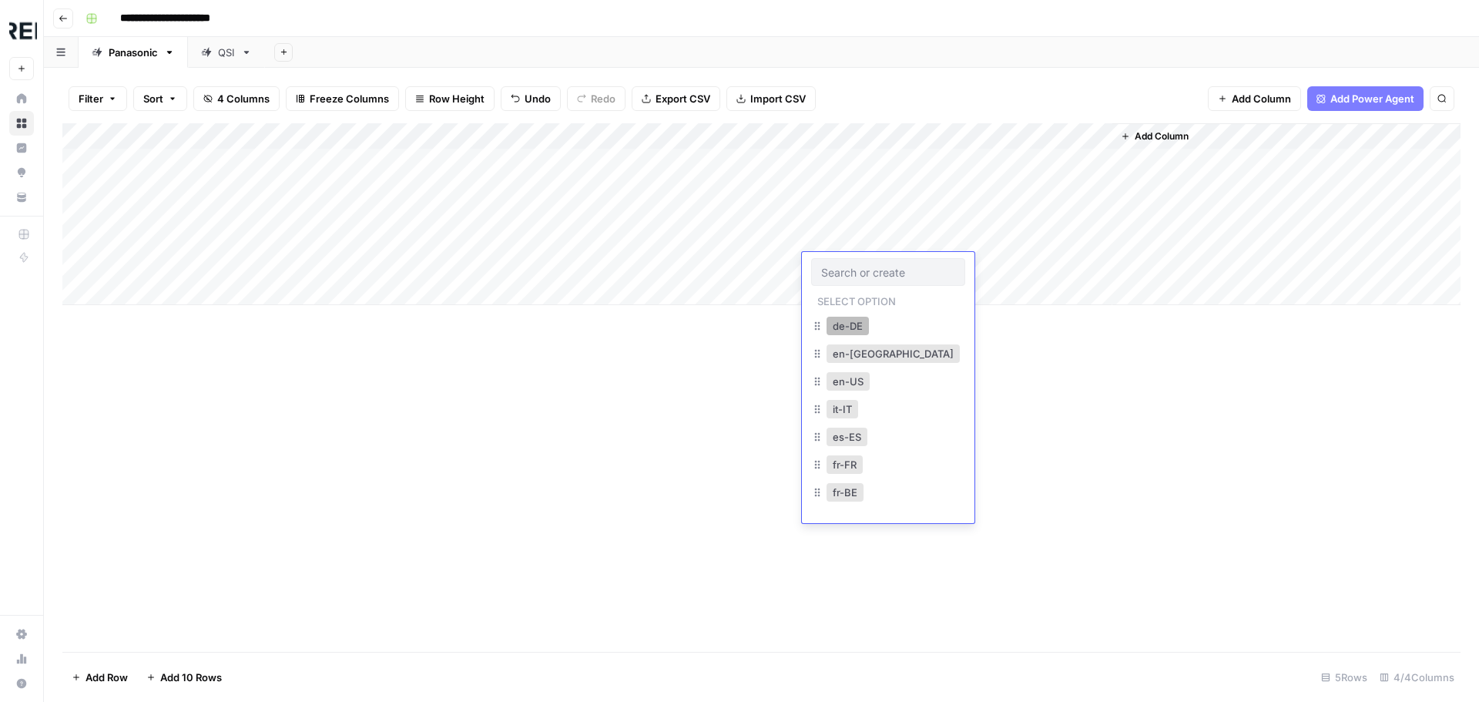
click at [850, 320] on button "de-DE" at bounding box center [847, 326] width 42 height 18
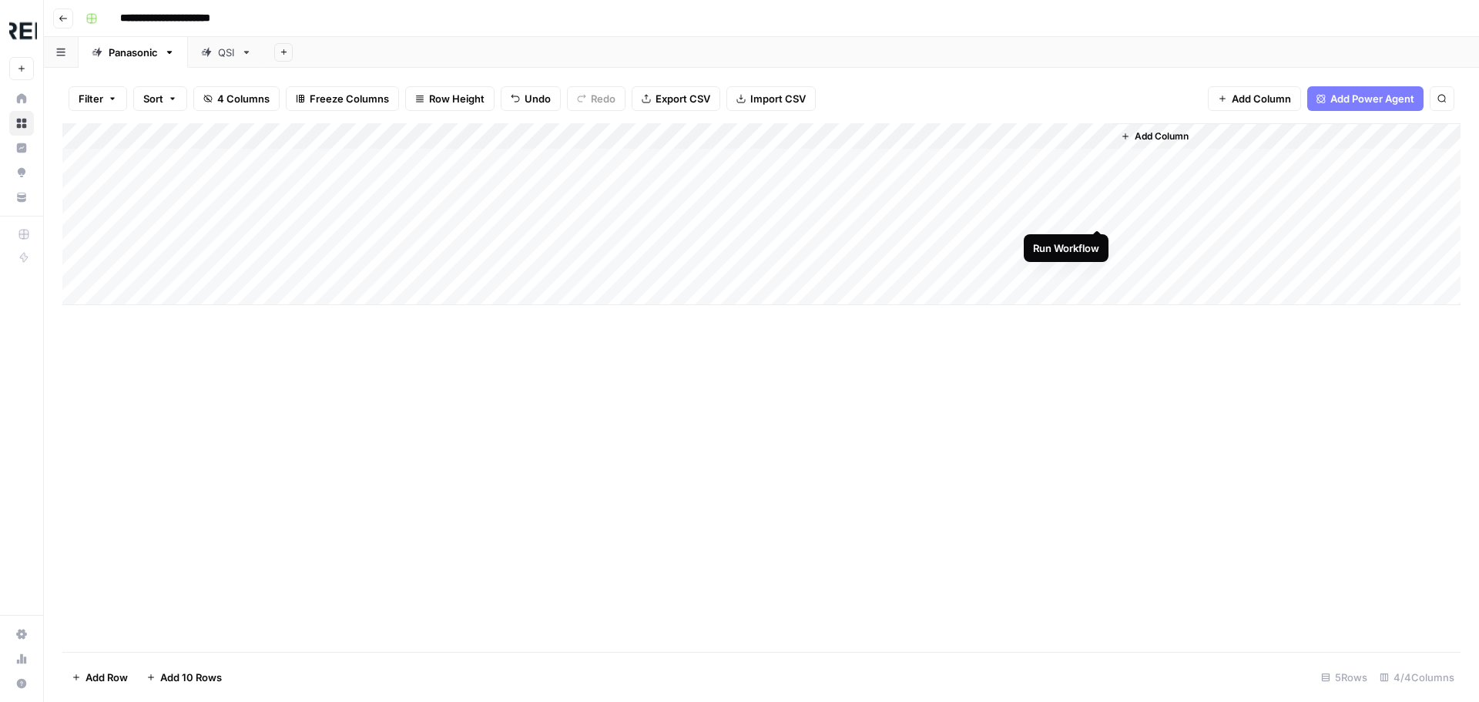
click at [1095, 211] on div "Add Column" at bounding box center [761, 214] width 1398 height 182
click at [1102, 236] on div "Add Column" at bounding box center [761, 214] width 1398 height 182
click at [1094, 270] on div "Add Column" at bounding box center [761, 214] width 1398 height 182
click at [972, 160] on div "Add Column" at bounding box center [761, 214] width 1398 height 182
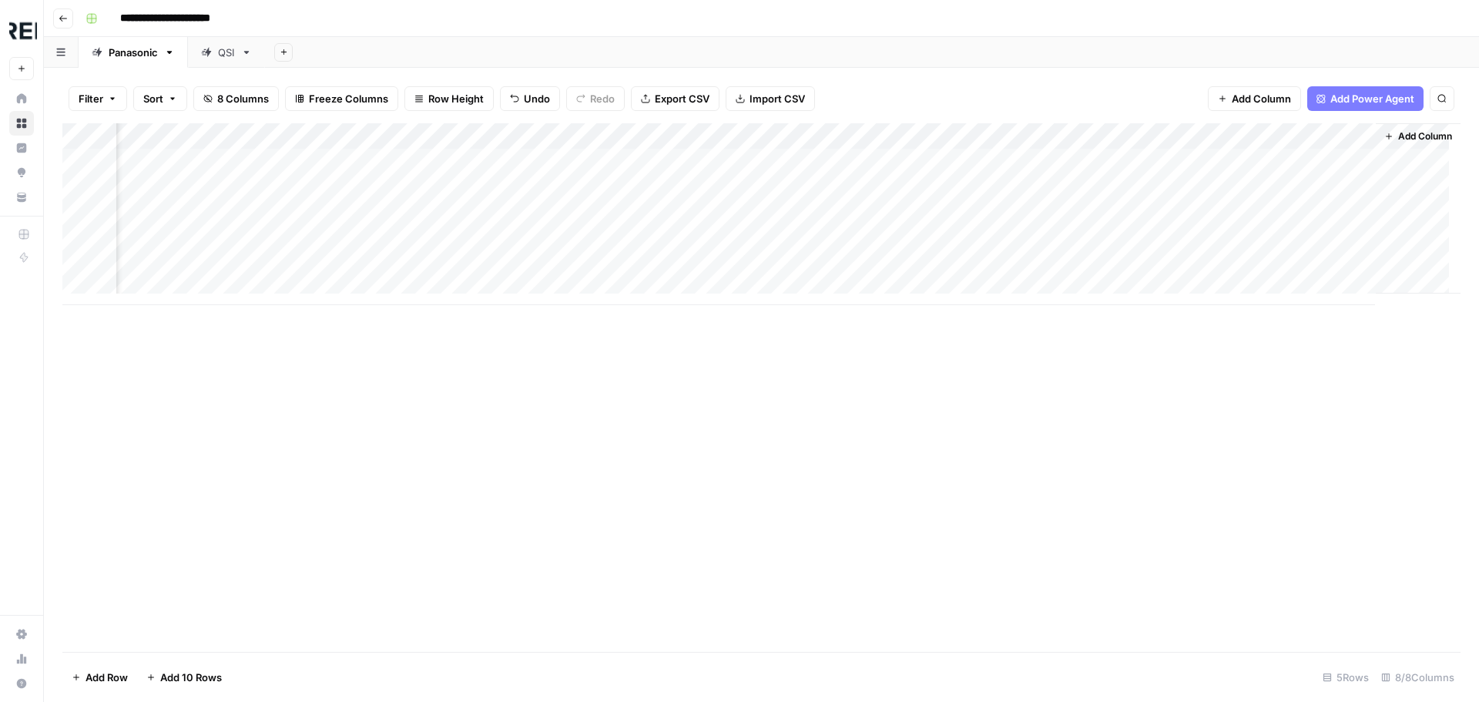
click at [682, 86] on button "Export CSV" at bounding box center [675, 98] width 89 height 25
